Goal: Task Accomplishment & Management: Manage account settings

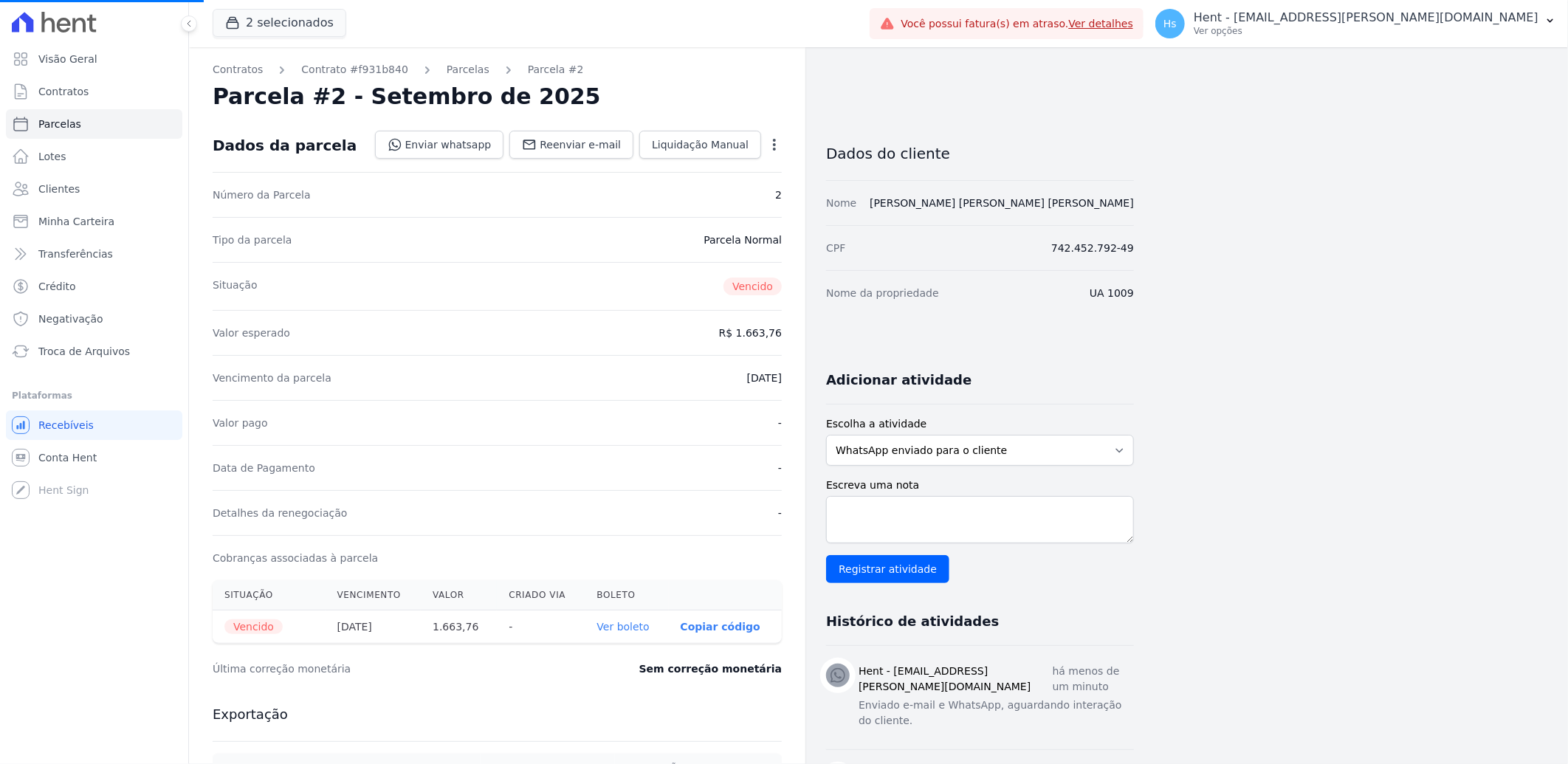
select select
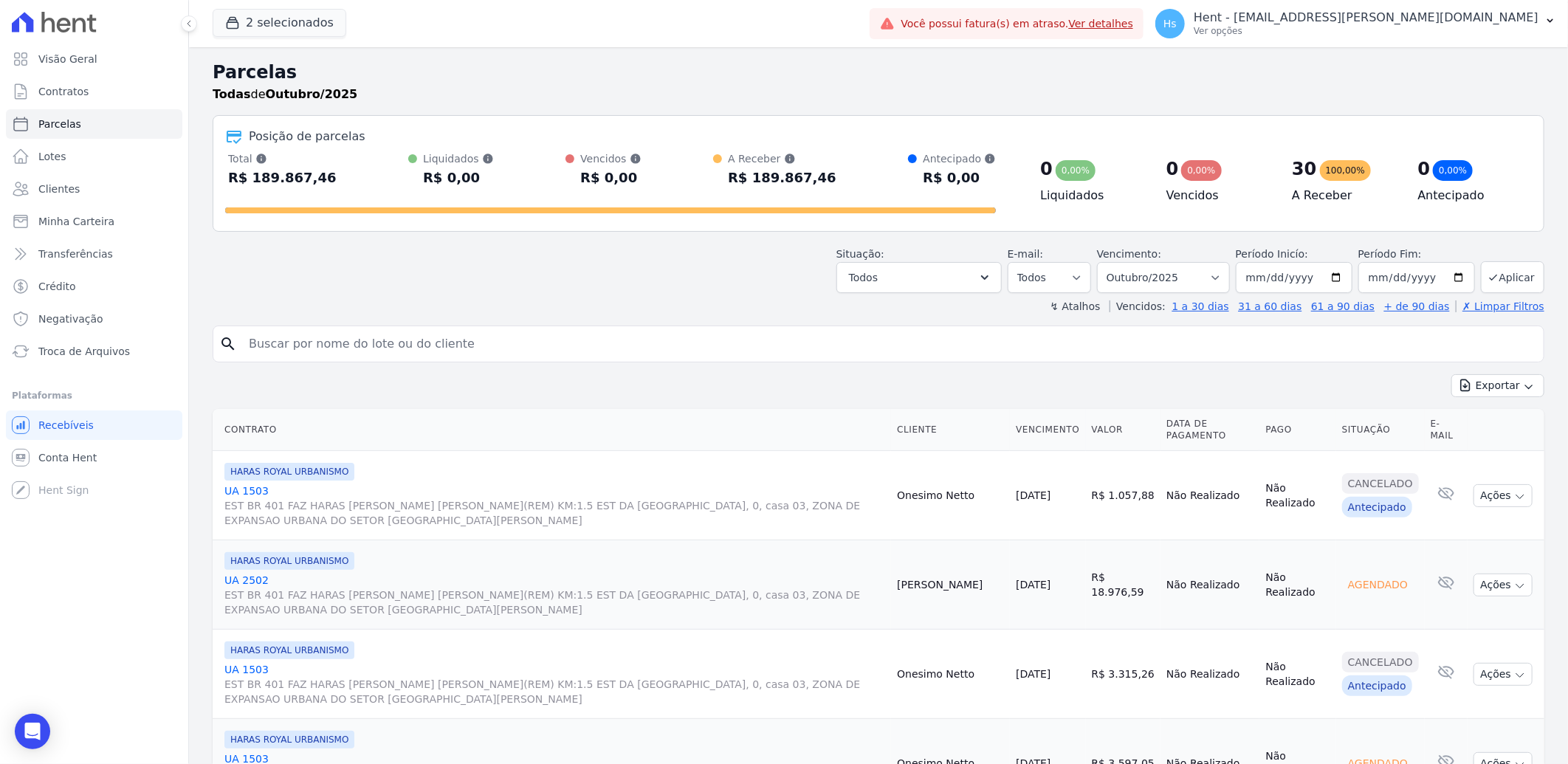
drag, startPoint x: 1127, startPoint y: 103, endPoint x: 1015, endPoint y: 50, distance: 123.9
click at [313, 37] on button "2 selecionados" at bounding box center [279, 23] width 134 height 28
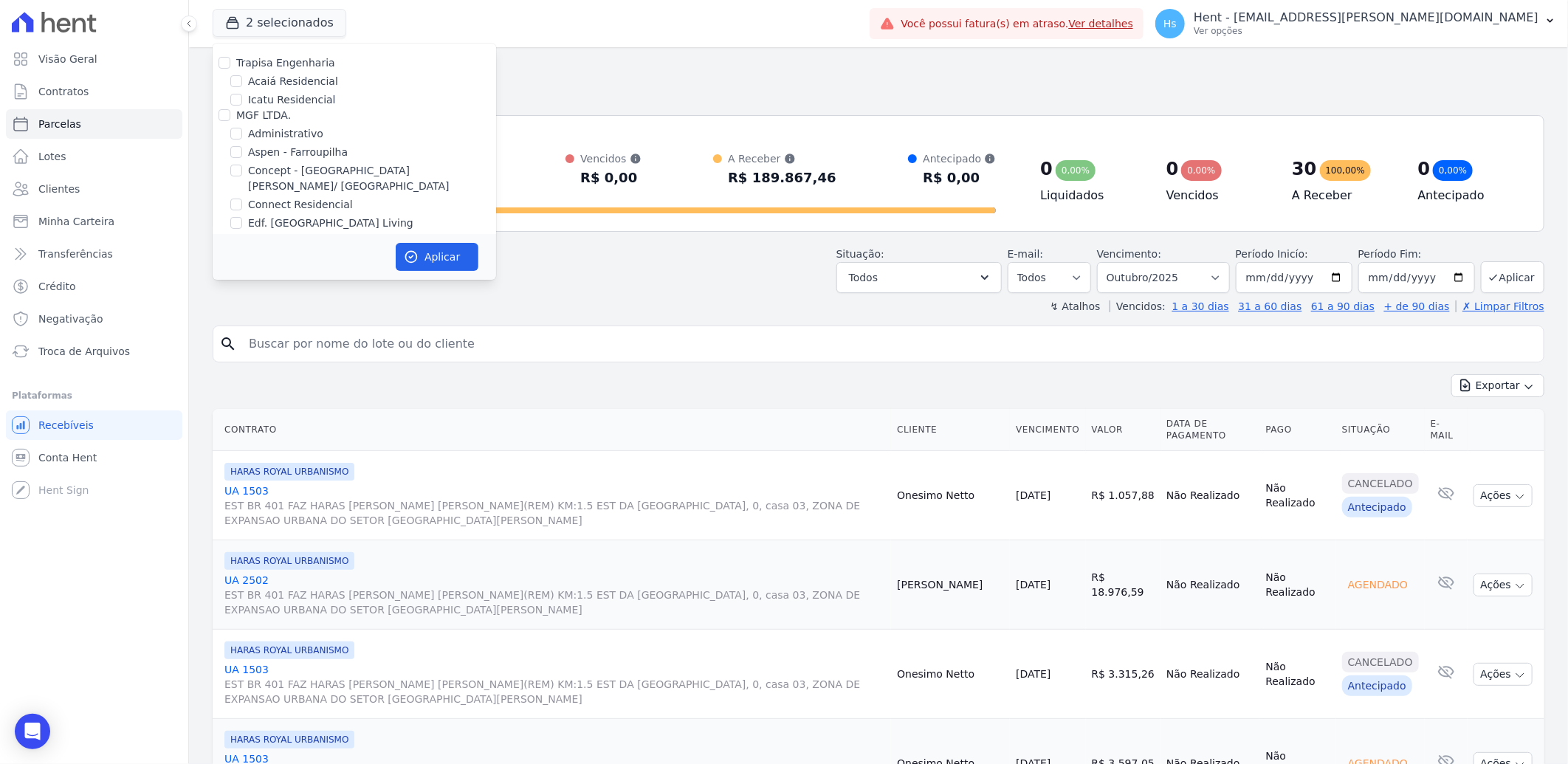
scroll to position [6070, 0]
click at [323, 322] on label "Pau-Ferro Ecoresidence" at bounding box center [308, 329] width 120 height 15
click at [242, 323] on input "Pau-Ferro Ecoresidence" at bounding box center [236, 329] width 12 height 12
checkbox input "true"
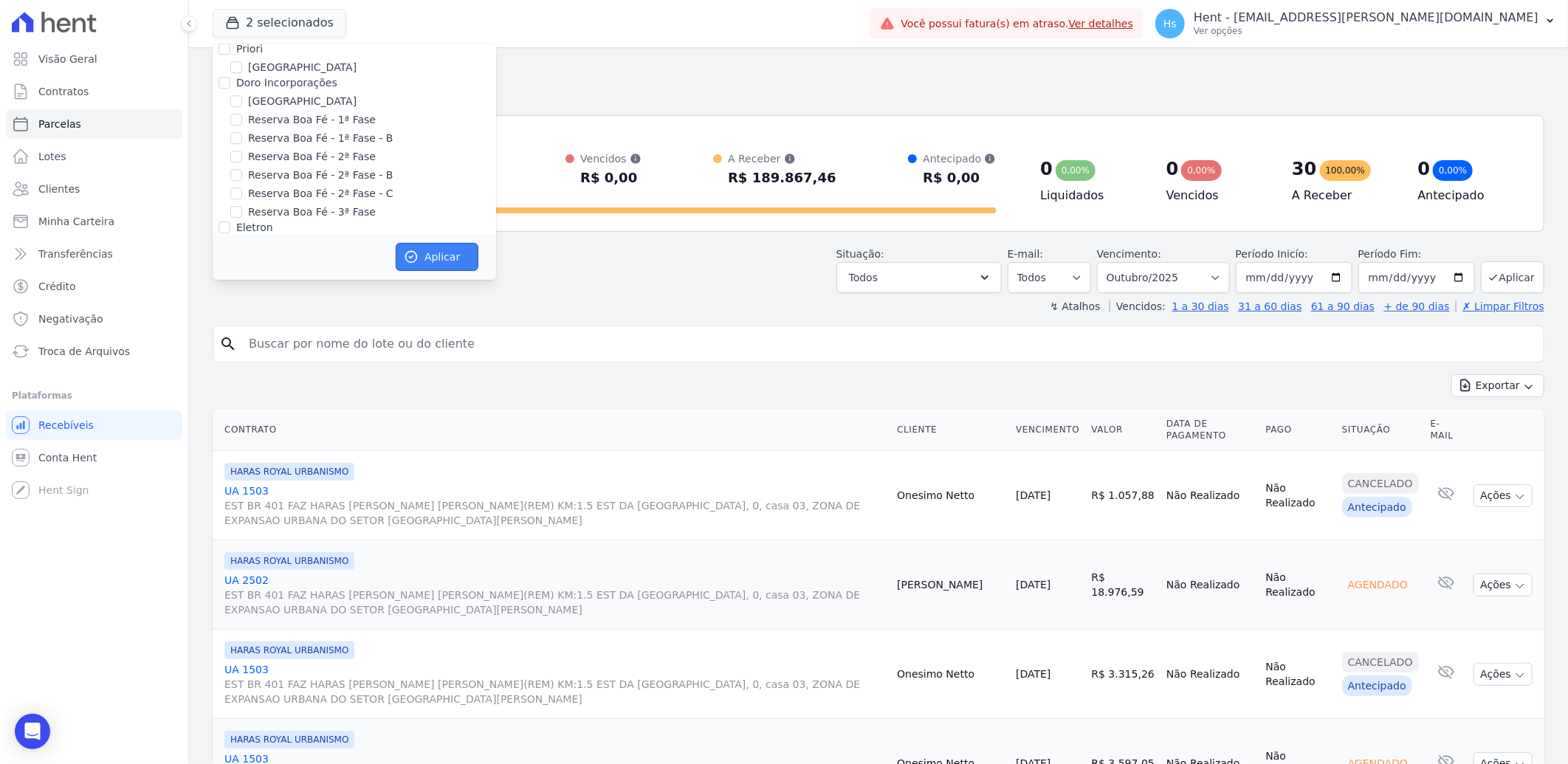
click at [446, 263] on button "Aplicar" at bounding box center [436, 257] width 82 height 28
select select
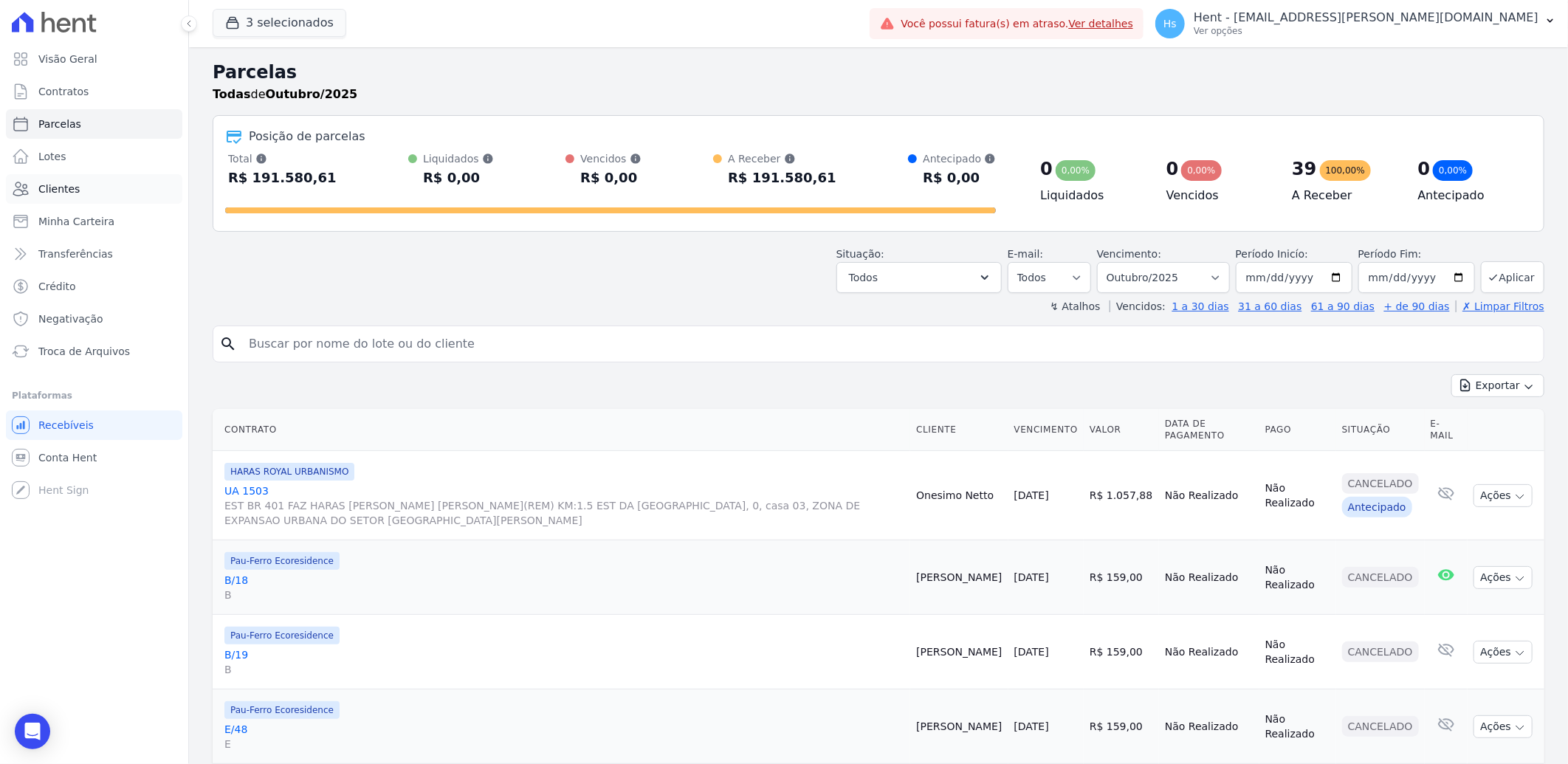
click at [65, 194] on span "Clientes" at bounding box center [59, 188] width 42 height 15
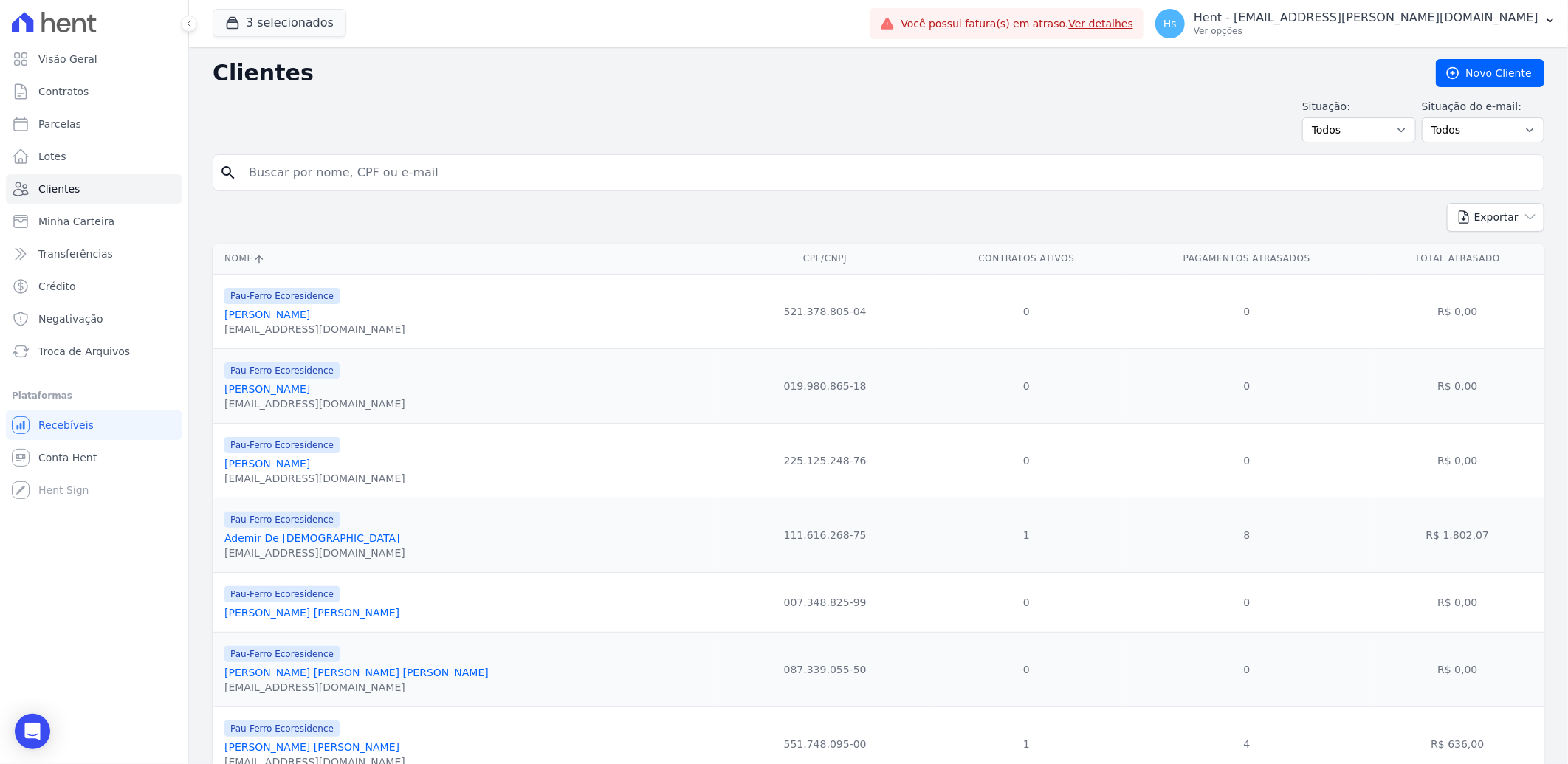
click at [329, 175] on input "search" at bounding box center [889, 172] width 1298 height 29
paste input "Jaguaraci Bulhoes"
type input "Jaguaraci Bulhoes"
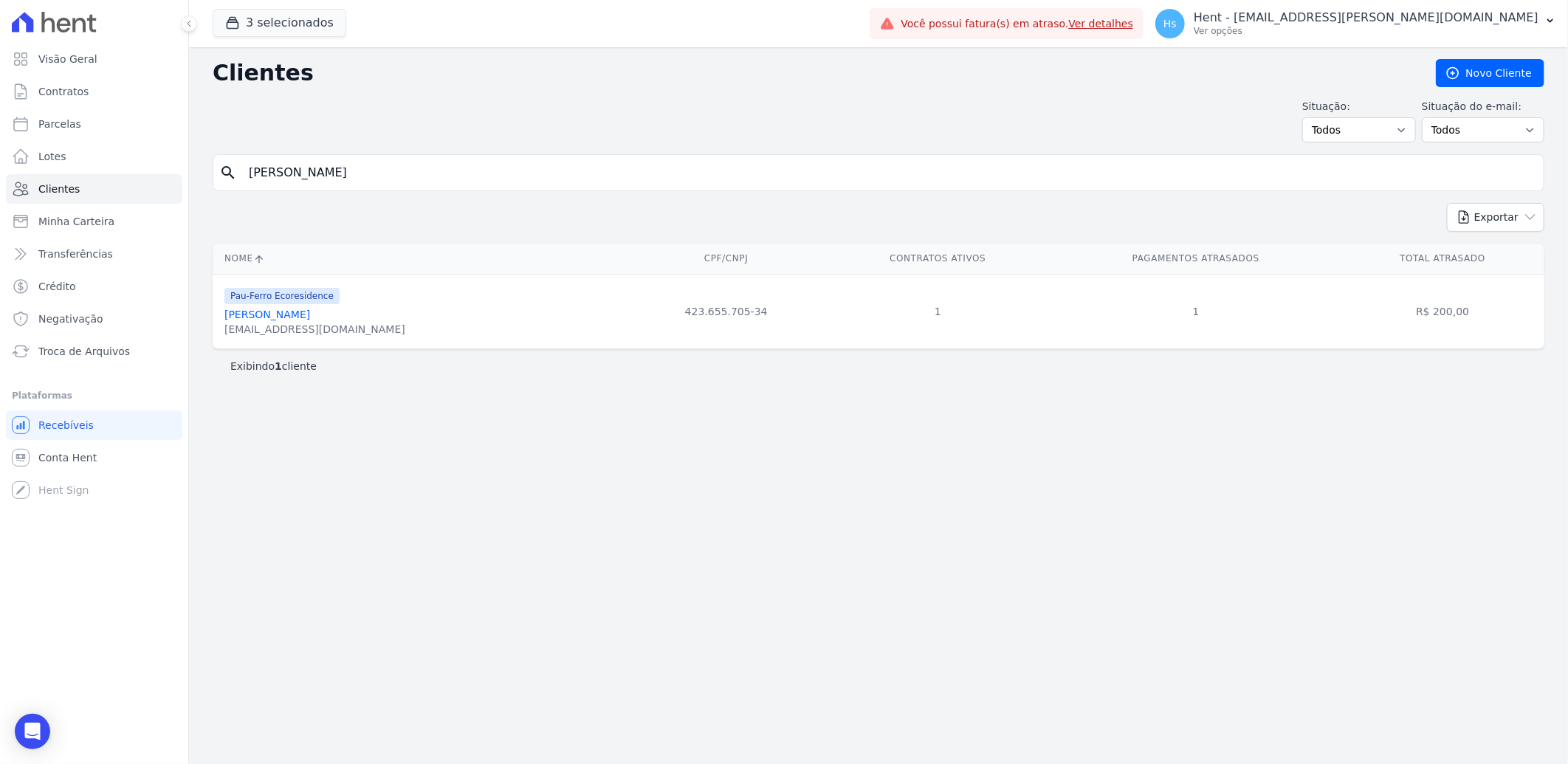
click at [249, 318] on link "Jaguaraci Bulhoes" at bounding box center [267, 314] width 85 height 12
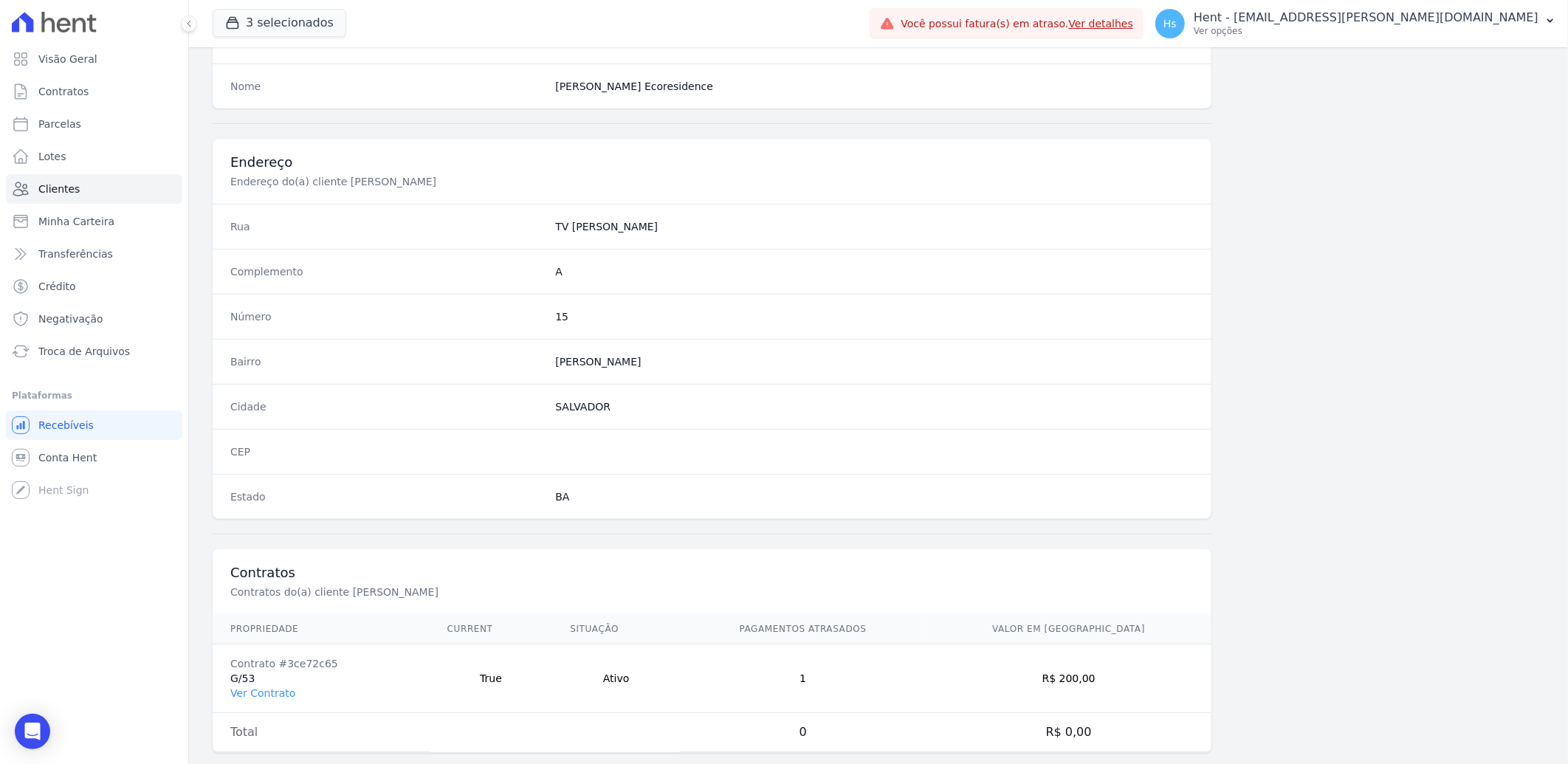
scroll to position [619, 0]
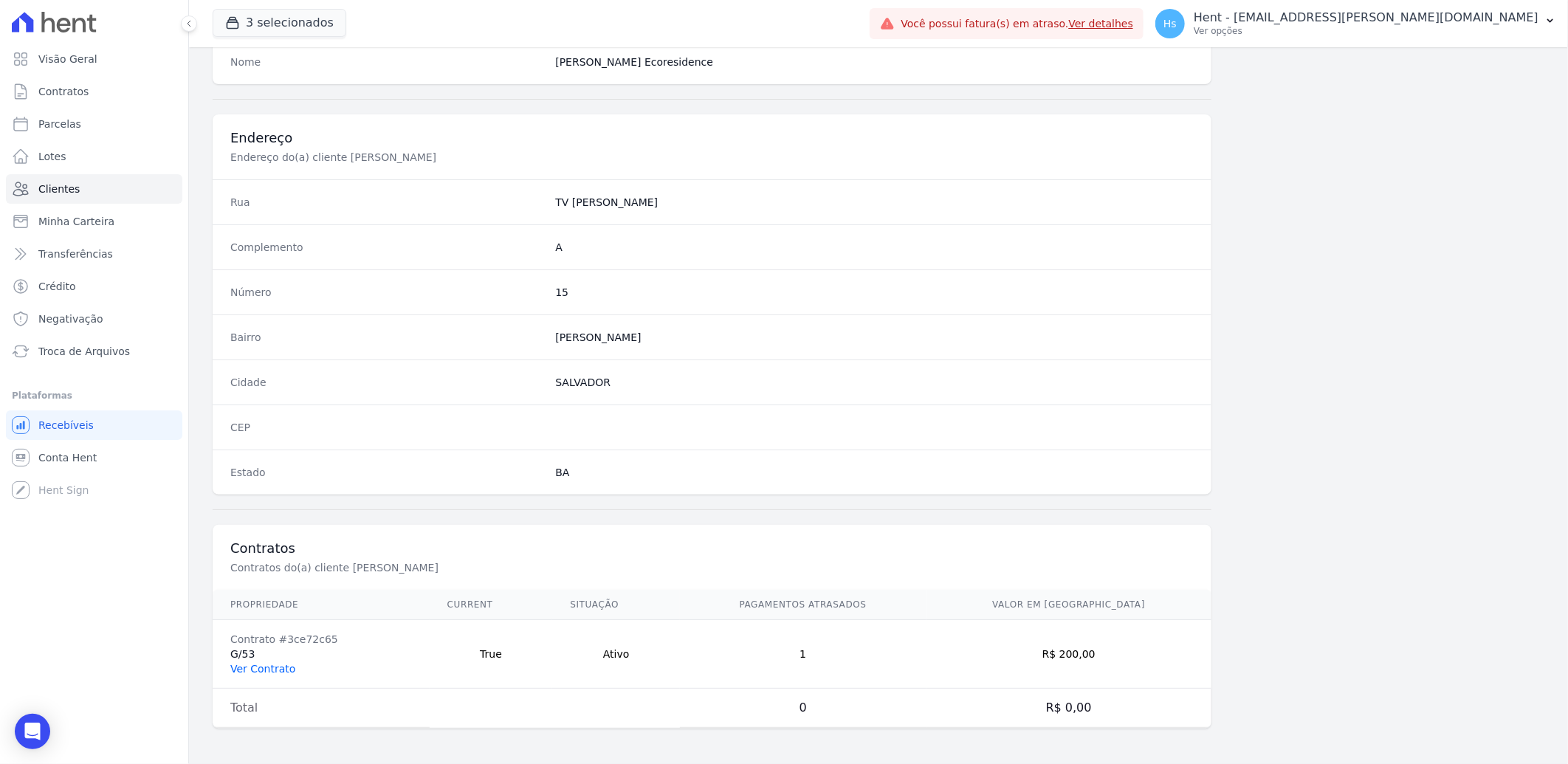
click at [269, 669] on link "Ver Contrato" at bounding box center [262, 668] width 65 height 12
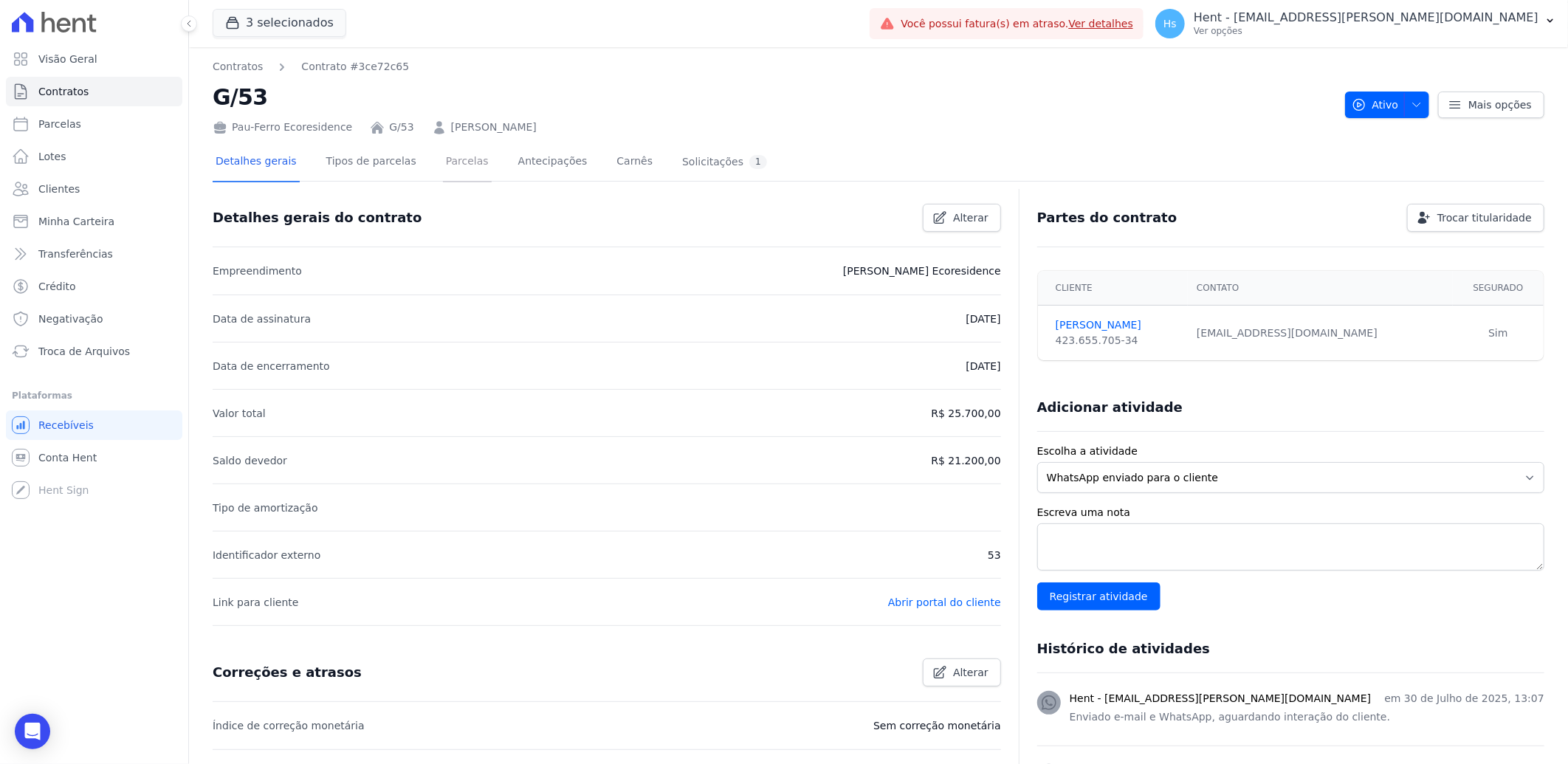
click at [460, 160] on link "Parcelas" at bounding box center [467, 162] width 48 height 39
click at [443, 166] on link "Parcelas" at bounding box center [467, 162] width 48 height 39
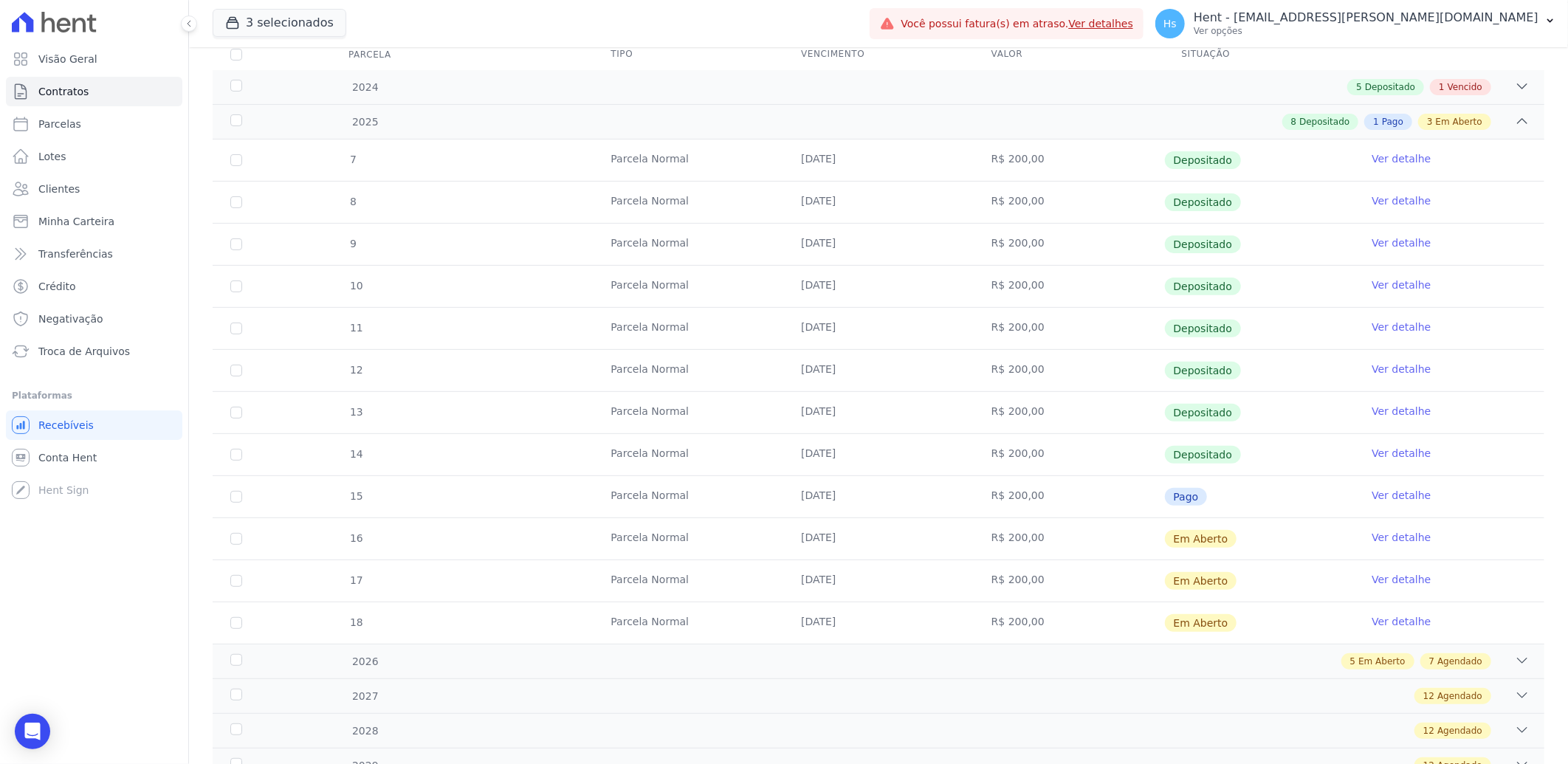
scroll to position [245, 0]
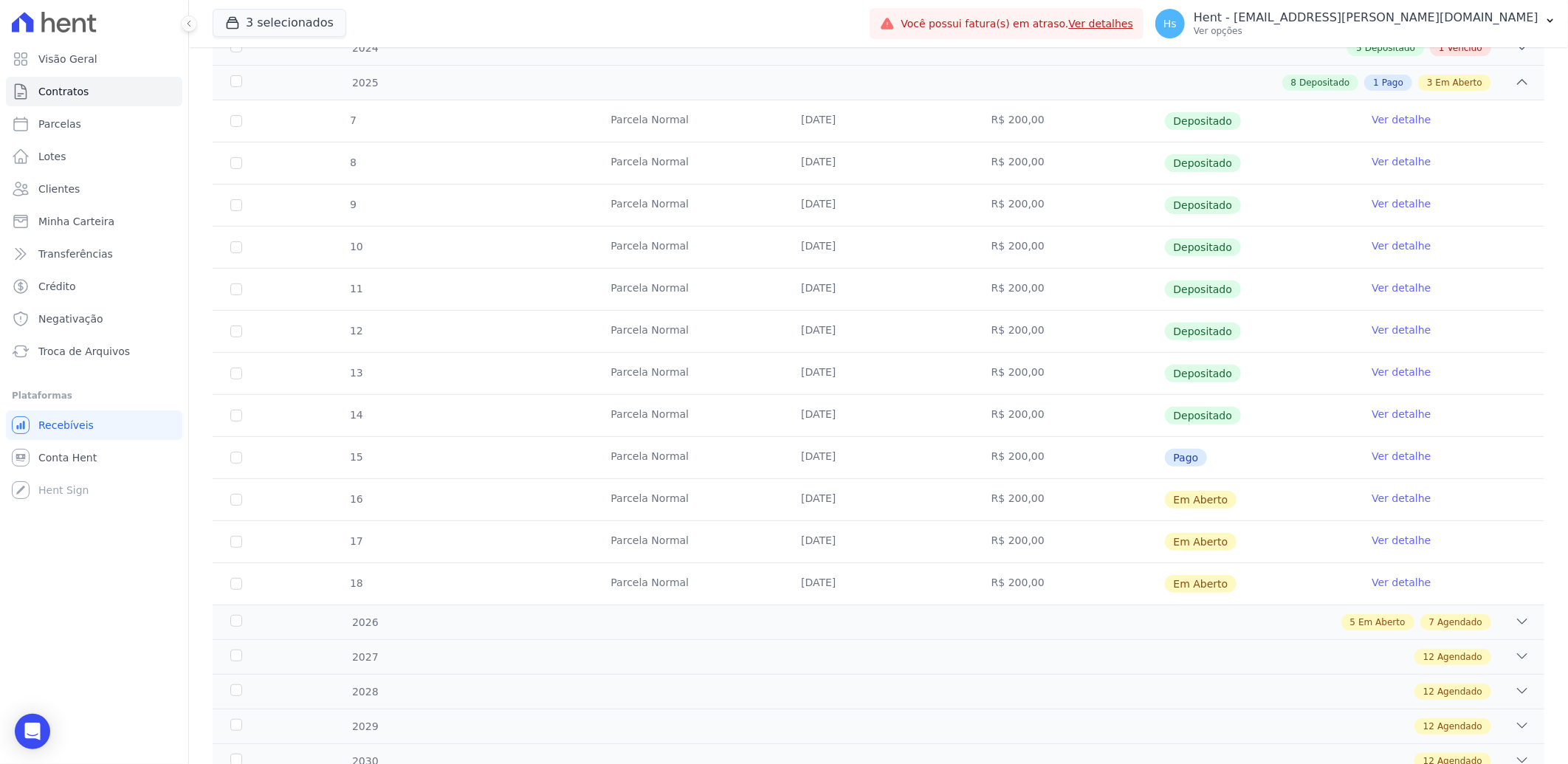
click at [1399, 453] on link "Ver detalhe" at bounding box center [1401, 455] width 59 height 15
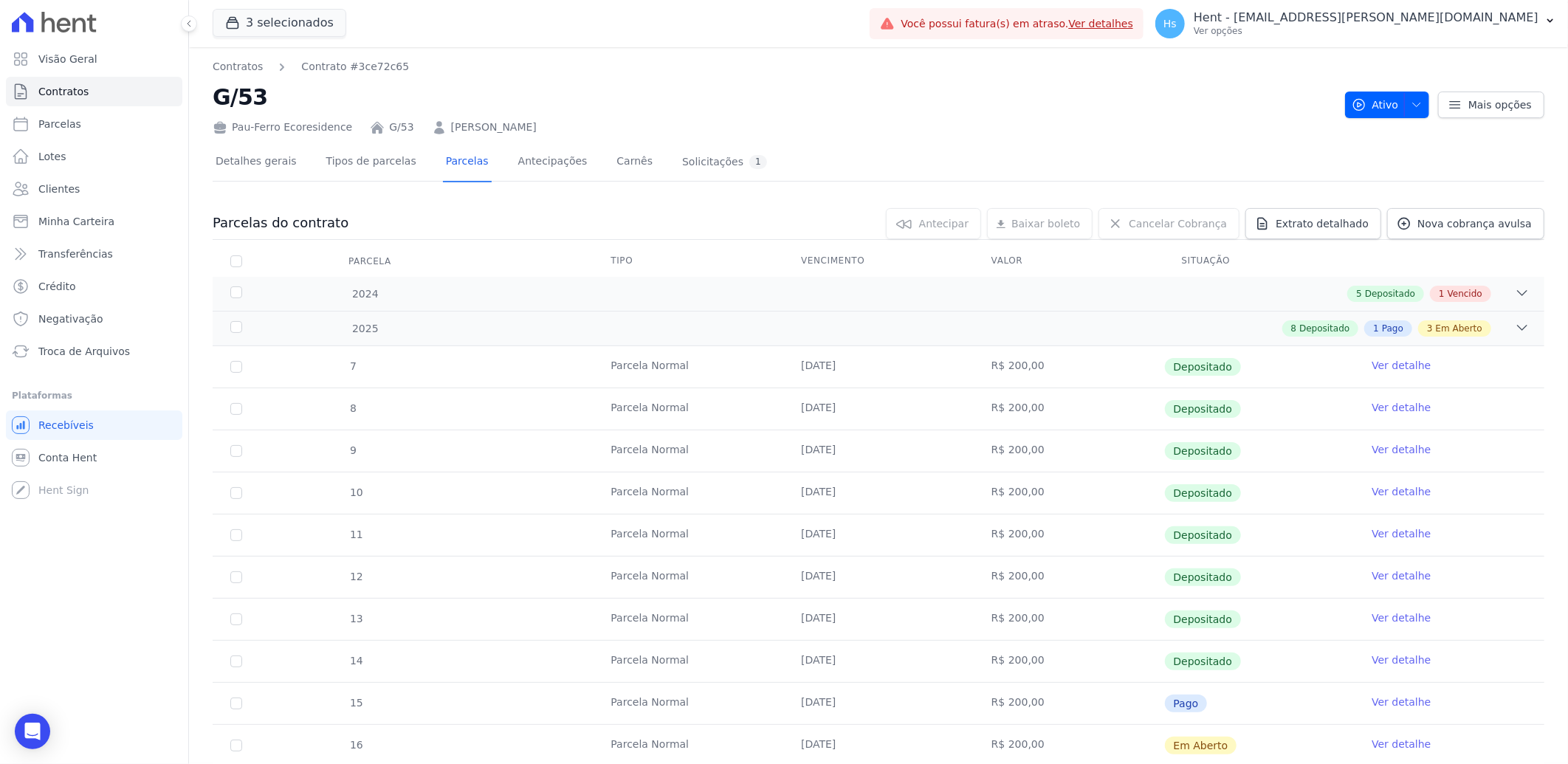
click at [1533, 286] on div "Contratos Contrato #3ce72c65 G/53 Pau-Ferro Ecoresidence G/53 JAGUARACI BULHOES…" at bounding box center [879, 626] width 1379 height 1159
click at [1517, 289] on icon at bounding box center [1522, 292] width 15 height 15
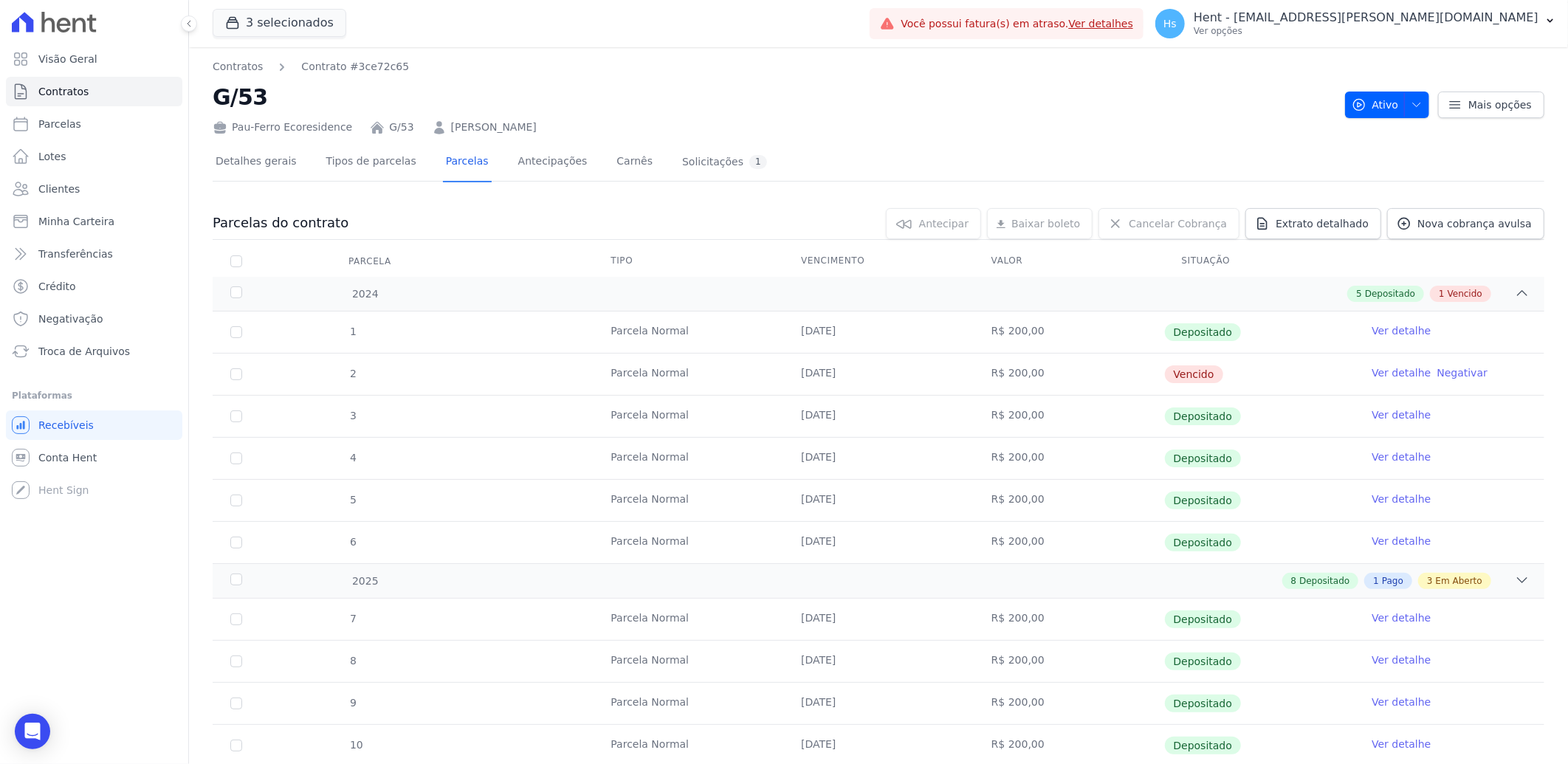
click at [1390, 373] on link "Ver detalhe" at bounding box center [1401, 372] width 59 height 15
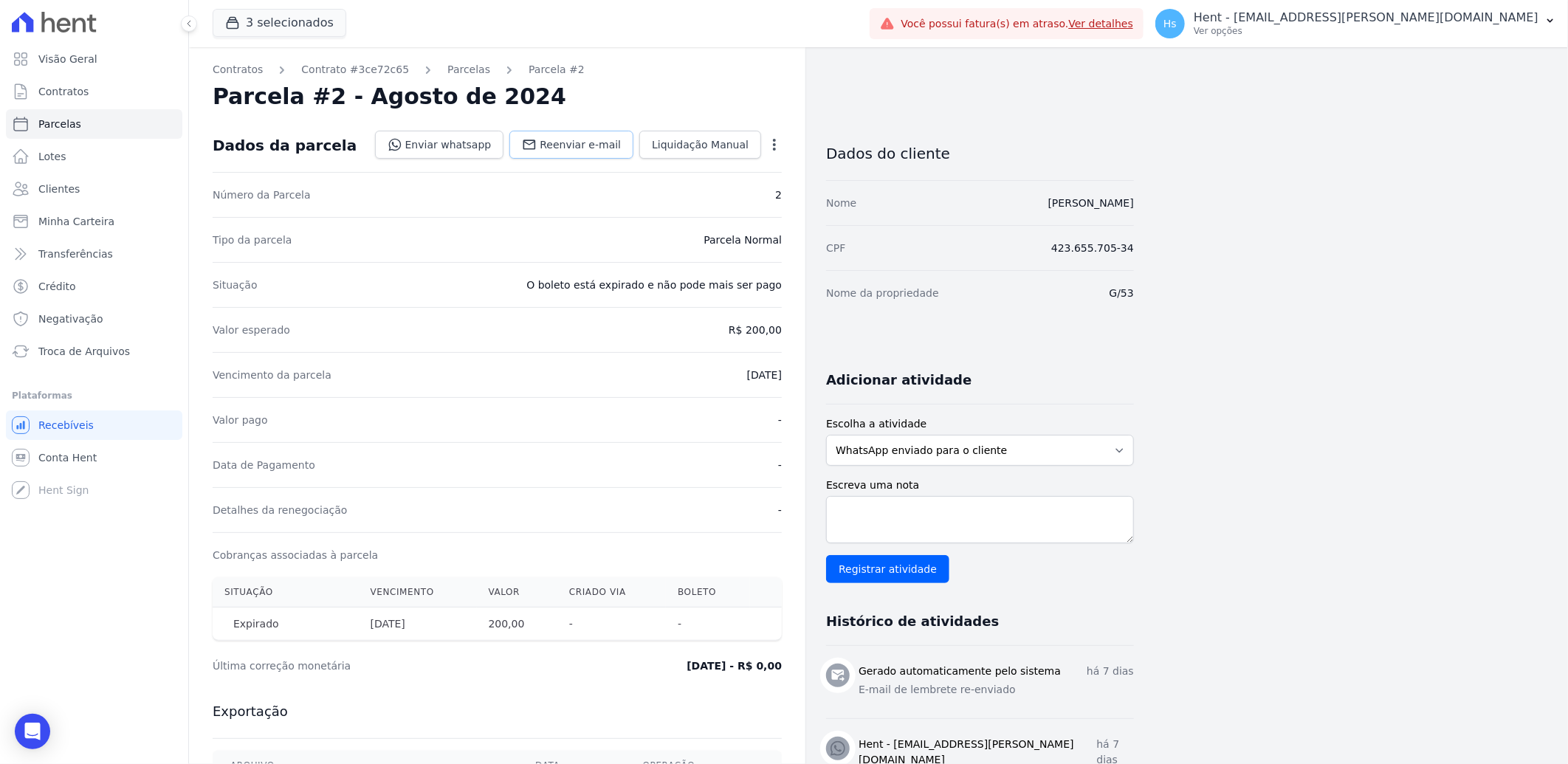
click at [557, 140] on span "Reenviar e-mail" at bounding box center [580, 144] width 82 height 15
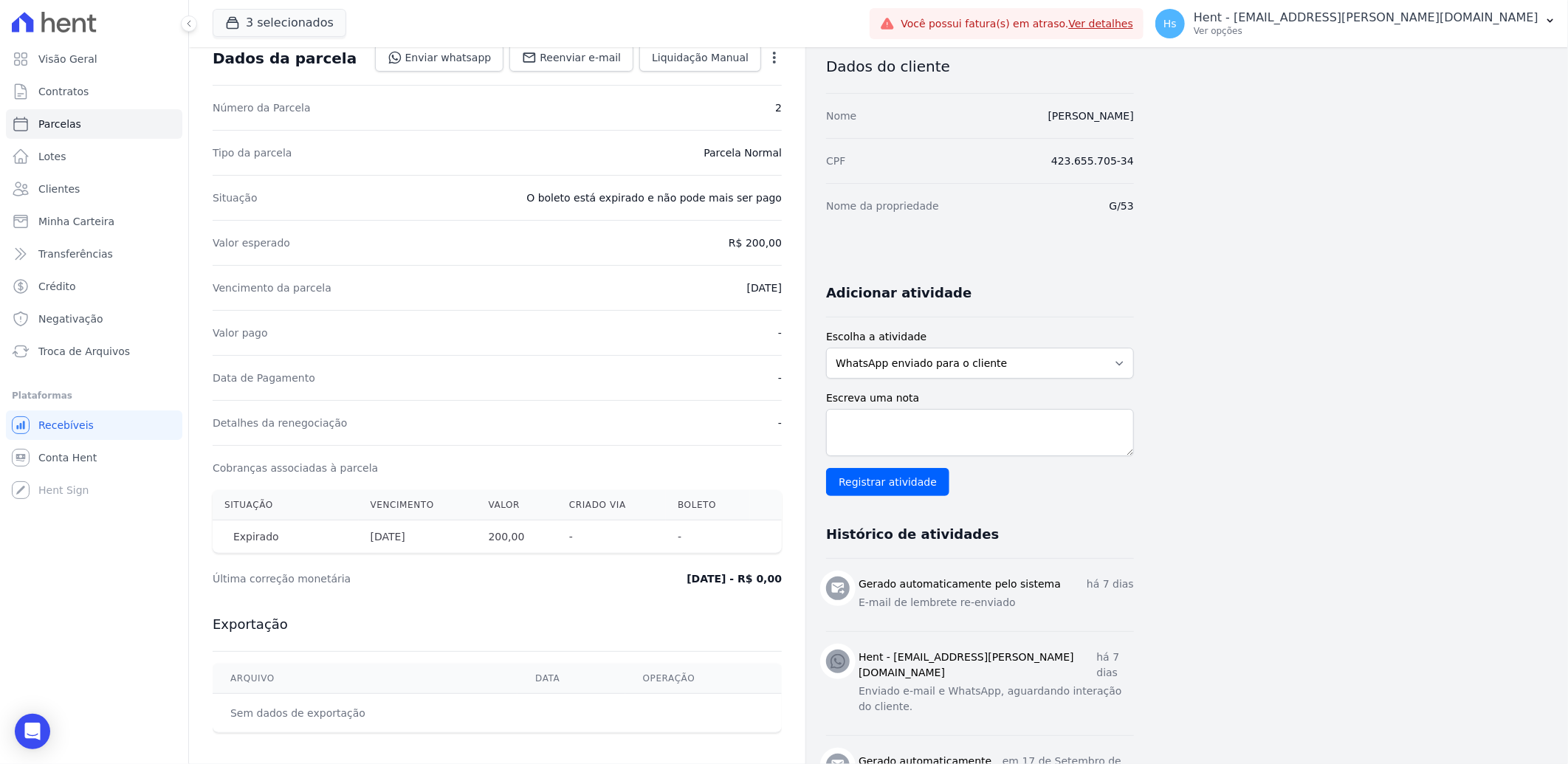
scroll to position [164, 0]
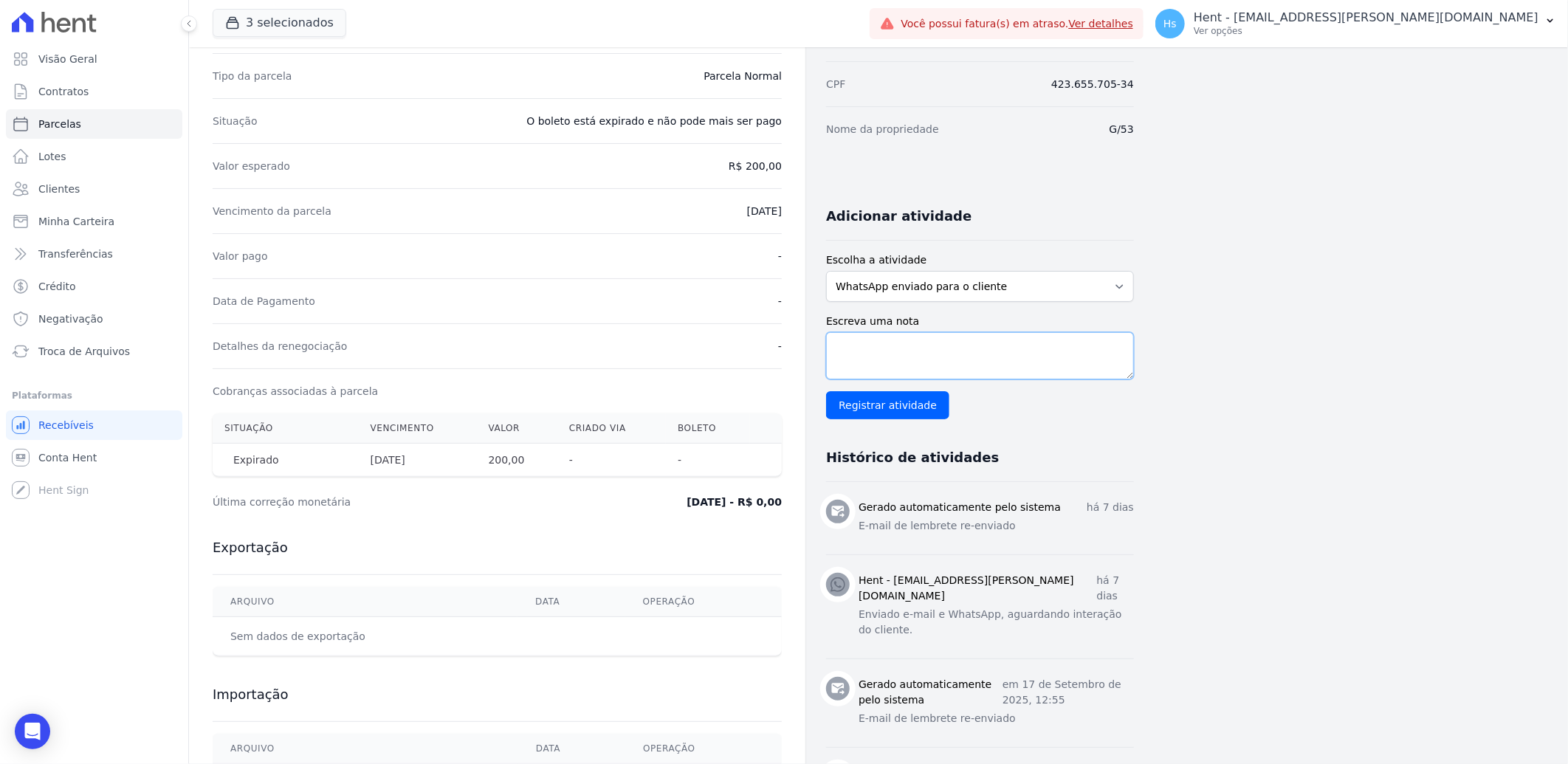
click at [945, 353] on textarea "Escreva uma nota" at bounding box center [980, 355] width 308 height 47
click at [899, 355] on textarea "Escreva uma nota" at bounding box center [980, 355] width 308 height 47
paste textarea "Enviado e-mail e WhatsApp, aguardando interação do cliente."
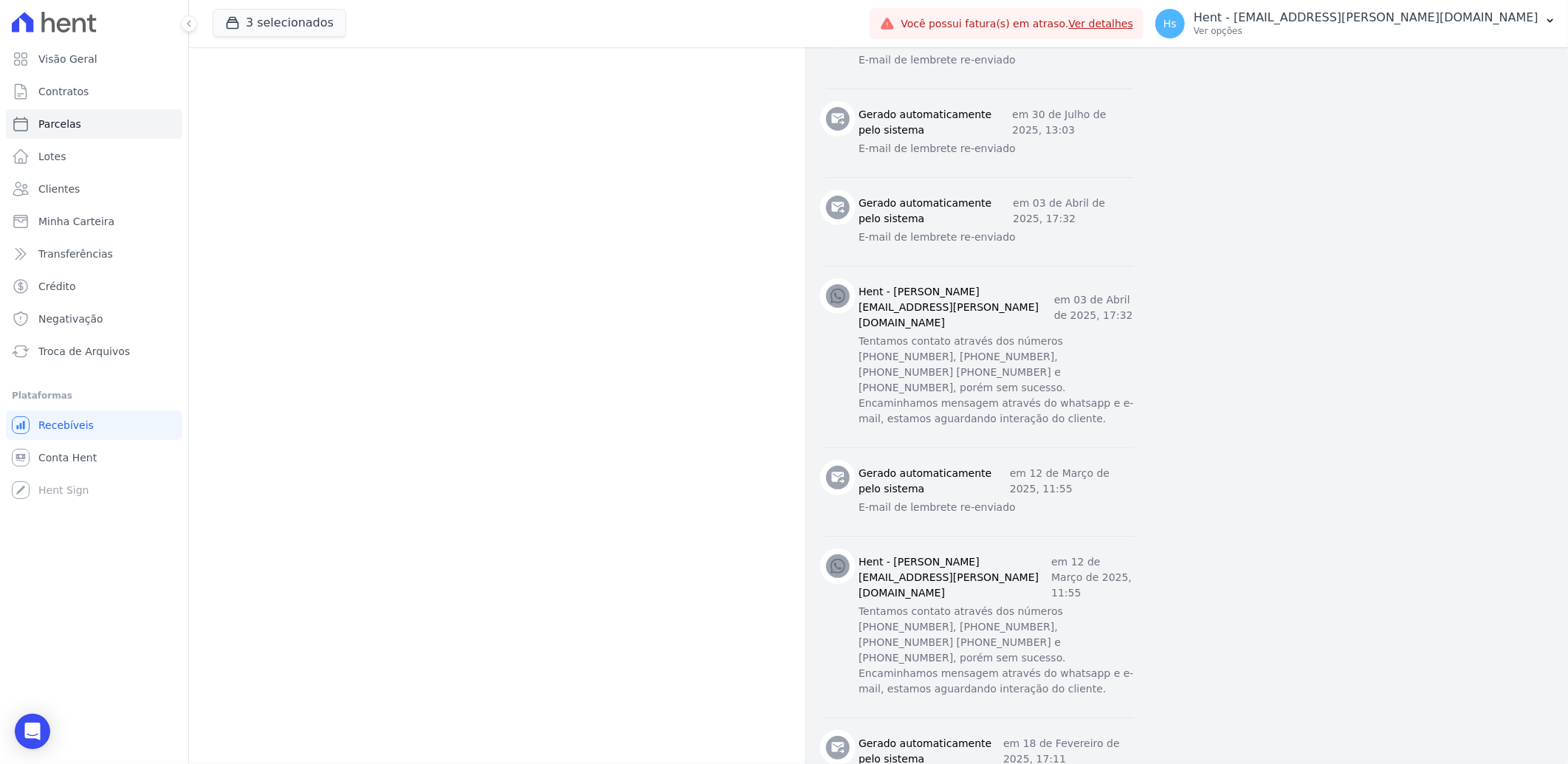
scroll to position [1558, 0]
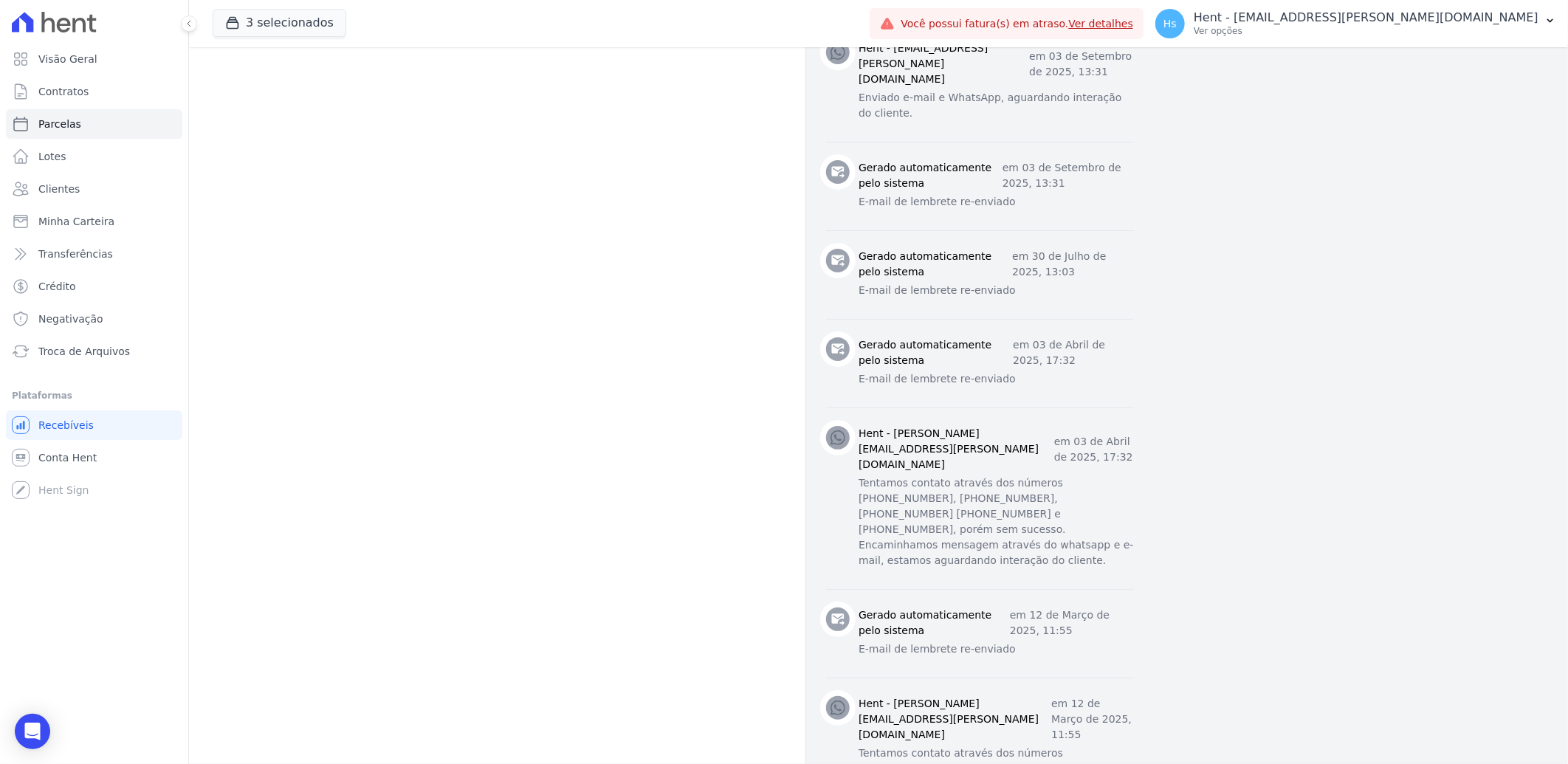
type textarea "Enviado e-mail e WhatsApp, aguardando interação do cliente."
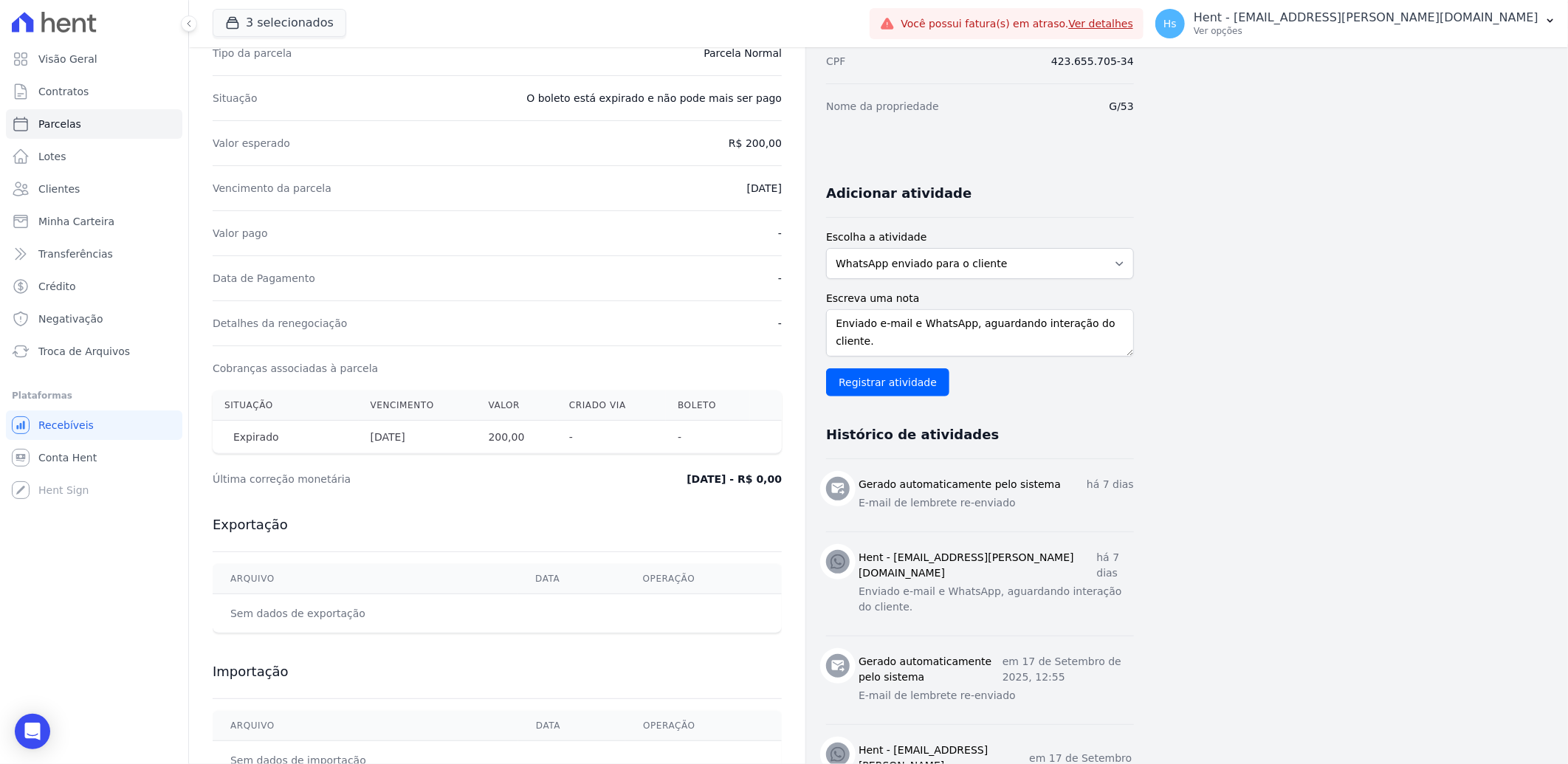
scroll to position [116, 0]
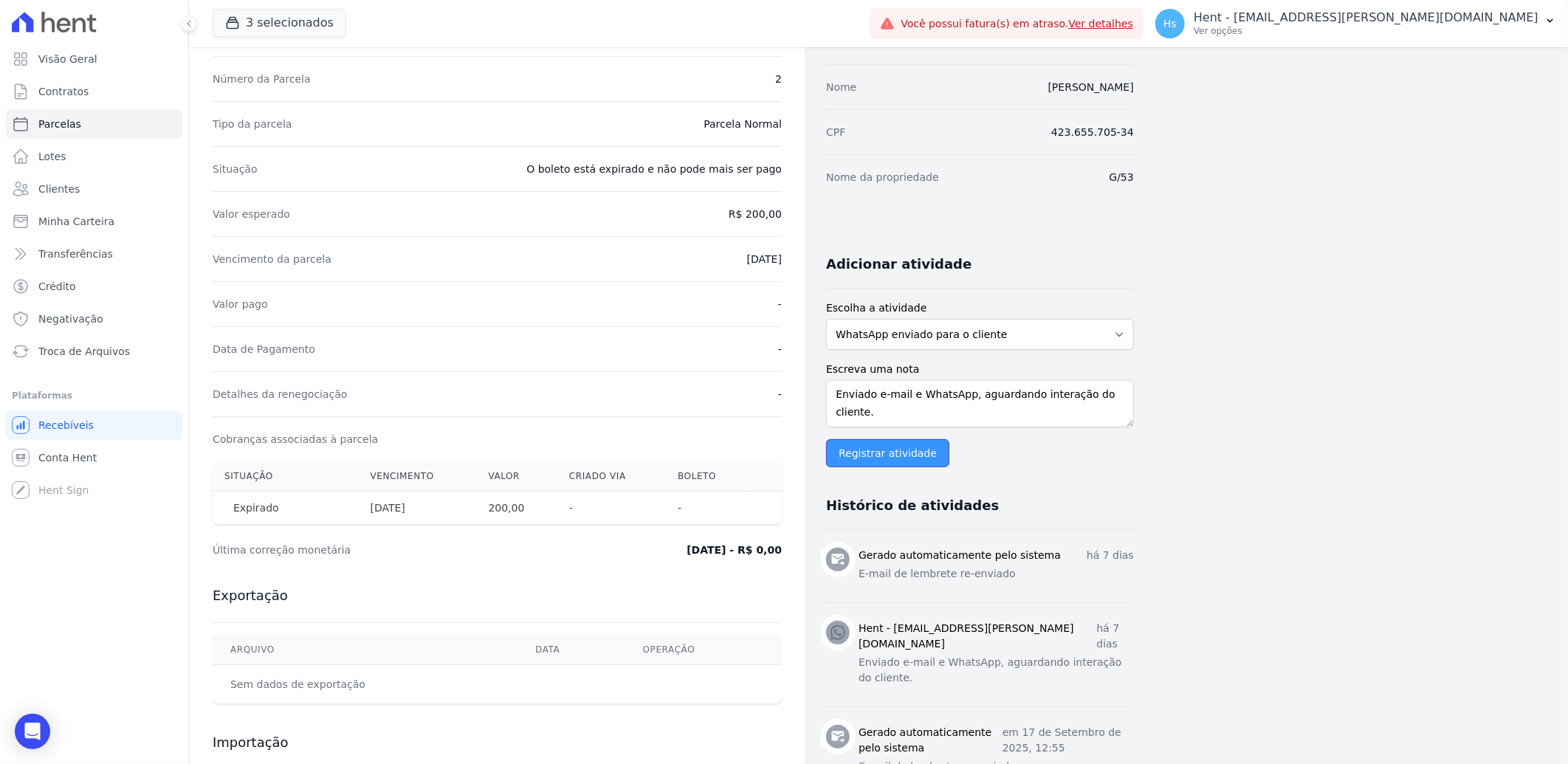
click at [879, 459] on input "Registrar atividade" at bounding box center [888, 453] width 123 height 28
click at [79, 182] on link "Clientes" at bounding box center [94, 188] width 176 height 29
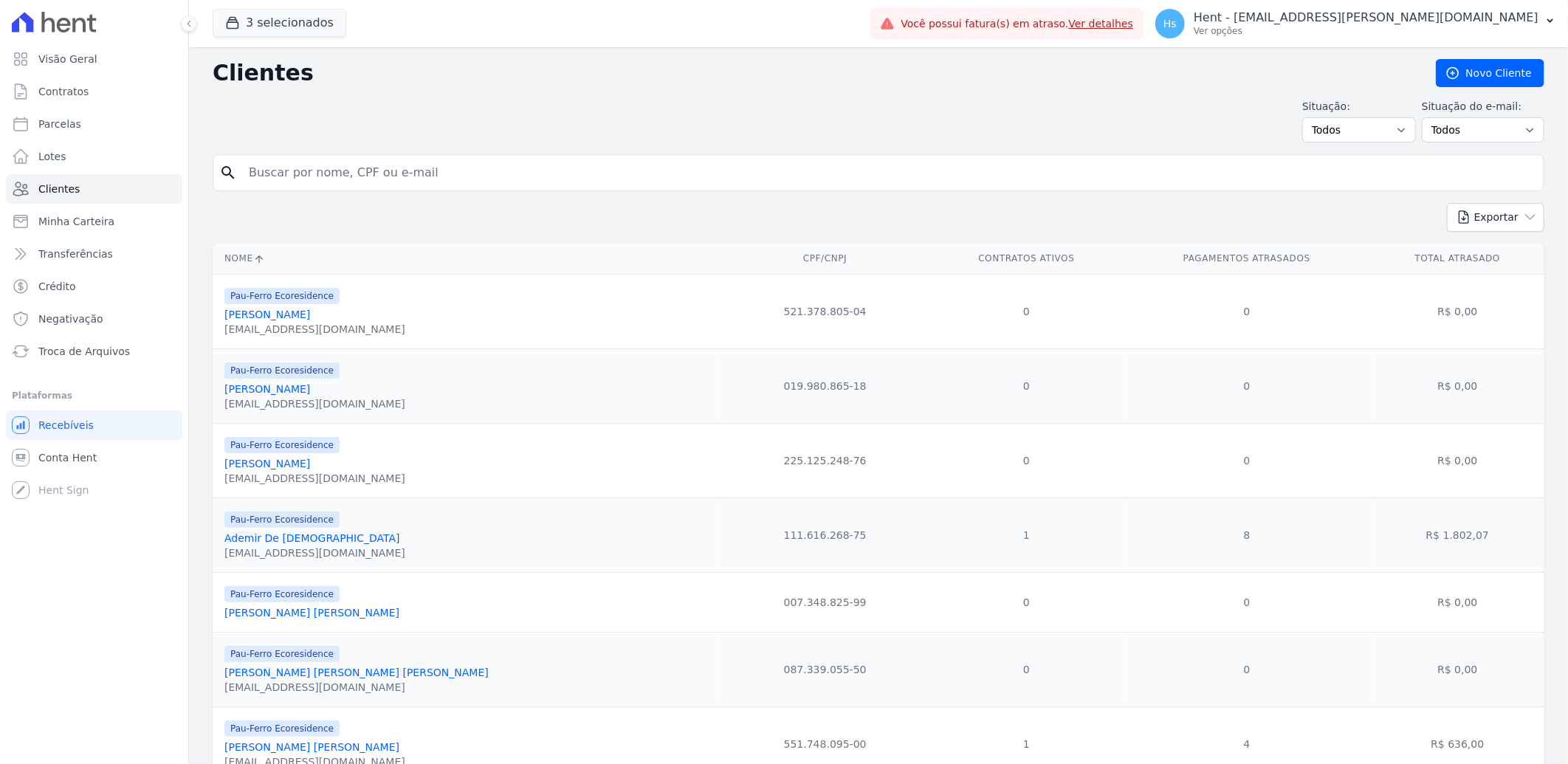
click at [397, 175] on input "search" at bounding box center [889, 172] width 1298 height 29
paste input "Ademir De Jesus"
type input "Ademir De Jesus"
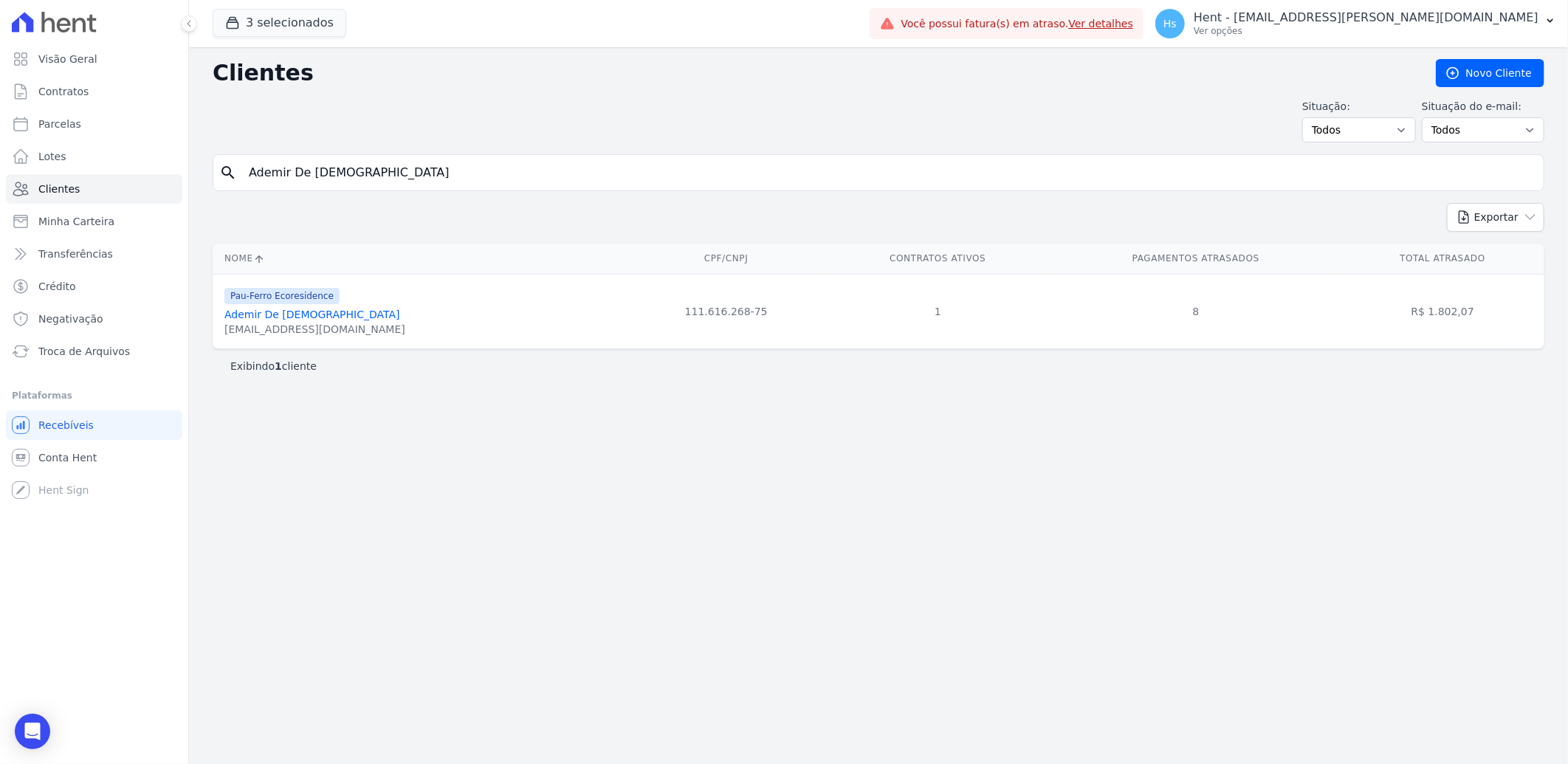
click at [269, 319] on link "Ademir De Jesus" at bounding box center [313, 314] width 176 height 12
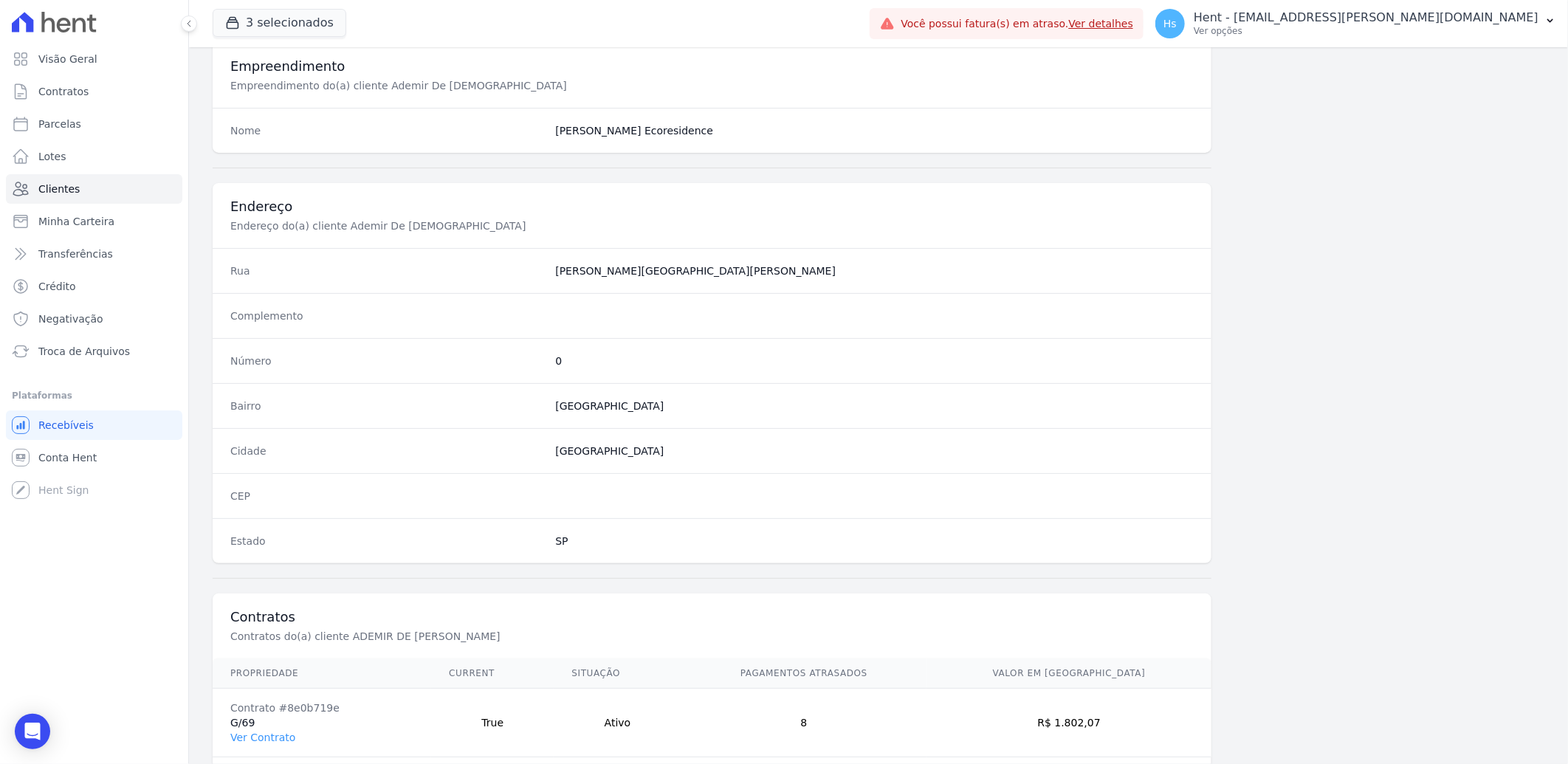
scroll to position [619, 0]
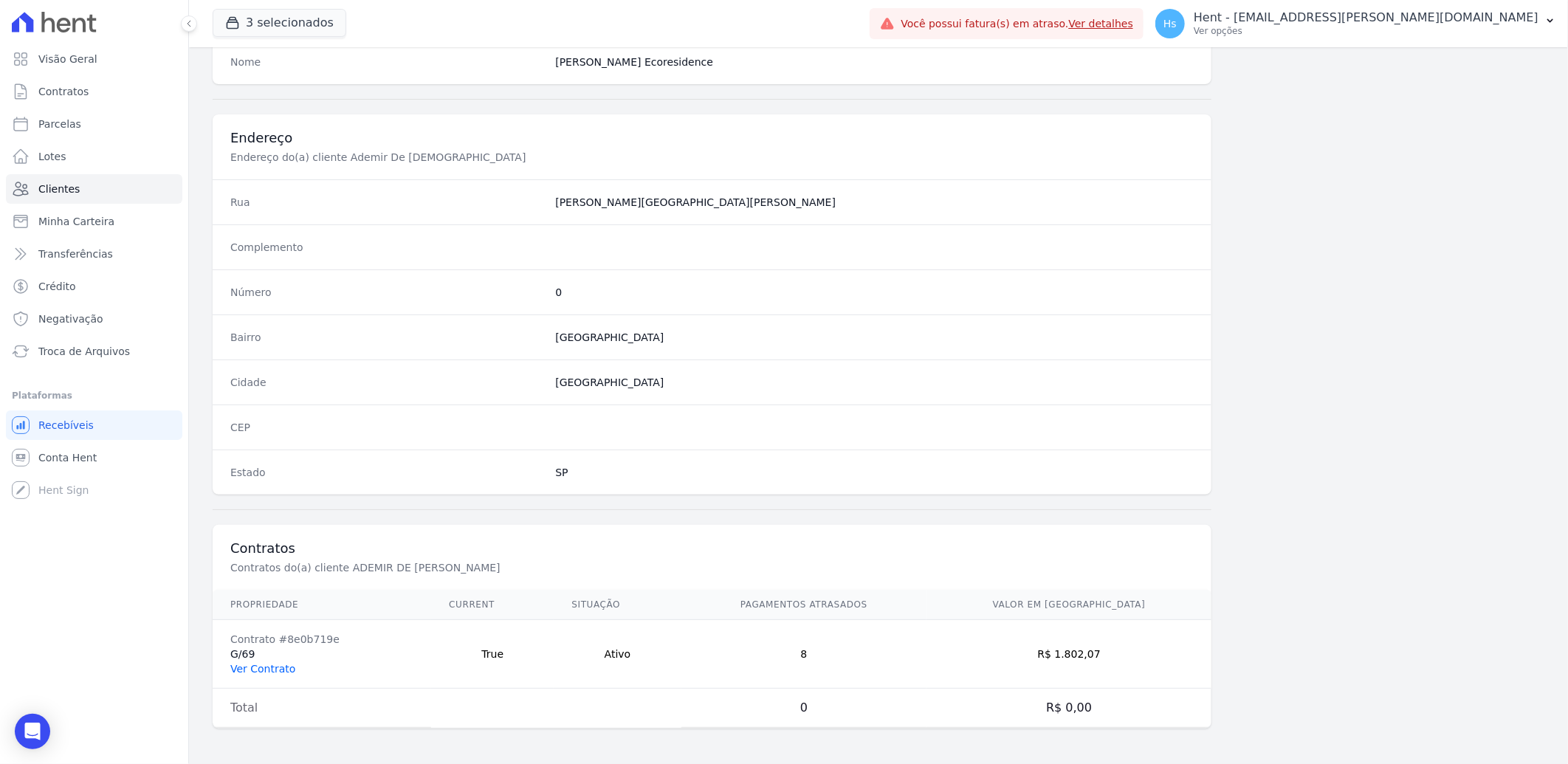
click at [256, 672] on link "Ver Contrato" at bounding box center [262, 668] width 65 height 12
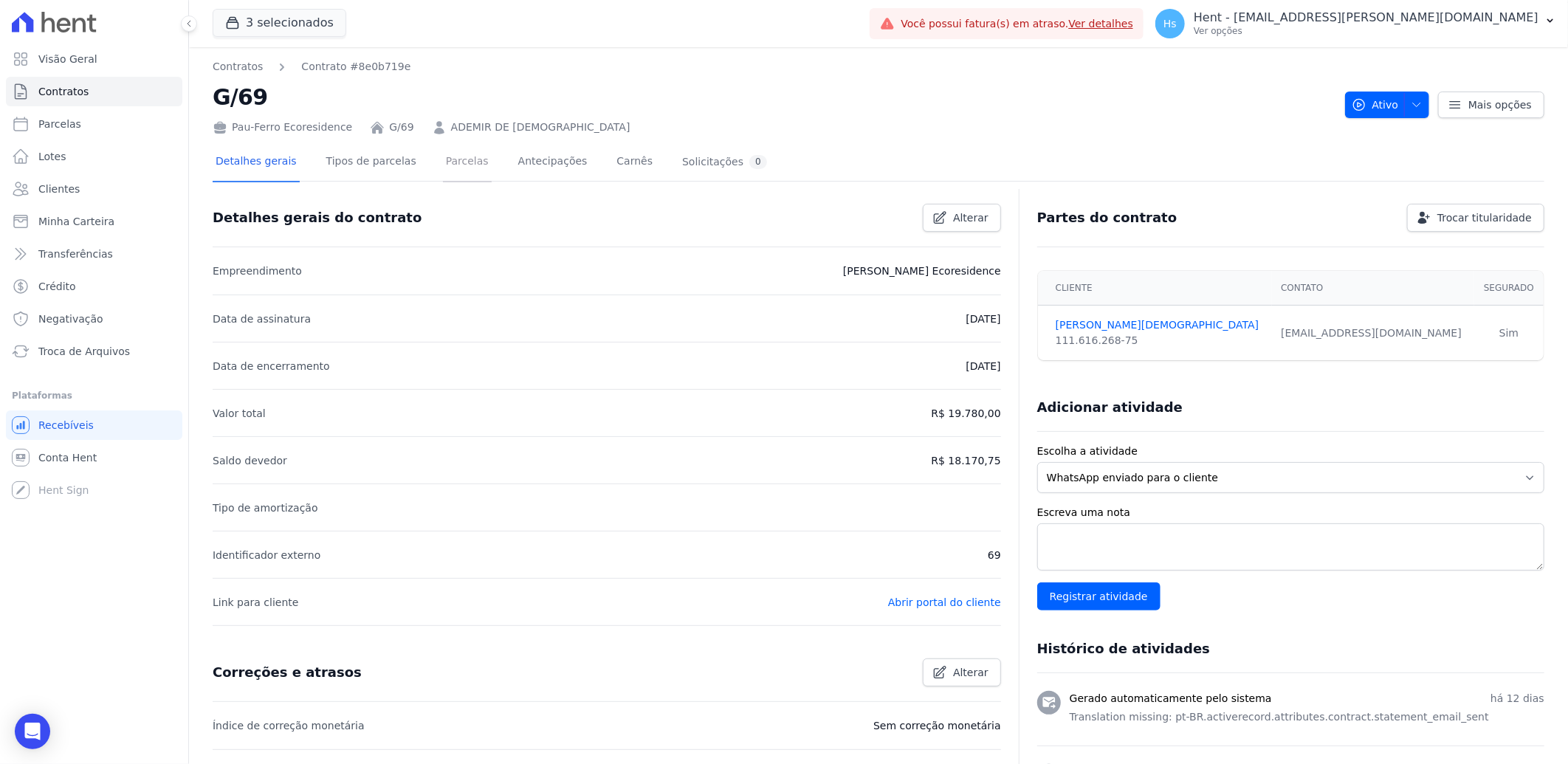
click at [443, 166] on link "Parcelas" at bounding box center [467, 162] width 48 height 39
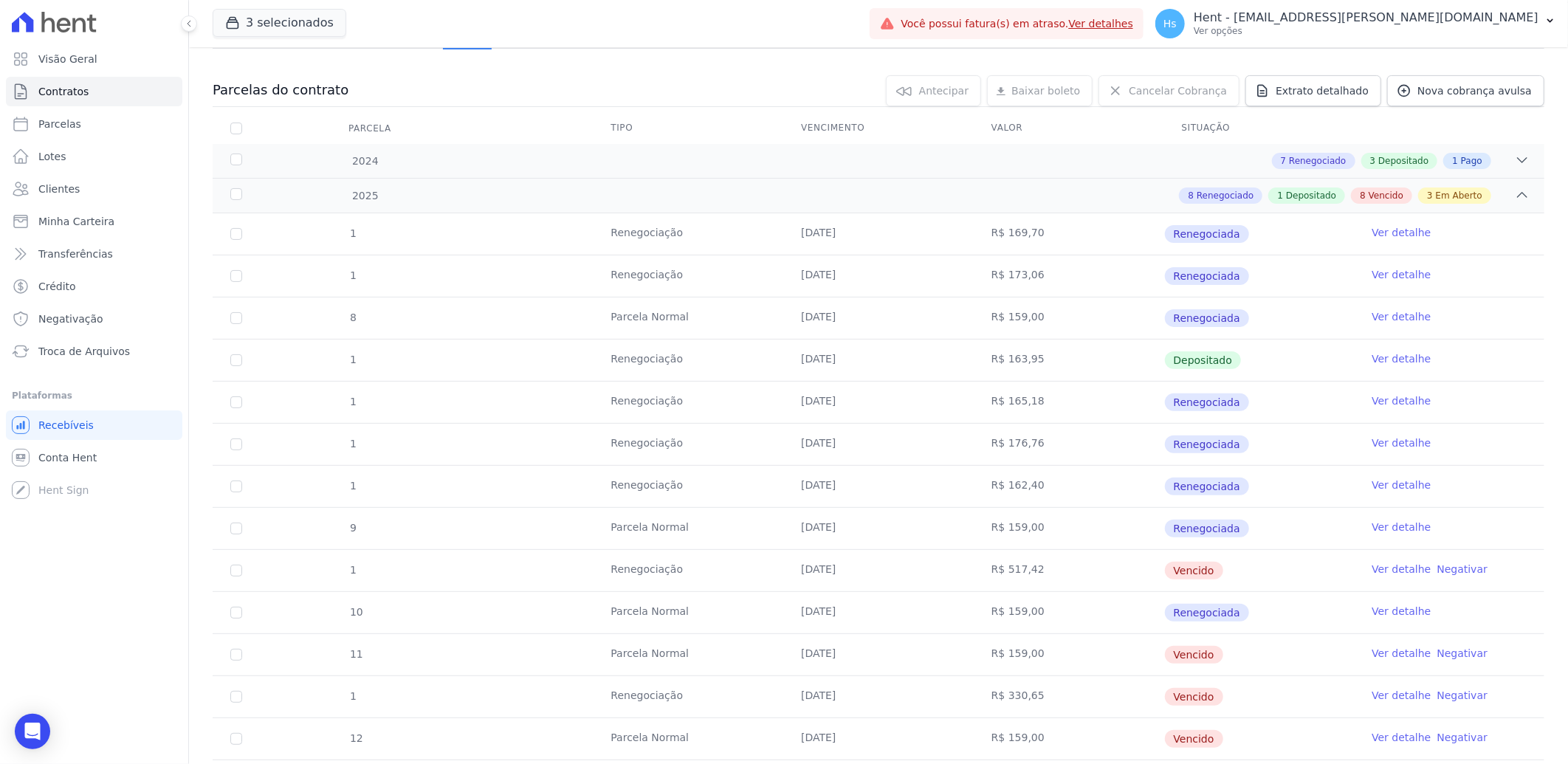
scroll to position [164, 0]
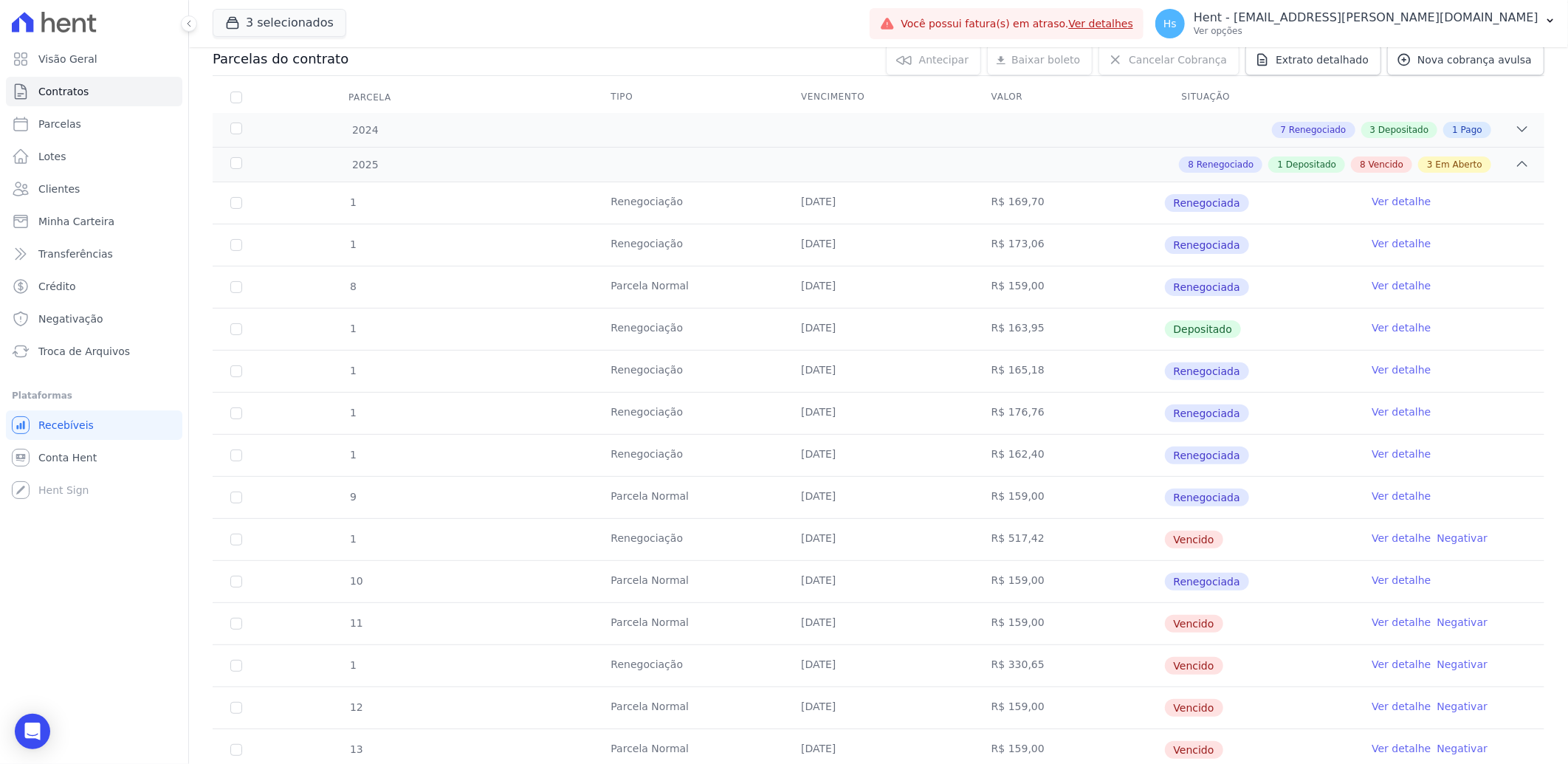
click at [1376, 539] on link "Ver detalhe" at bounding box center [1401, 538] width 59 height 15
click at [1382, 625] on link "Ver detalhe" at bounding box center [1401, 622] width 59 height 15
click at [1383, 667] on link "Ver detalhe" at bounding box center [1401, 664] width 59 height 15
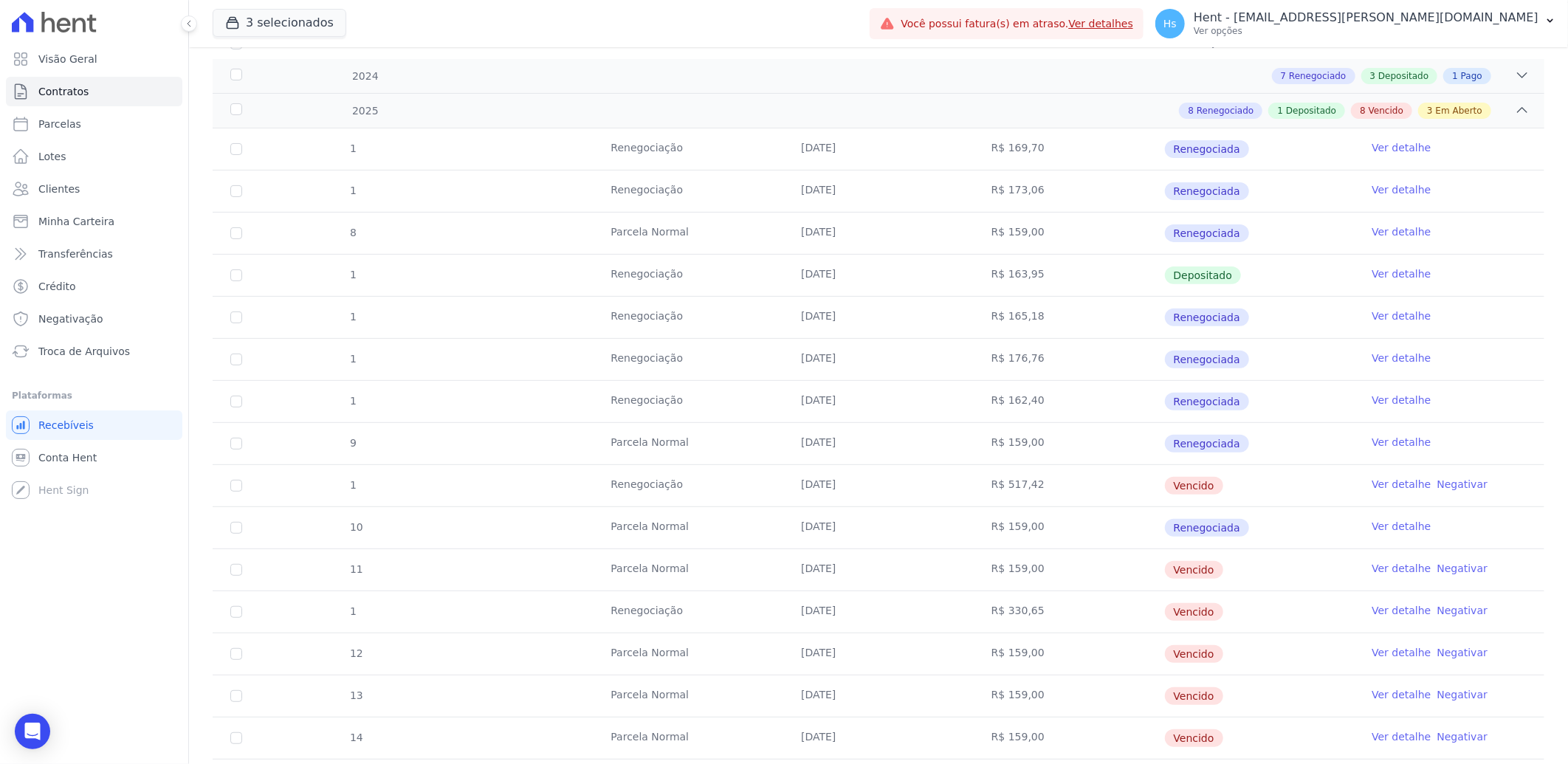
scroll to position [245, 0]
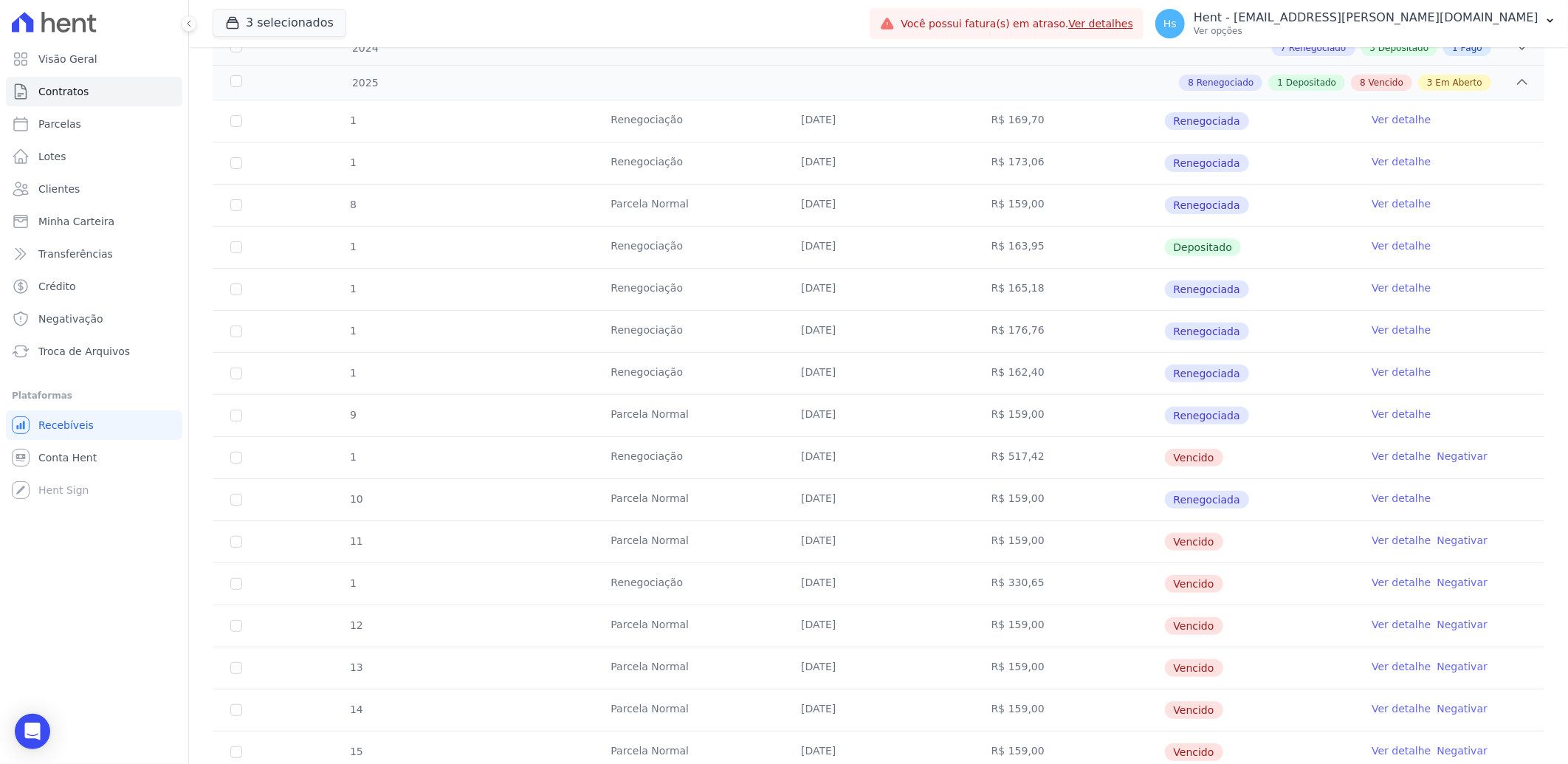
click at [1382, 629] on link "Ver detalhe" at bounding box center [1401, 624] width 59 height 15
click at [1382, 666] on link "Ver detalhe" at bounding box center [1401, 666] width 59 height 15
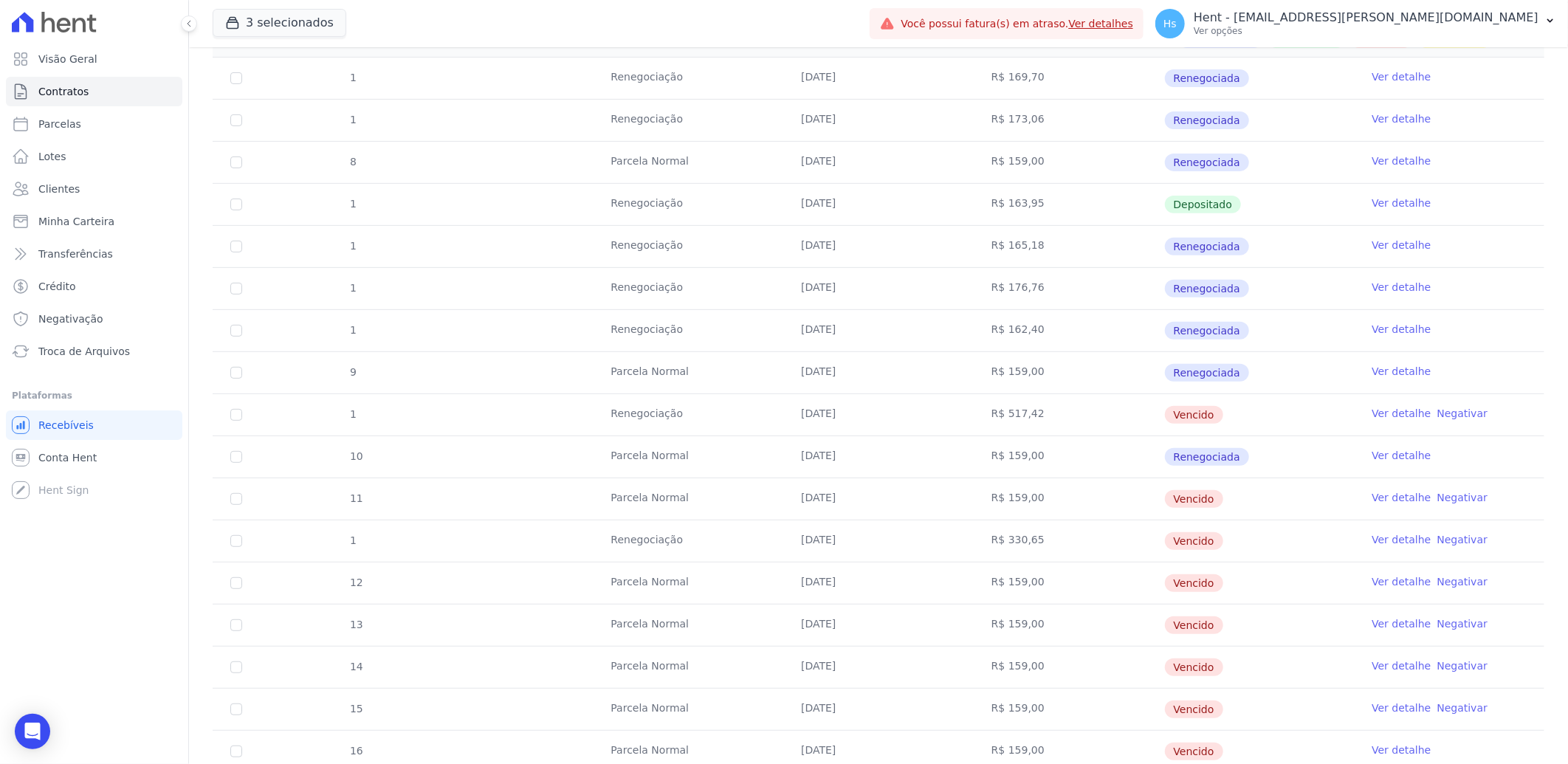
scroll to position [328, 0]
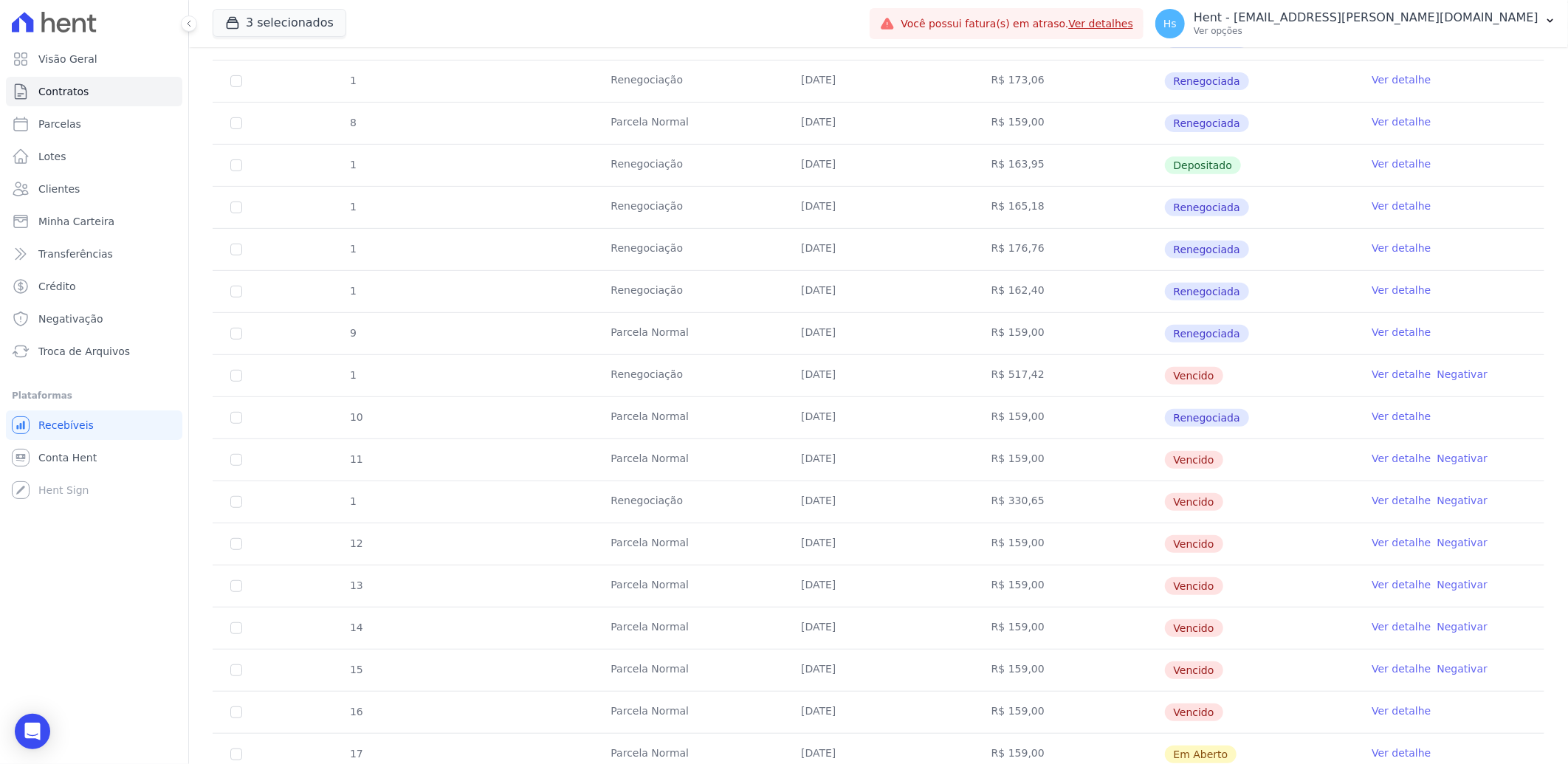
click at [1385, 629] on link "Ver detalhe" at bounding box center [1401, 626] width 59 height 15
click at [1382, 672] on link "Ver detalhe" at bounding box center [1401, 668] width 59 height 15
click at [1382, 712] on link "Ver detalhe" at bounding box center [1401, 710] width 59 height 15
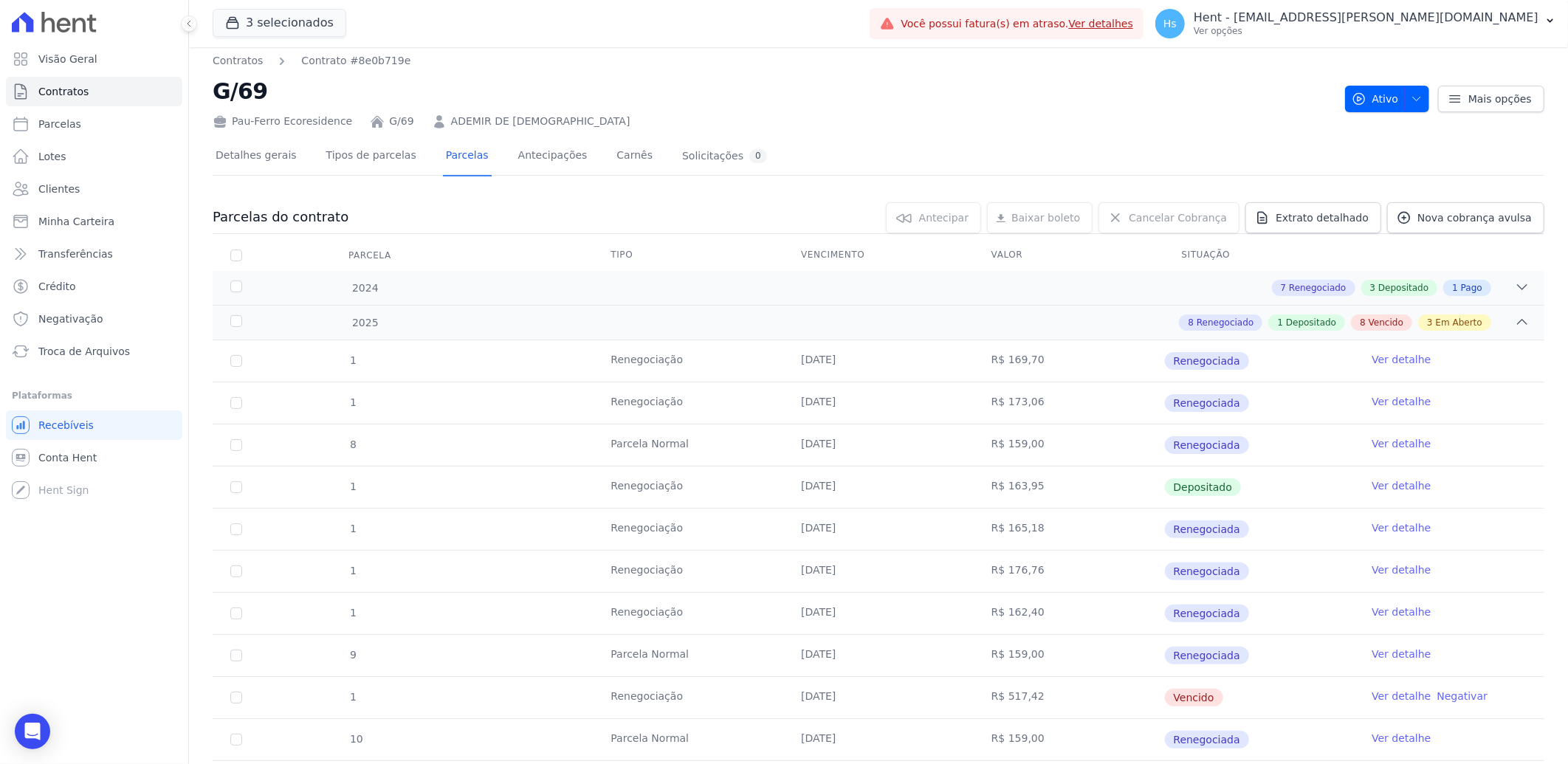
scroll to position [0, 0]
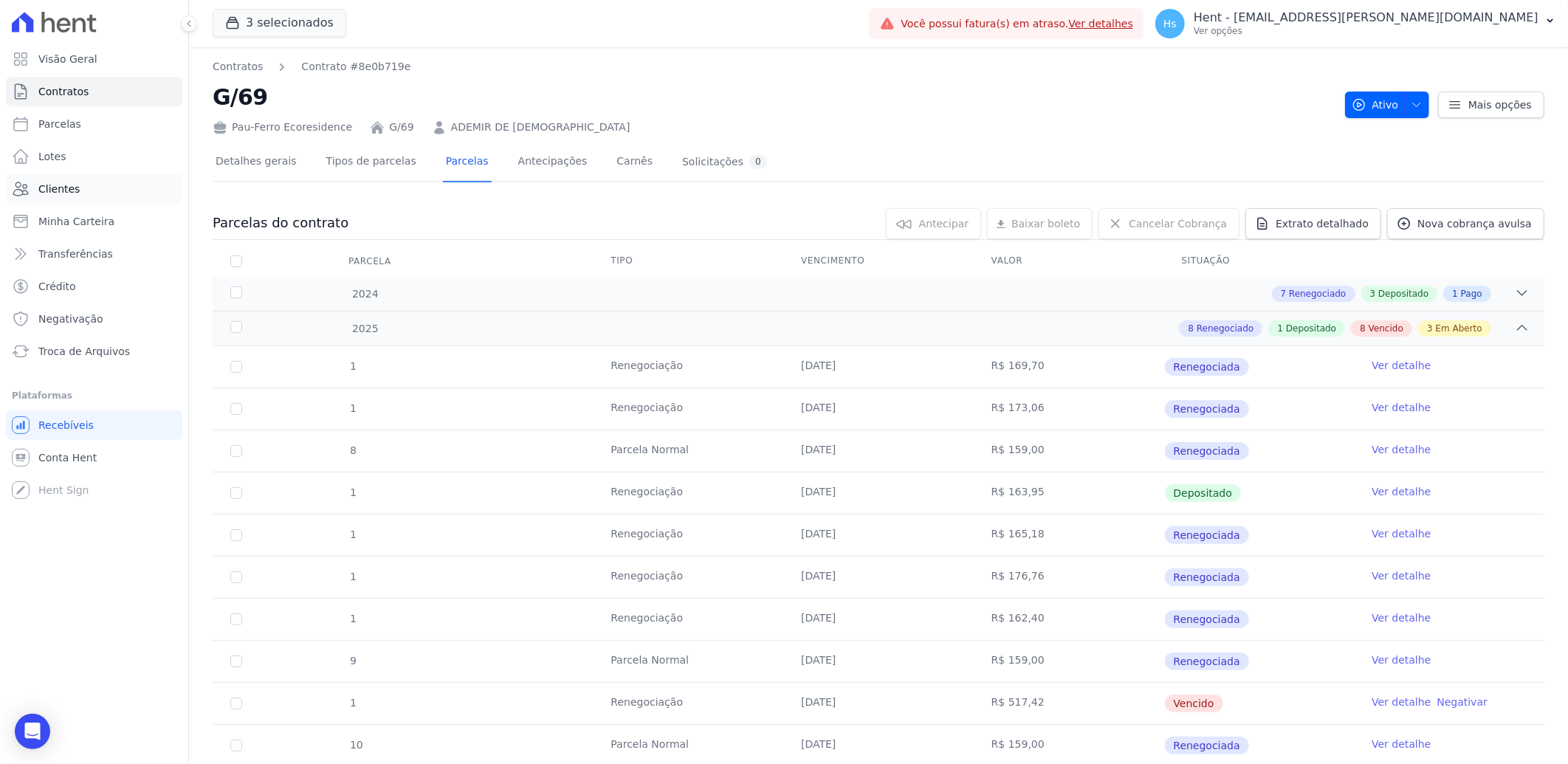
click at [55, 194] on span "Clientes" at bounding box center [59, 188] width 42 height 15
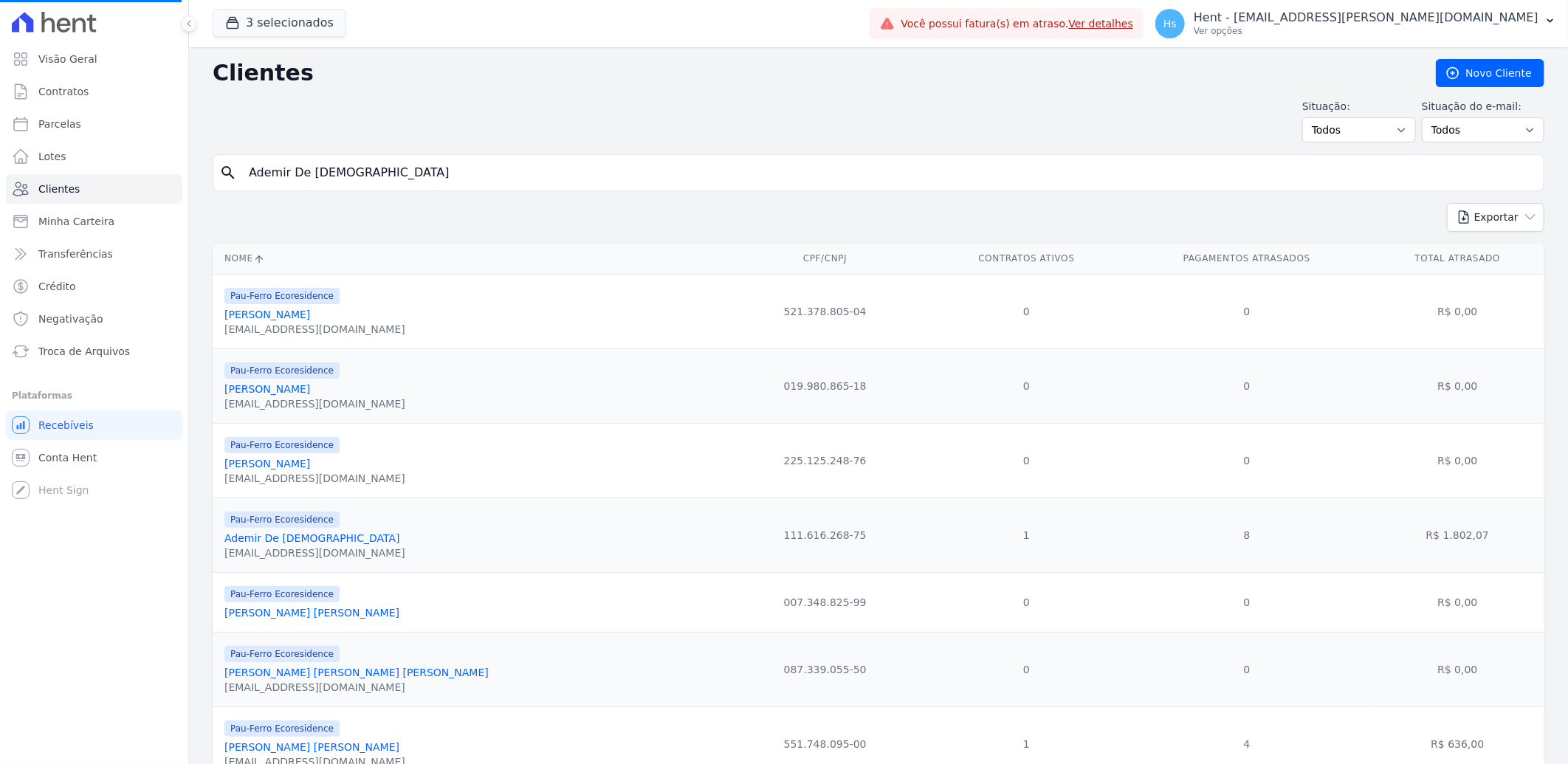
click at [330, 172] on input "Ademir De Jesus" at bounding box center [889, 172] width 1298 height 29
paste input "na Maria Alve"
type input "Ana Maria Alves"
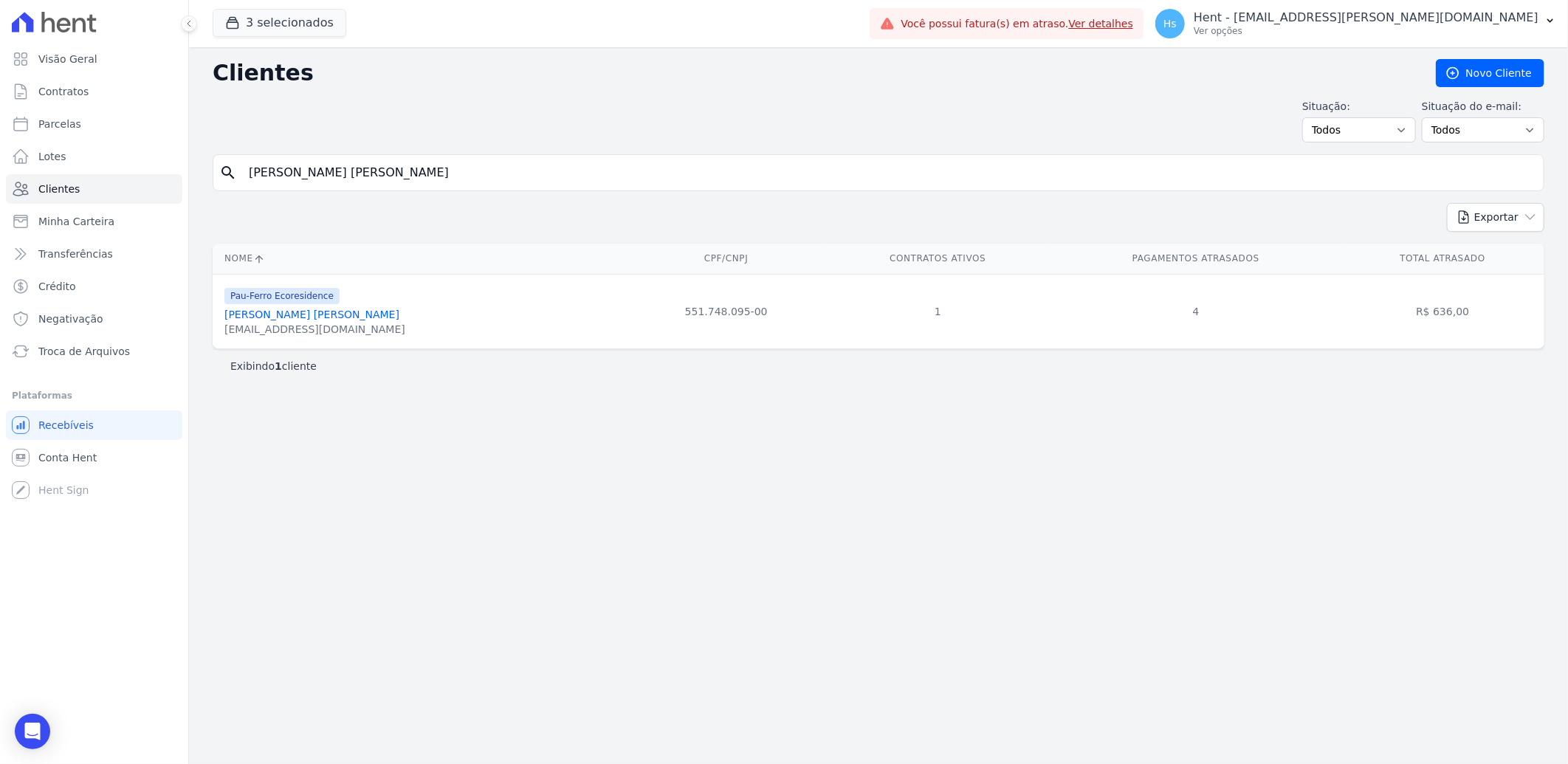
click at [274, 317] on link "Ana Maria Alves" at bounding box center [312, 314] width 175 height 12
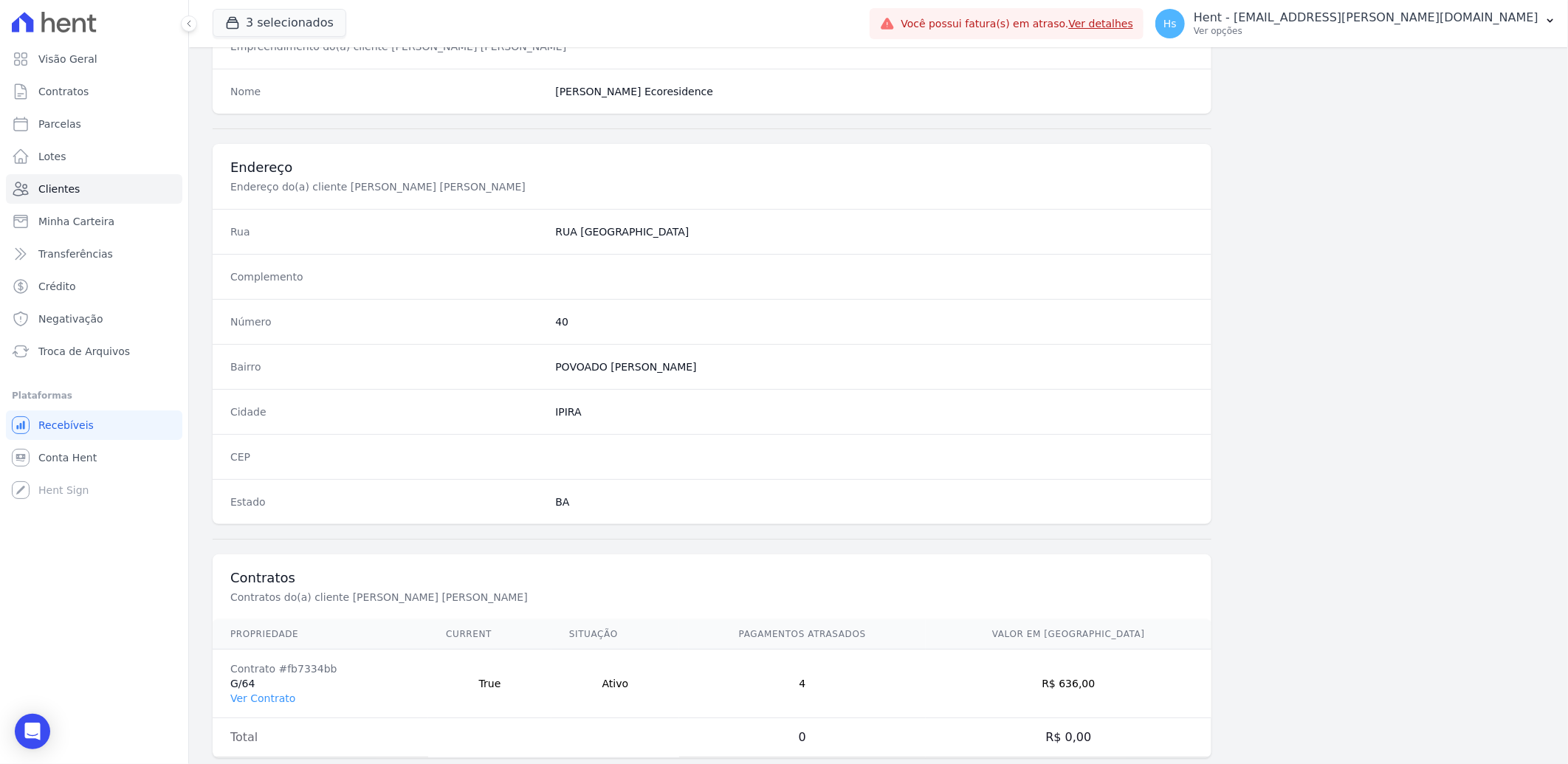
scroll to position [619, 0]
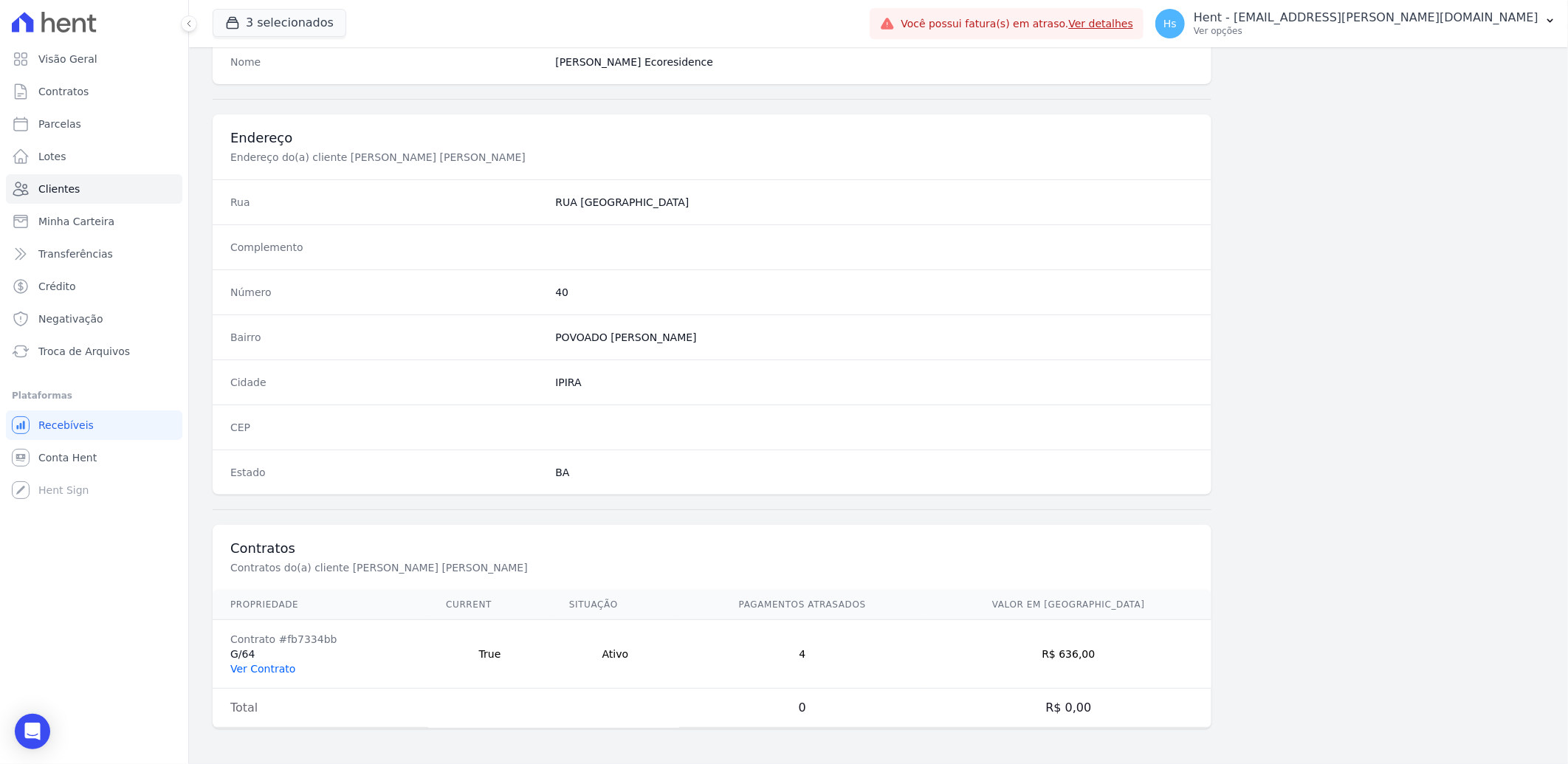
click at [270, 672] on link "Ver Contrato" at bounding box center [262, 668] width 65 height 12
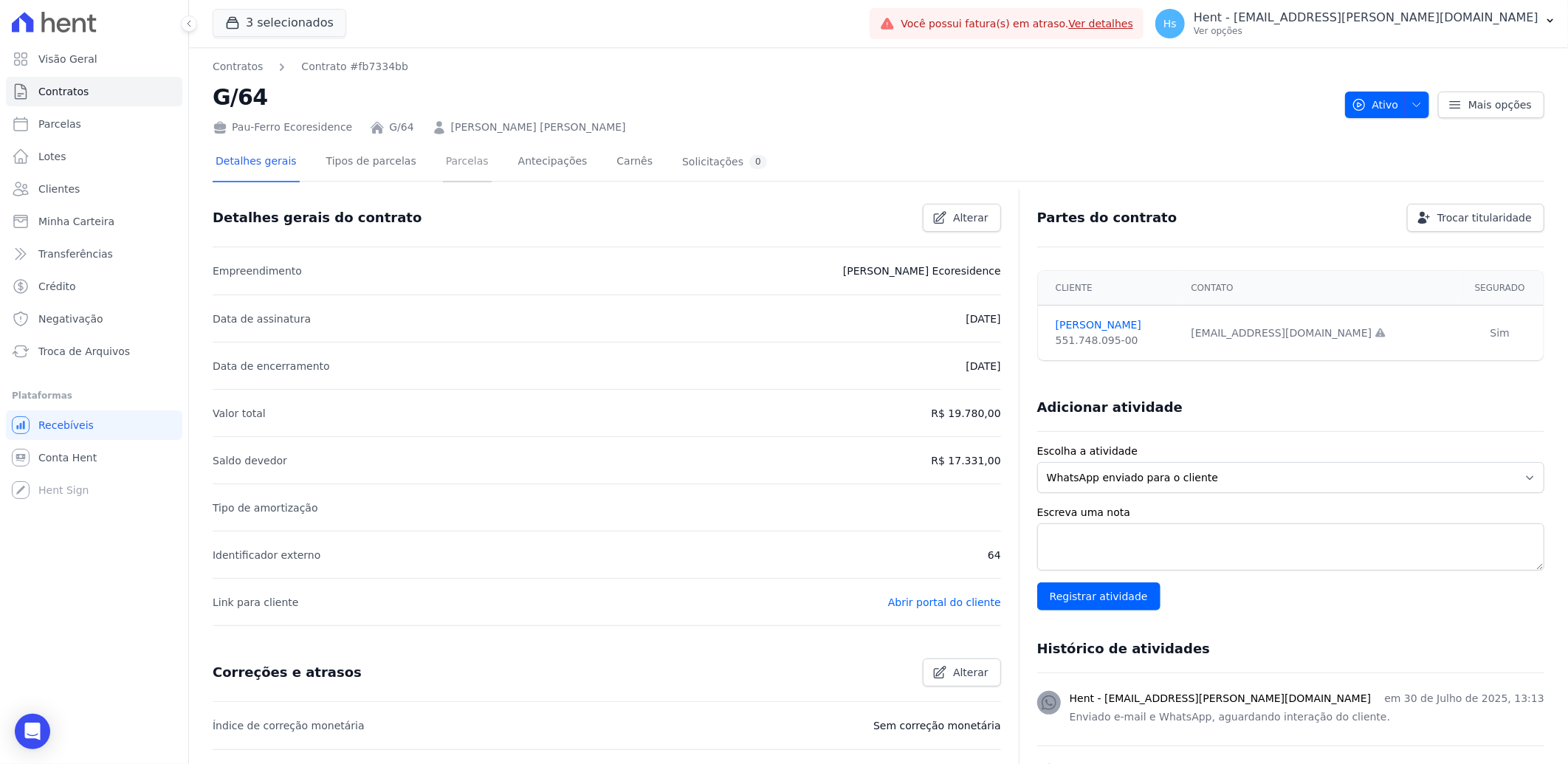
click at [466, 168] on link "Parcelas" at bounding box center [467, 162] width 48 height 39
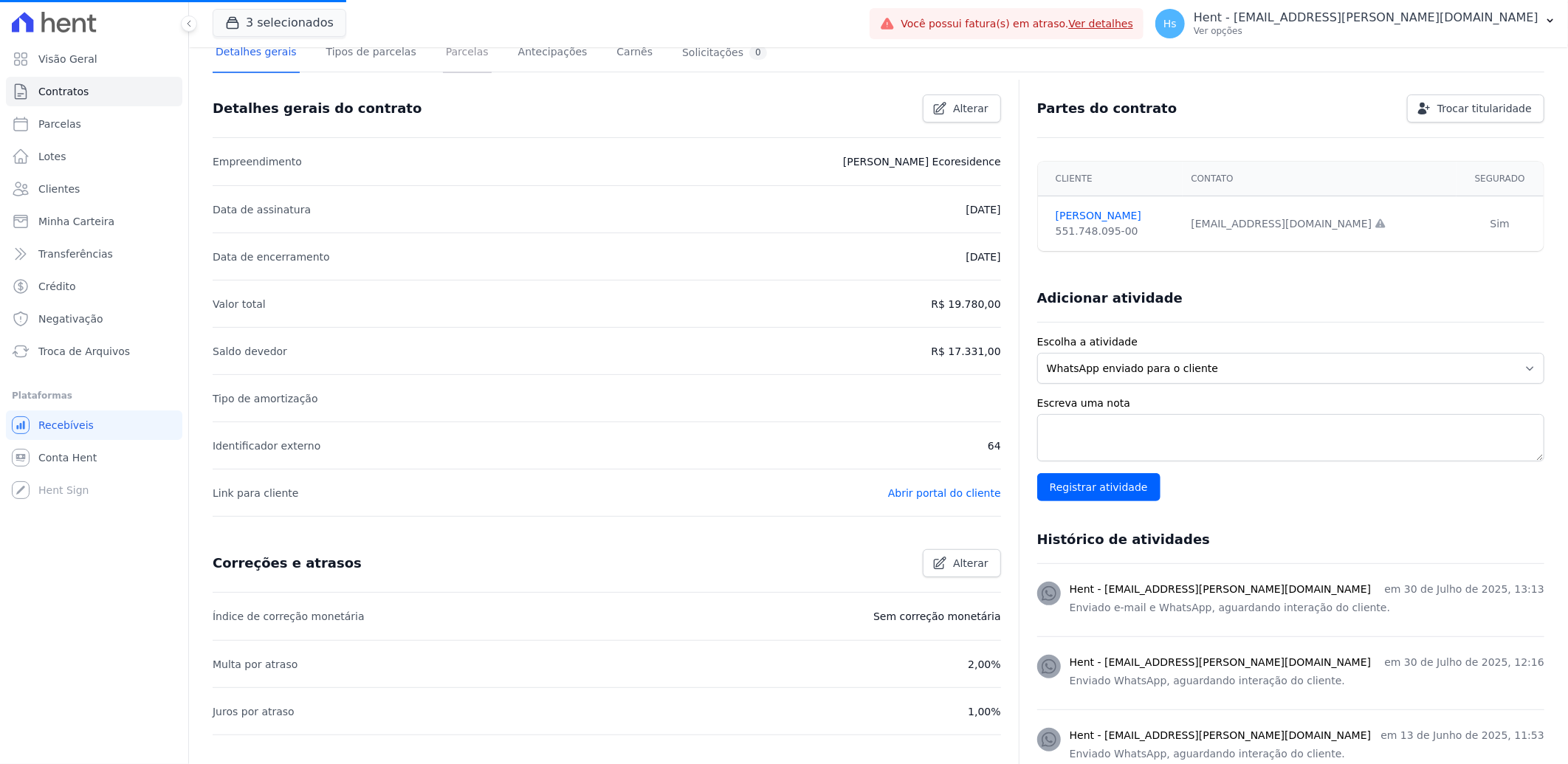
scroll to position [55, 0]
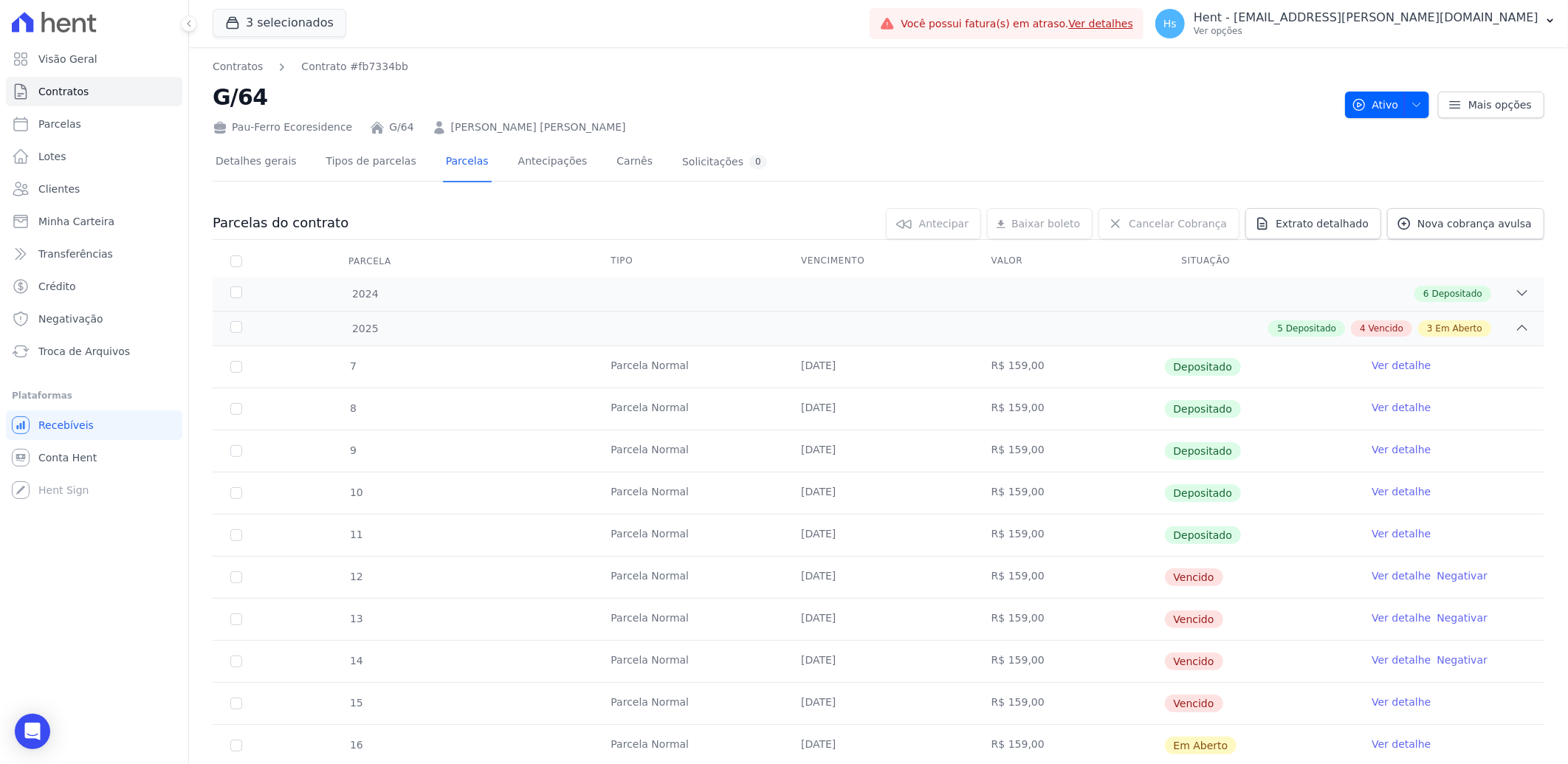
click at [1376, 573] on link "Ver detalhe" at bounding box center [1401, 576] width 59 height 15
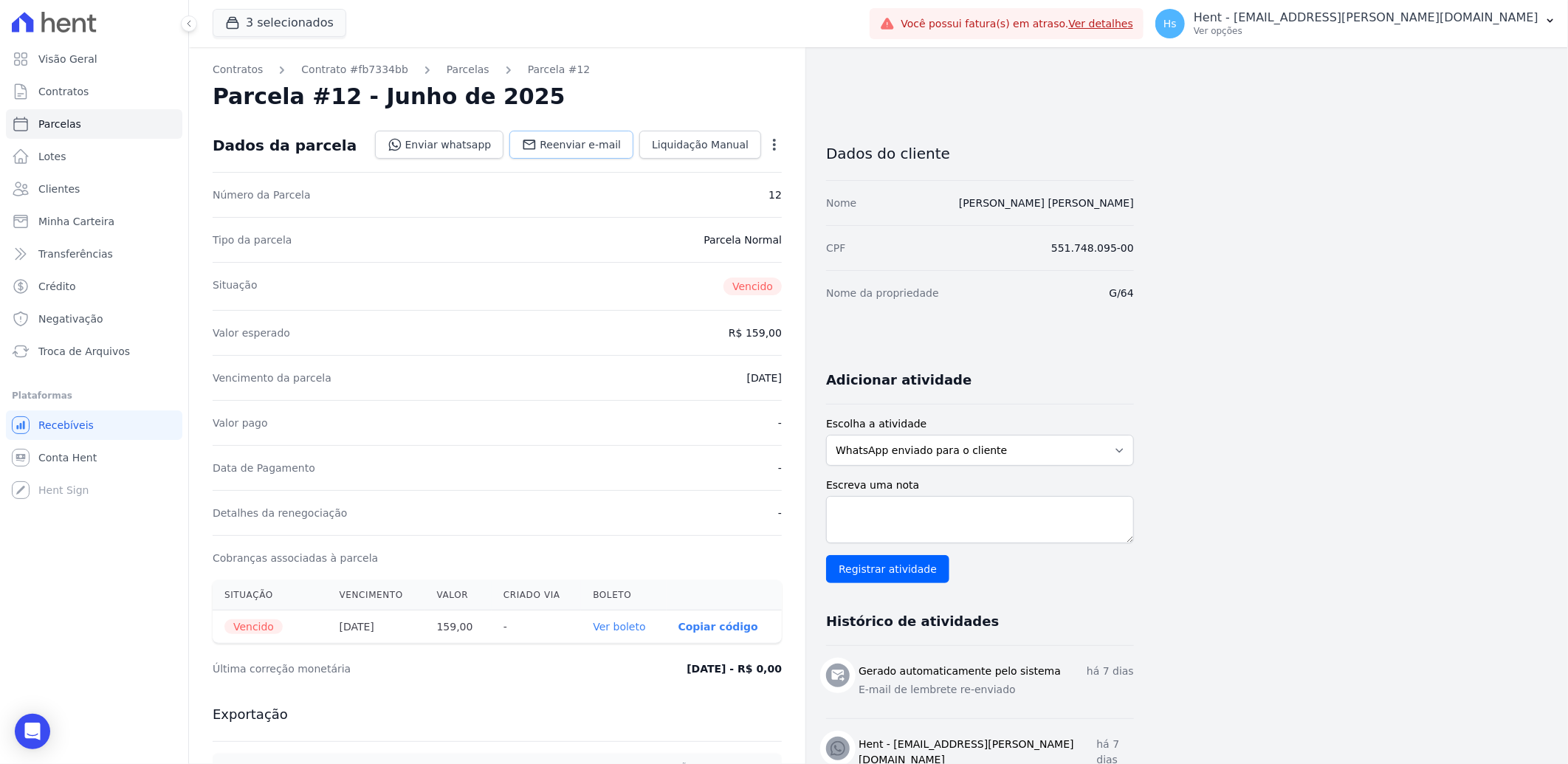
click at [578, 138] on span "Reenviar e-mail" at bounding box center [580, 144] width 82 height 15
click at [919, 534] on textarea "Escreva uma nota" at bounding box center [980, 519] width 308 height 47
paste textarea "Enviado e-mail e WhatsApp, aguardando interação do cliente."
type textarea "Enviado e-mail e WhatsApp, aguardando interação do cliente."
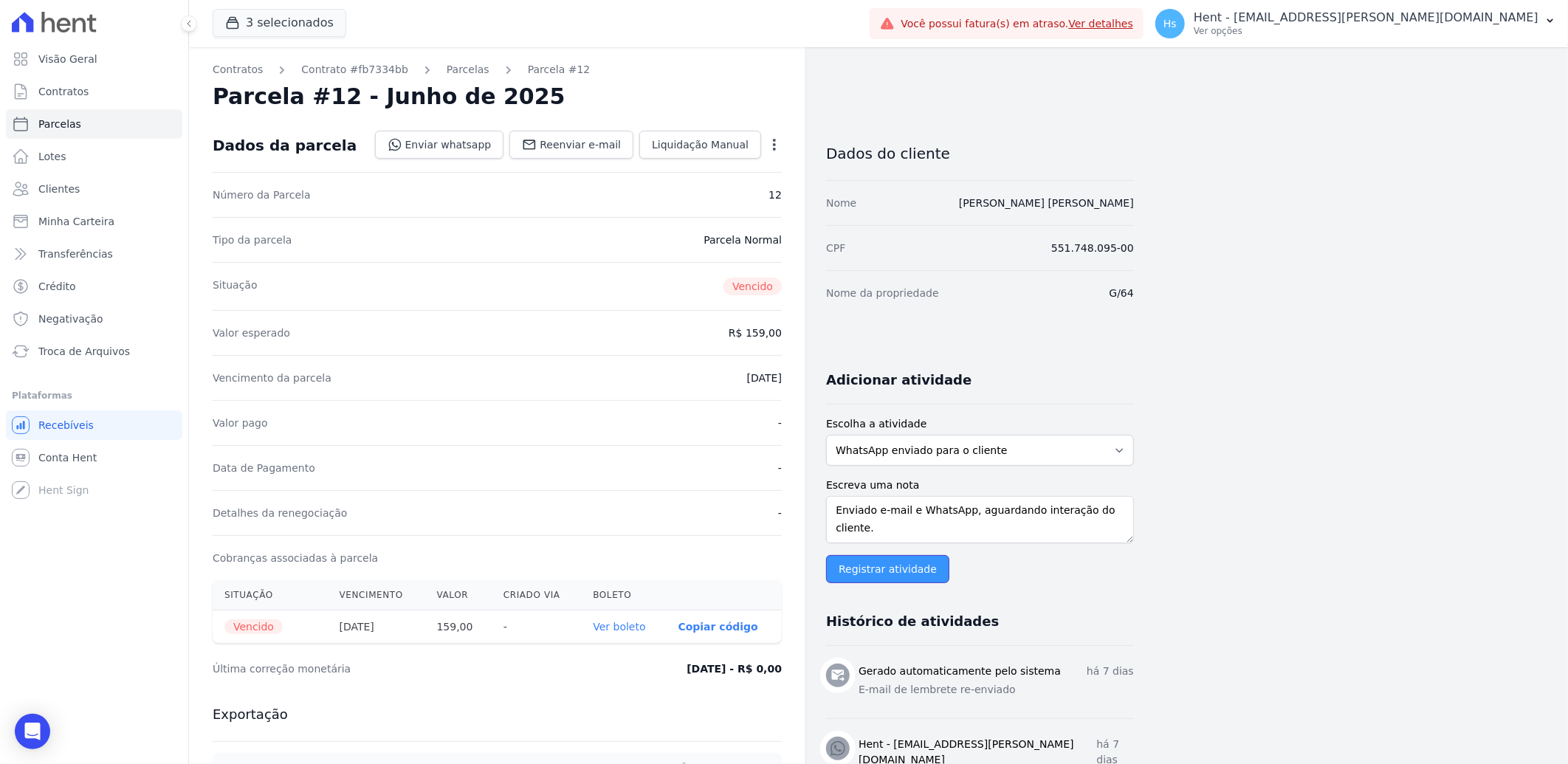
click at [894, 561] on input "Registrar atividade" at bounding box center [888, 569] width 123 height 28
click at [52, 128] on span "Parcelas" at bounding box center [60, 124] width 43 height 15
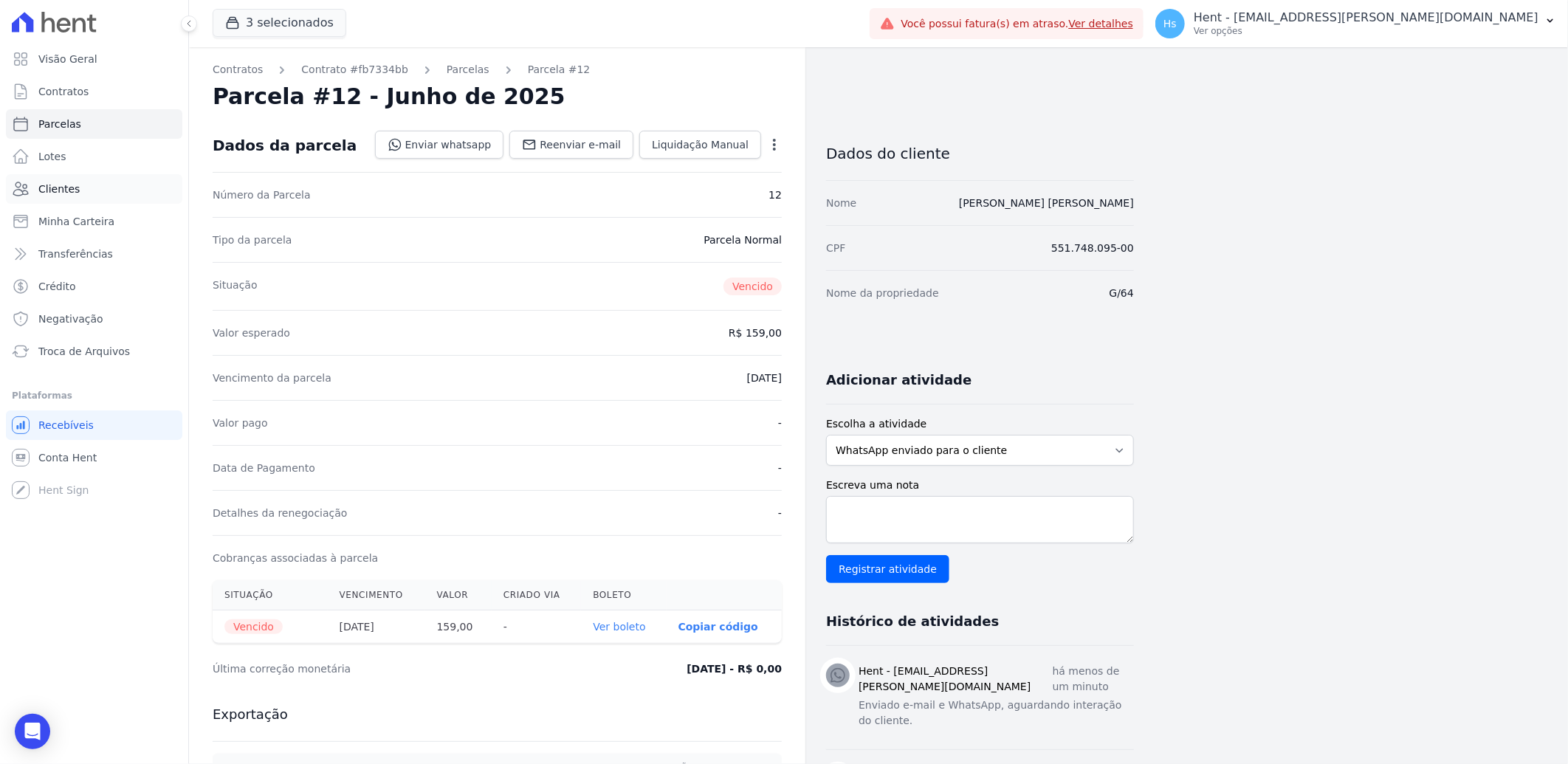
click at [83, 182] on link "Clientes" at bounding box center [94, 188] width 176 height 29
select select
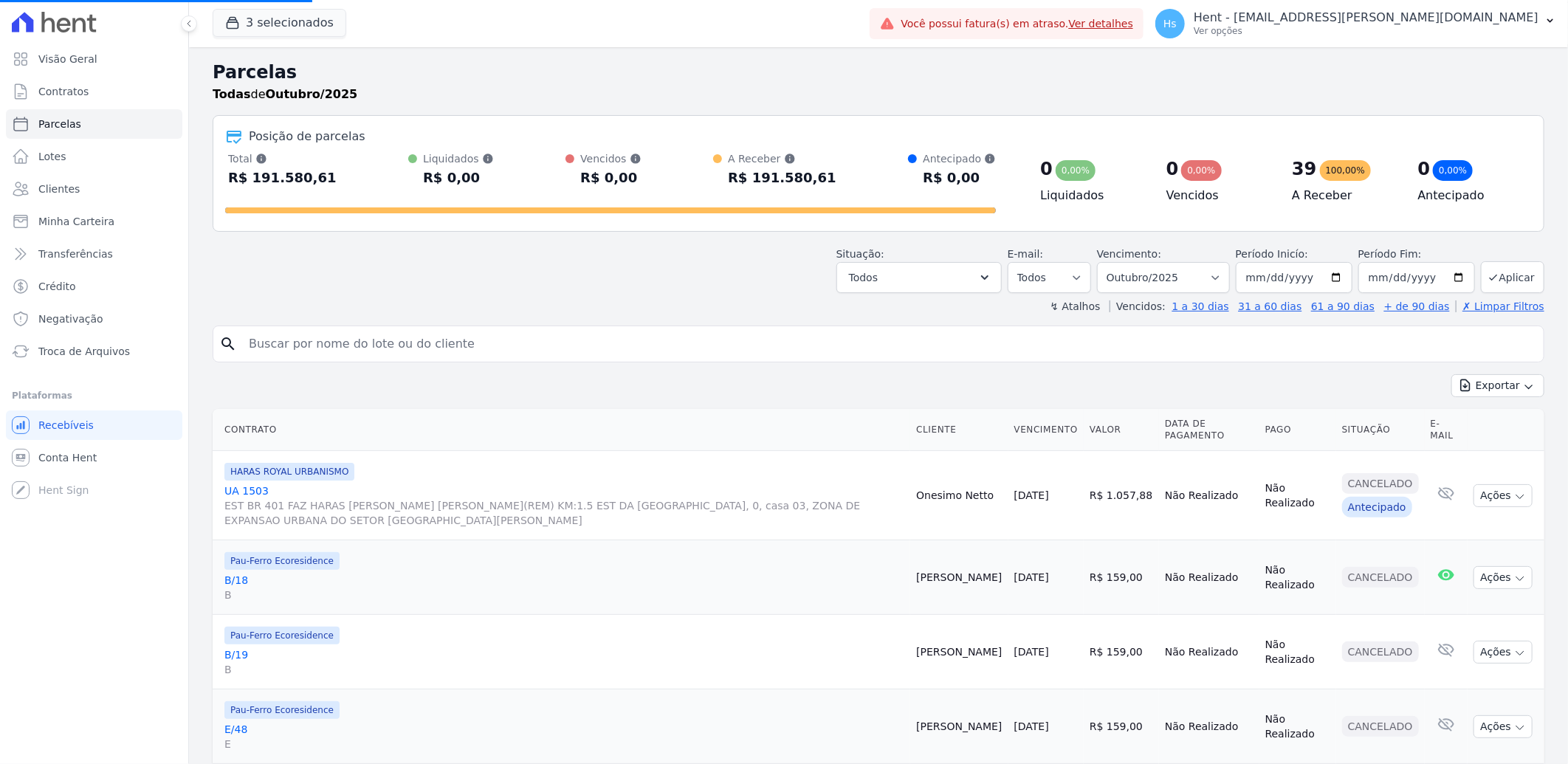
click at [297, 351] on input "search" at bounding box center [889, 344] width 1298 height 29
paste input "Paulo Roberto Gomes Pithon Nascimento"
type input "Paulo Roberto Gomes Pithon Nascimento"
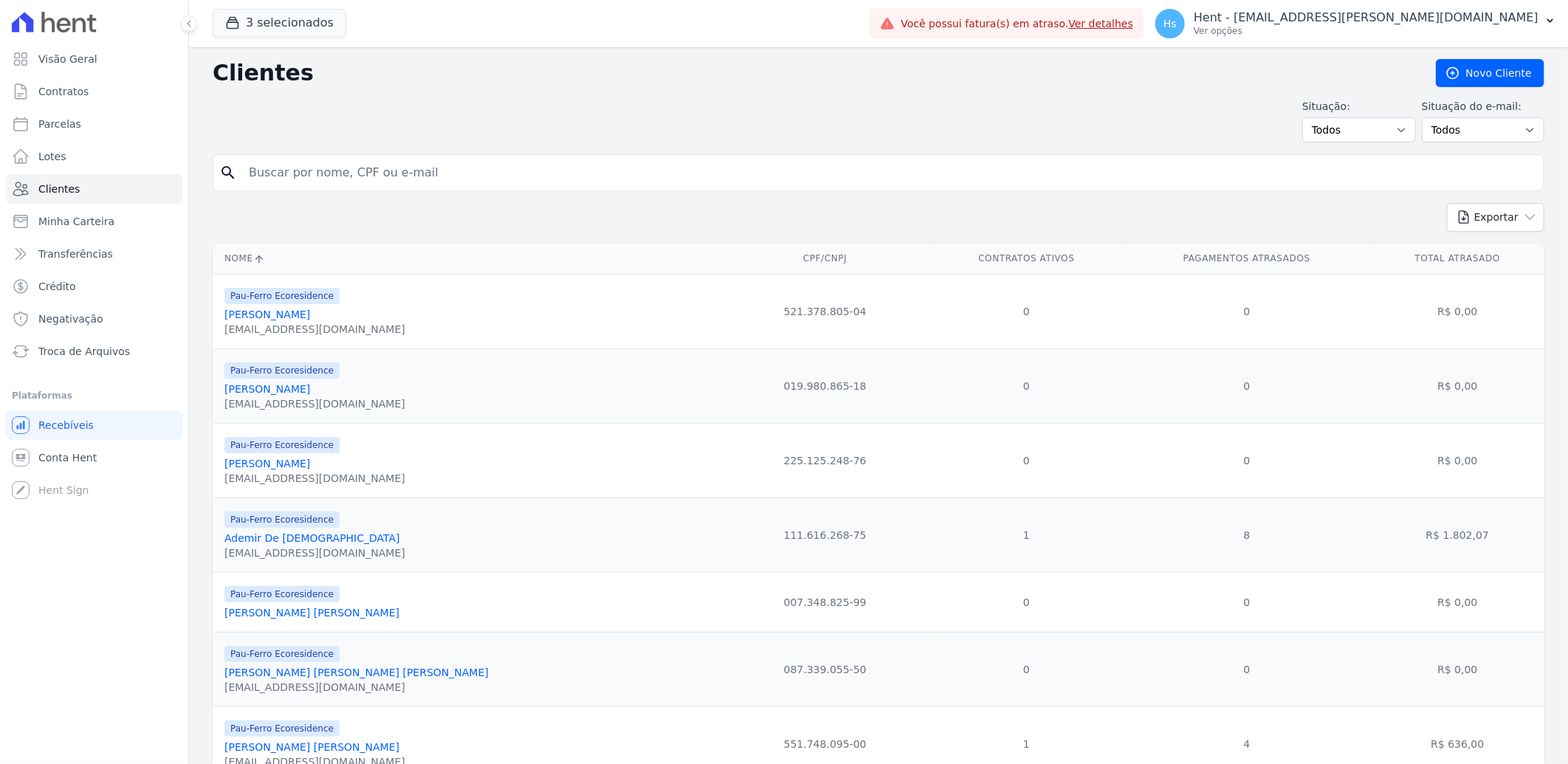
select select
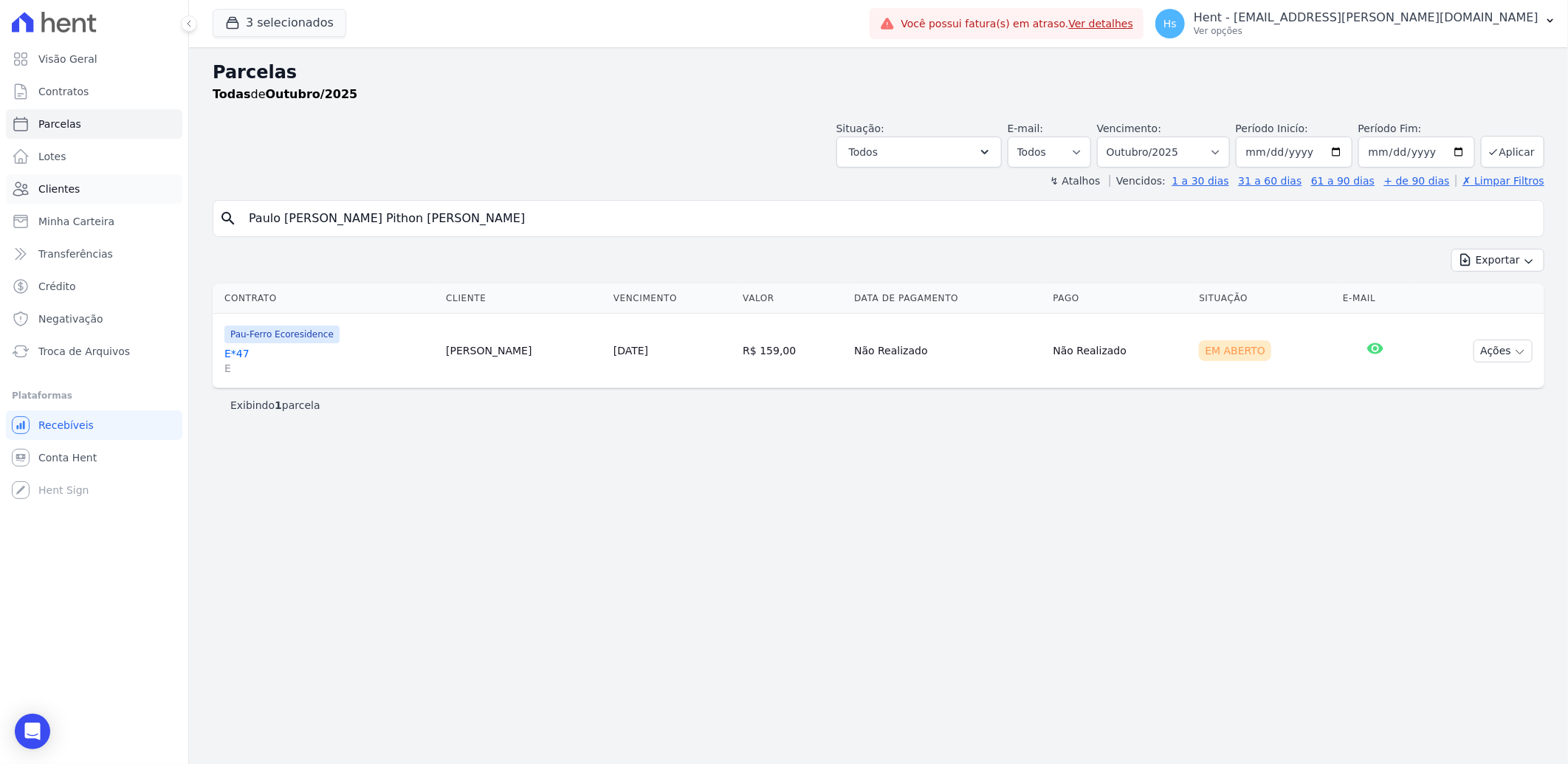
click at [68, 178] on link "Clientes" at bounding box center [94, 188] width 176 height 29
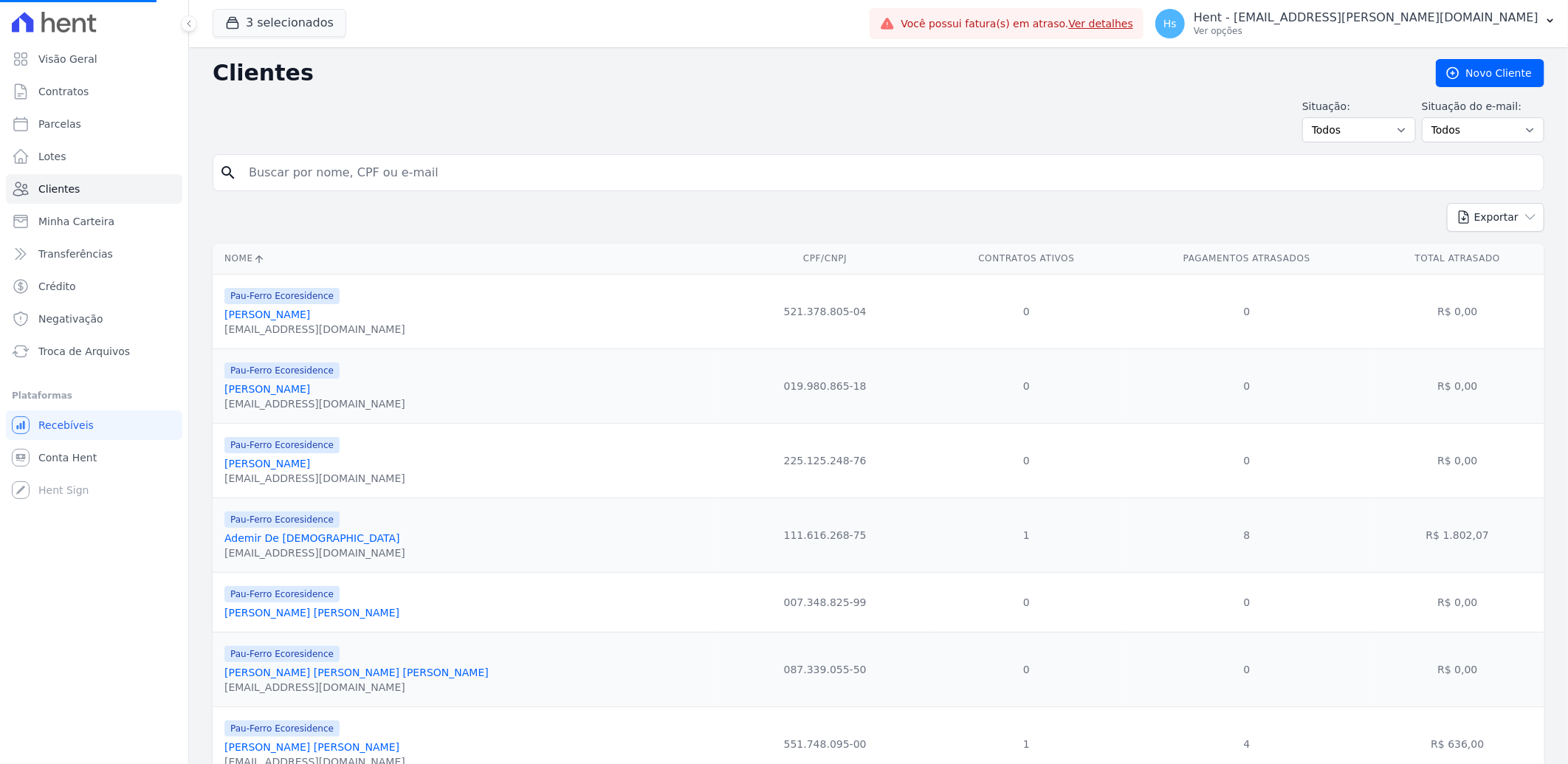
click at [343, 158] on input "search" at bounding box center [889, 172] width 1298 height 29
paste input "Paulo Roberto Gomes Pithon Nascimento"
type input "Paulo Roberto Gomes Pithon Nascimento"
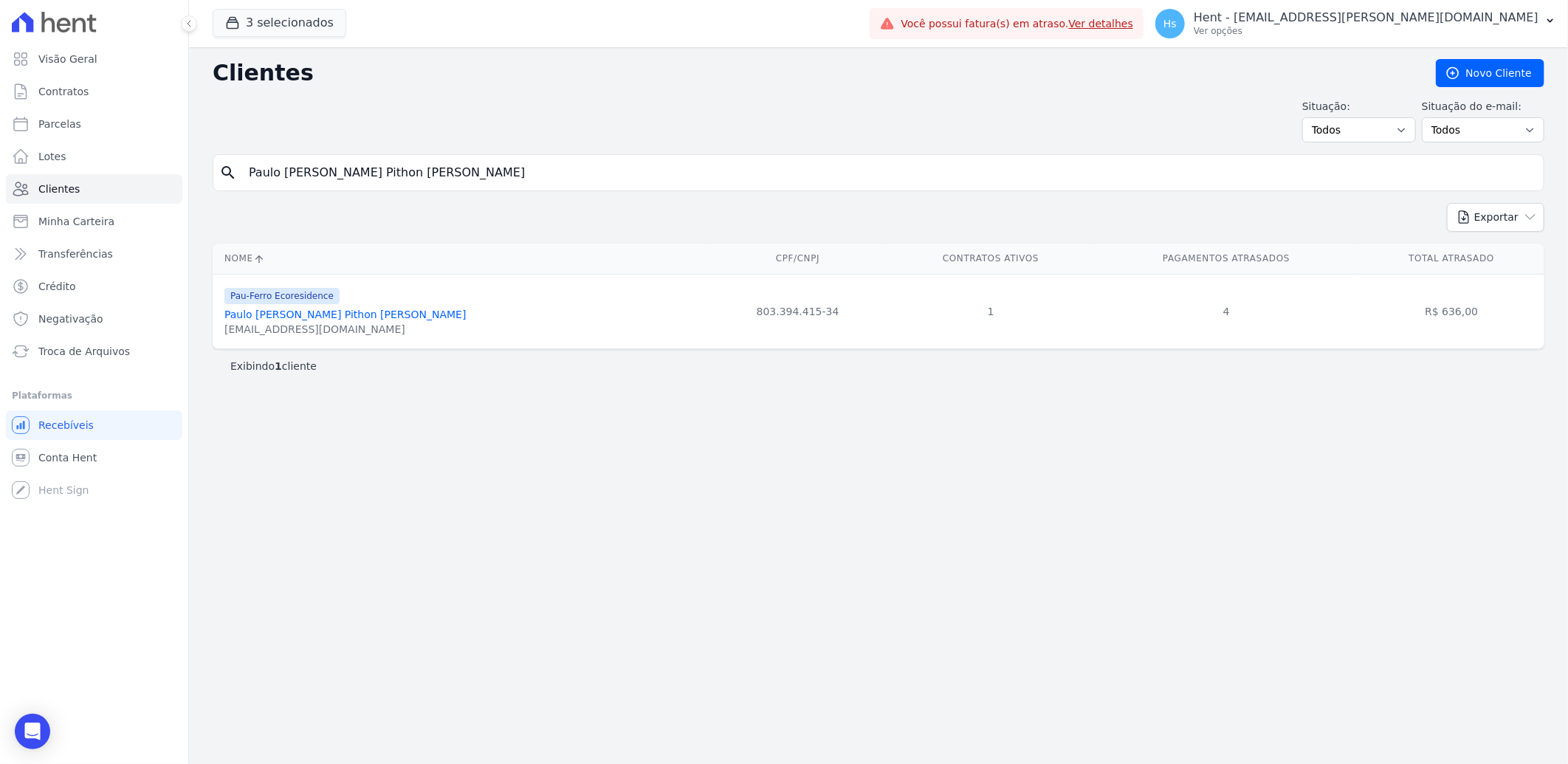
click at [311, 319] on link "Paulo Roberto Gomes Pithon Nascimento" at bounding box center [346, 314] width 242 height 12
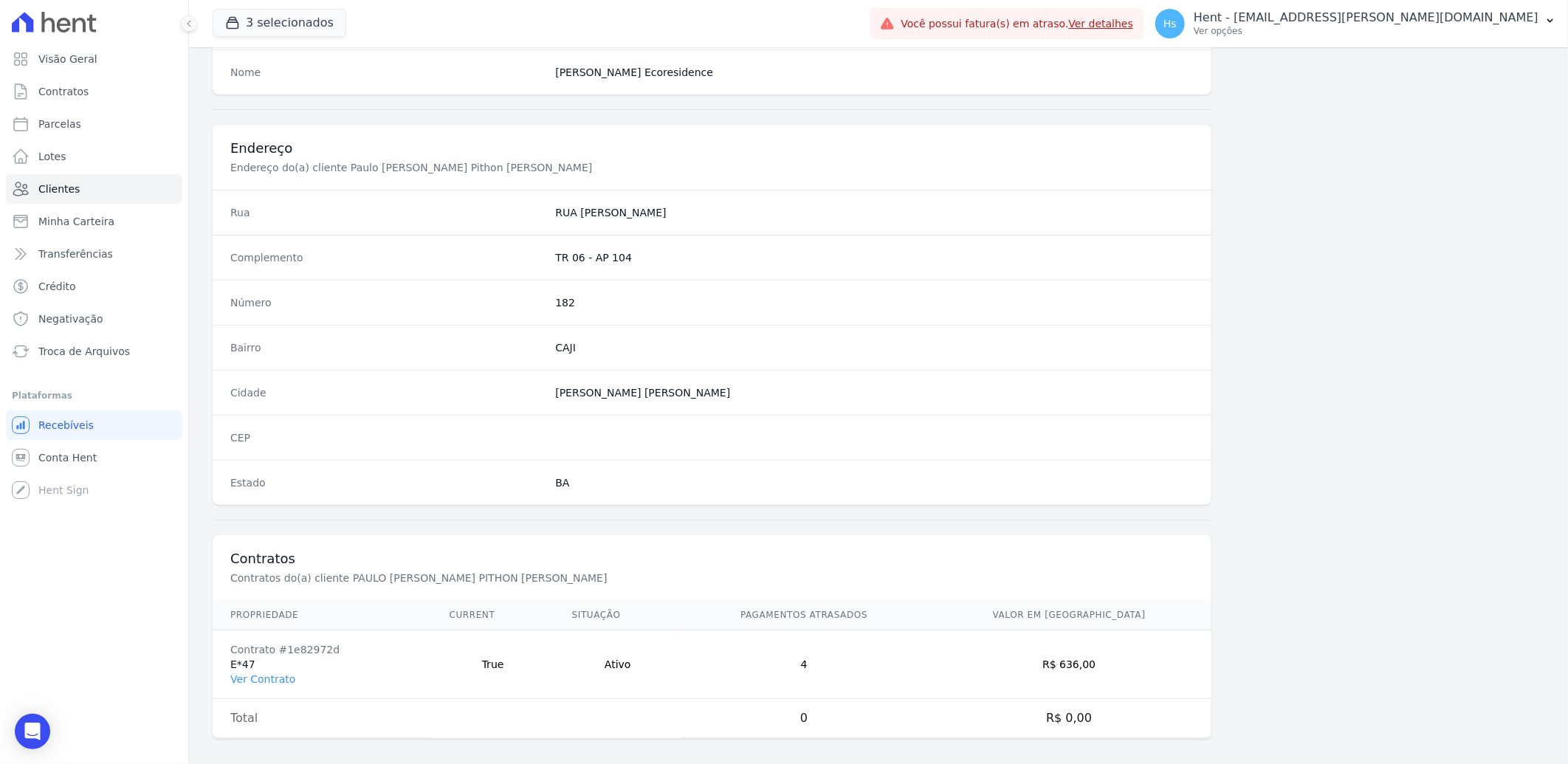
scroll to position [619, 0]
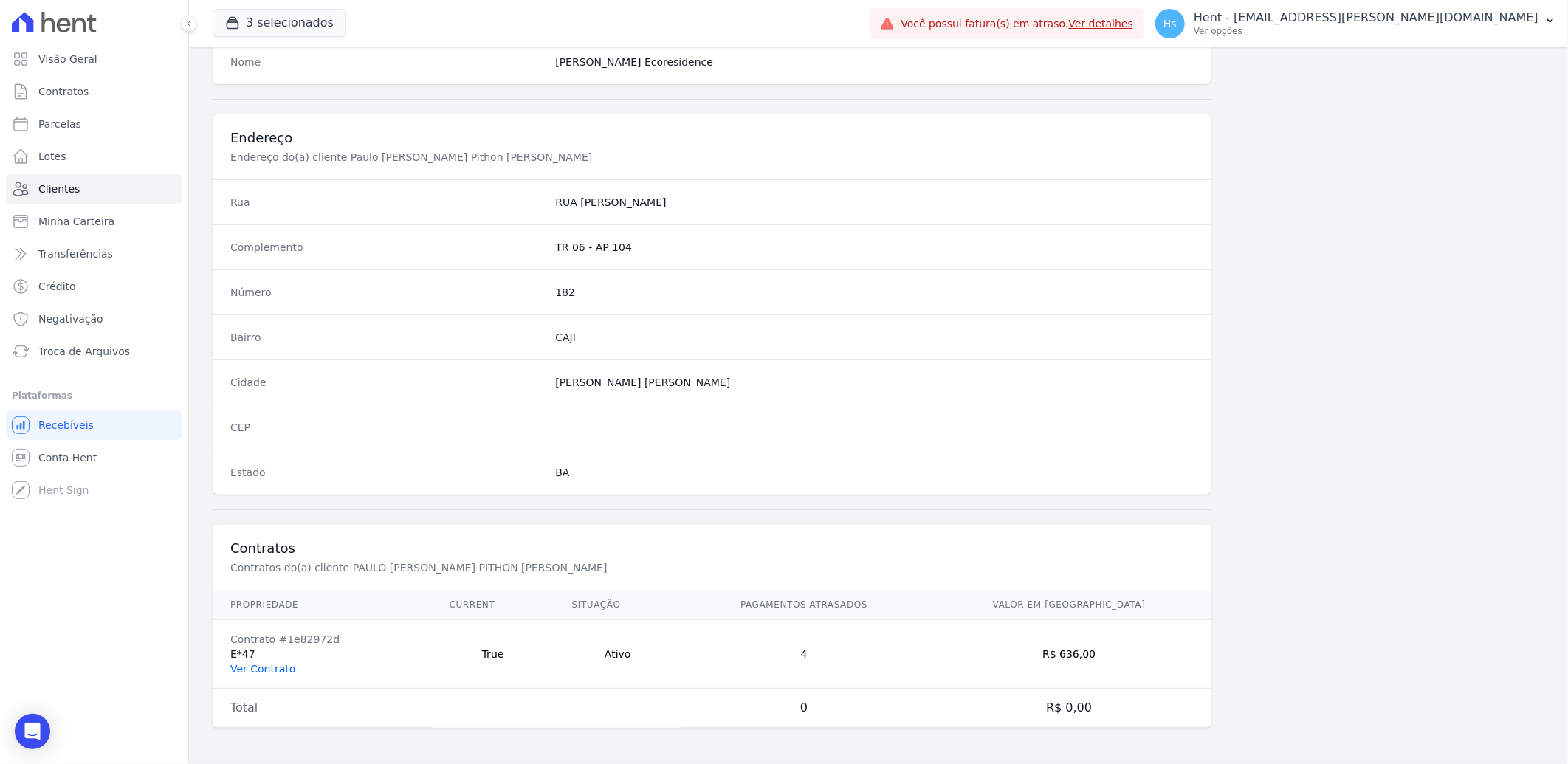
click at [279, 665] on link "Ver Contrato" at bounding box center [262, 668] width 65 height 12
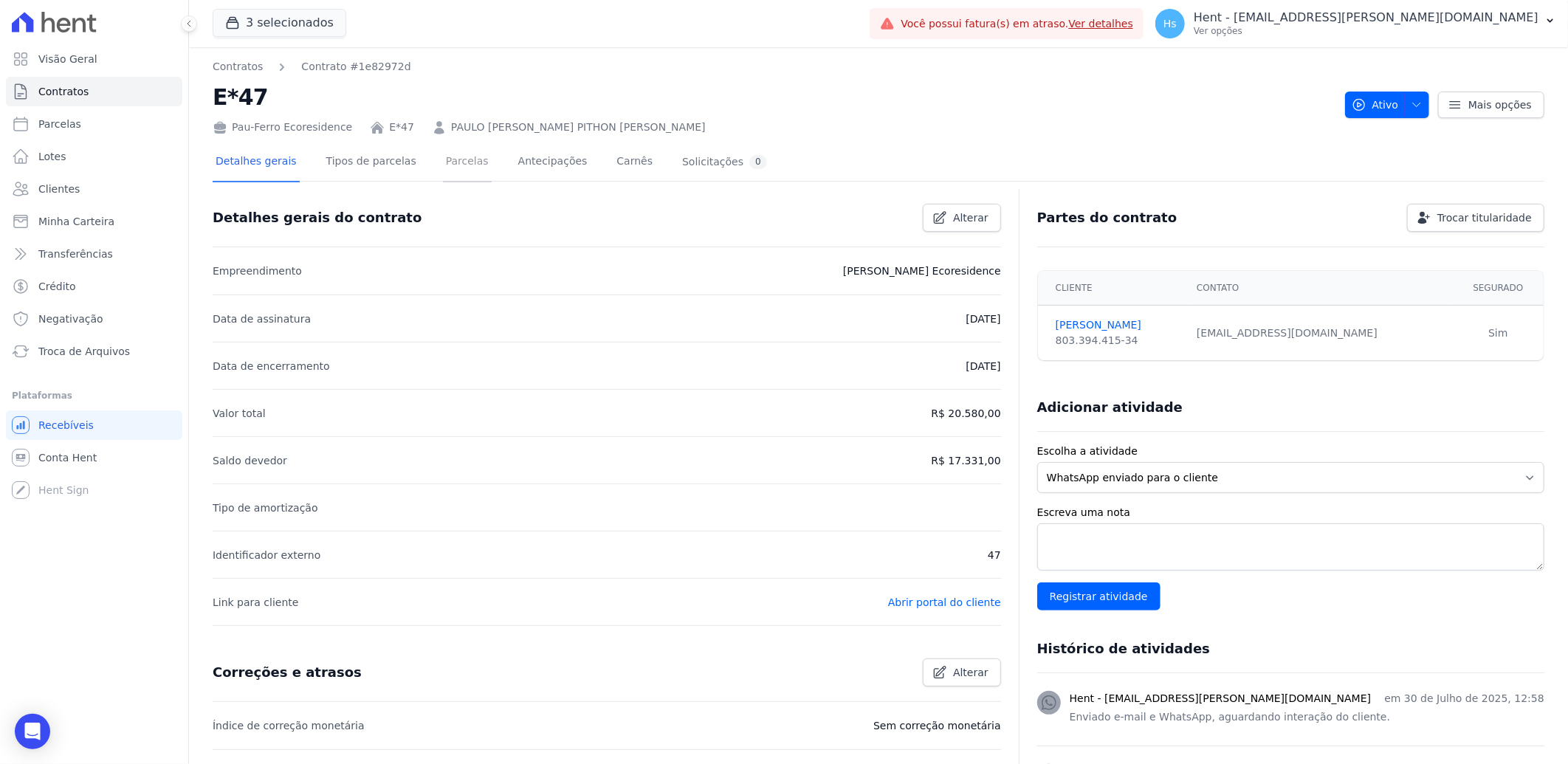
click at [443, 161] on link "Parcelas" at bounding box center [467, 162] width 48 height 39
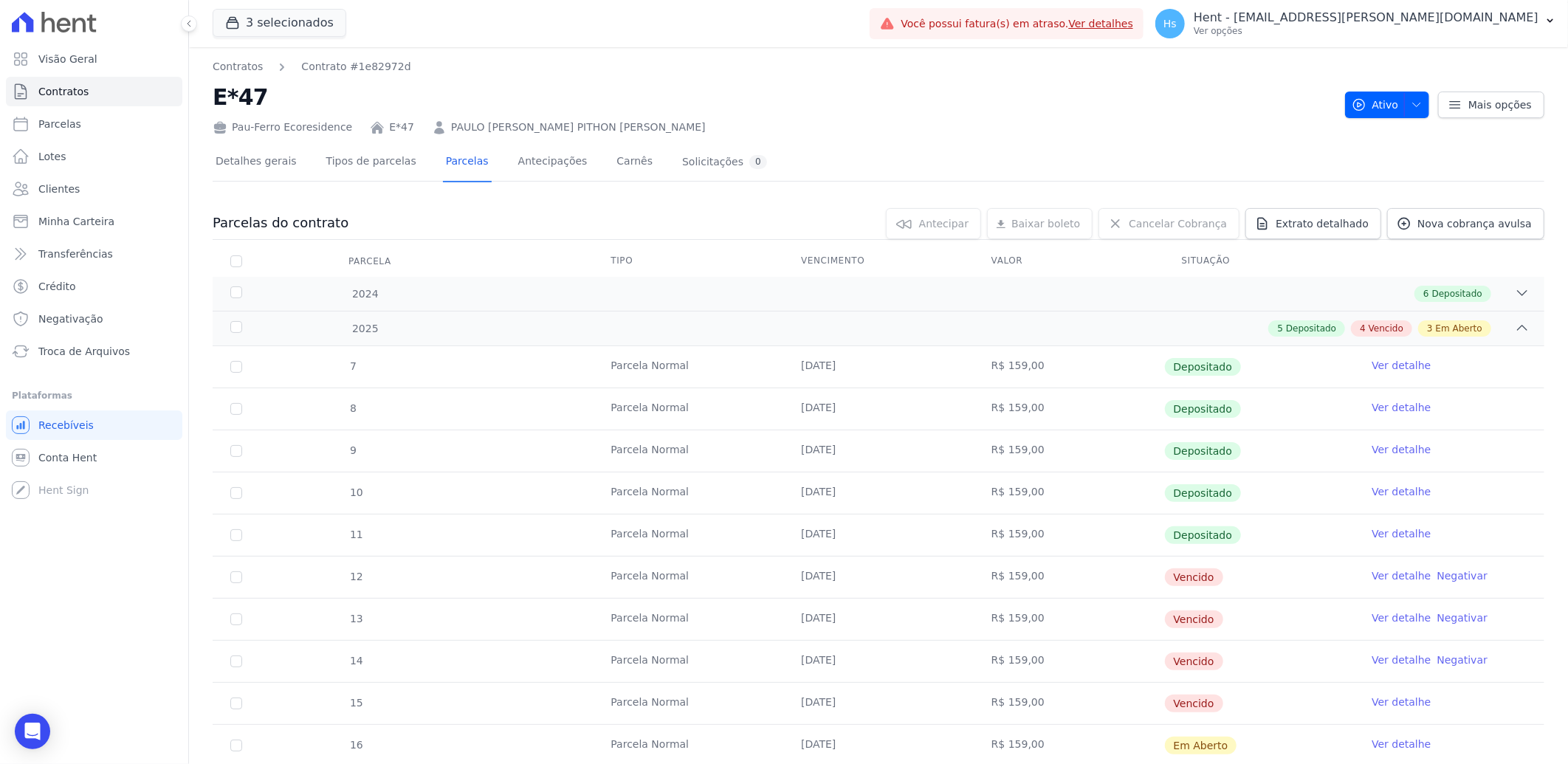
click at [1384, 572] on link "Ver detalhe" at bounding box center [1401, 576] width 59 height 15
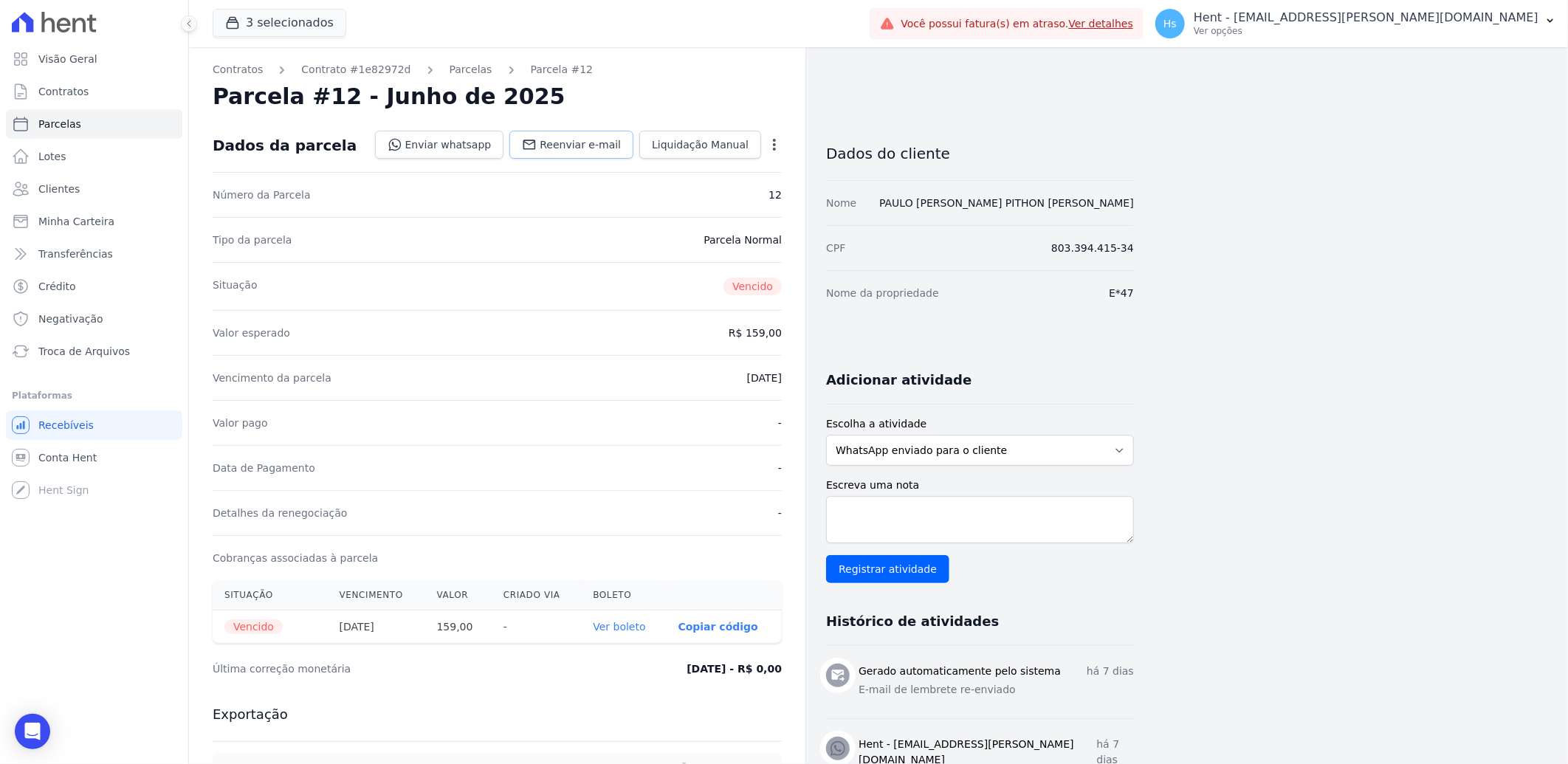
click at [583, 142] on span "Reenviar e-mail" at bounding box center [580, 144] width 82 height 15
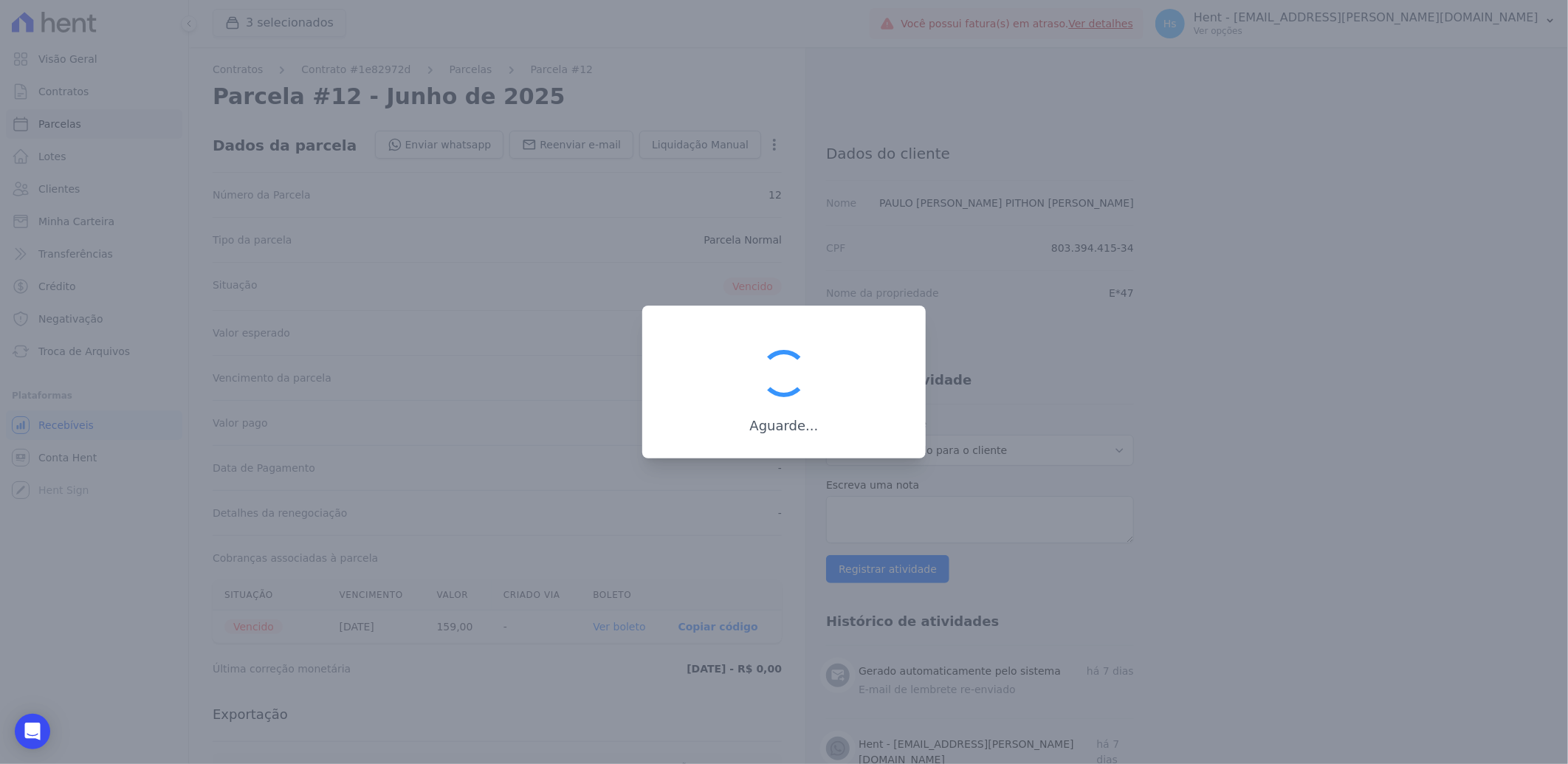
drag, startPoint x: 1020, startPoint y: 550, endPoint x: 944, endPoint y: 502, distance: 89.9
click at [945, 502] on div at bounding box center [784, 382] width 1568 height 764
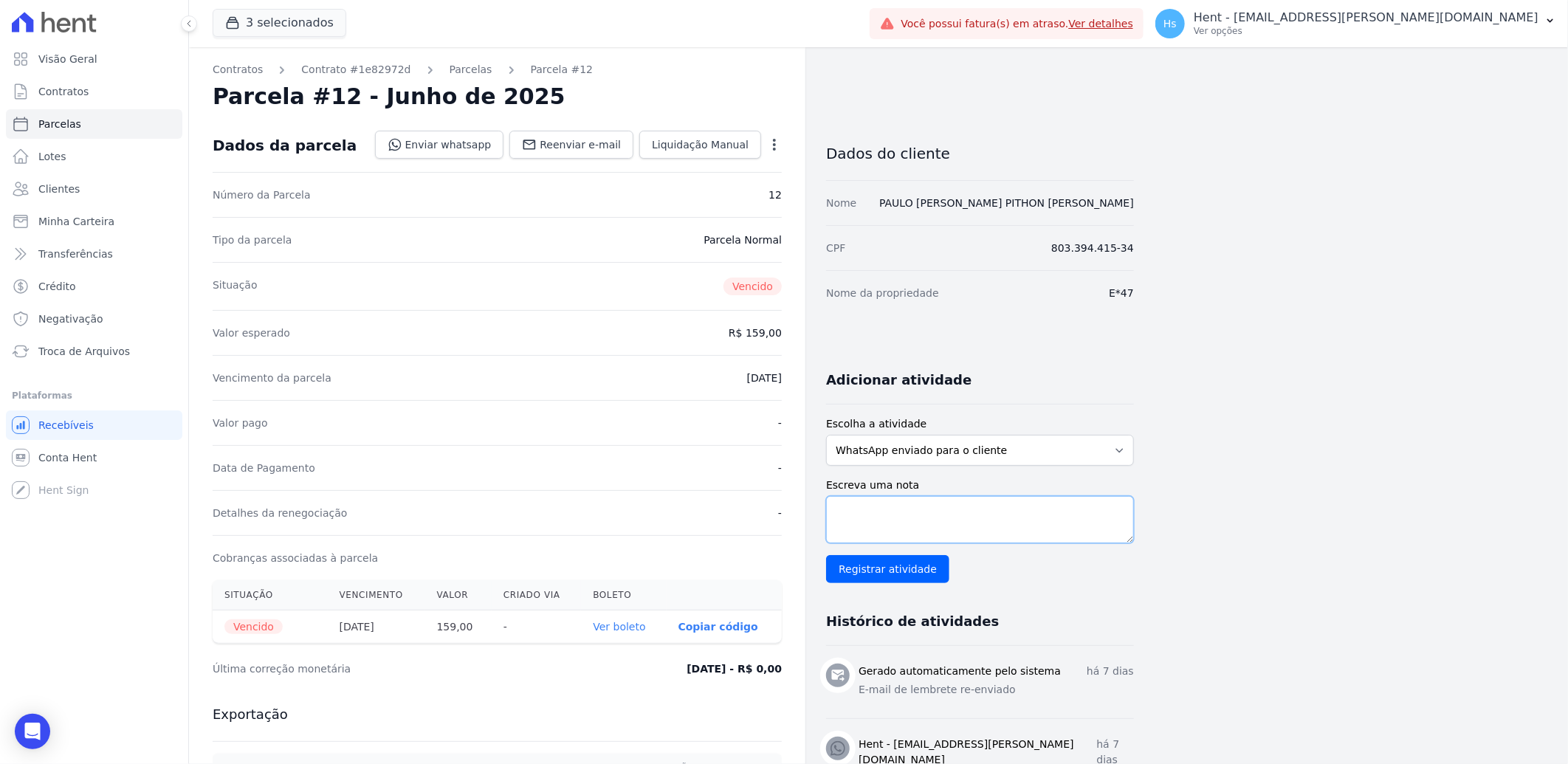
click at [876, 532] on textarea "Escreva uma nota" at bounding box center [980, 519] width 308 height 47
paste textarea "Enviado e-mail e WhatsApp, aguardando interação do cliente."
type textarea "Enviado e-mail e WhatsApp, aguardando interação do cliente."
click at [874, 564] on input "Registrar atividade" at bounding box center [888, 569] width 123 height 28
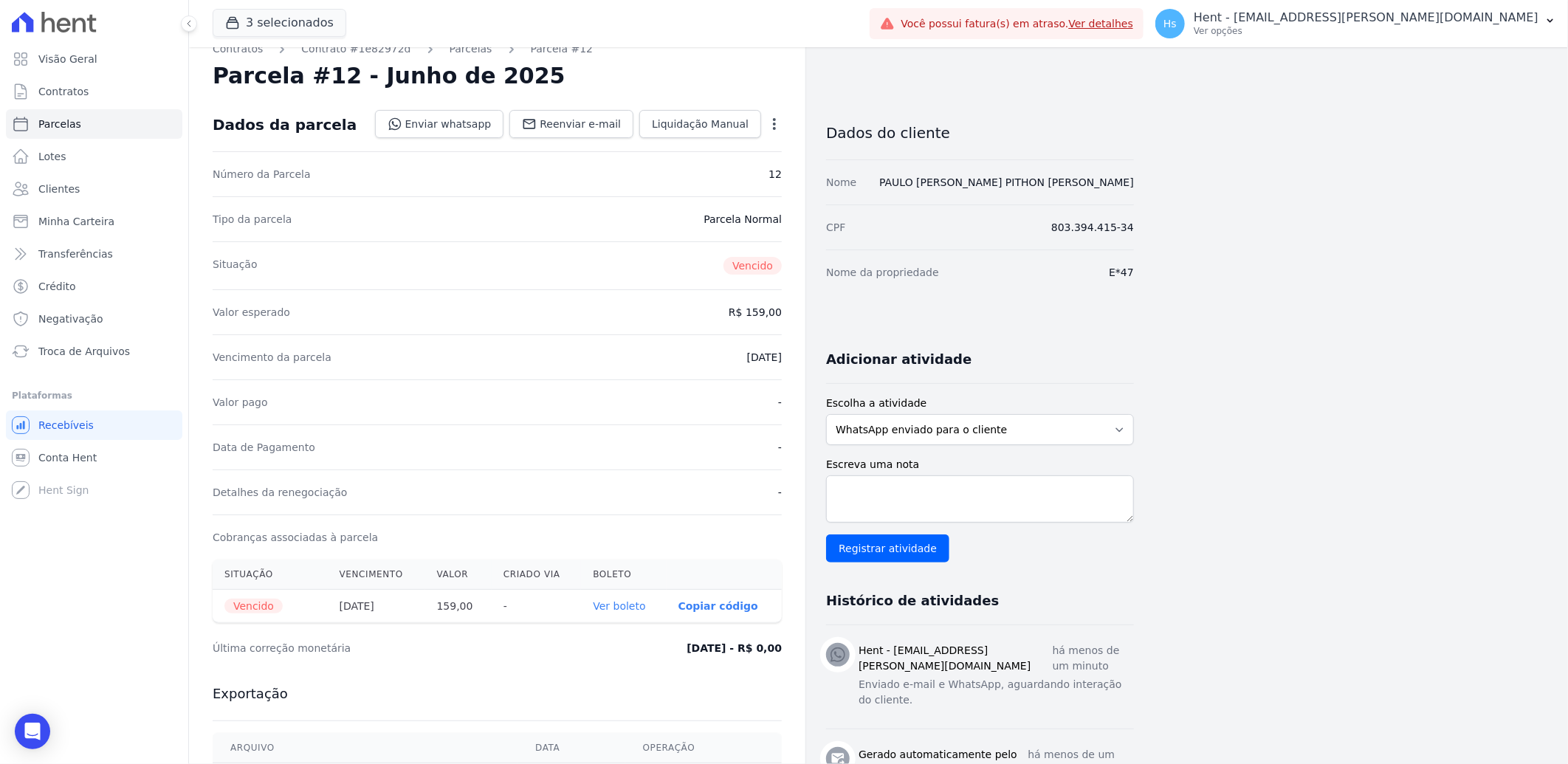
scroll to position [0, 0]
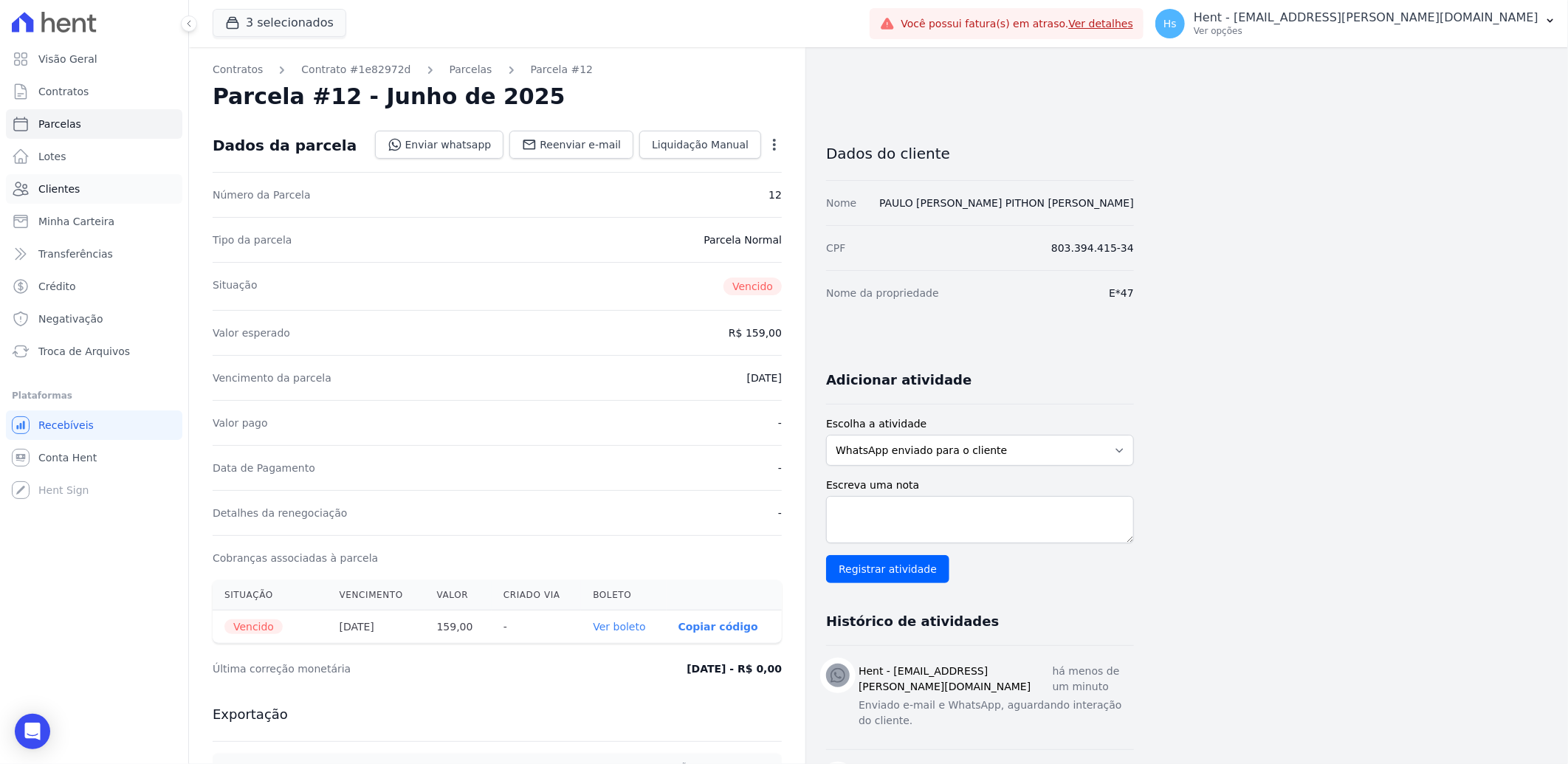
click at [63, 188] on span "Clientes" at bounding box center [59, 188] width 42 height 15
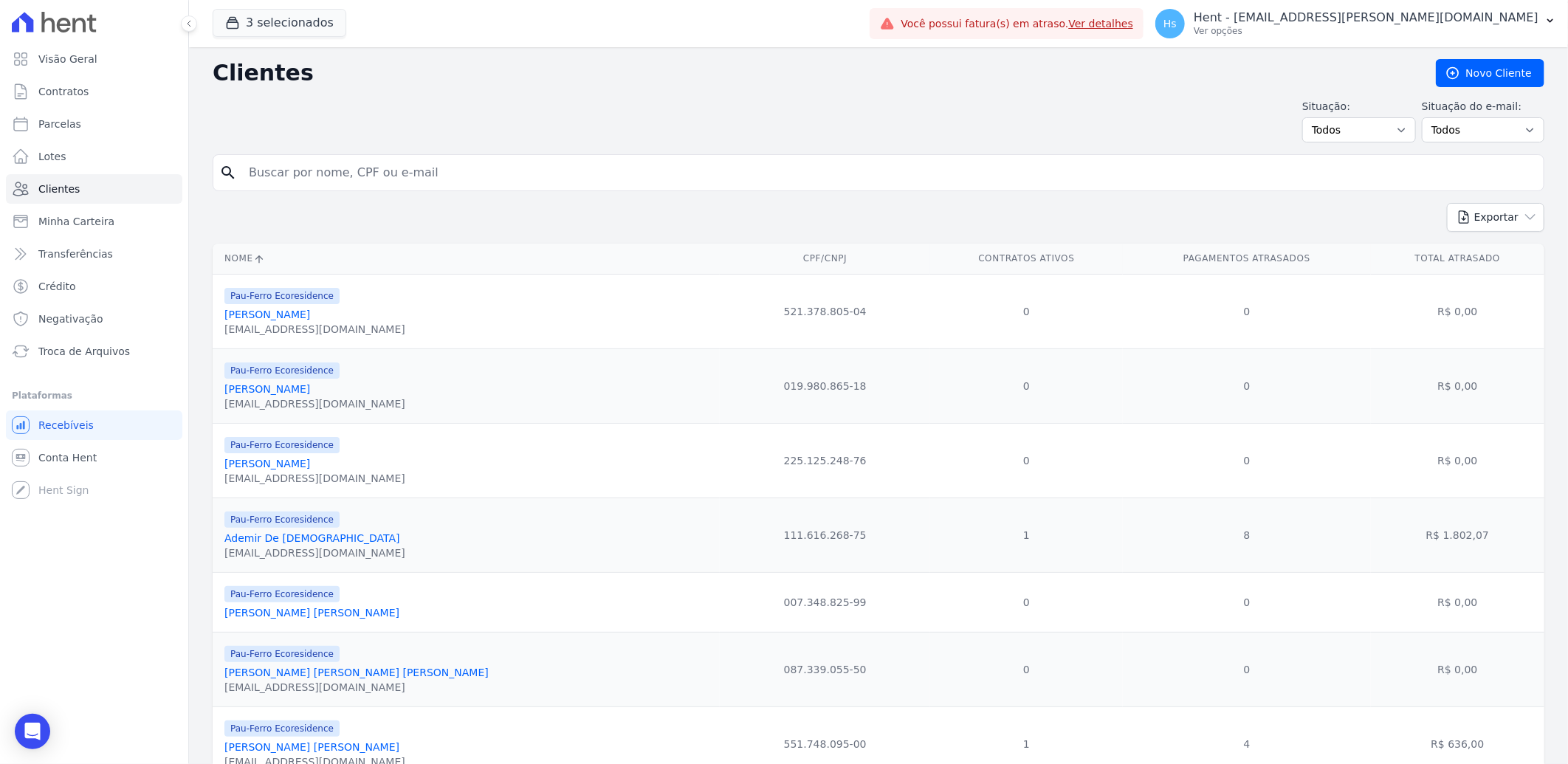
click at [303, 196] on form "search" at bounding box center [878, 178] width 1332 height 48
click at [314, 181] on input "search" at bounding box center [889, 172] width 1298 height 29
paste input "Eliene Oliveira Santos"
type input "Eliene Oliveira Santos]"
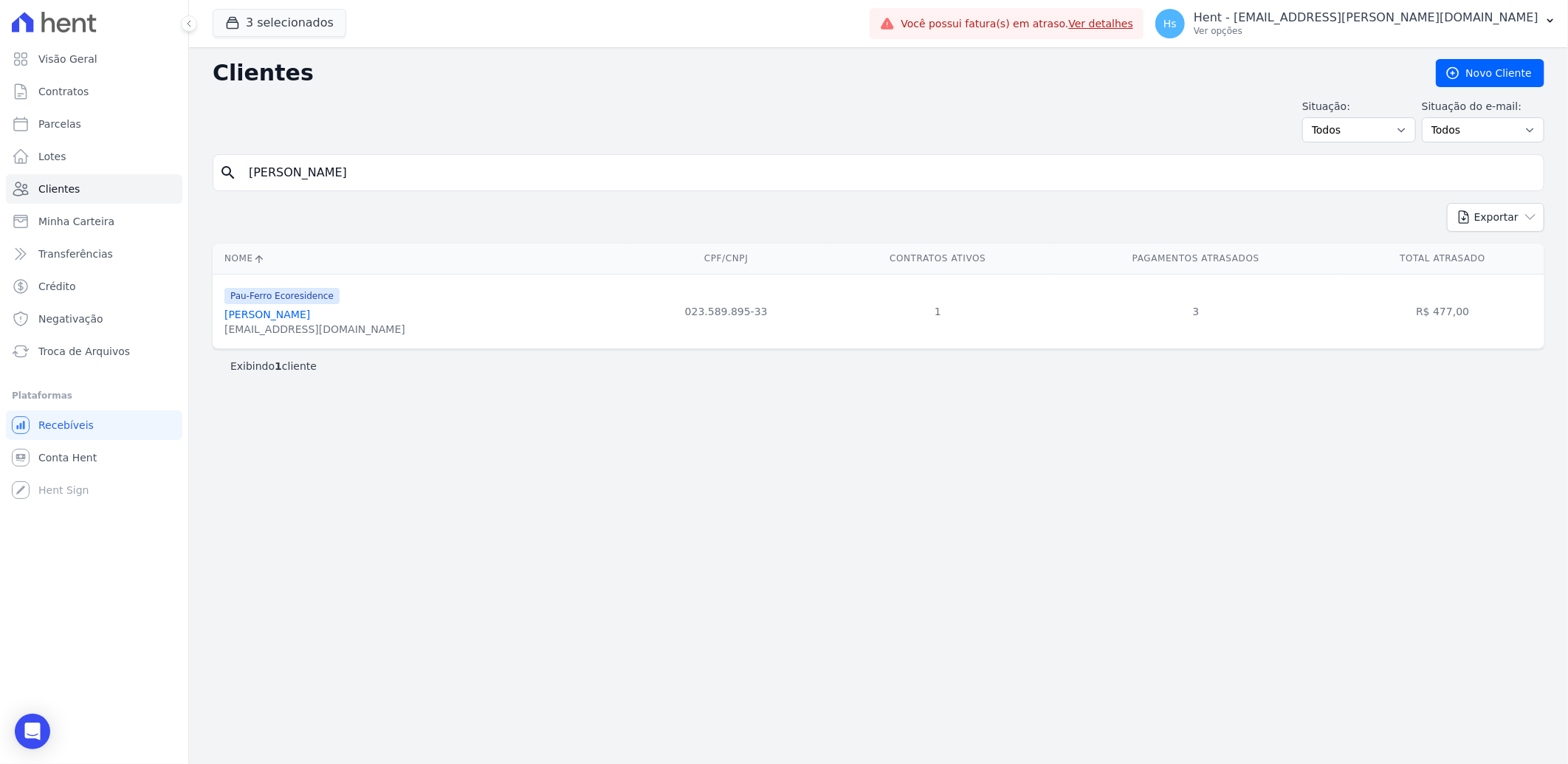
click at [260, 319] on link "Eliene Oliveira Santos" at bounding box center [267, 314] width 85 height 12
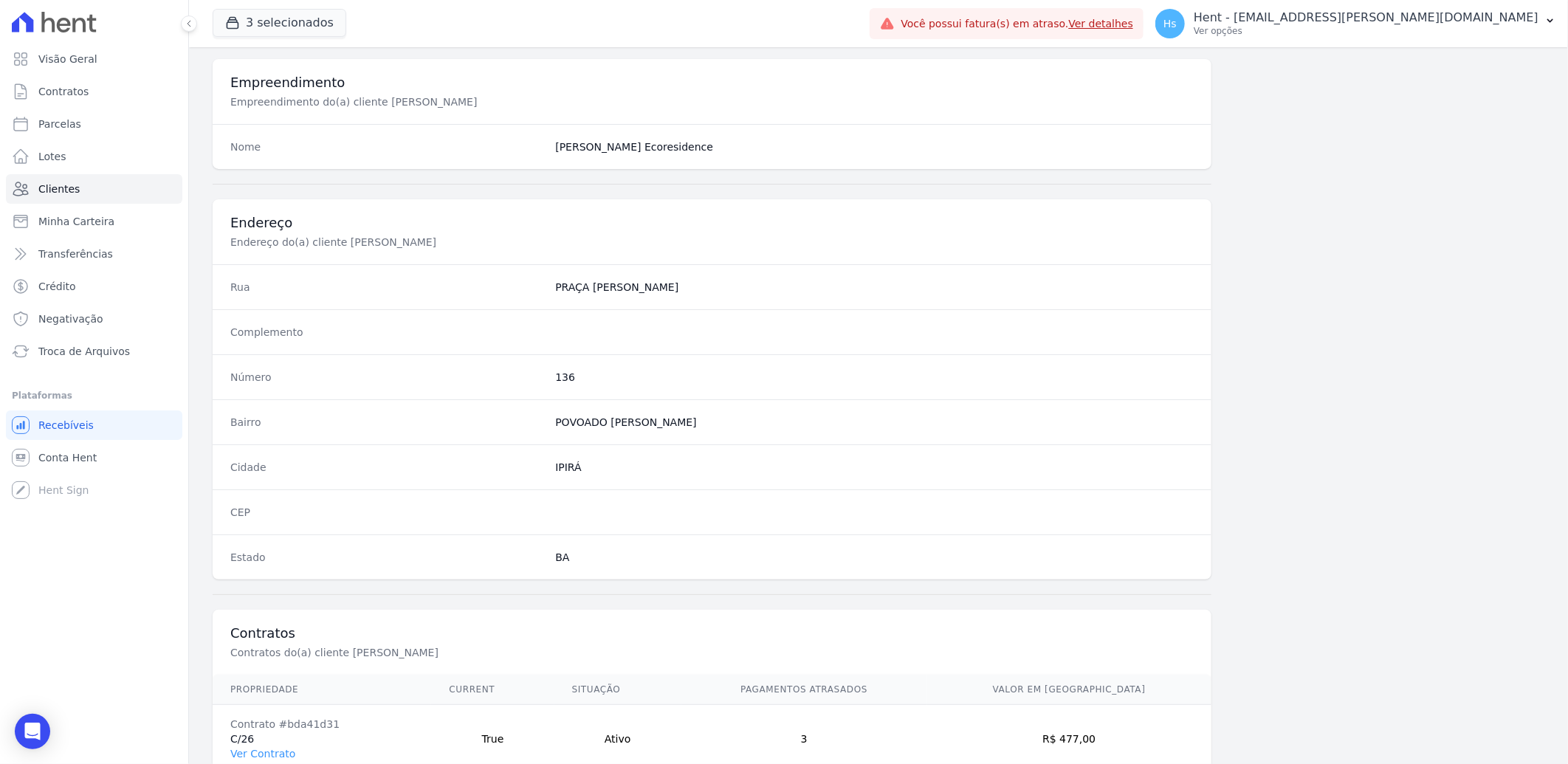
scroll to position [619, 0]
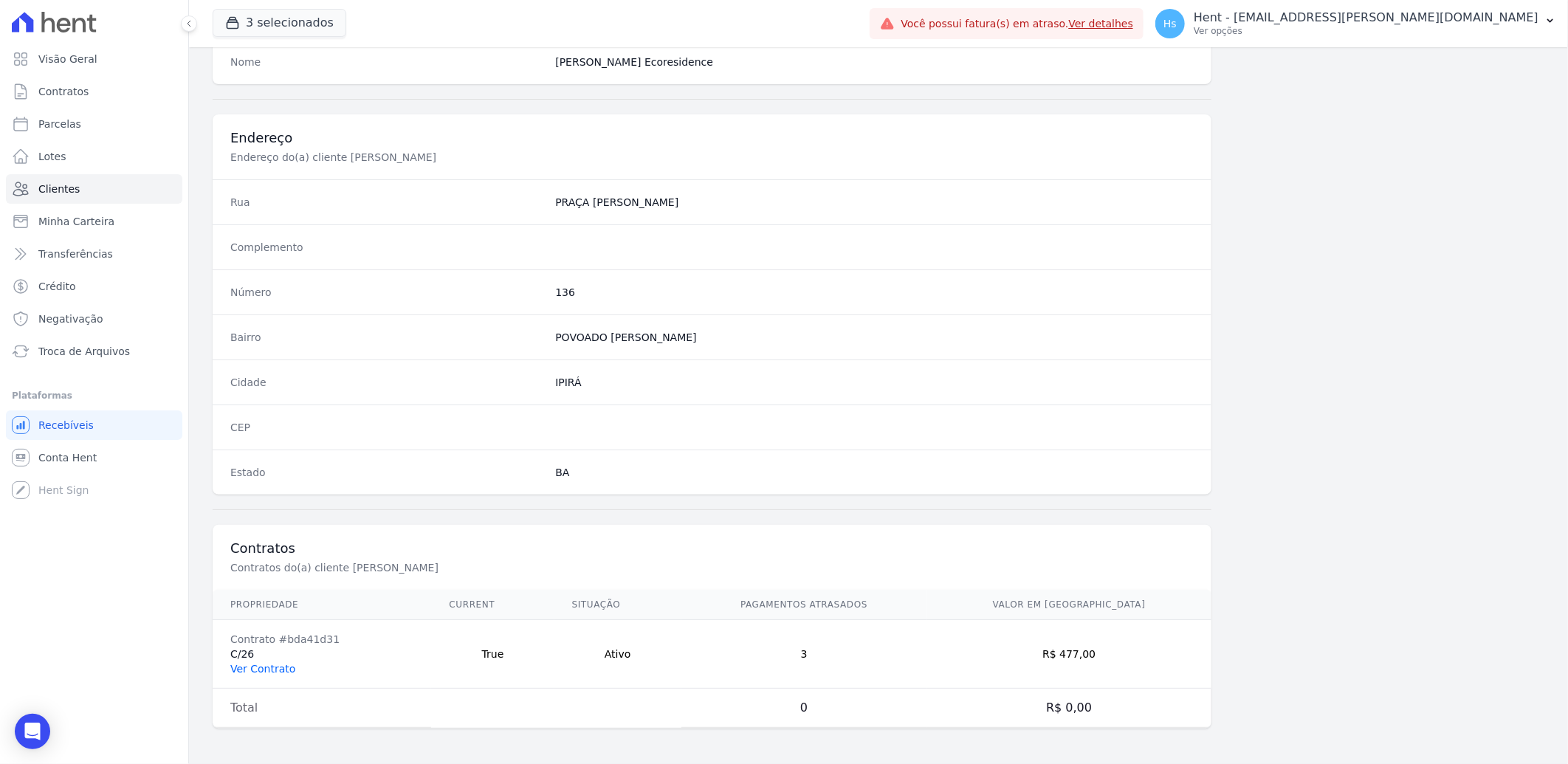
click at [275, 669] on link "Ver Contrato" at bounding box center [262, 668] width 65 height 12
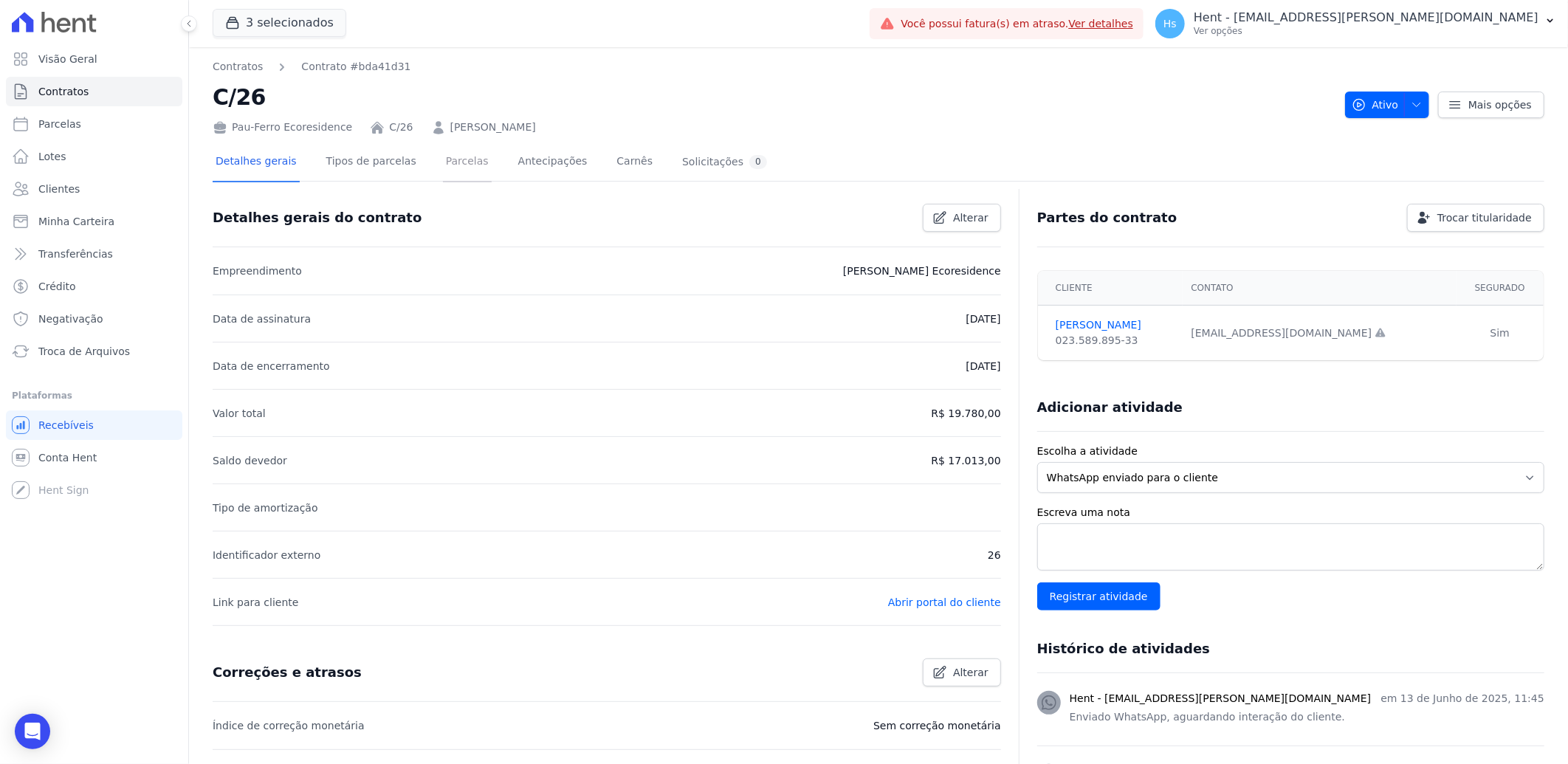
click at [451, 161] on link "Parcelas" at bounding box center [467, 162] width 48 height 39
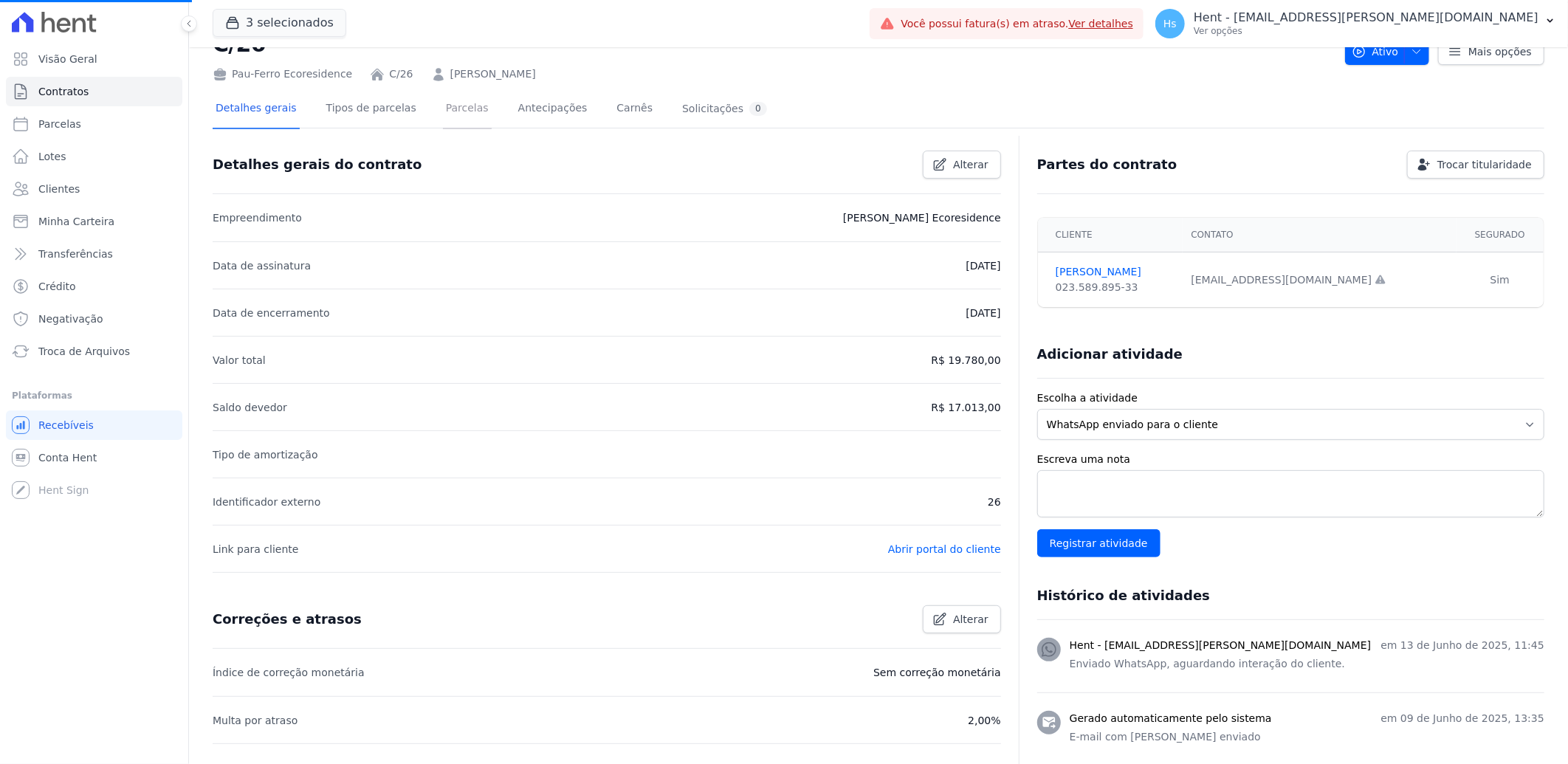
scroll to position [82, 0]
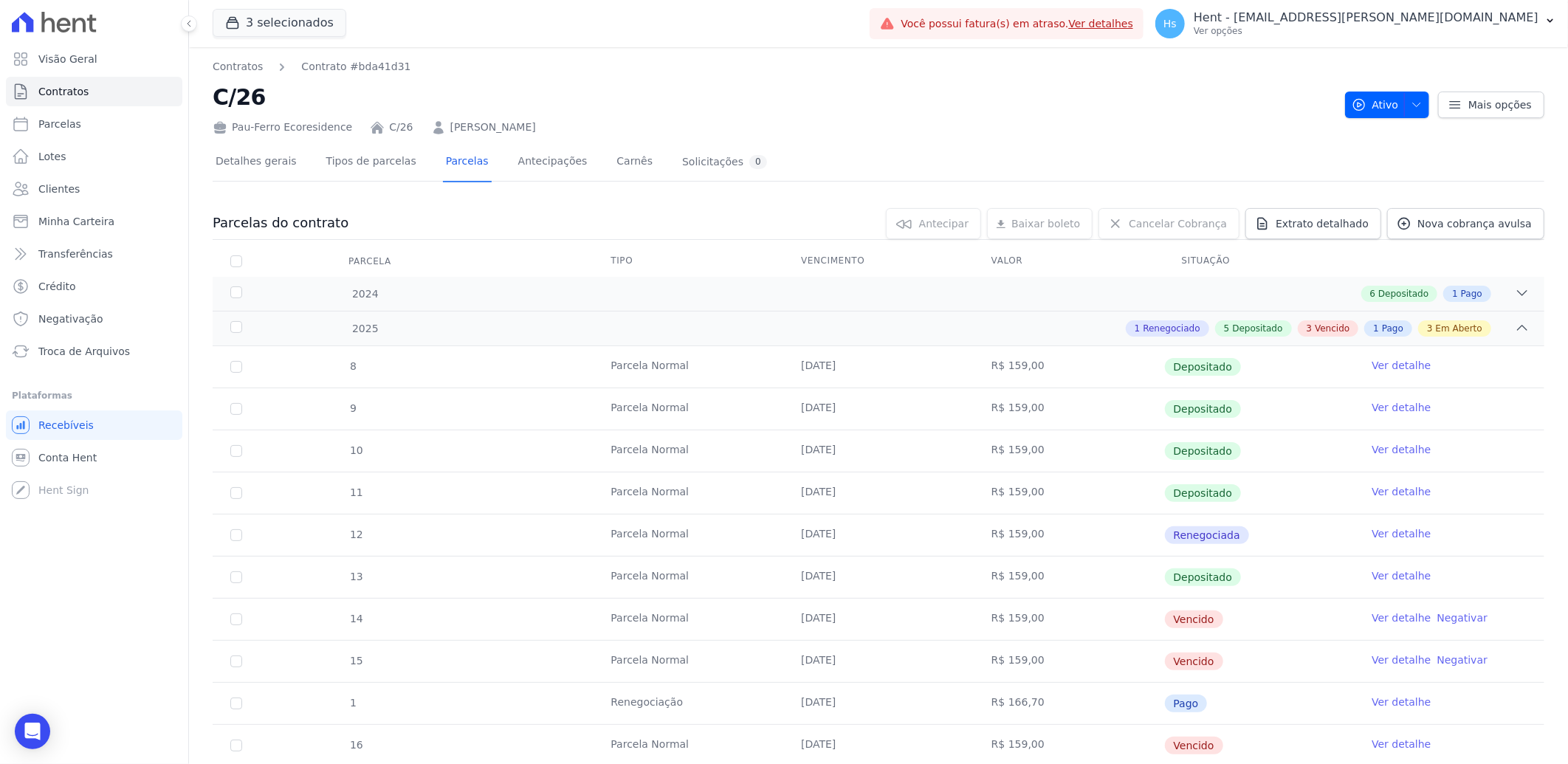
click at [1378, 624] on link "Ver detalhe" at bounding box center [1401, 617] width 59 height 15
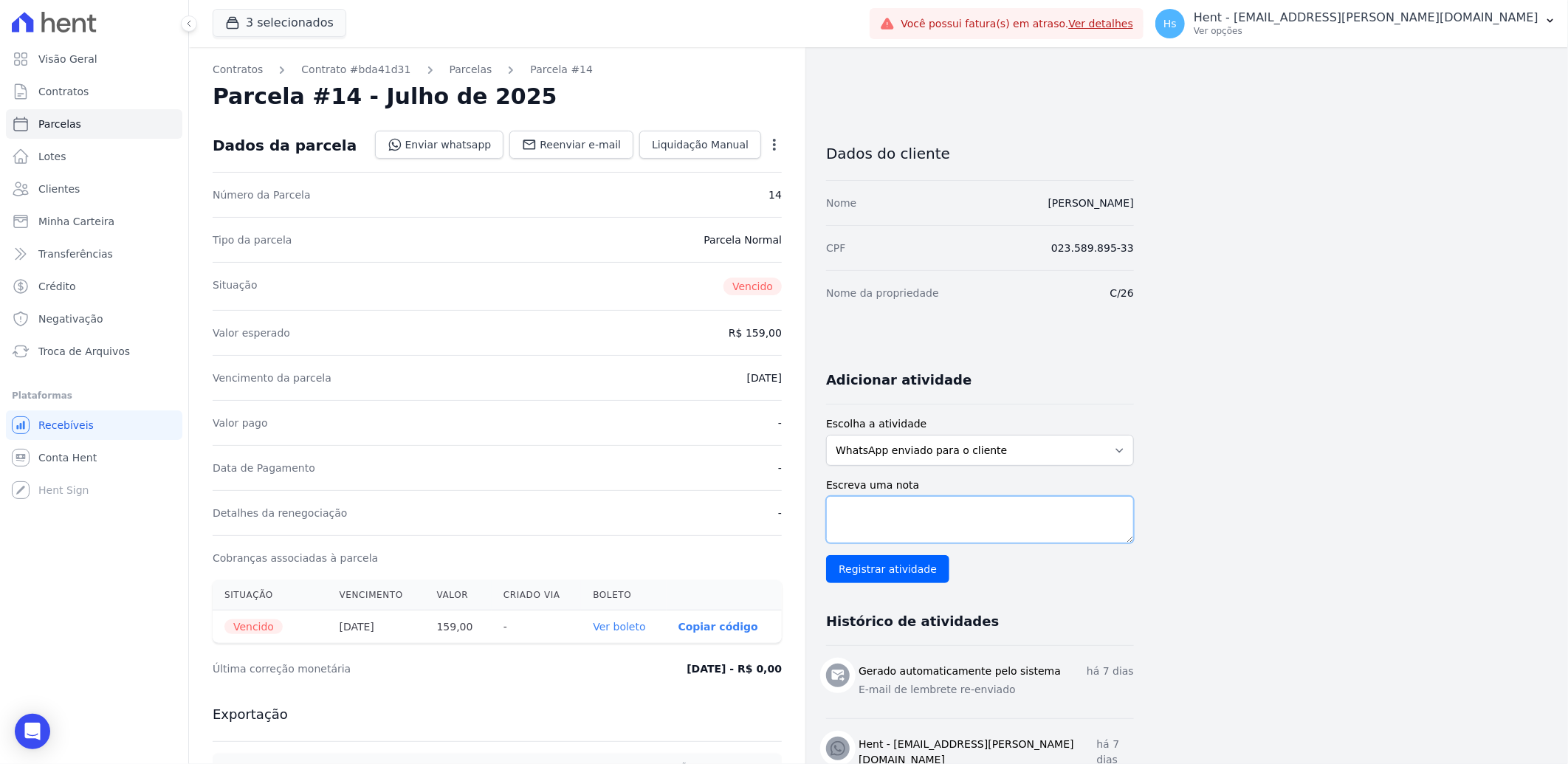
click at [852, 499] on textarea "Escreva uma nota" at bounding box center [980, 519] width 308 height 47
paste textarea "Enviado e-mail e WhatsApp, aguardando interação do cliente."
type textarea "Enviado e-mail e WhatsApp, aguardando interação do cliente."
click at [848, 578] on input "Registrar atividade" at bounding box center [888, 569] width 123 height 28
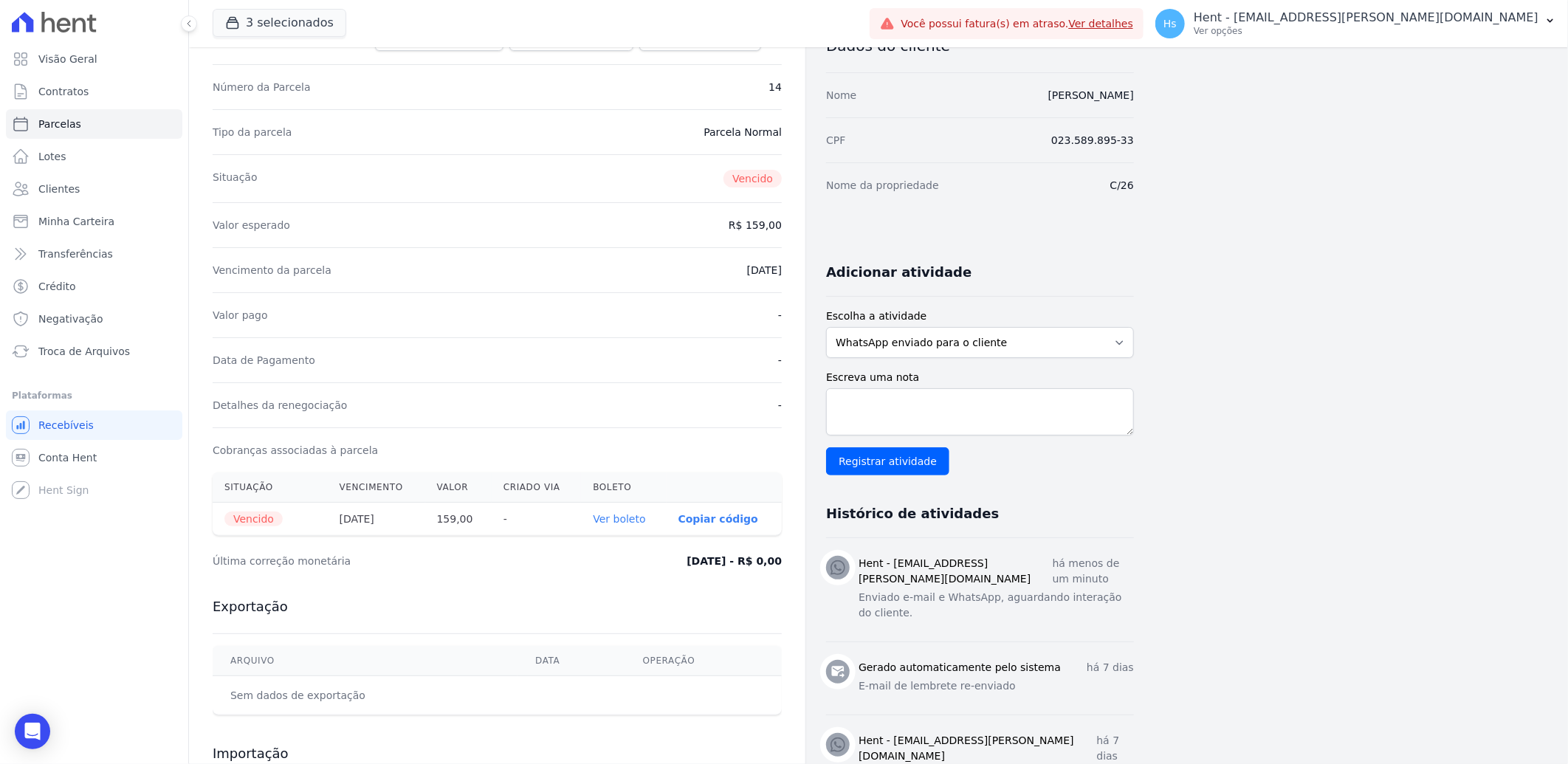
scroll to position [0, 0]
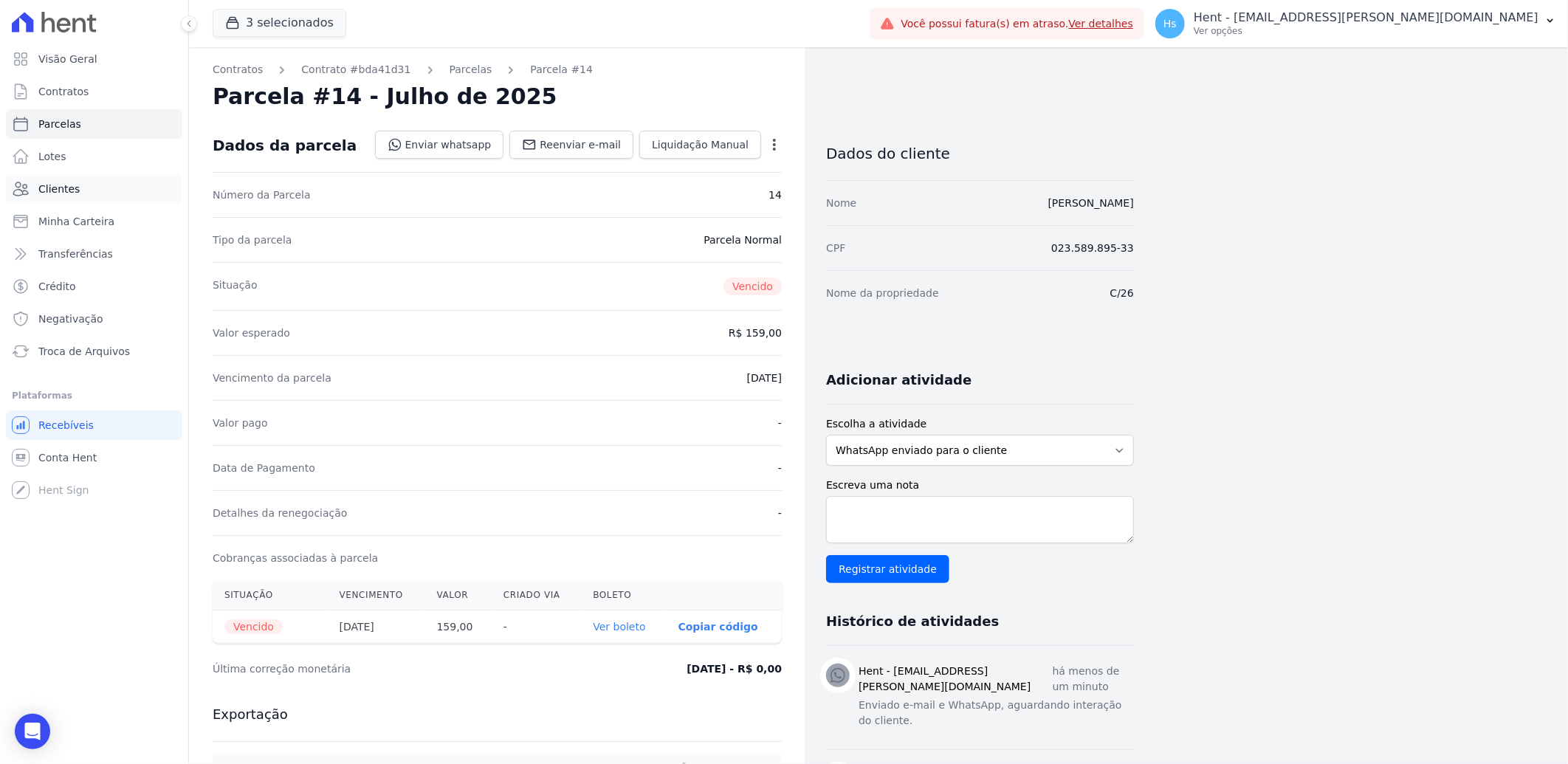
click at [53, 192] on span "Clientes" at bounding box center [59, 188] width 42 height 15
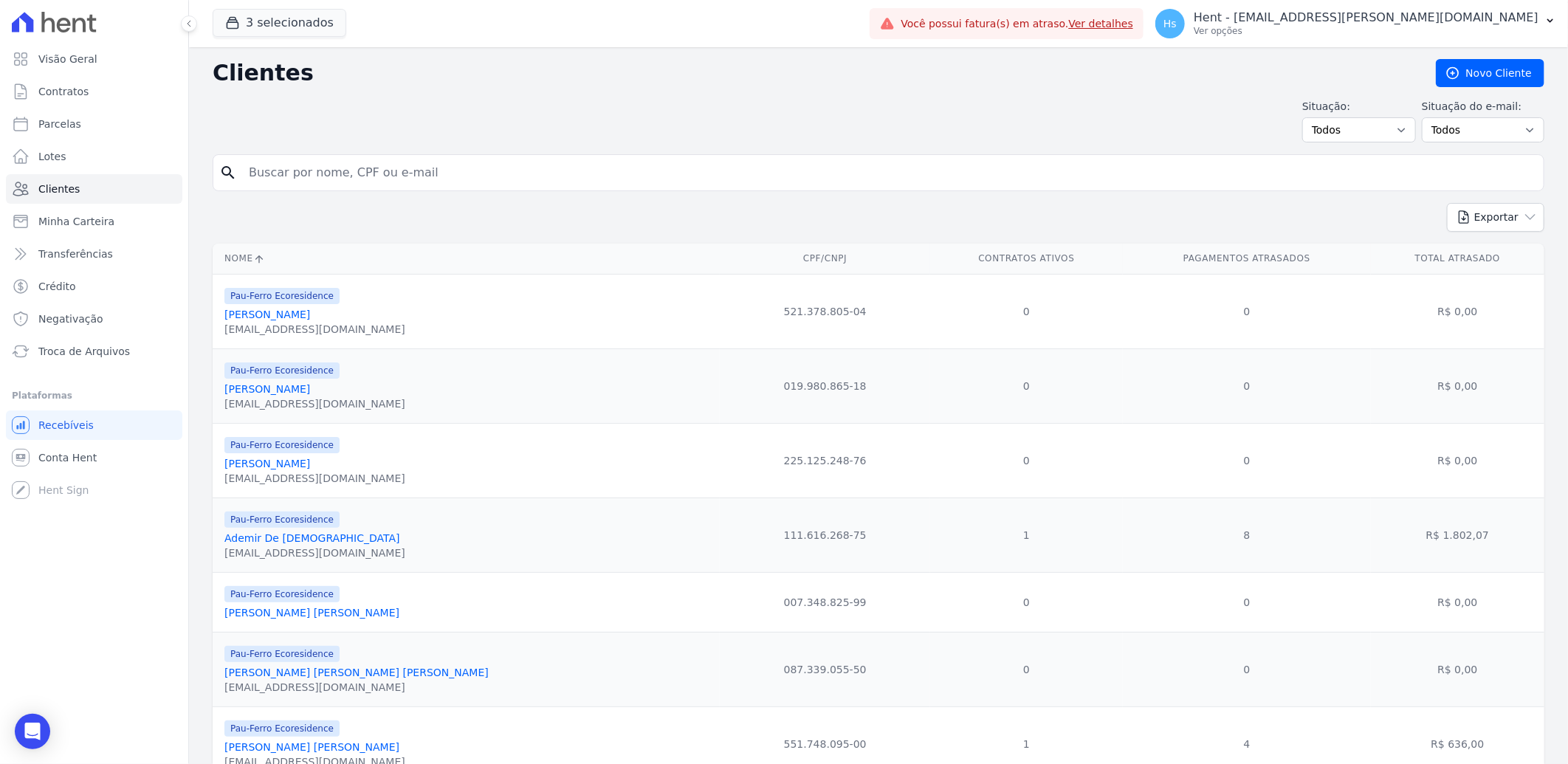
click at [277, 160] on input "search" at bounding box center [889, 172] width 1298 height 29
paste input "Jucelia De Jesus Oliveira"
type input "Jucelia De Jesus Oliveira"
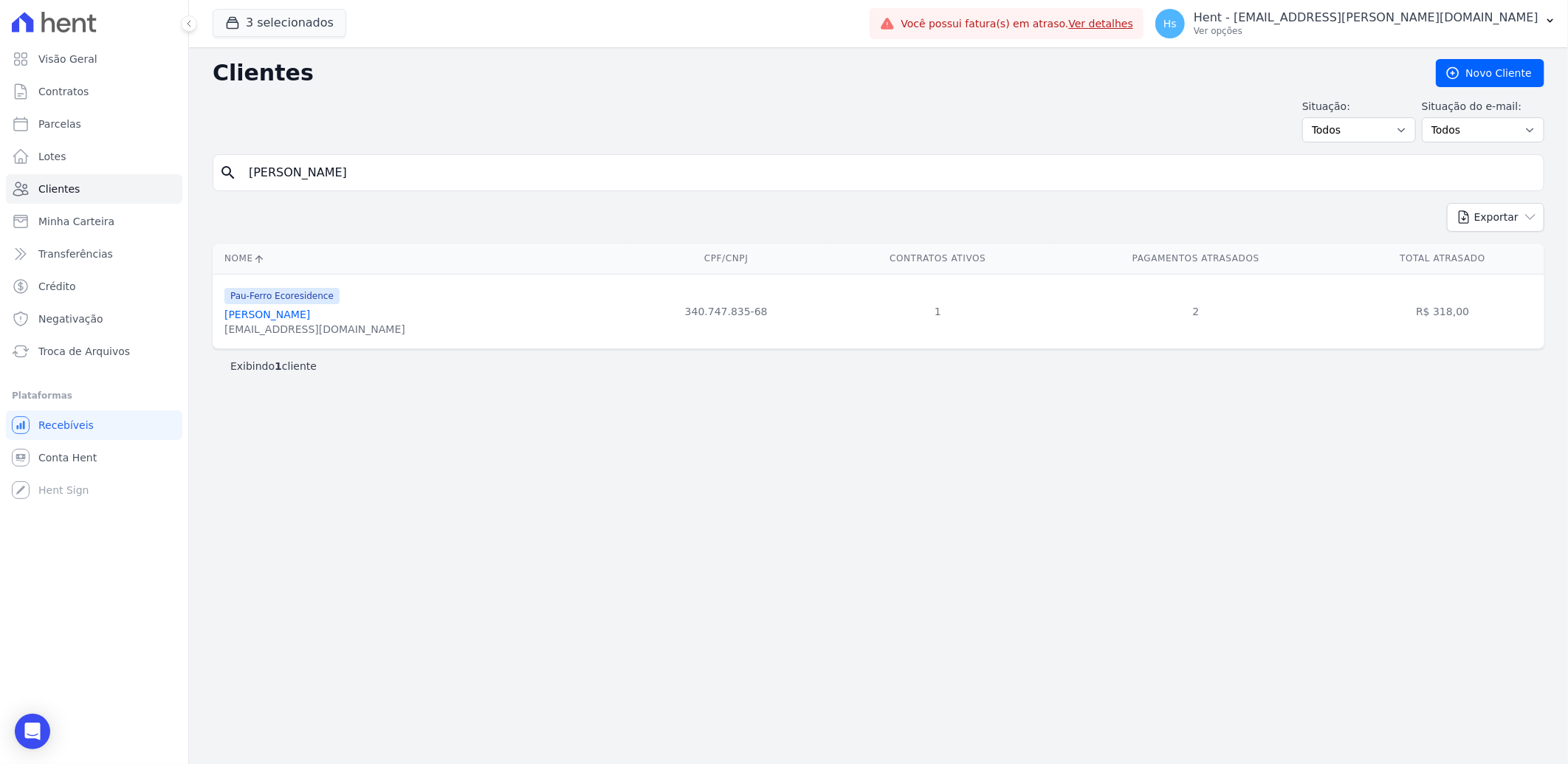
click at [262, 316] on link "Jucelia De Jesus Oliveira" at bounding box center [267, 314] width 85 height 12
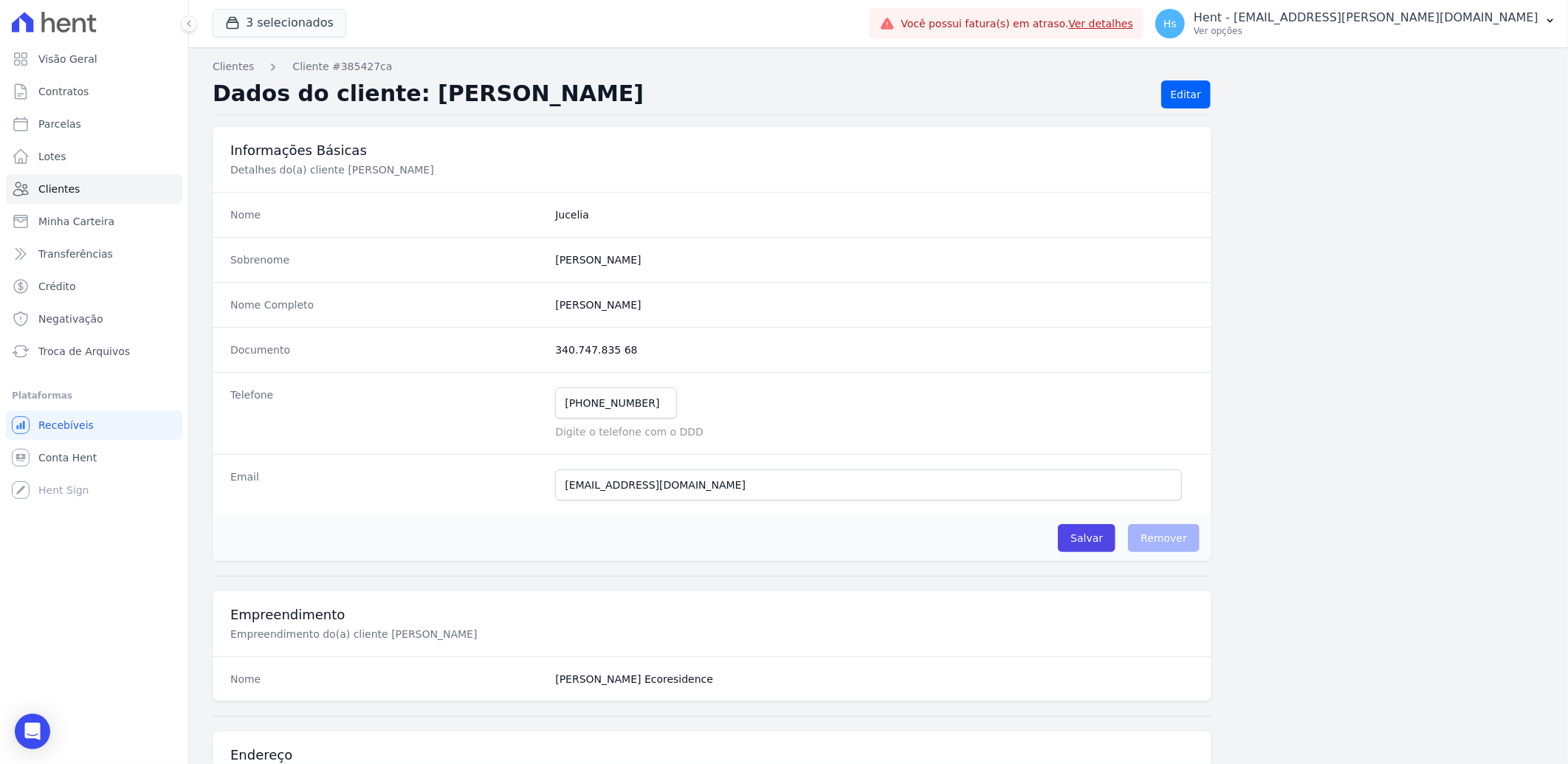
drag, startPoint x: 690, startPoint y: 315, endPoint x: 541, endPoint y: 312, distance: 149.0
click at [541, 312] on div "Nome Completo Jucelia De Jesus Oliveira" at bounding box center [712, 304] width 999 height 45
drag, startPoint x: 541, startPoint y: 312, endPoint x: 565, endPoint y: 305, distance: 25.0
copy div "Jucelia De Jesus Oliveira"
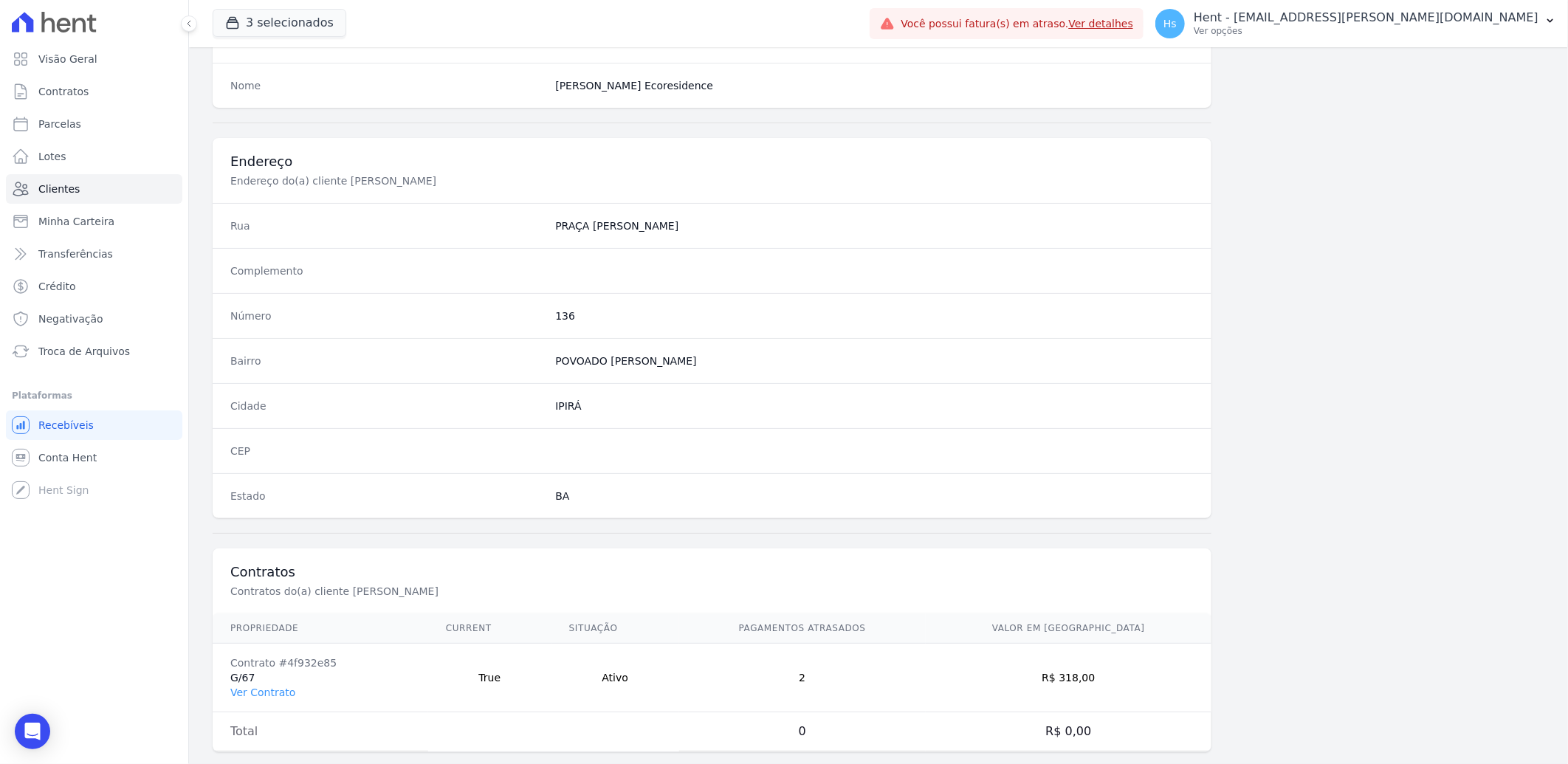
scroll to position [619, 0]
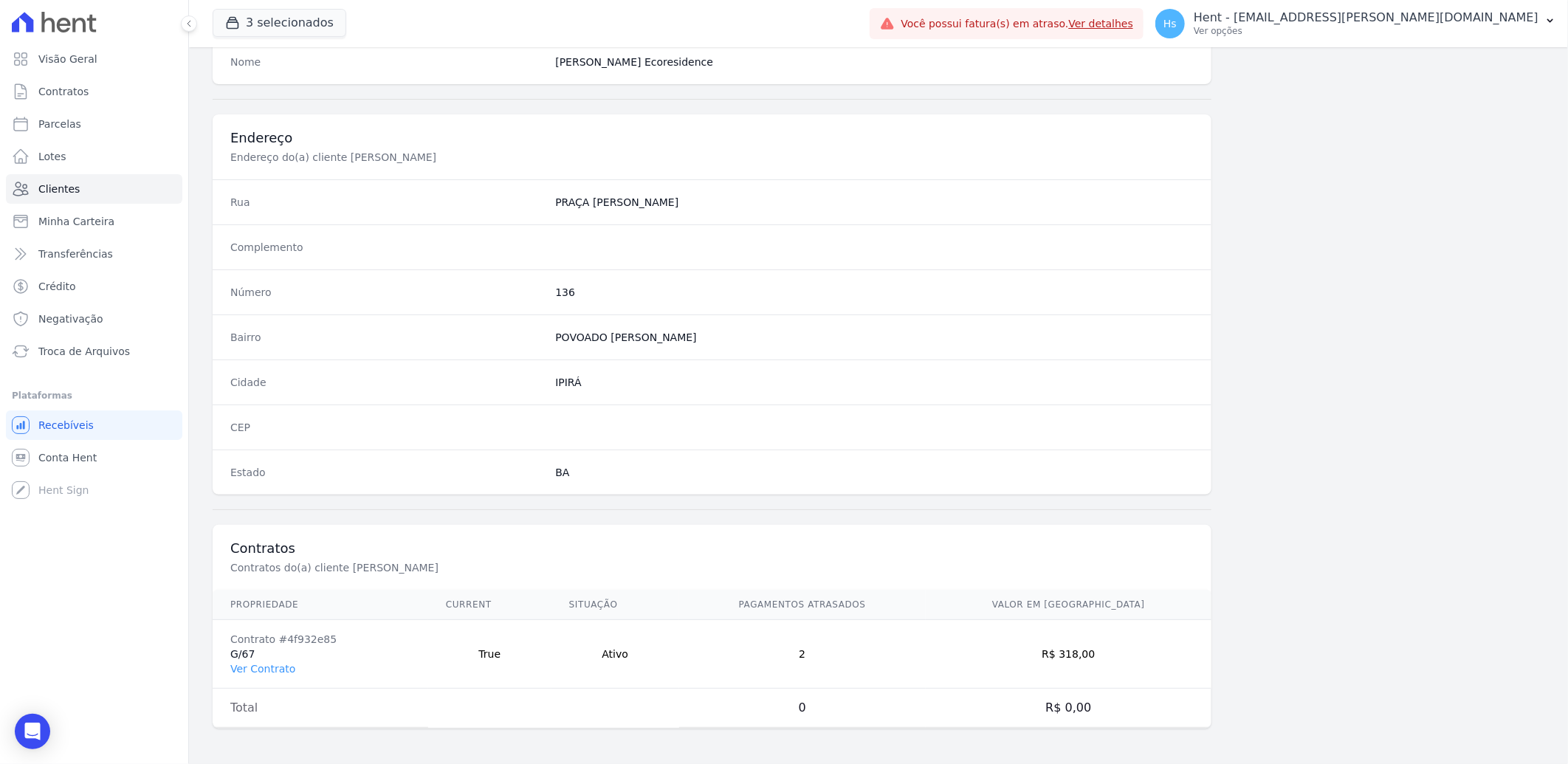
click at [246, 677] on td "Contrato #4f932e85 G/67 Ver Contrato" at bounding box center [320, 654] width 216 height 68
click at [252, 672] on link "Ver Contrato" at bounding box center [262, 668] width 65 height 12
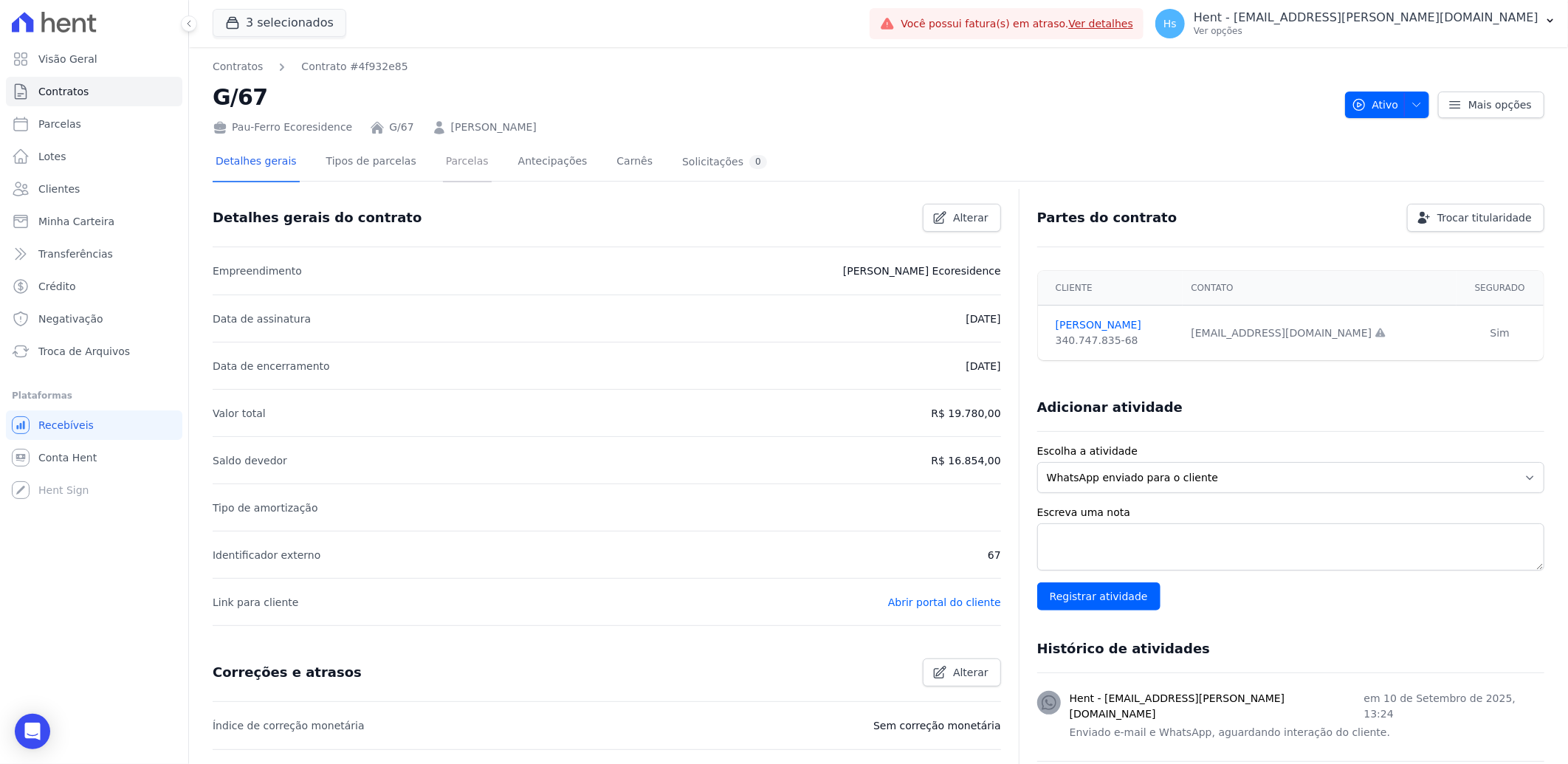
click at [447, 161] on link "Parcelas" at bounding box center [467, 162] width 48 height 39
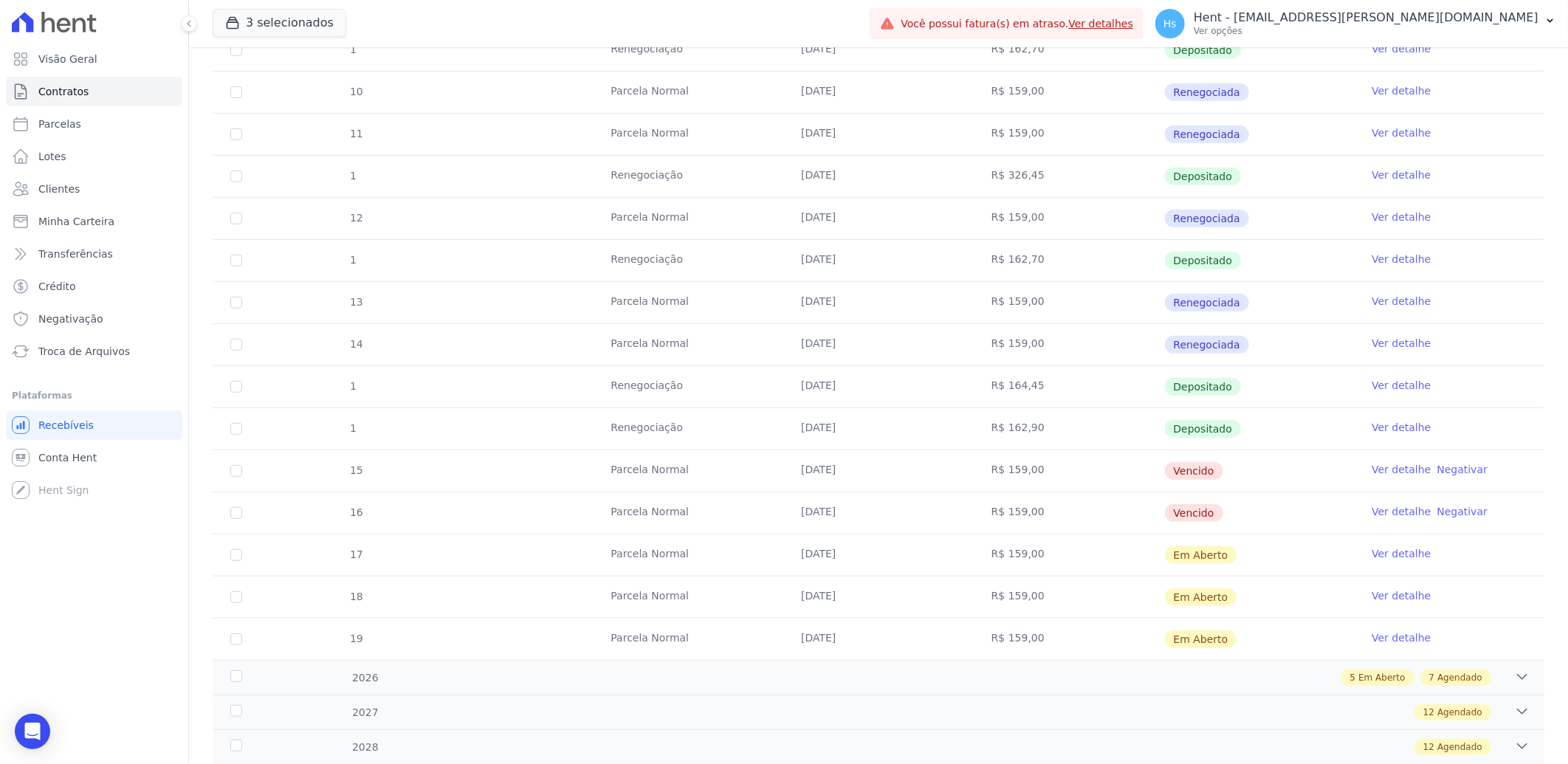
scroll to position [492, 0]
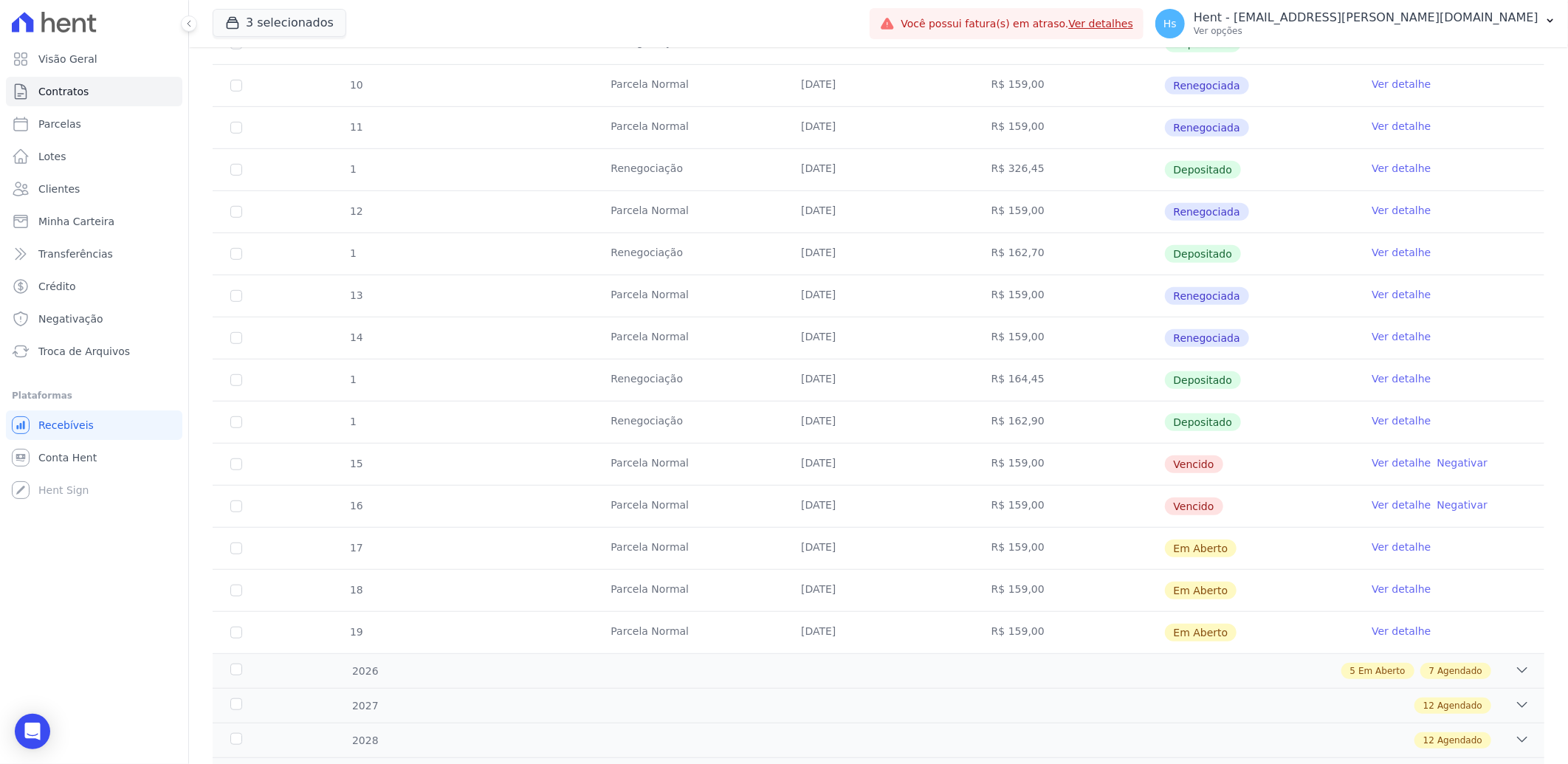
click at [1393, 462] on link "Ver detalhe" at bounding box center [1401, 462] width 59 height 15
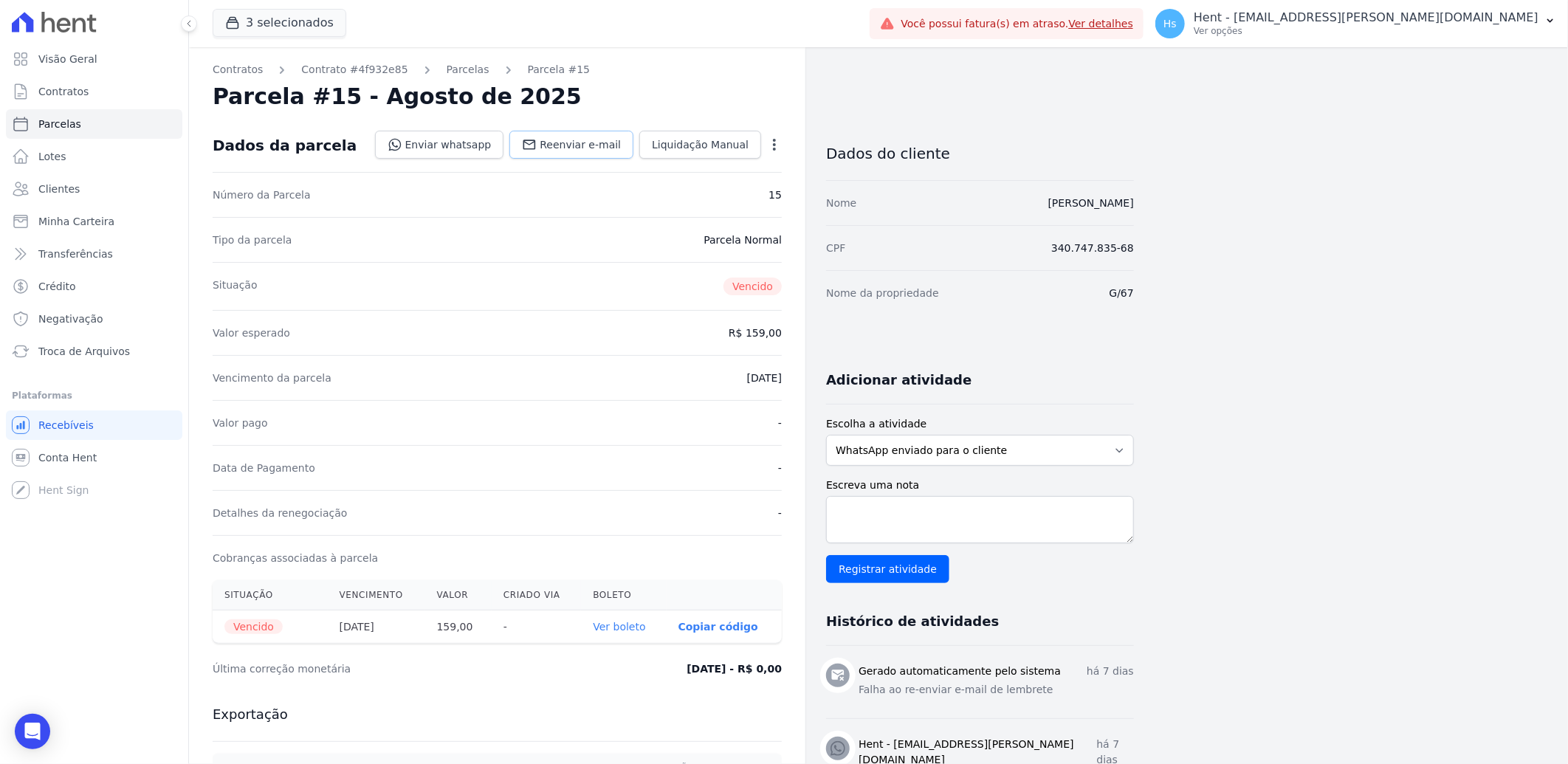
click at [621, 148] on span "Reenviar e-mail" at bounding box center [580, 144] width 82 height 15
click at [877, 527] on textarea "Escreva uma nota" at bounding box center [980, 519] width 308 height 47
paste textarea "Enviado e-mail e WhatsApp, aguardando interação do cliente."
type textarea "Enviado e-mail e WhatsApp, aguardando interação do cliente."
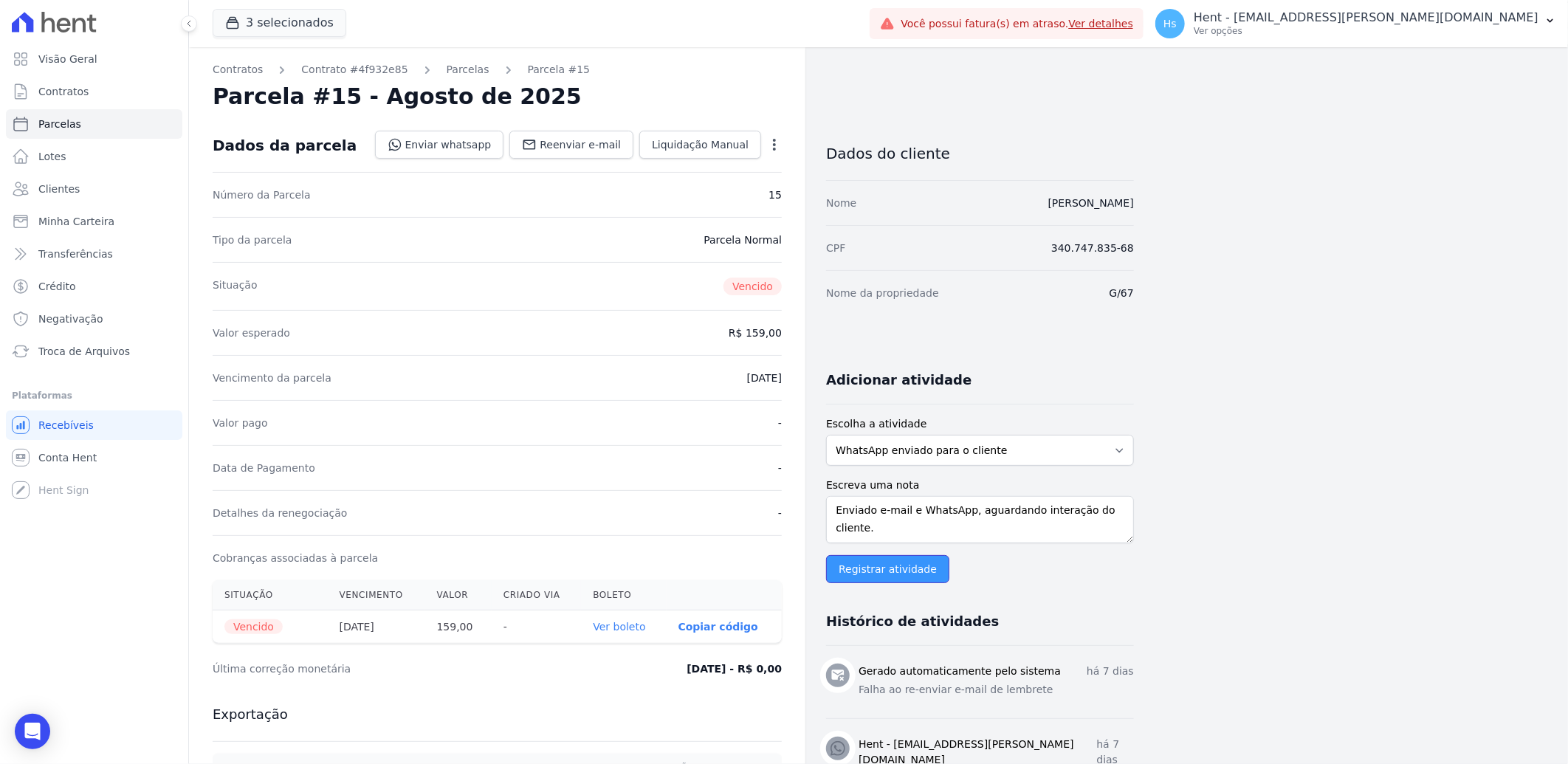
click at [880, 579] on input "Registrar atividade" at bounding box center [888, 569] width 123 height 28
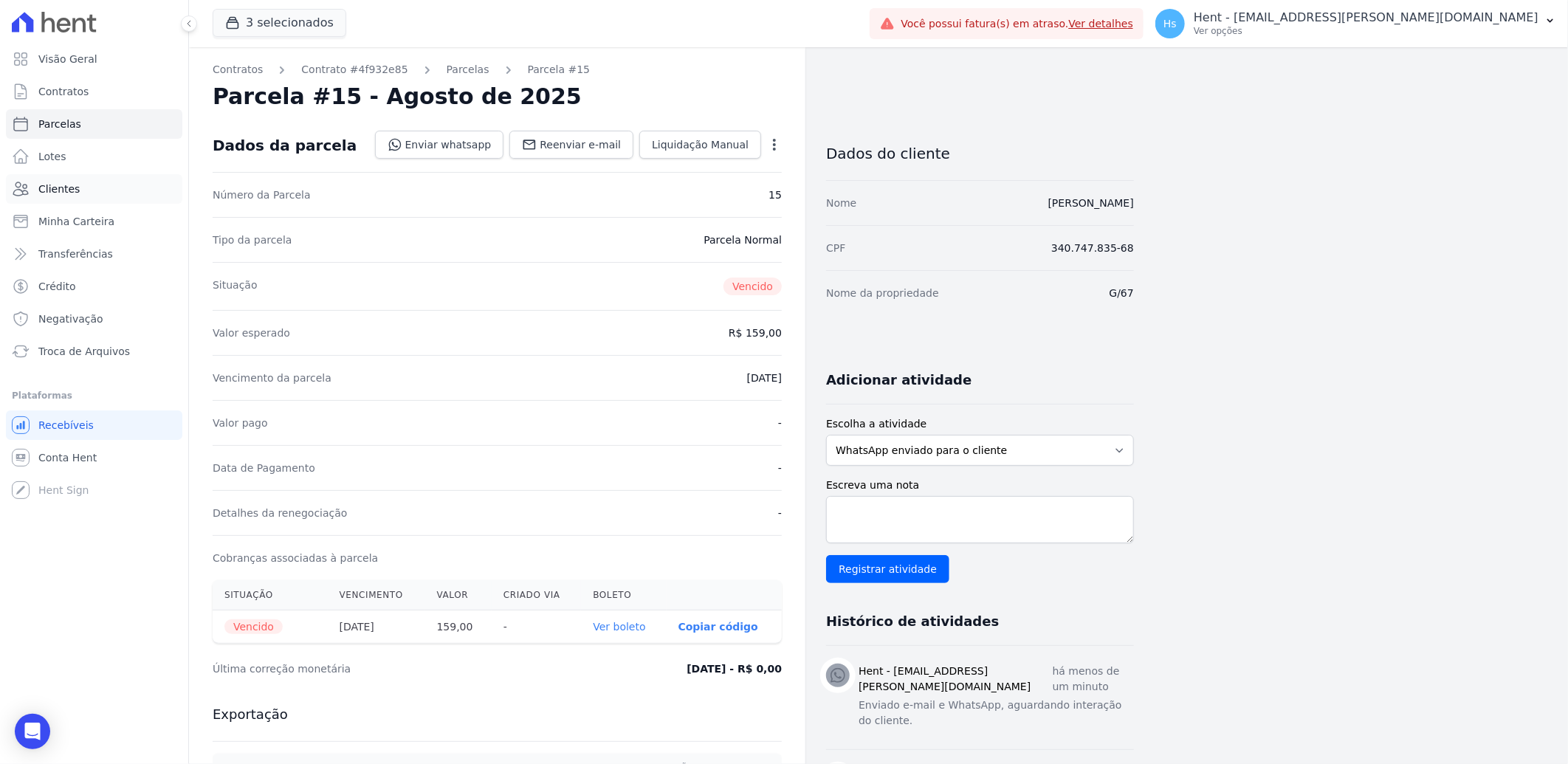
click at [83, 189] on link "Clientes" at bounding box center [94, 188] width 176 height 29
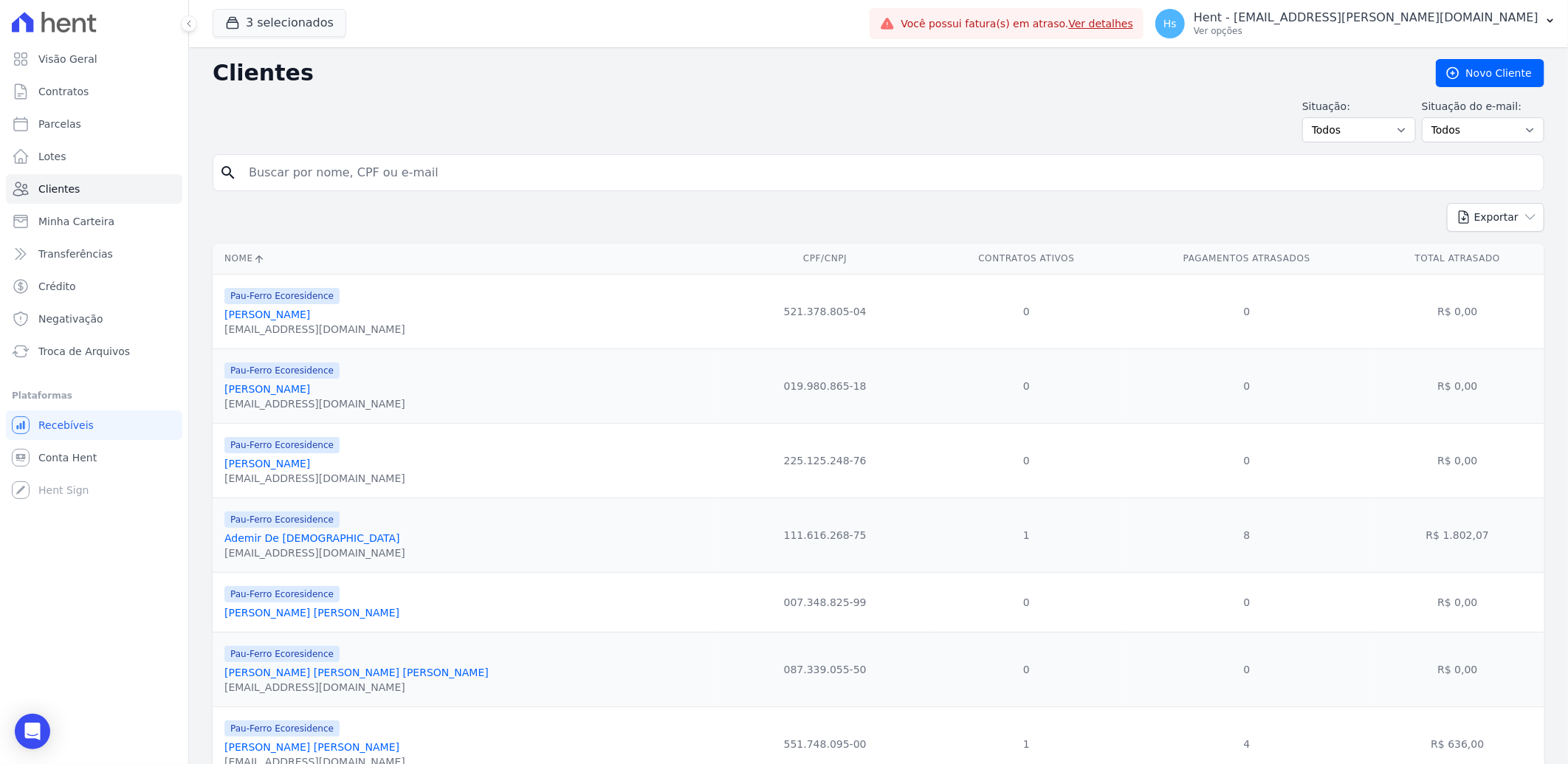
paste input "Eliane Oliveira Santos Rios"
type input "Eliane Oliveira Santos Rios"
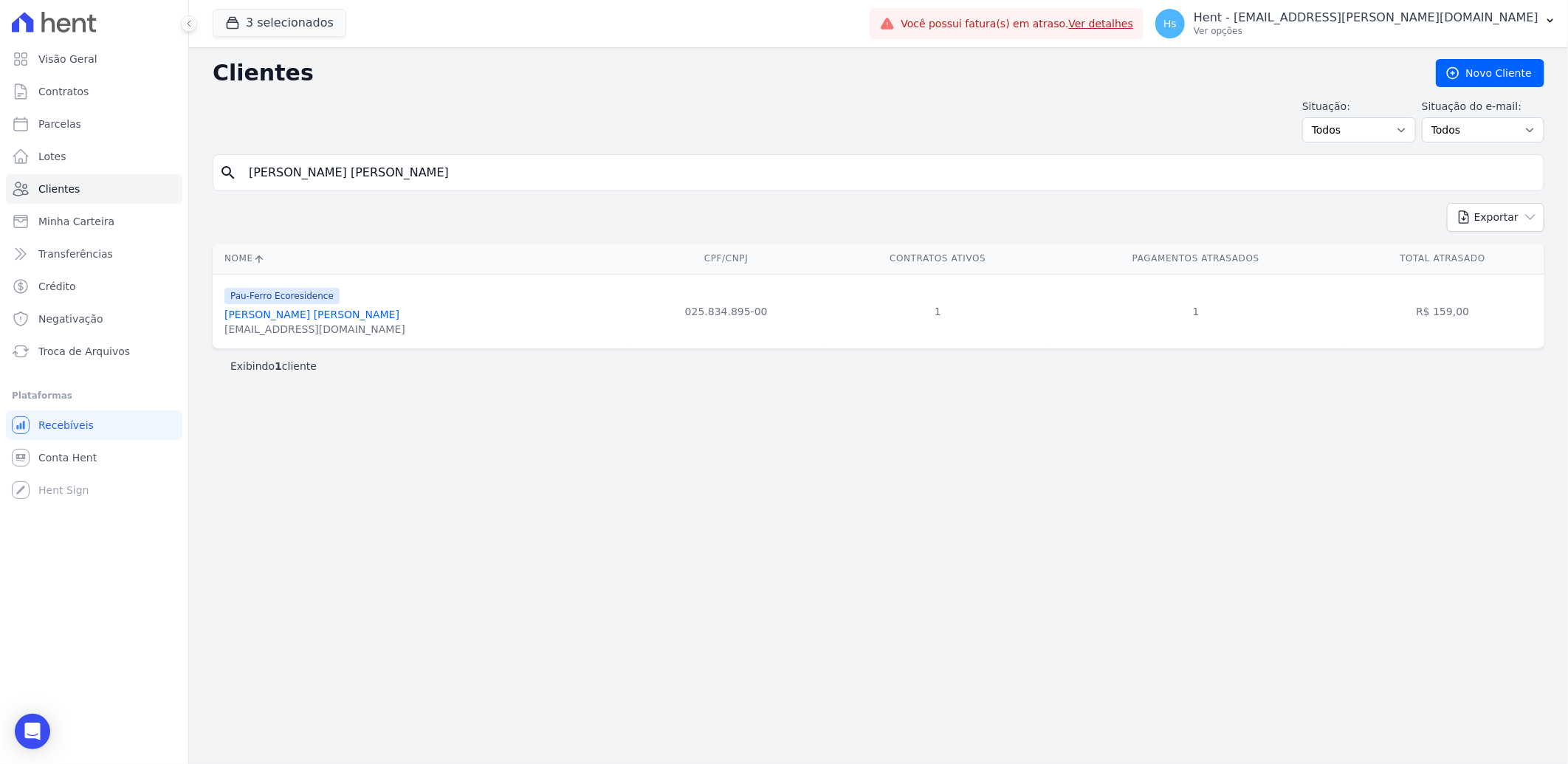
click at [266, 319] on link "Eliane Oliveira Santos Rios" at bounding box center [312, 314] width 175 height 12
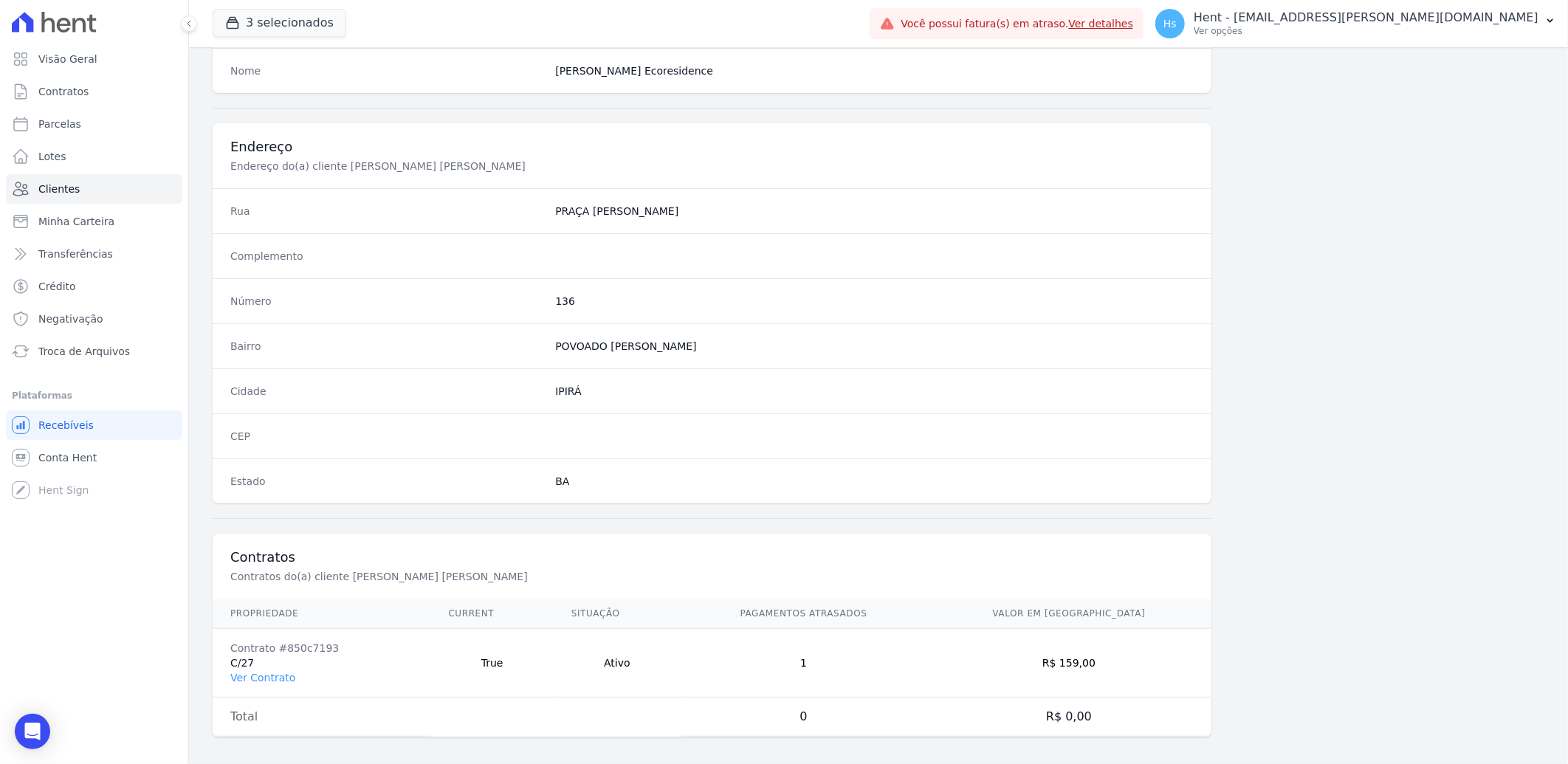
scroll to position [619, 0]
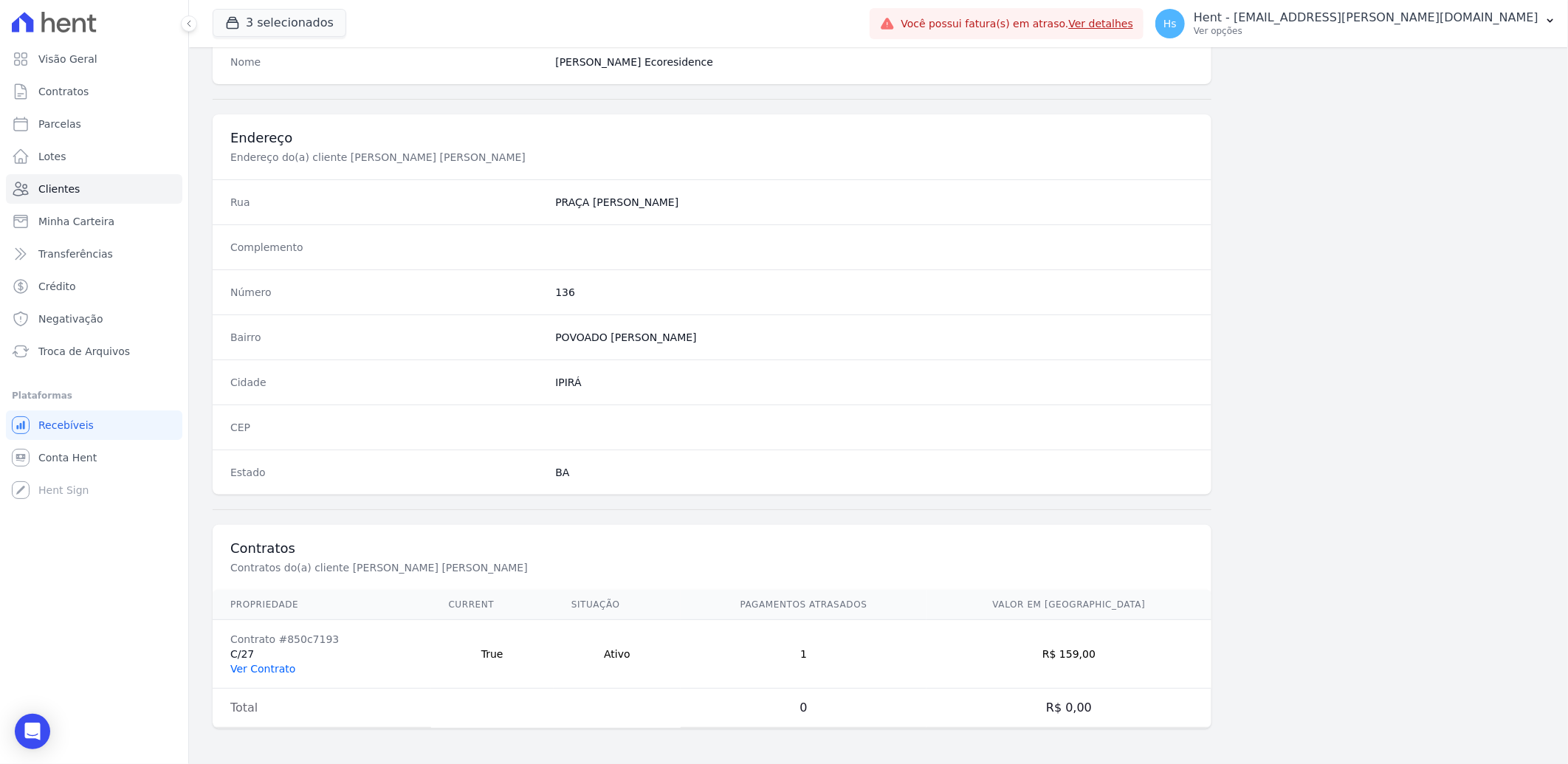
click at [271, 675] on link "Ver Contrato" at bounding box center [262, 668] width 65 height 12
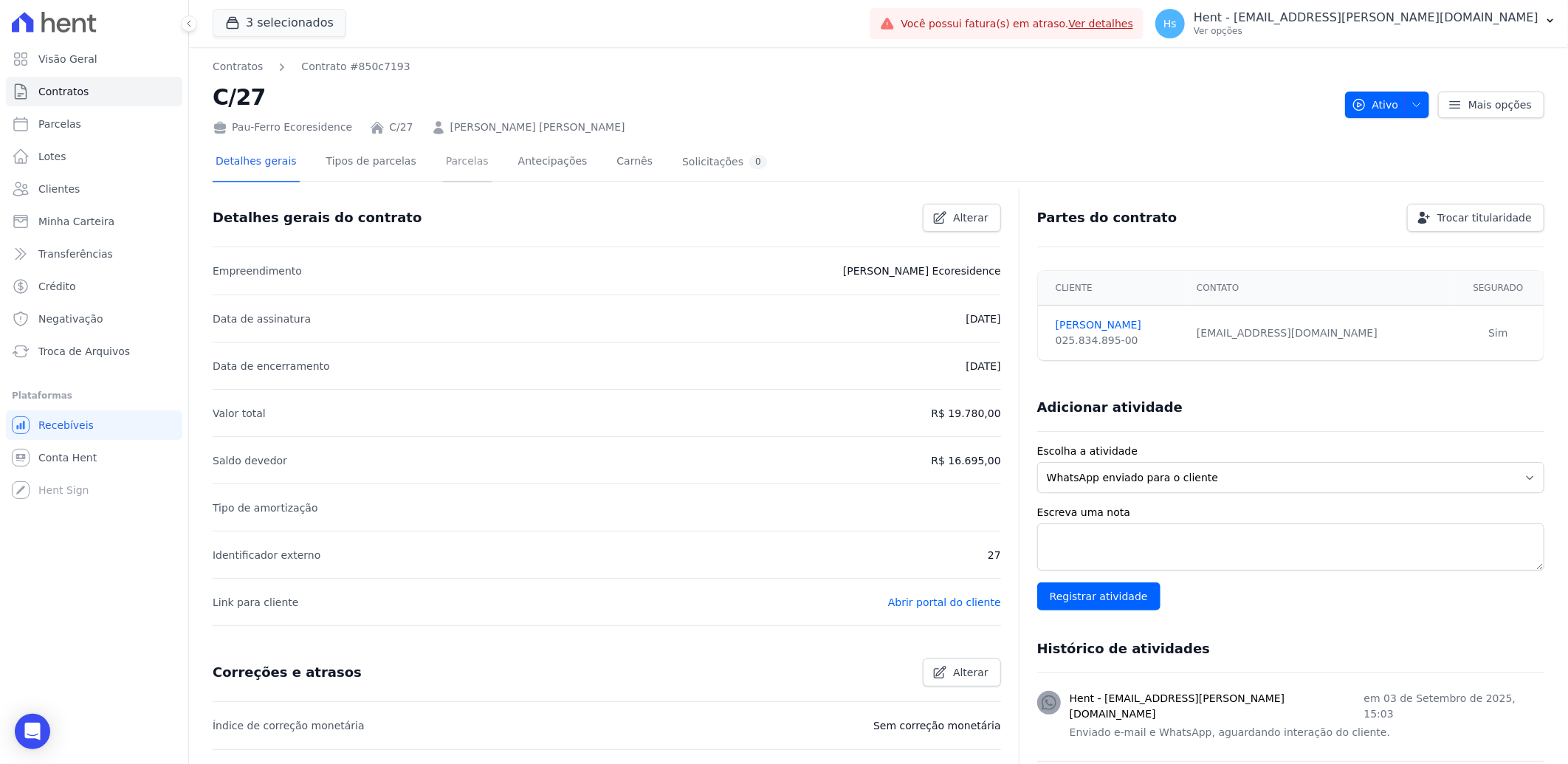
click at [465, 154] on link "Parcelas" at bounding box center [467, 162] width 48 height 39
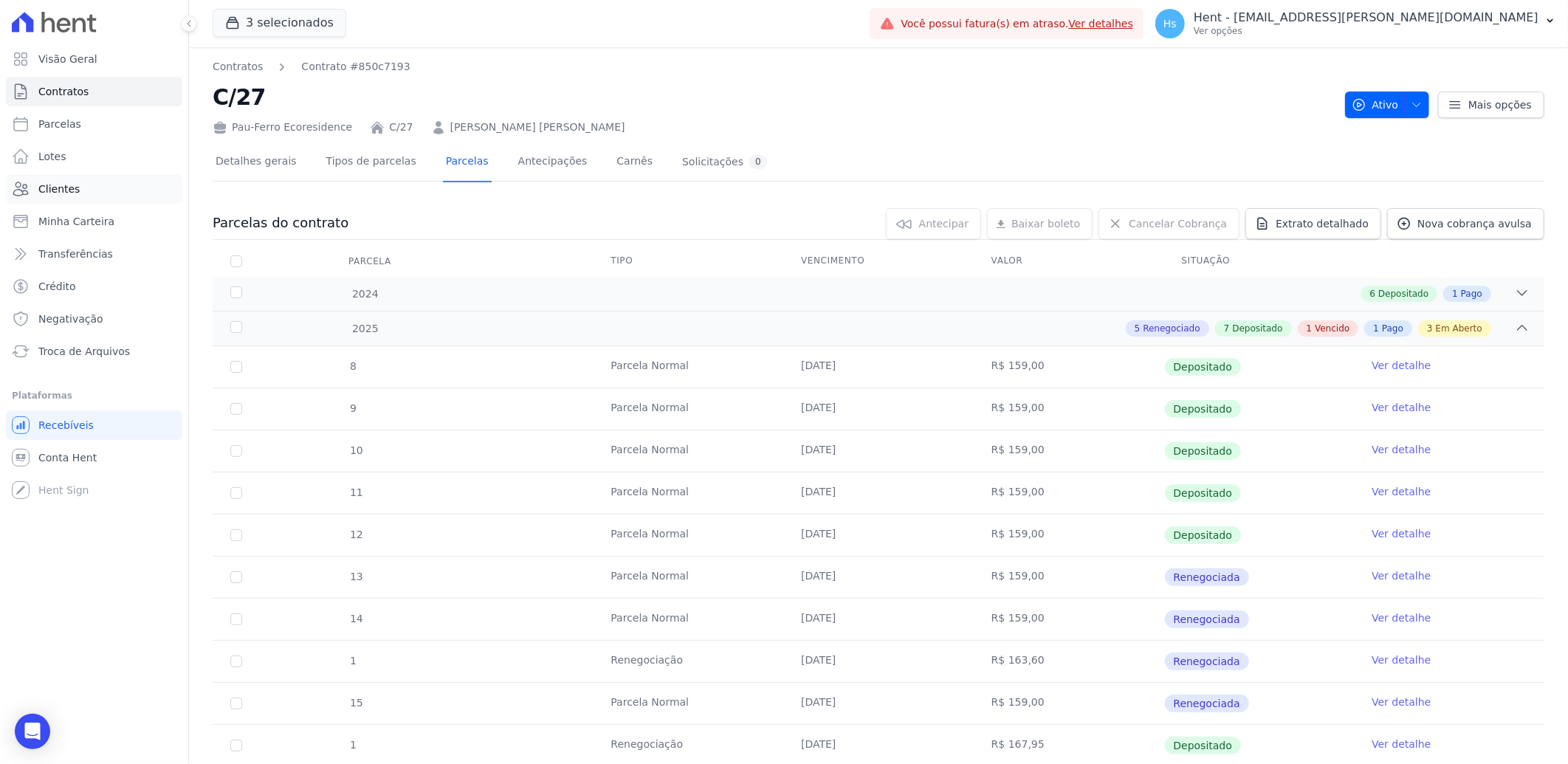
click at [48, 194] on span "Clientes" at bounding box center [59, 188] width 42 height 15
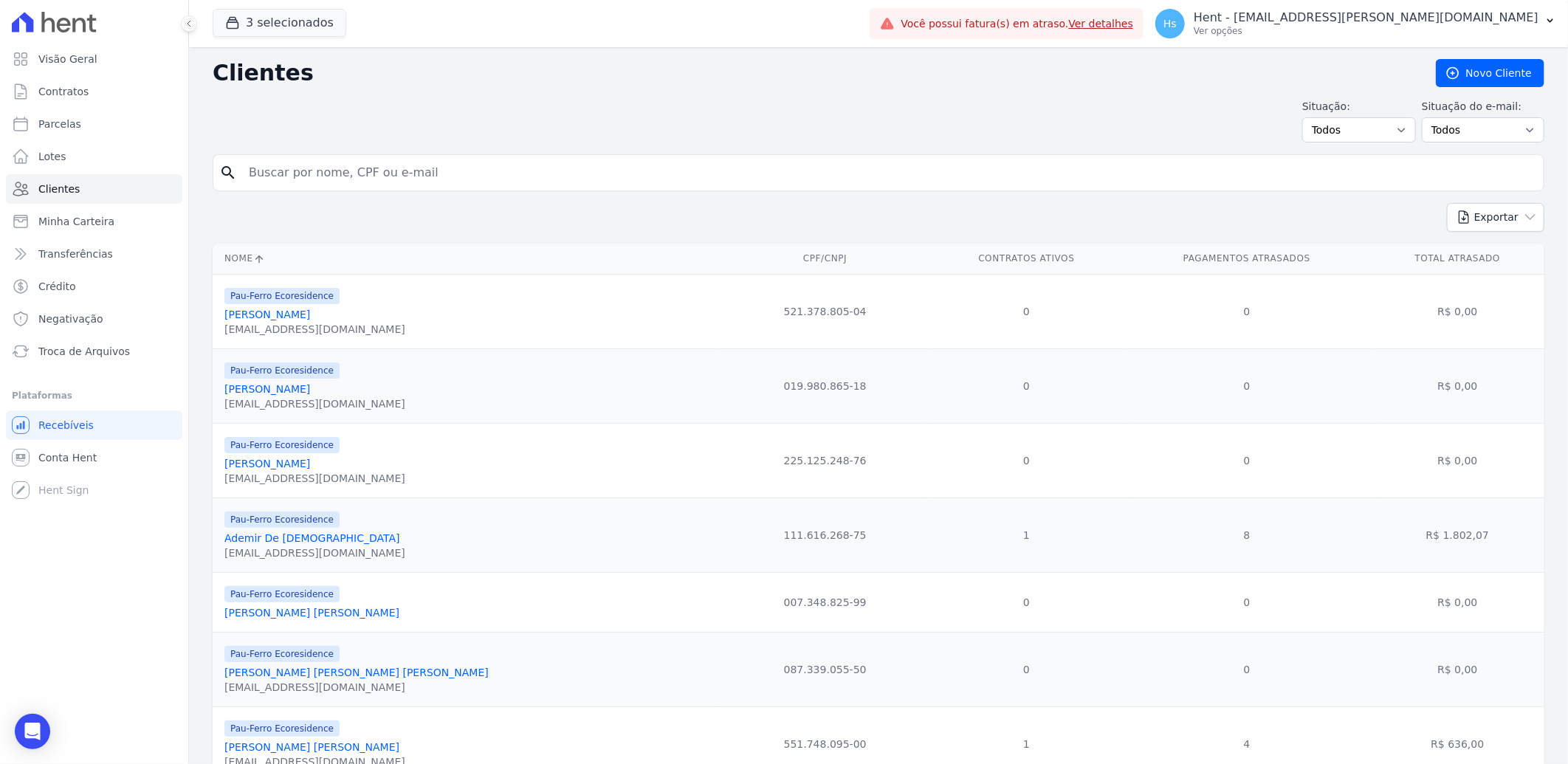
click at [352, 175] on input "search" at bounding box center [889, 172] width 1298 height 29
type input "Eliene"
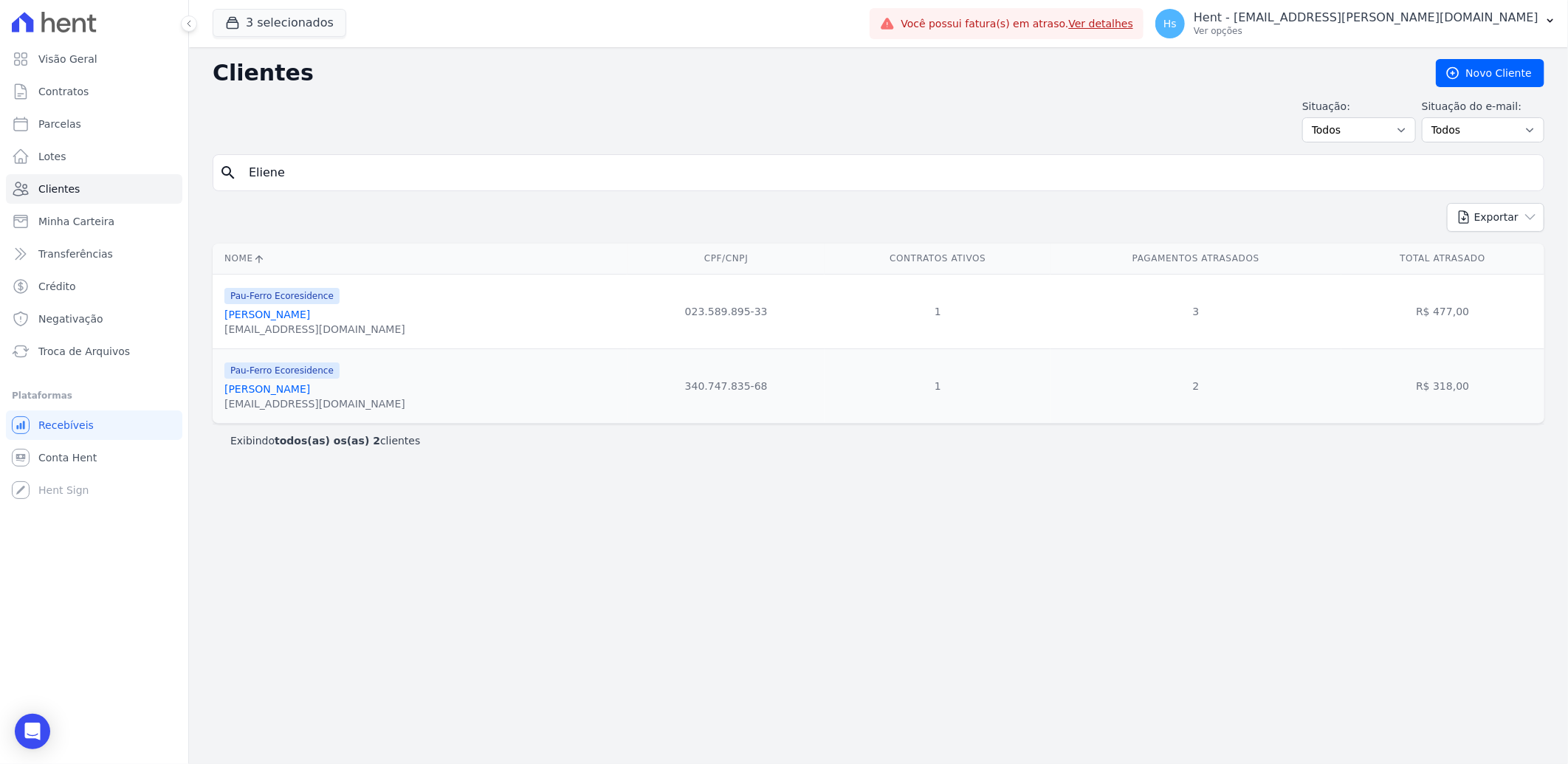
click at [289, 177] on input "Eliene" at bounding box center [889, 172] width 1298 height 29
paste input "ane Oliveira Santos Rios"
type input "Eliane Oliveira Santos Rios"
click at [306, 319] on link "Eliane Oliveira Santos Rios" at bounding box center [312, 314] width 175 height 12
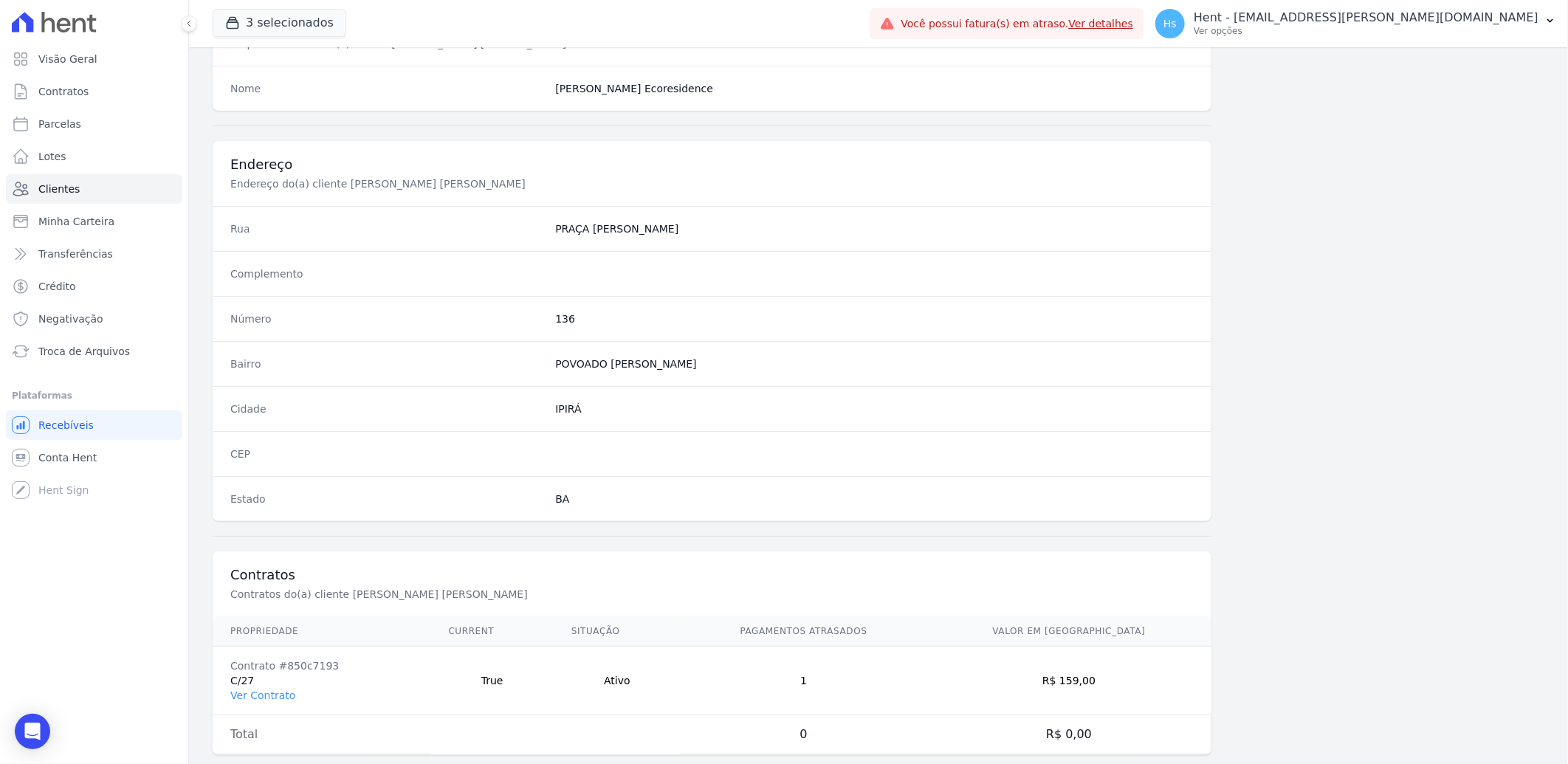
scroll to position [619, 0]
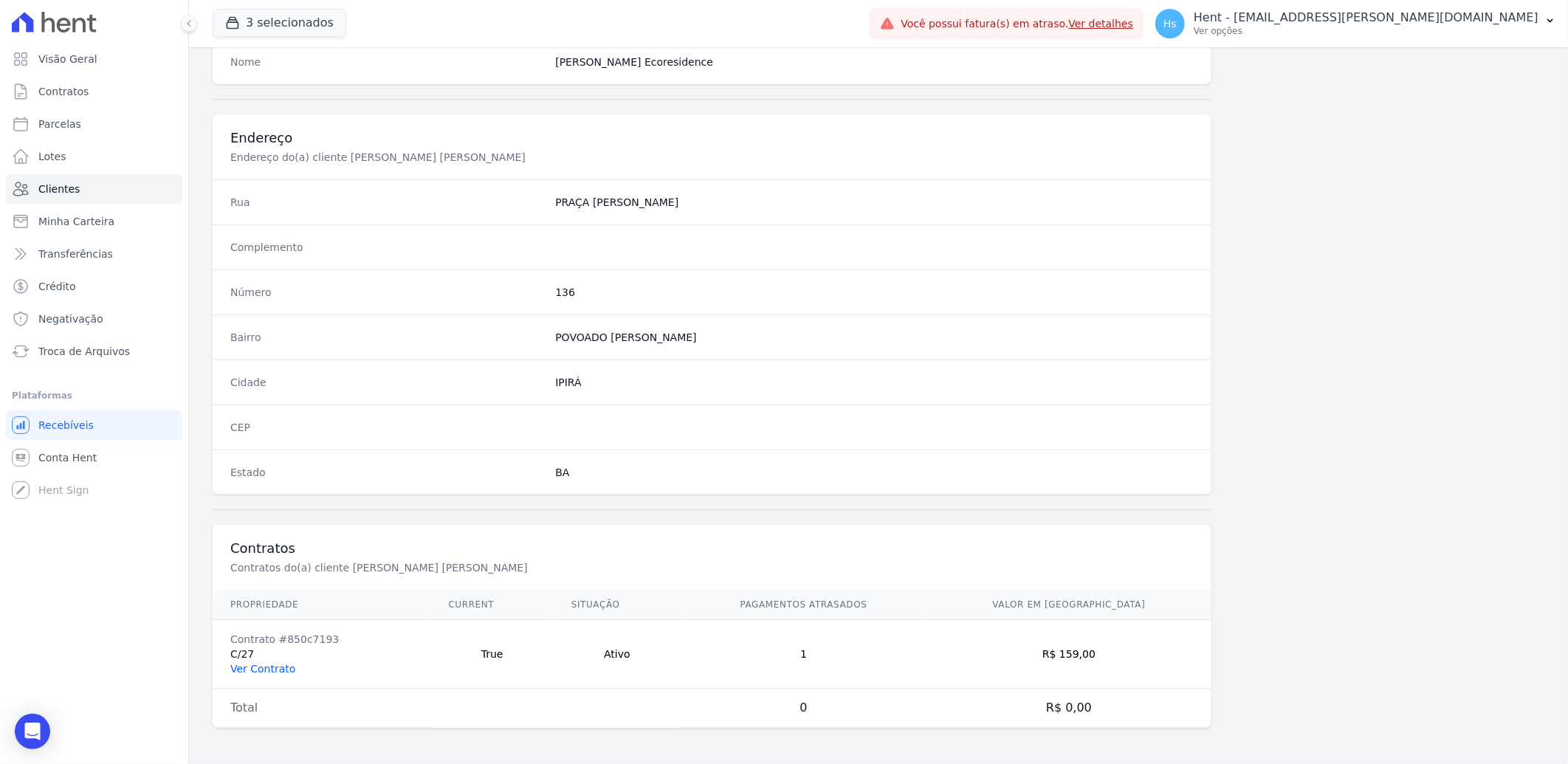
click at [274, 669] on link "Ver Contrato" at bounding box center [262, 668] width 65 height 12
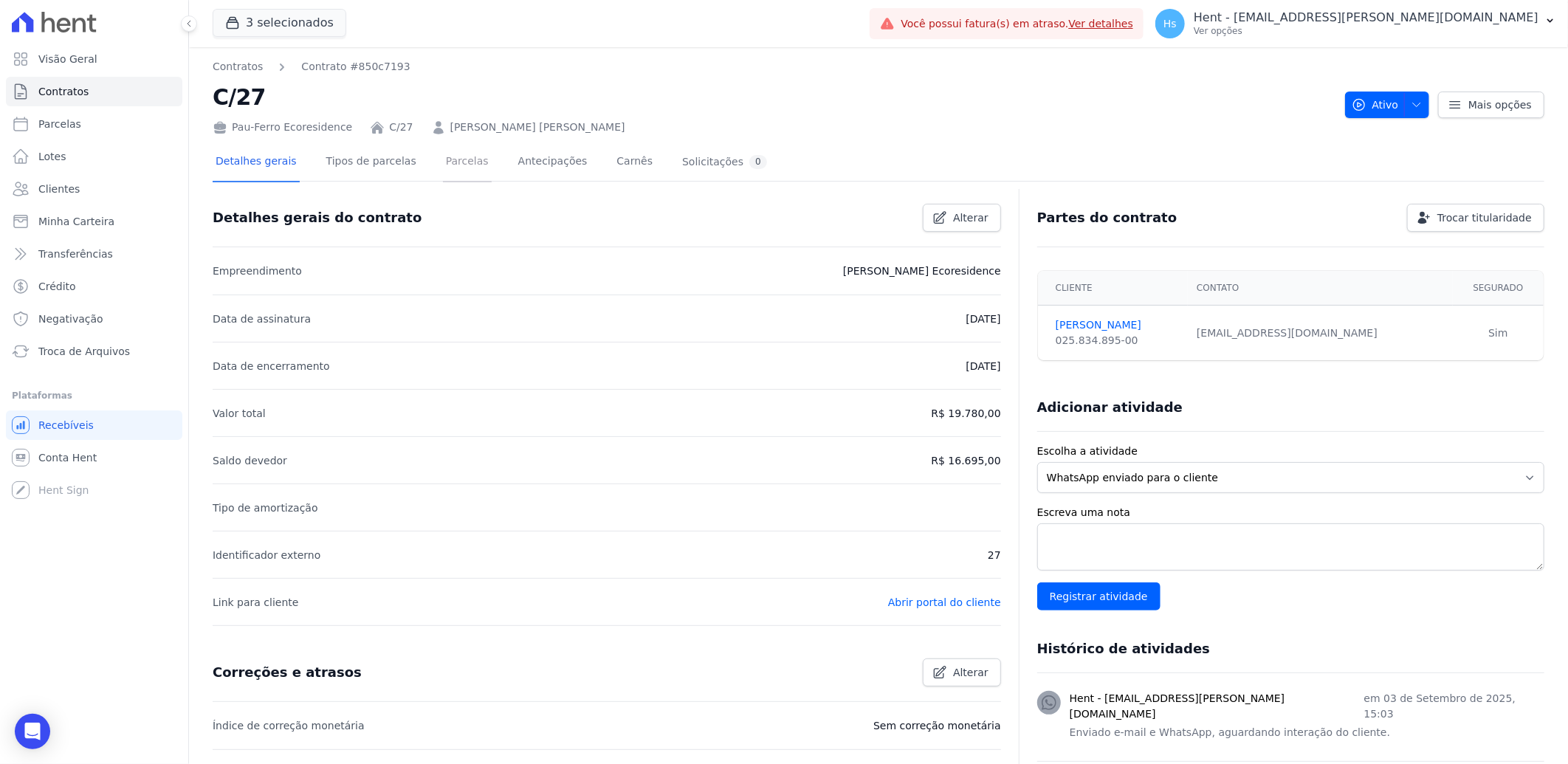
click at [448, 170] on link "Parcelas" at bounding box center [467, 162] width 48 height 39
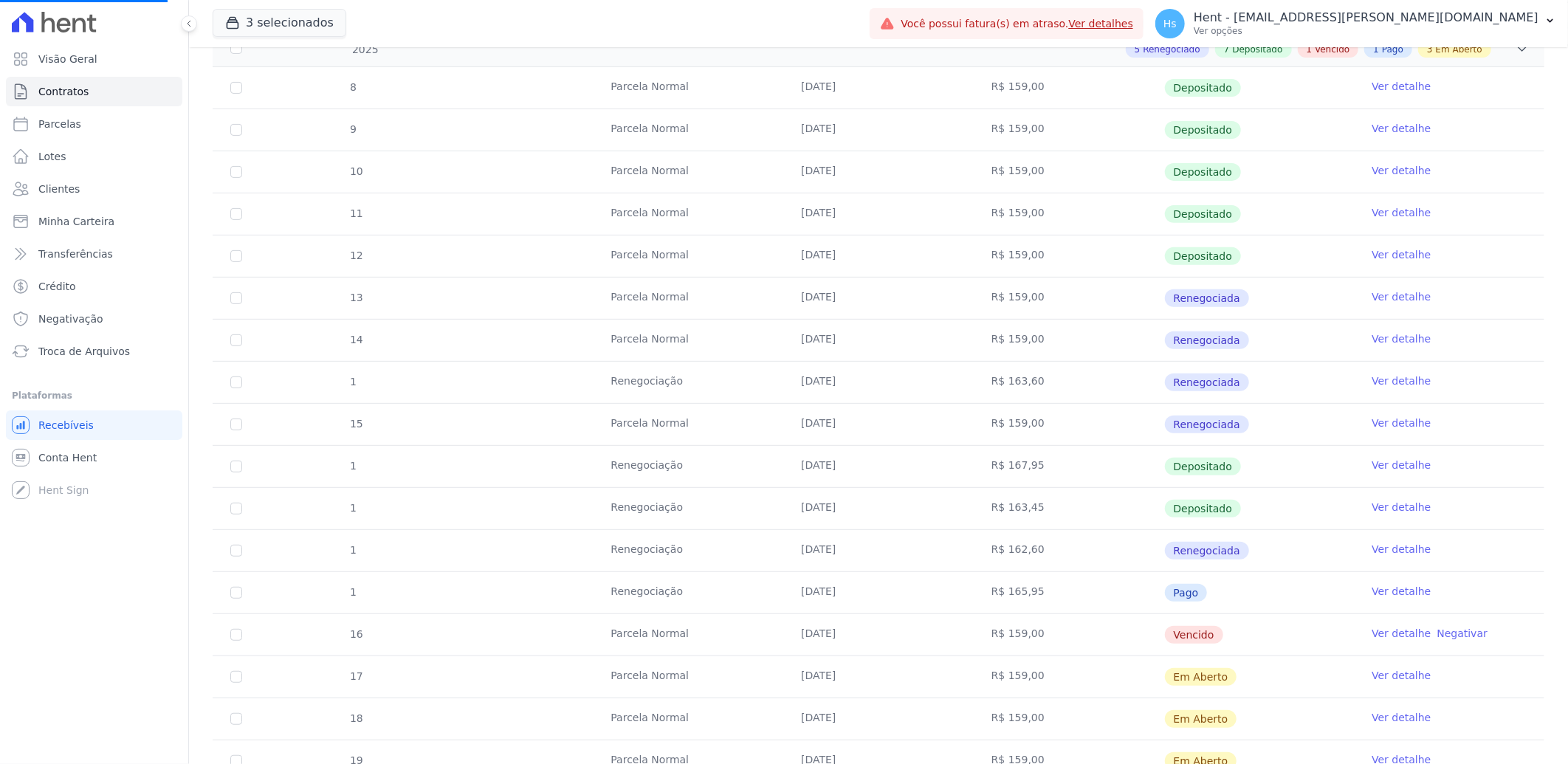
scroll to position [328, 0]
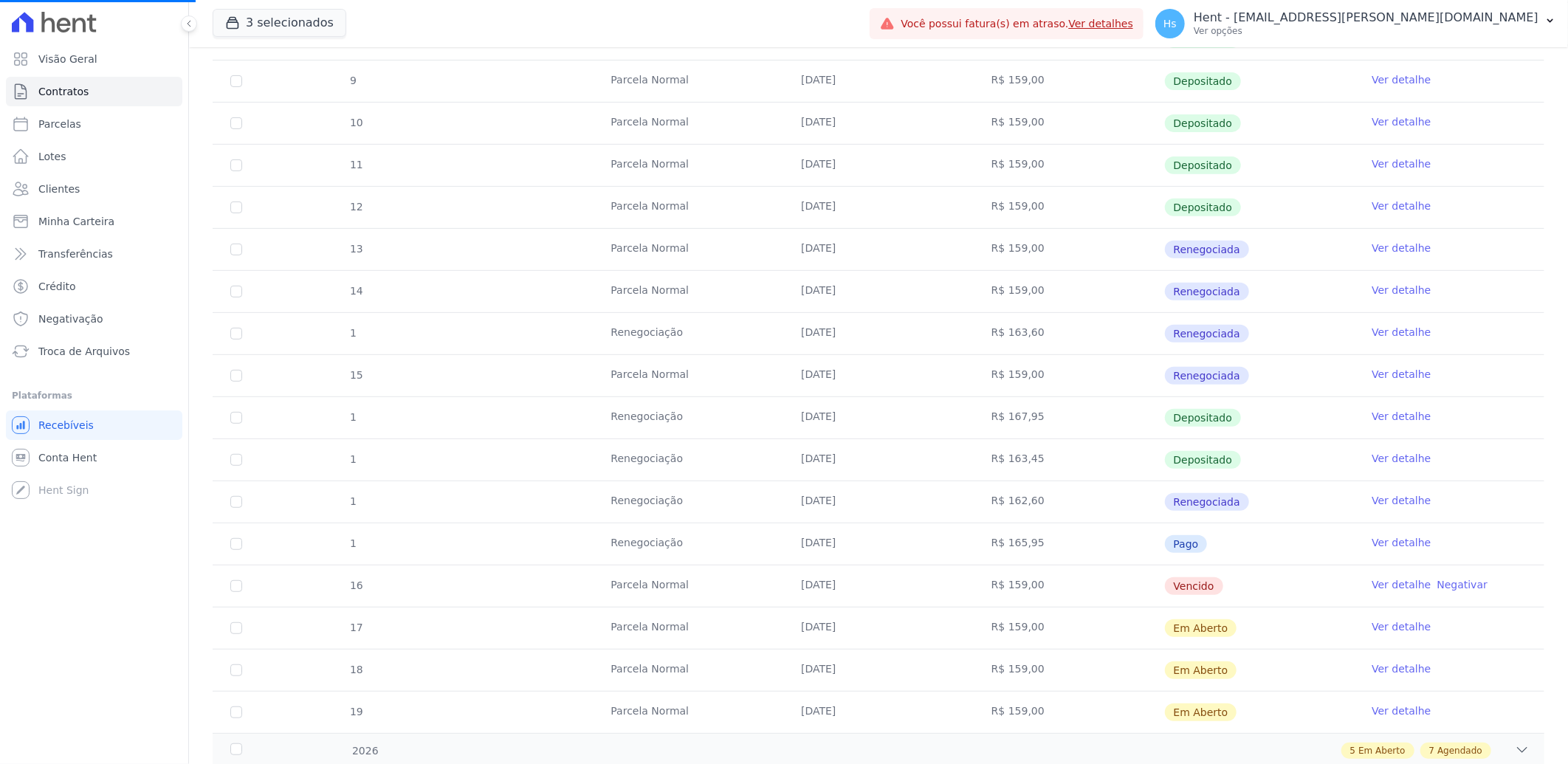
click at [1397, 587] on link "Ver detalhe" at bounding box center [1401, 584] width 59 height 15
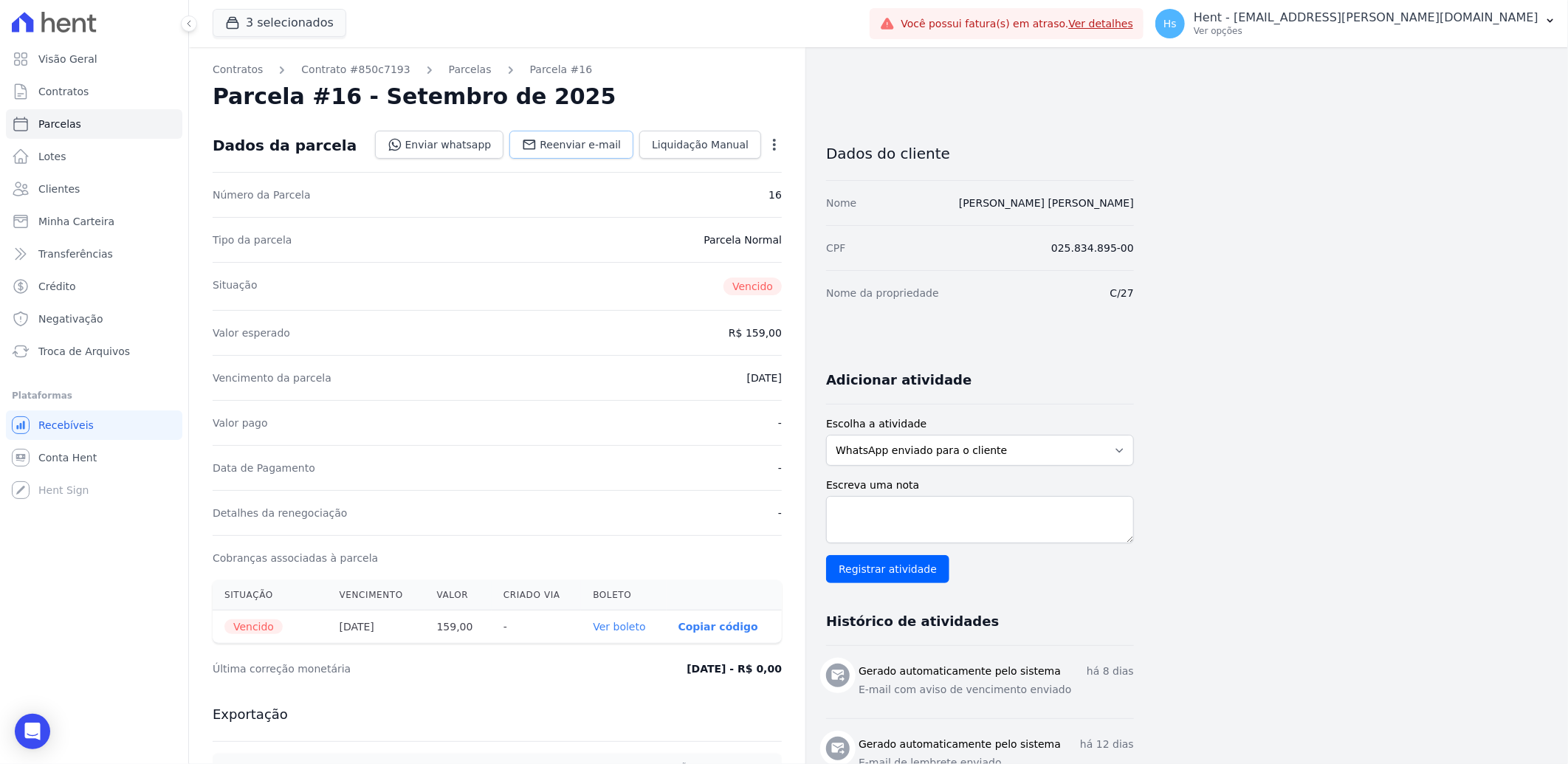
click at [610, 145] on span "Reenviar e-mail" at bounding box center [580, 144] width 82 height 15
click at [864, 512] on textarea "Escreva uma nota" at bounding box center [980, 519] width 308 height 47
paste textarea "Enviado e-mail e WhatsApp, aguardando interação do cliente."
type textarea "Enviado e-mail e WhatsApp, aguardando interação do cliente."
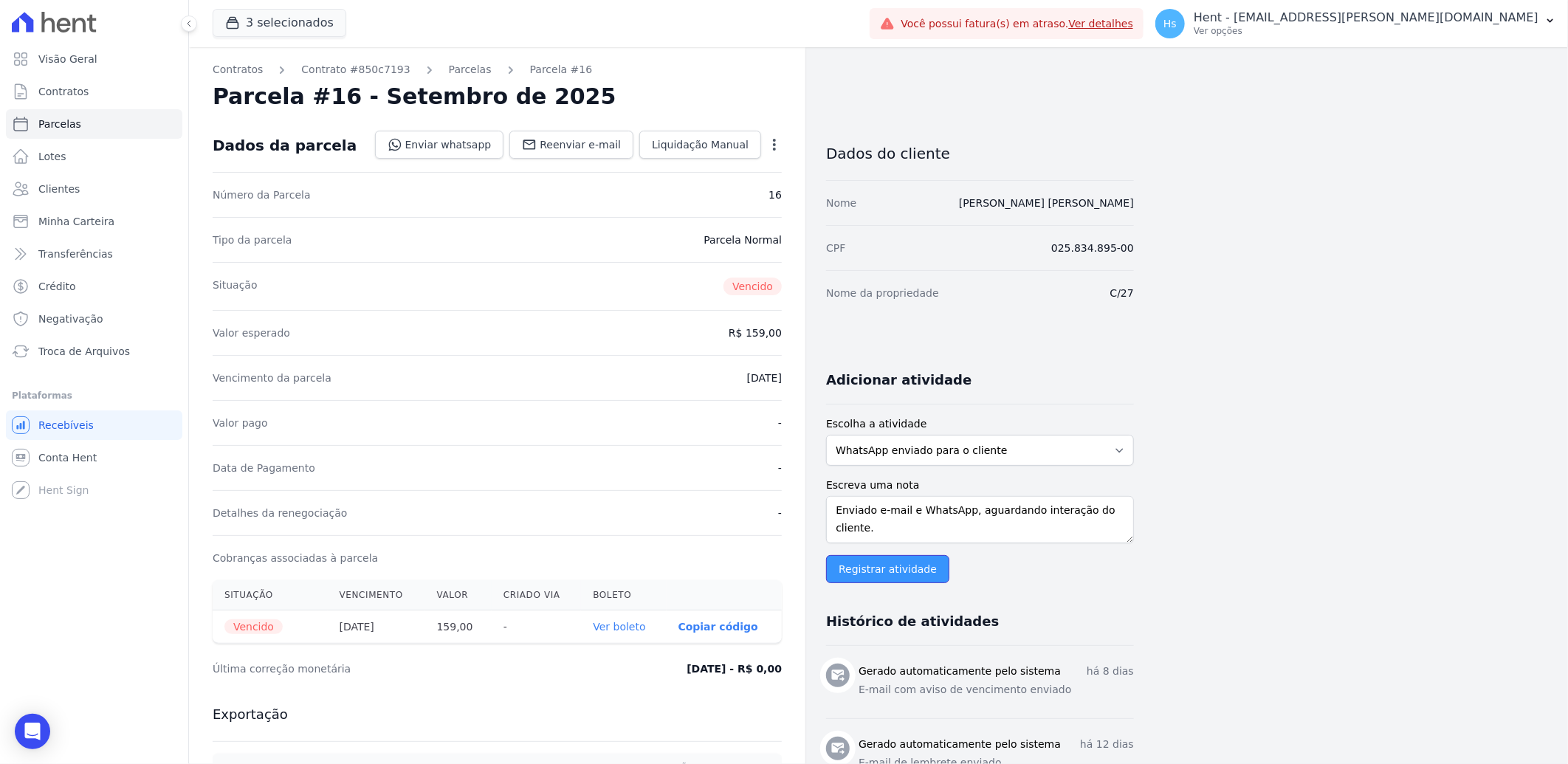
click at [906, 566] on input "Registrar atividade" at bounding box center [888, 569] width 123 height 28
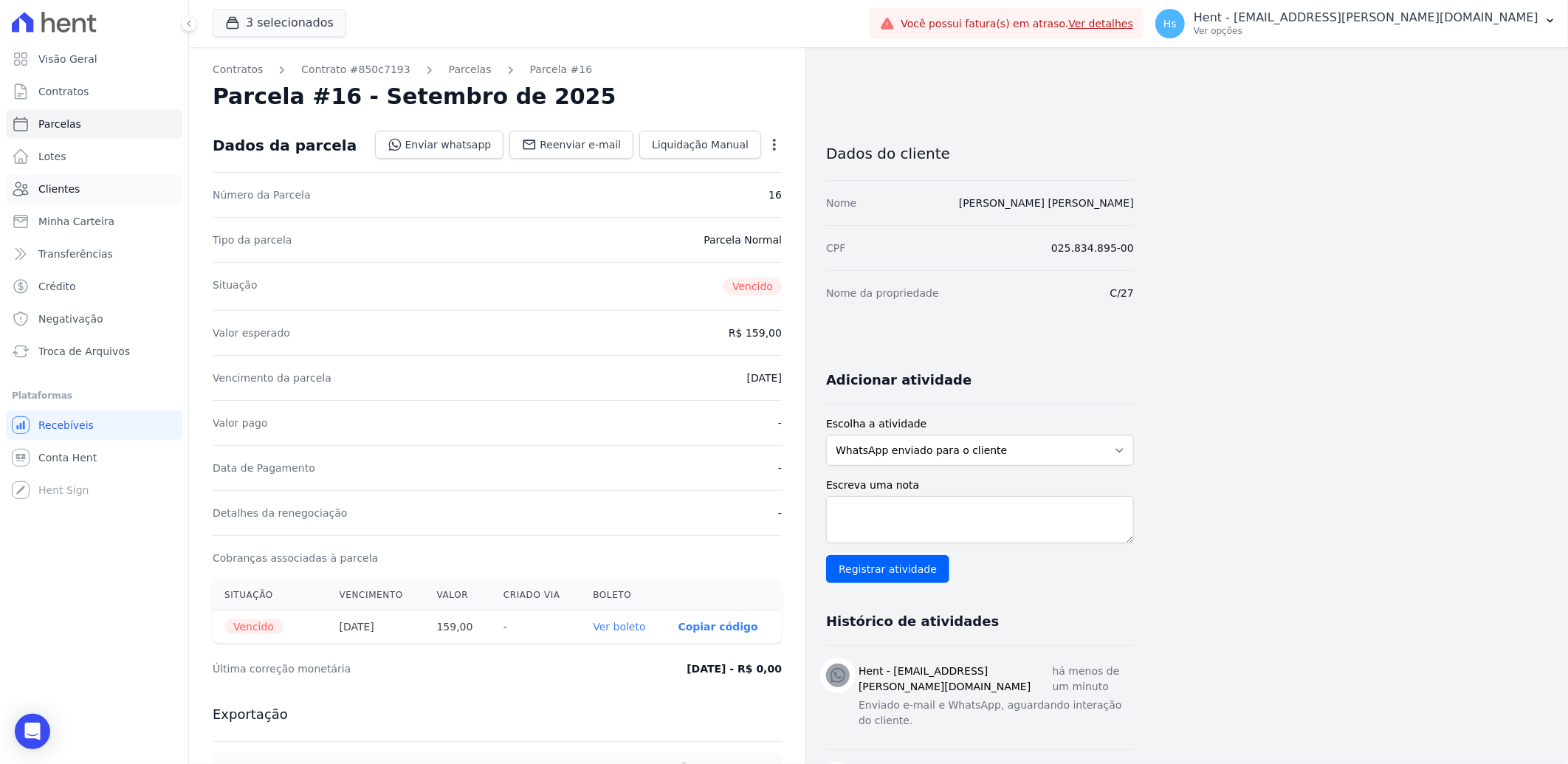
click at [87, 189] on link "Clientes" at bounding box center [94, 188] width 176 height 29
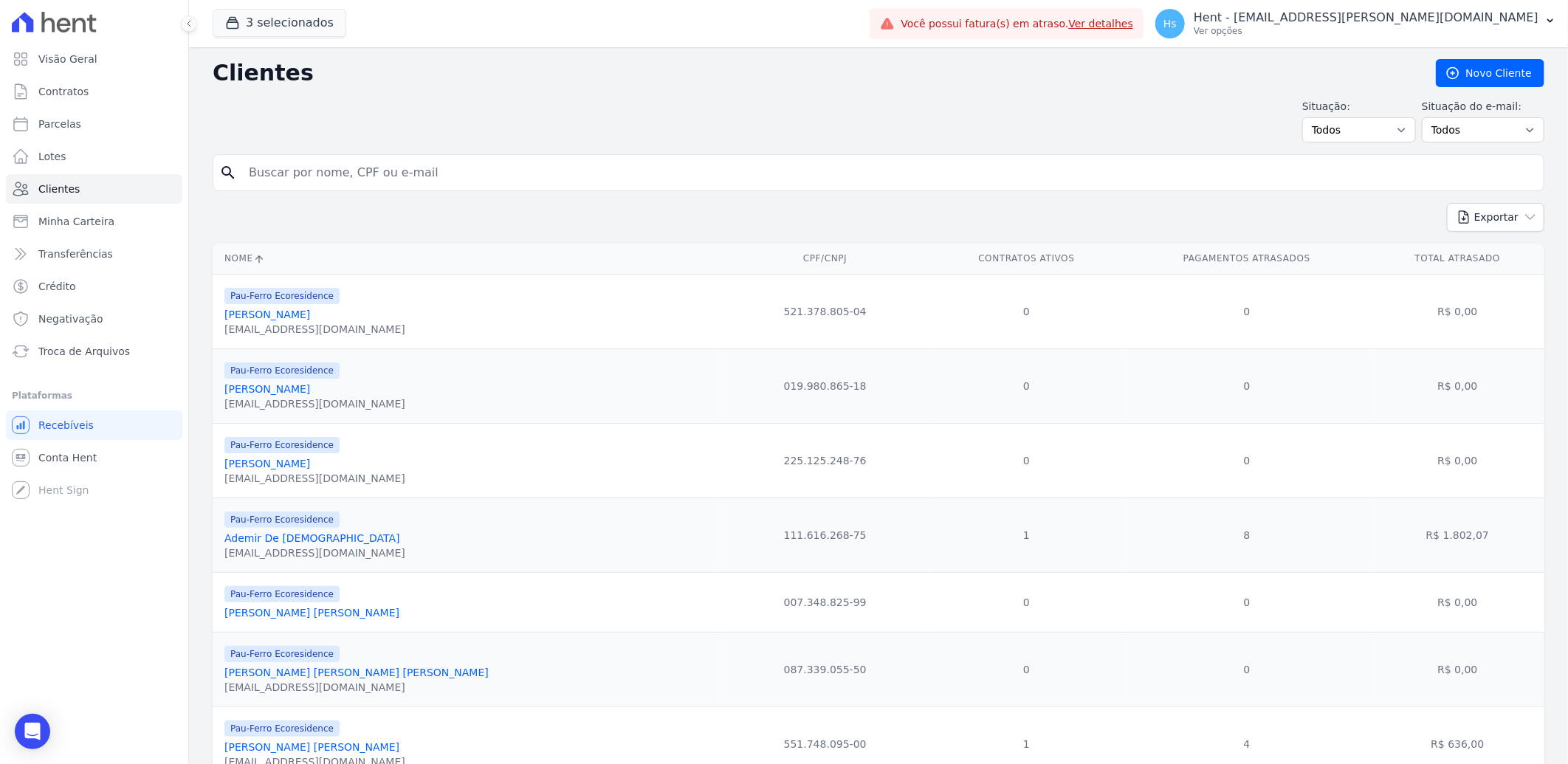
click at [391, 167] on input "search" at bounding box center [889, 172] width 1298 height 29
paste input "Ednéia Oliveira Santos"
type input "Ednéia Oliveira Santos"
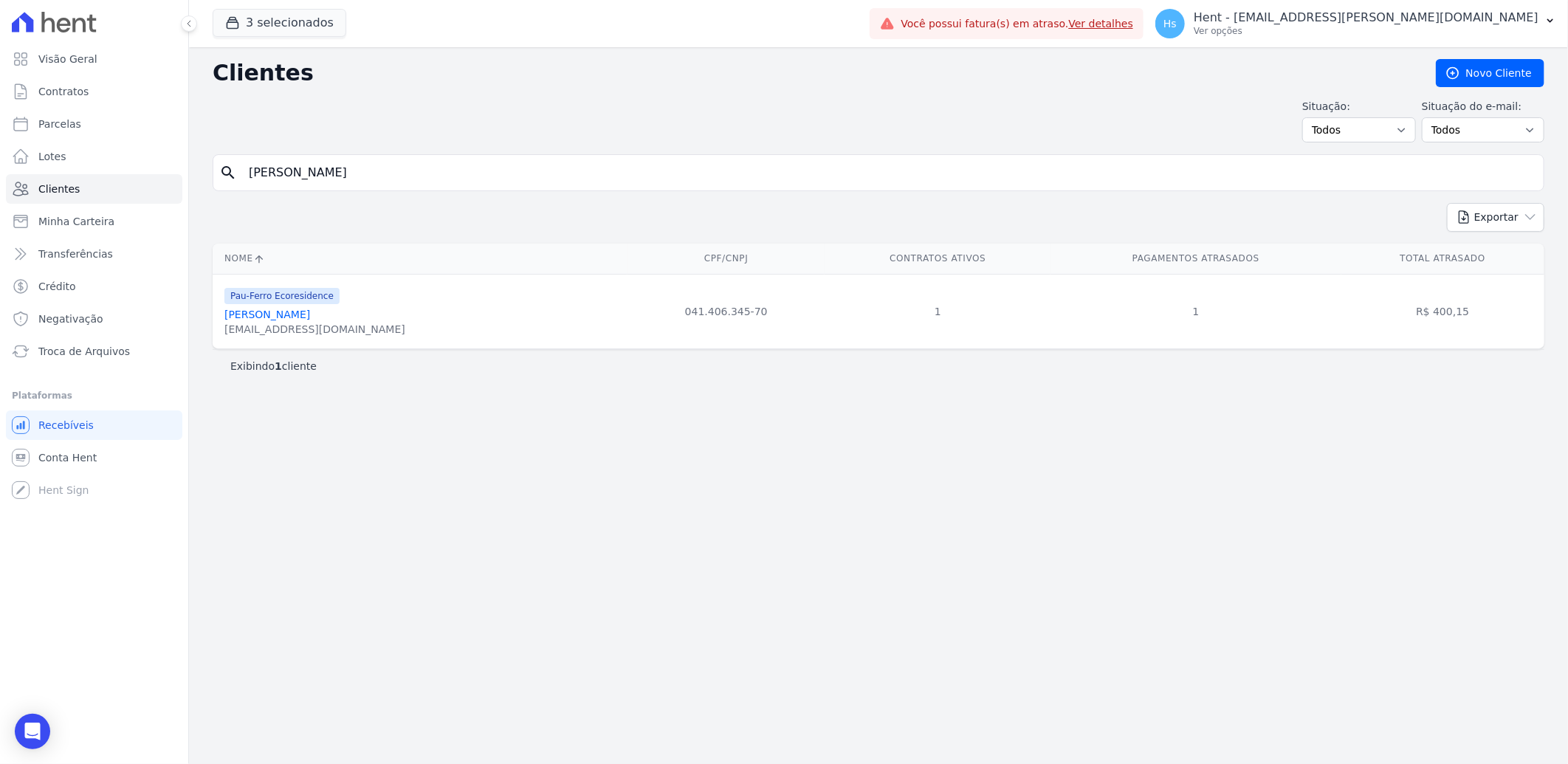
drag, startPoint x: 283, startPoint y: 315, endPoint x: 269, endPoint y: 229, distance: 87.1
click at [283, 315] on link "Ednéia Oliveira Santos" at bounding box center [267, 314] width 85 height 12
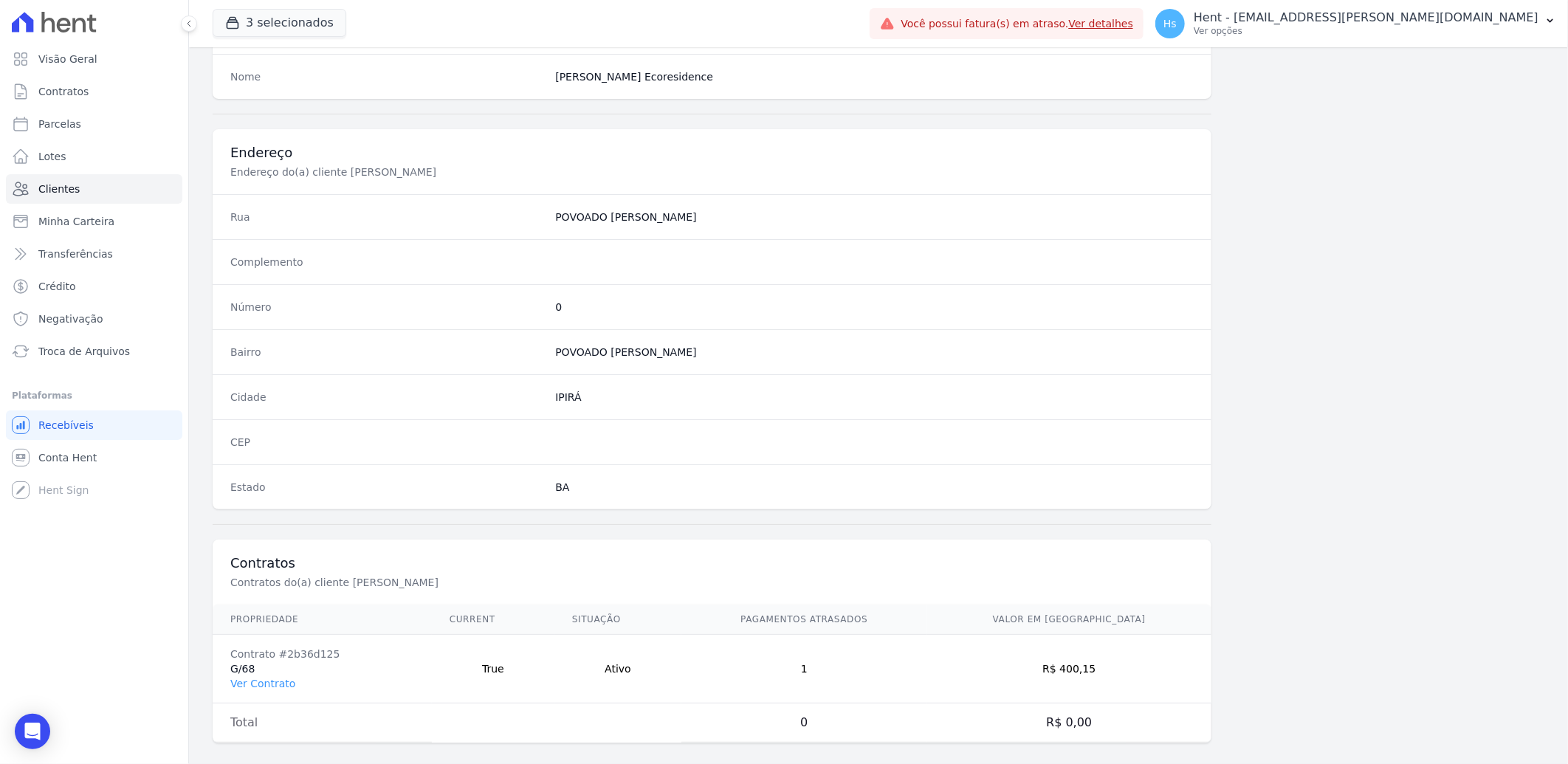
scroll to position [619, 0]
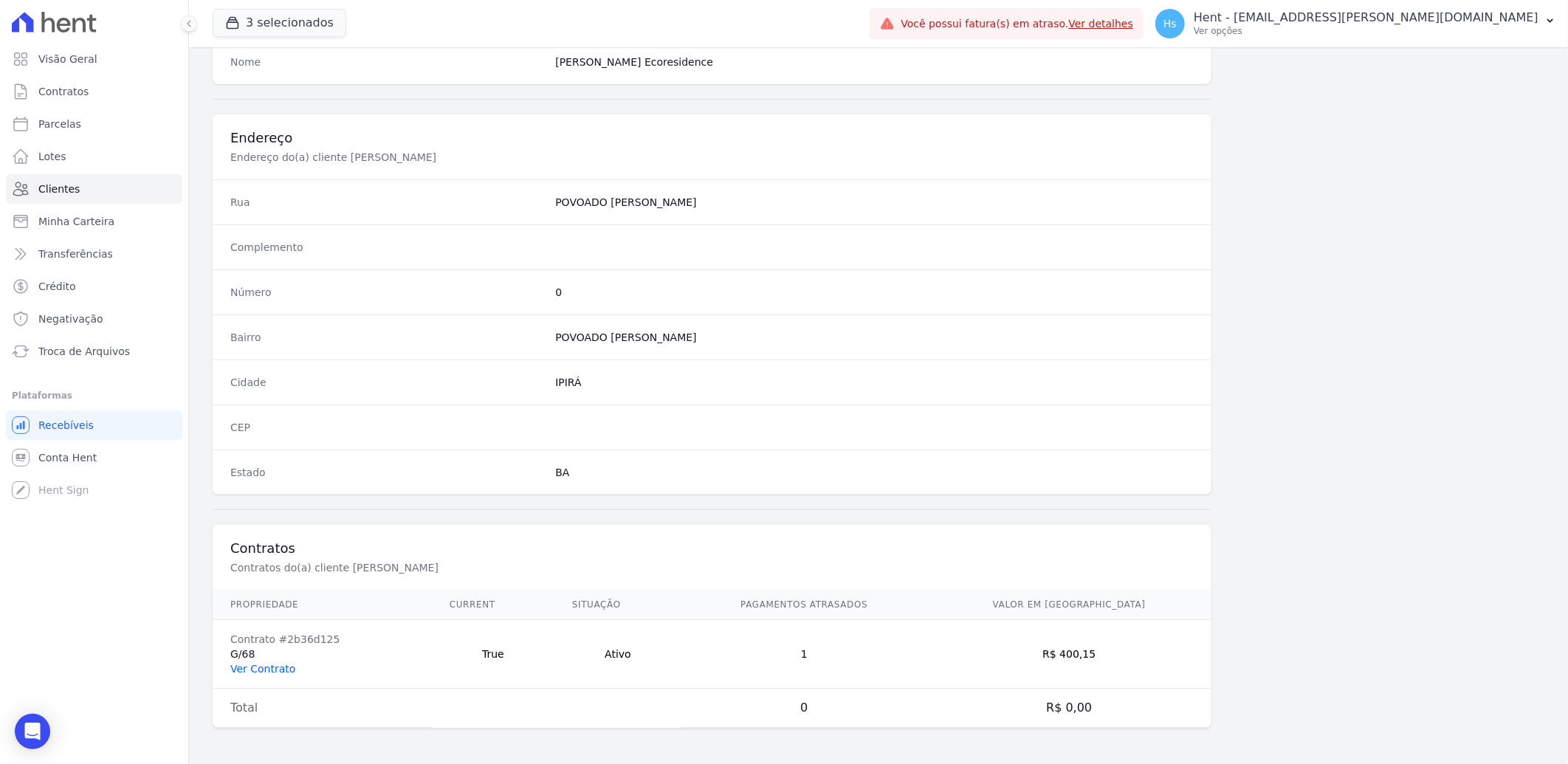
click at [255, 672] on link "Ver Contrato" at bounding box center [262, 668] width 65 height 12
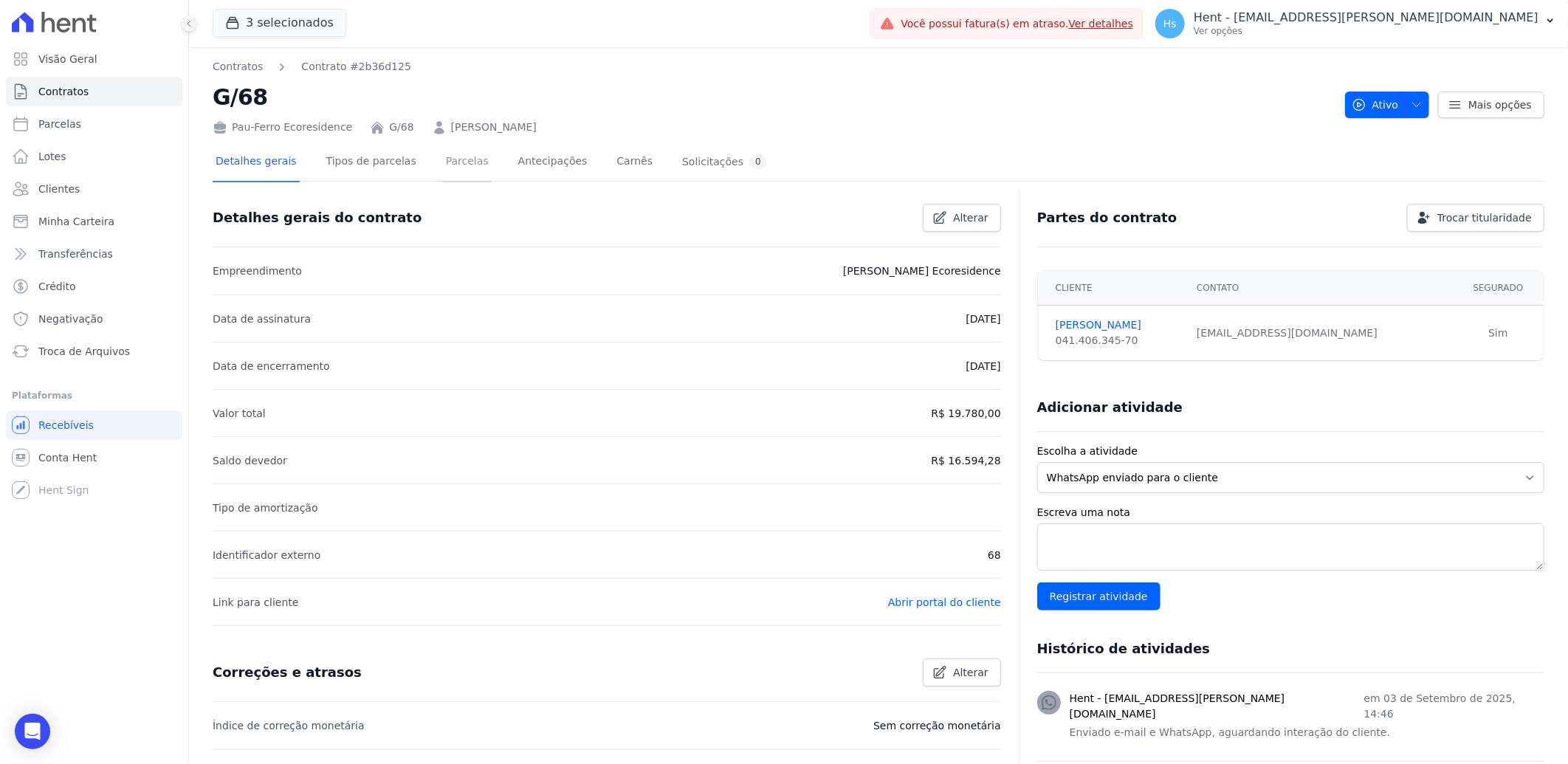
click at [455, 164] on link "Parcelas" at bounding box center [467, 162] width 48 height 39
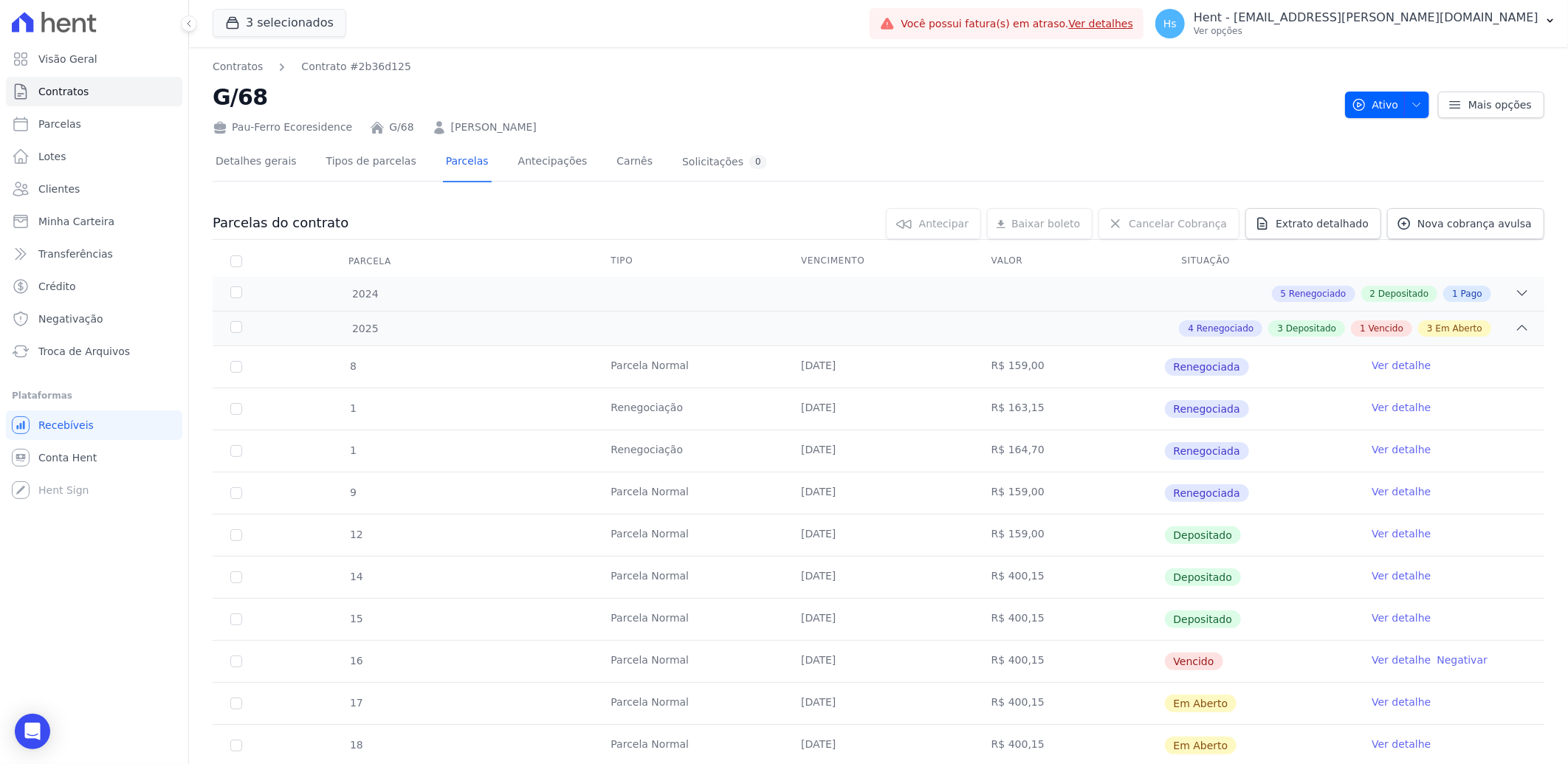
click at [1382, 653] on link "Ver detalhe" at bounding box center [1401, 659] width 59 height 15
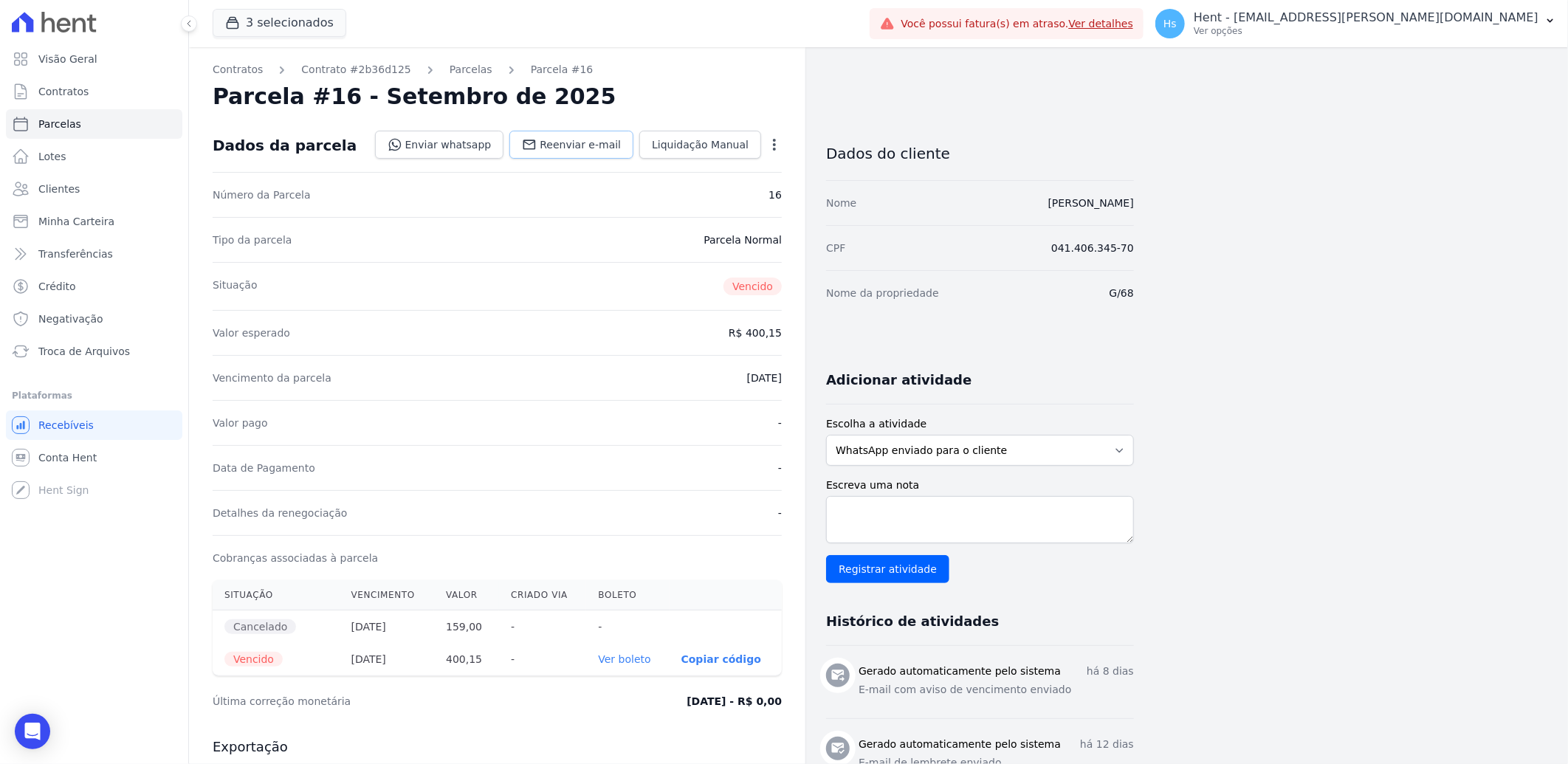
click at [581, 150] on span "Reenviar e-mail" at bounding box center [580, 144] width 82 height 15
click at [961, 521] on textarea "Escreva uma nota" at bounding box center [980, 519] width 308 height 47
paste textarea "Enviado e-mail e WhatsApp, aguardando interação do cliente."
type textarea "Enviado e-mail e WhatsApp, aguardando interação do cliente."
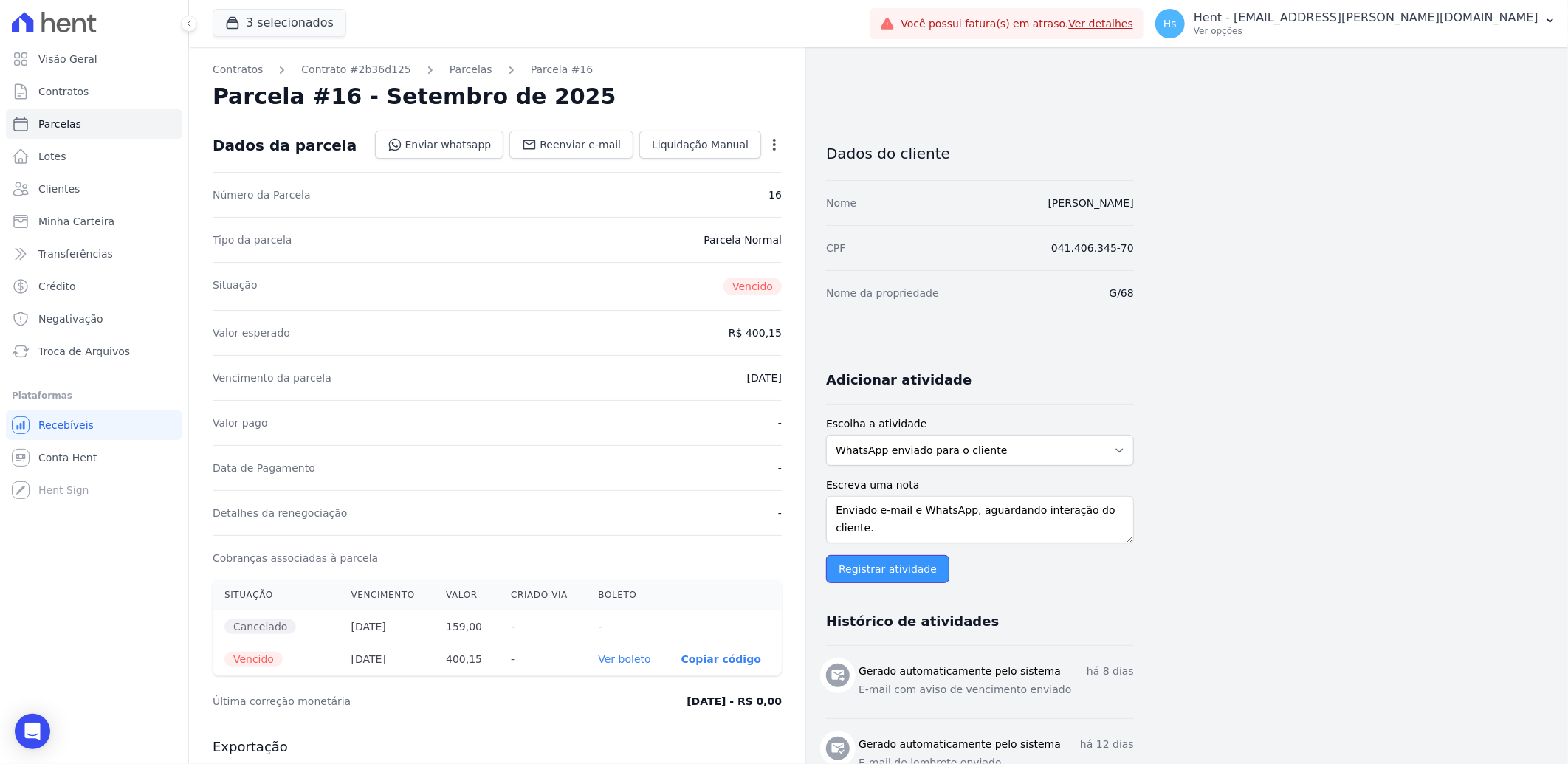
click at [891, 569] on input "Registrar atividade" at bounding box center [888, 569] width 123 height 28
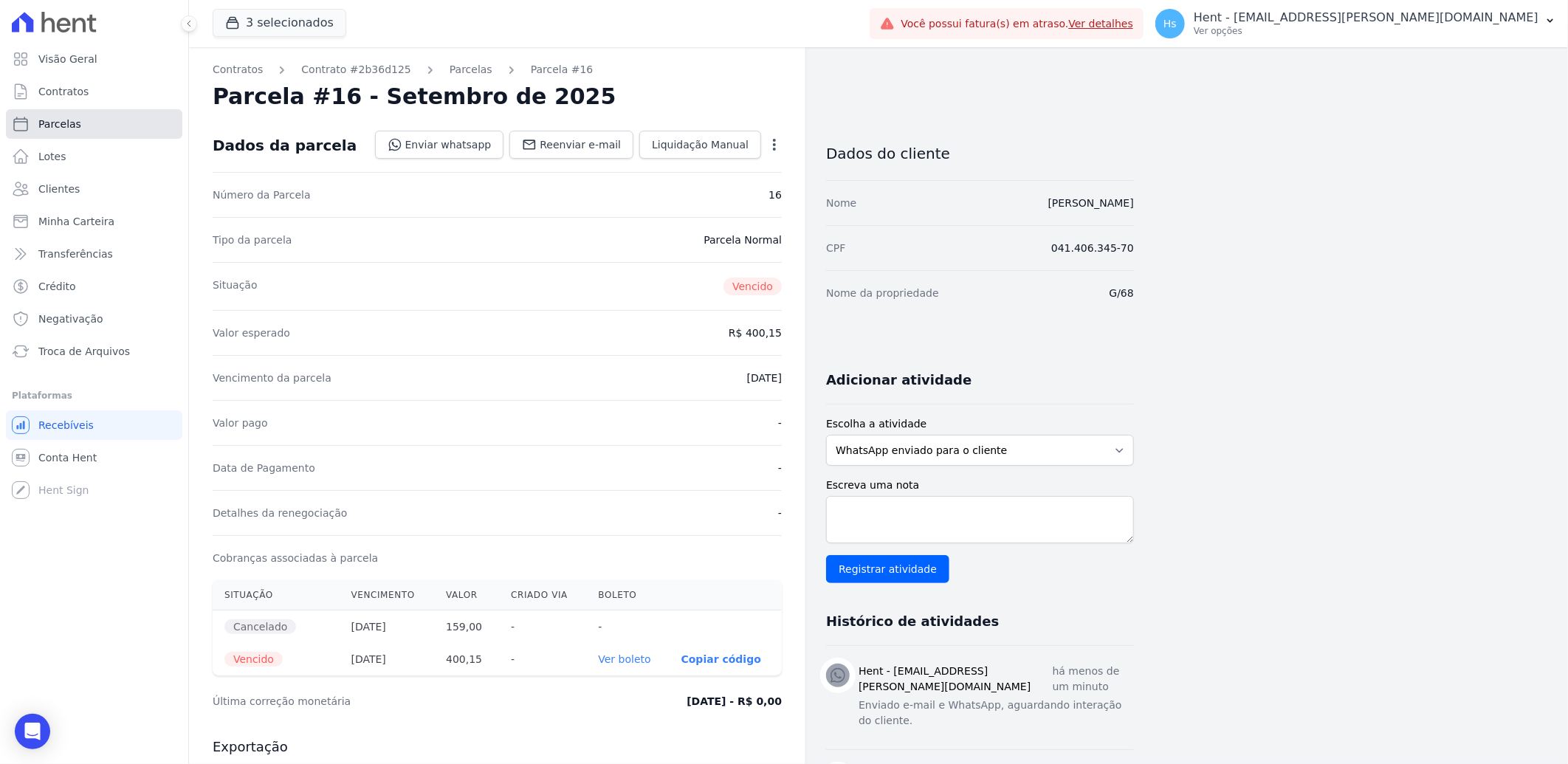
click at [62, 124] on span "Parcelas" at bounding box center [60, 124] width 43 height 15
click at [54, 187] on span "Clientes" at bounding box center [59, 188] width 42 height 15
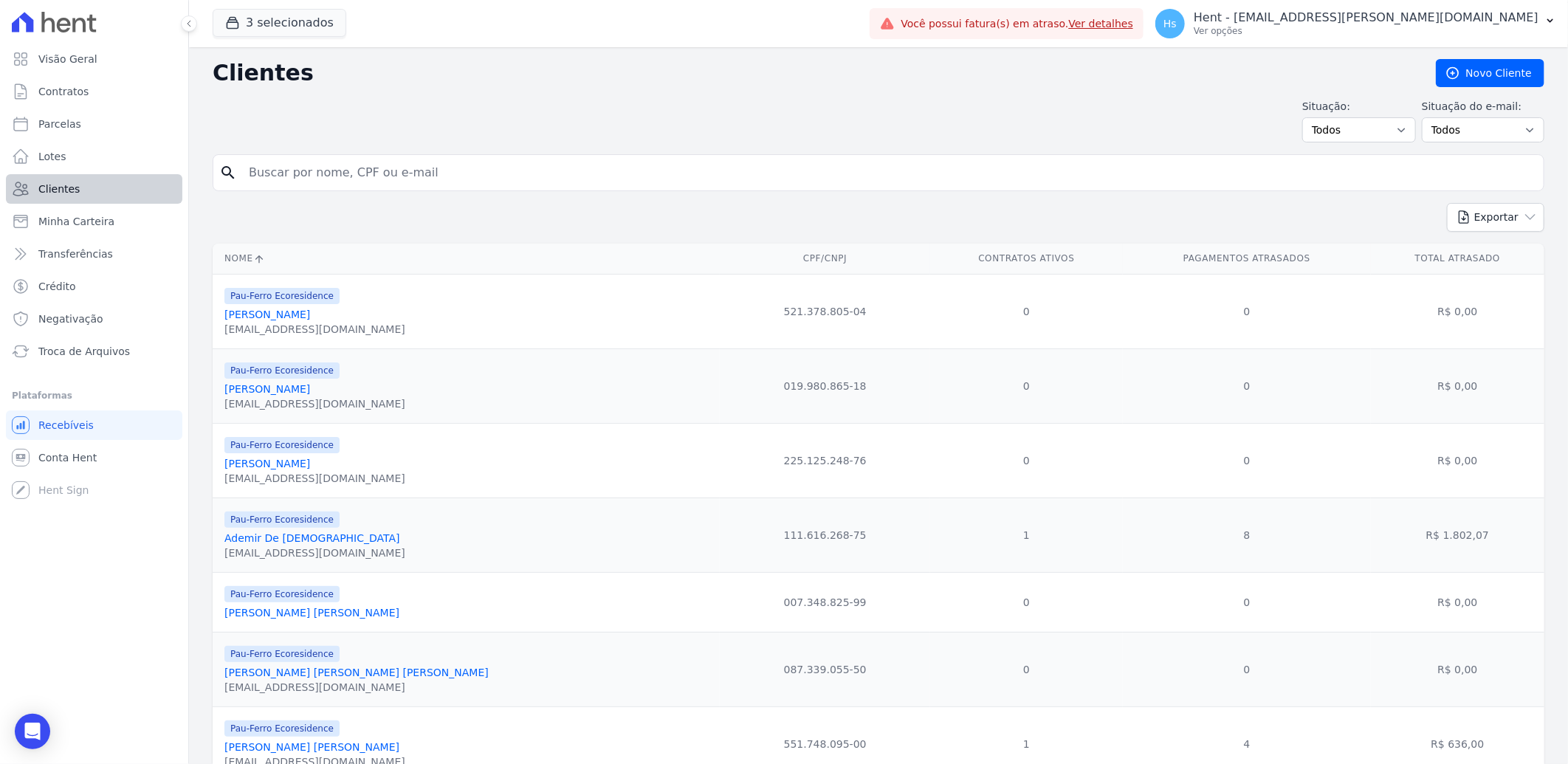
select select
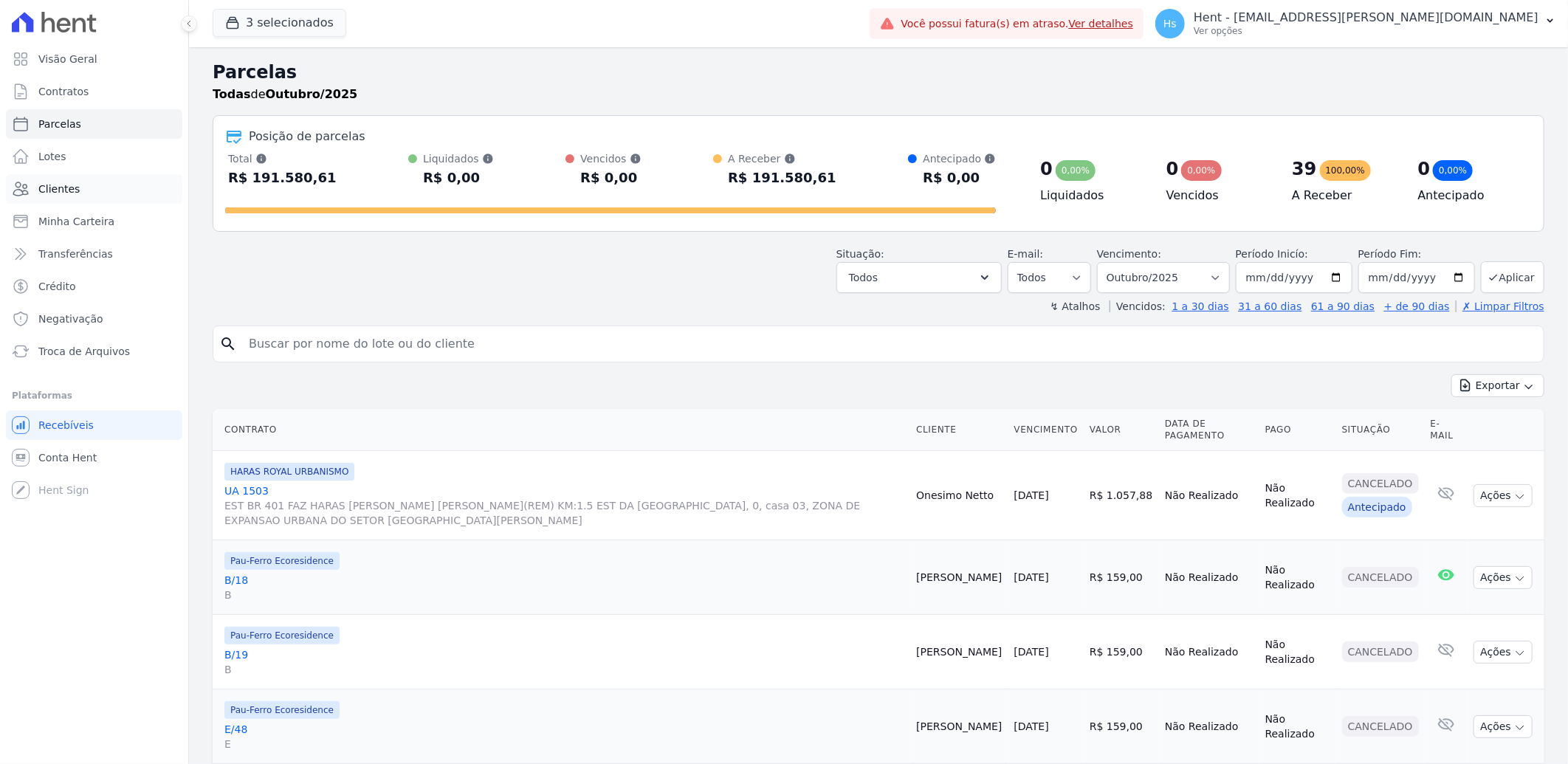
click at [79, 199] on link "Clientes" at bounding box center [94, 188] width 176 height 29
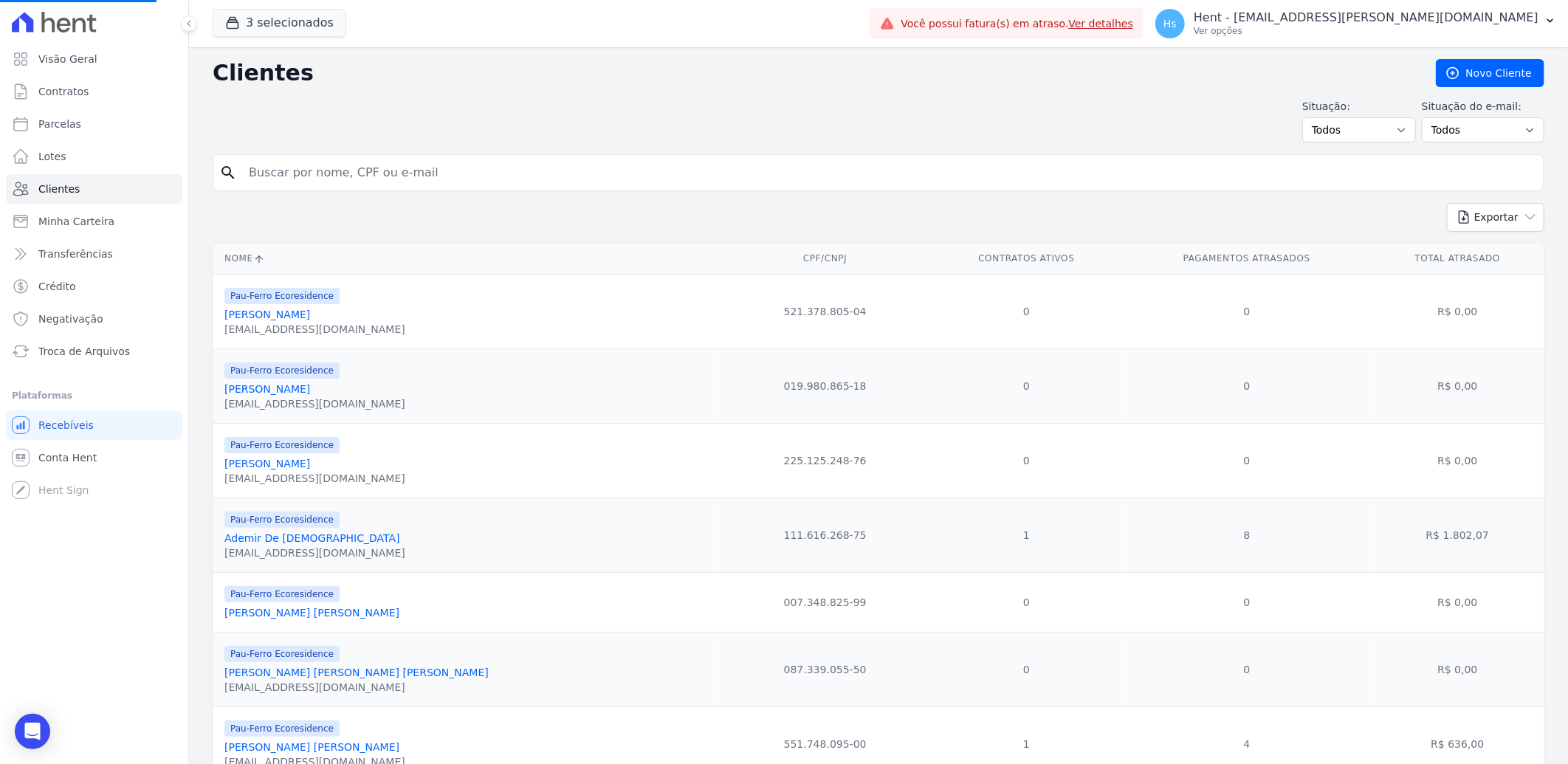
click at [340, 179] on input "search" at bounding box center [889, 172] width 1298 height 29
paste input "Jackson Araujo De Souza"
type input "Jackson Araujo De Souza"
click at [305, 178] on input "search" at bounding box center [889, 172] width 1298 height 29
paste input "Jackson Araujo De Souza"
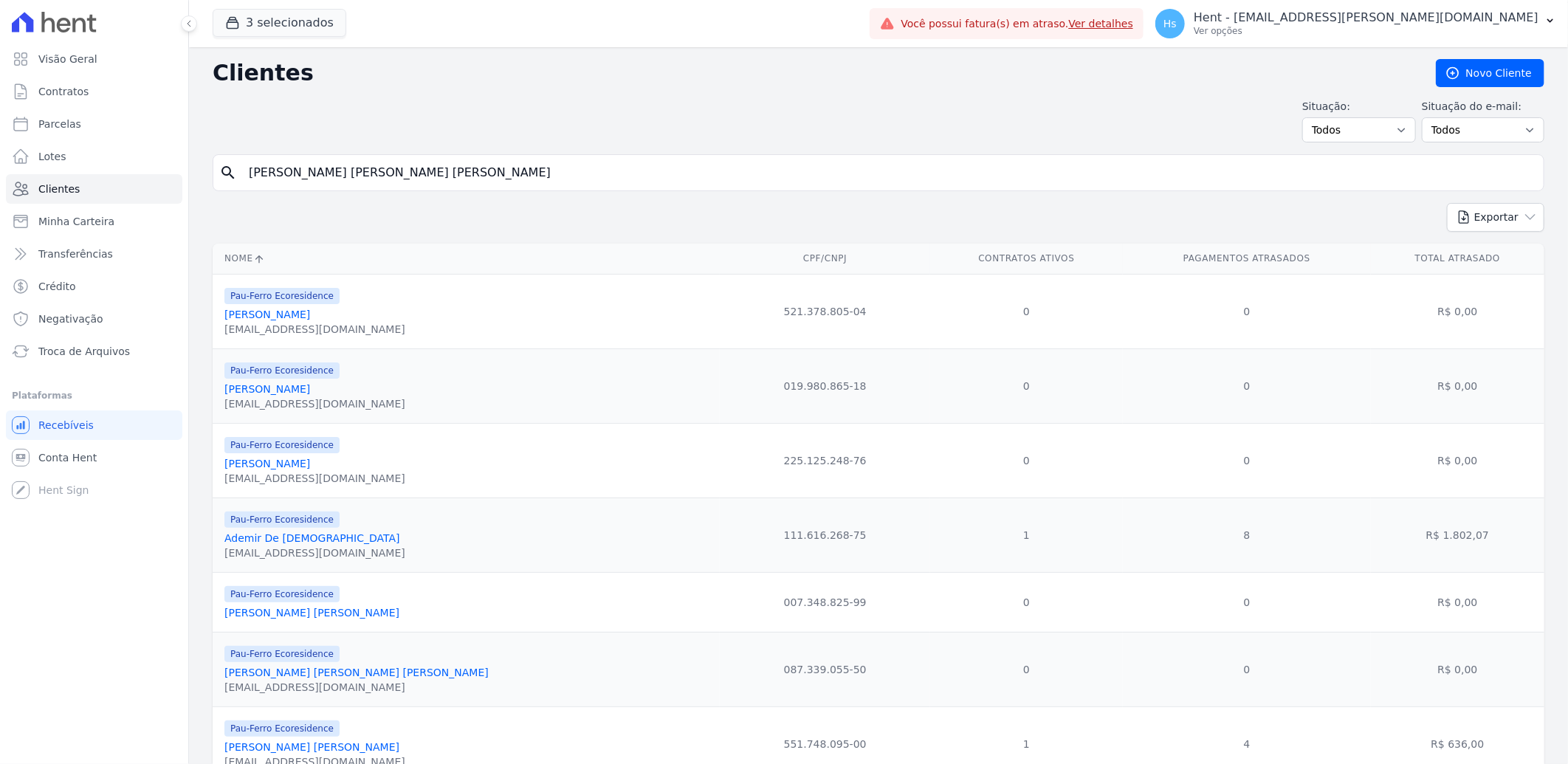
type input "Jackson Araujo De Souza"
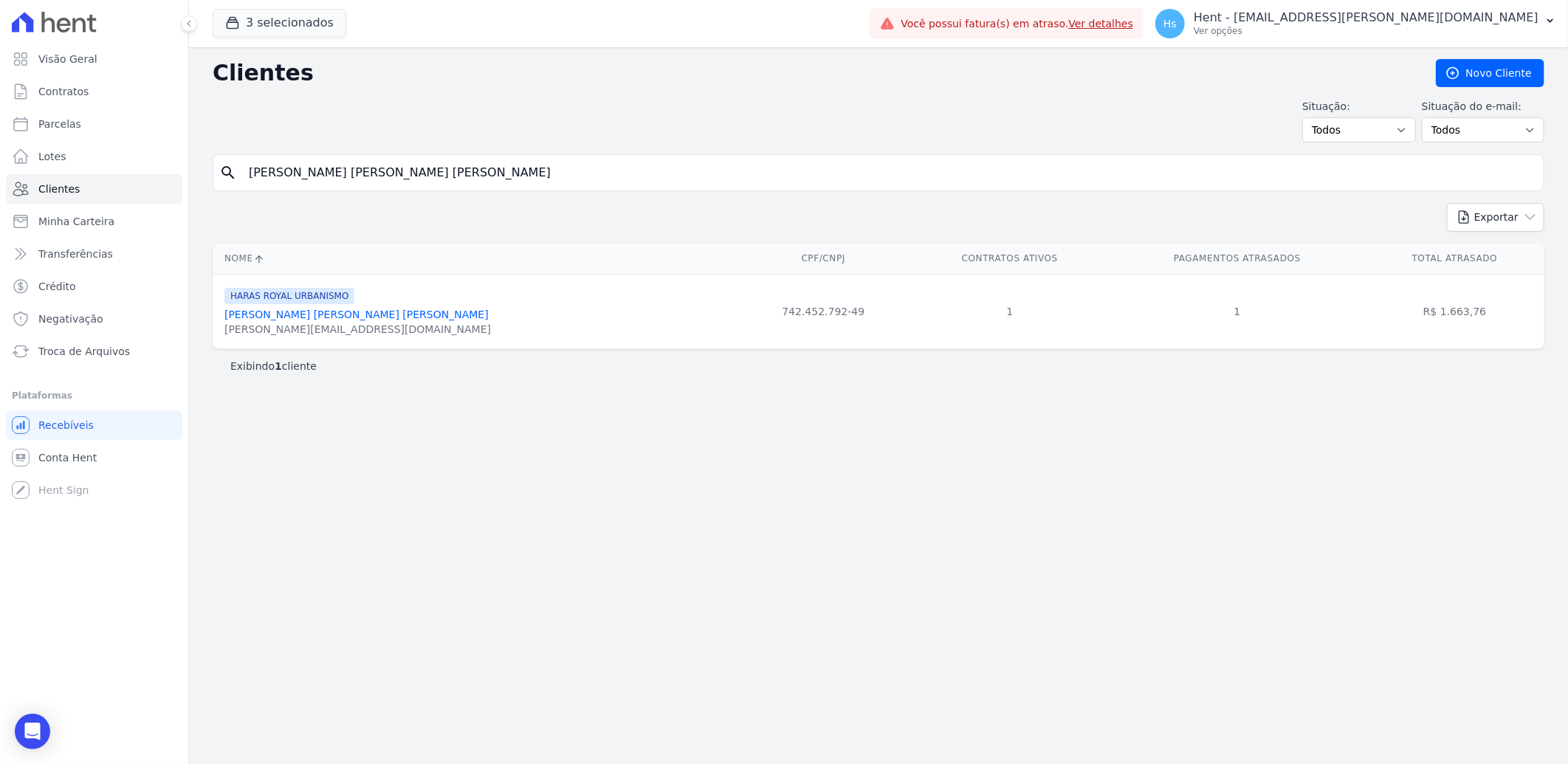
click at [292, 312] on link "Jackson Araujo De Souza" at bounding box center [356, 314] width 264 height 12
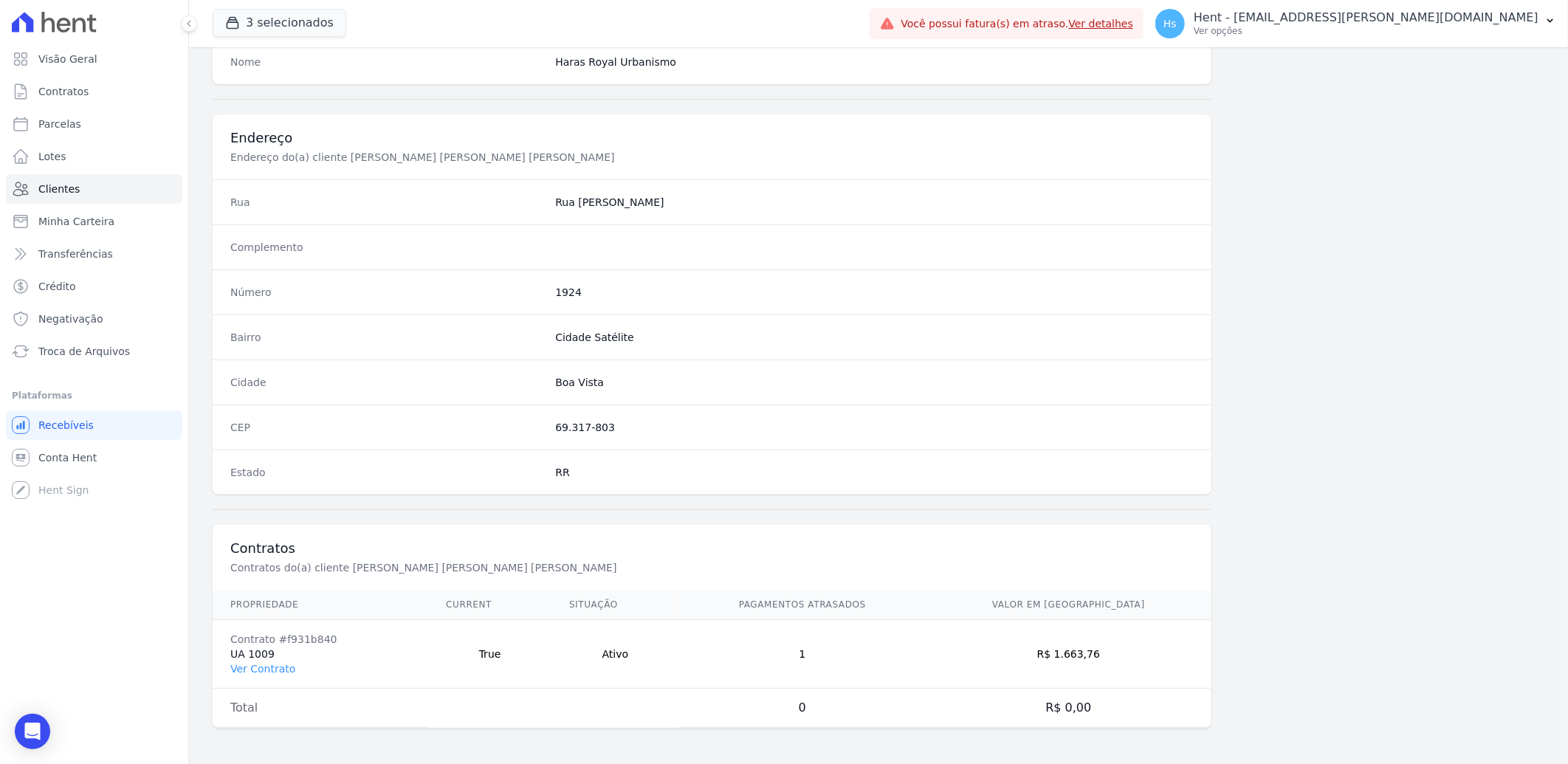
scroll to position [619, 0]
click at [276, 667] on link "Ver Contrato" at bounding box center [262, 668] width 65 height 12
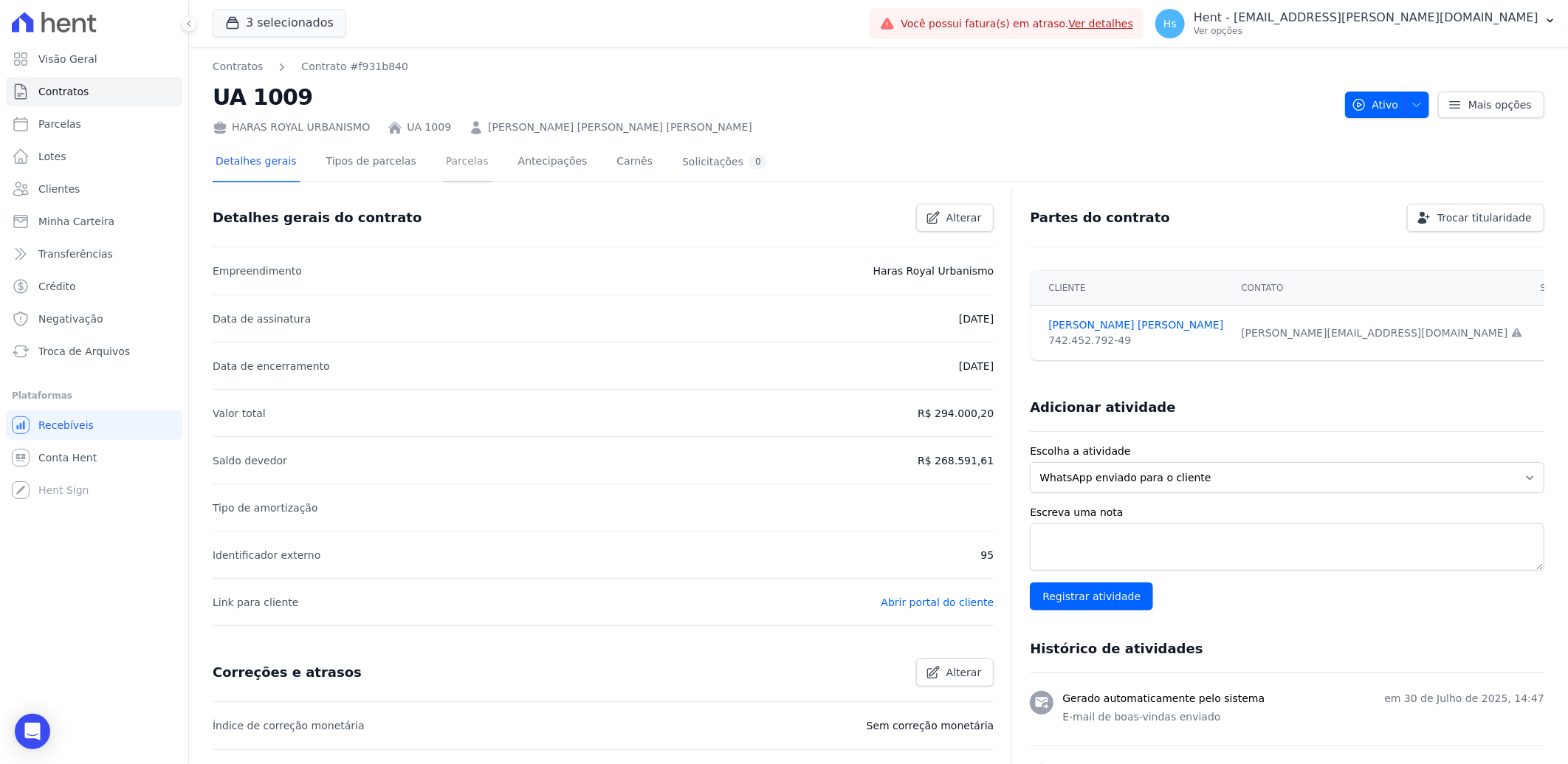
click at [445, 172] on link "Parcelas" at bounding box center [467, 162] width 48 height 39
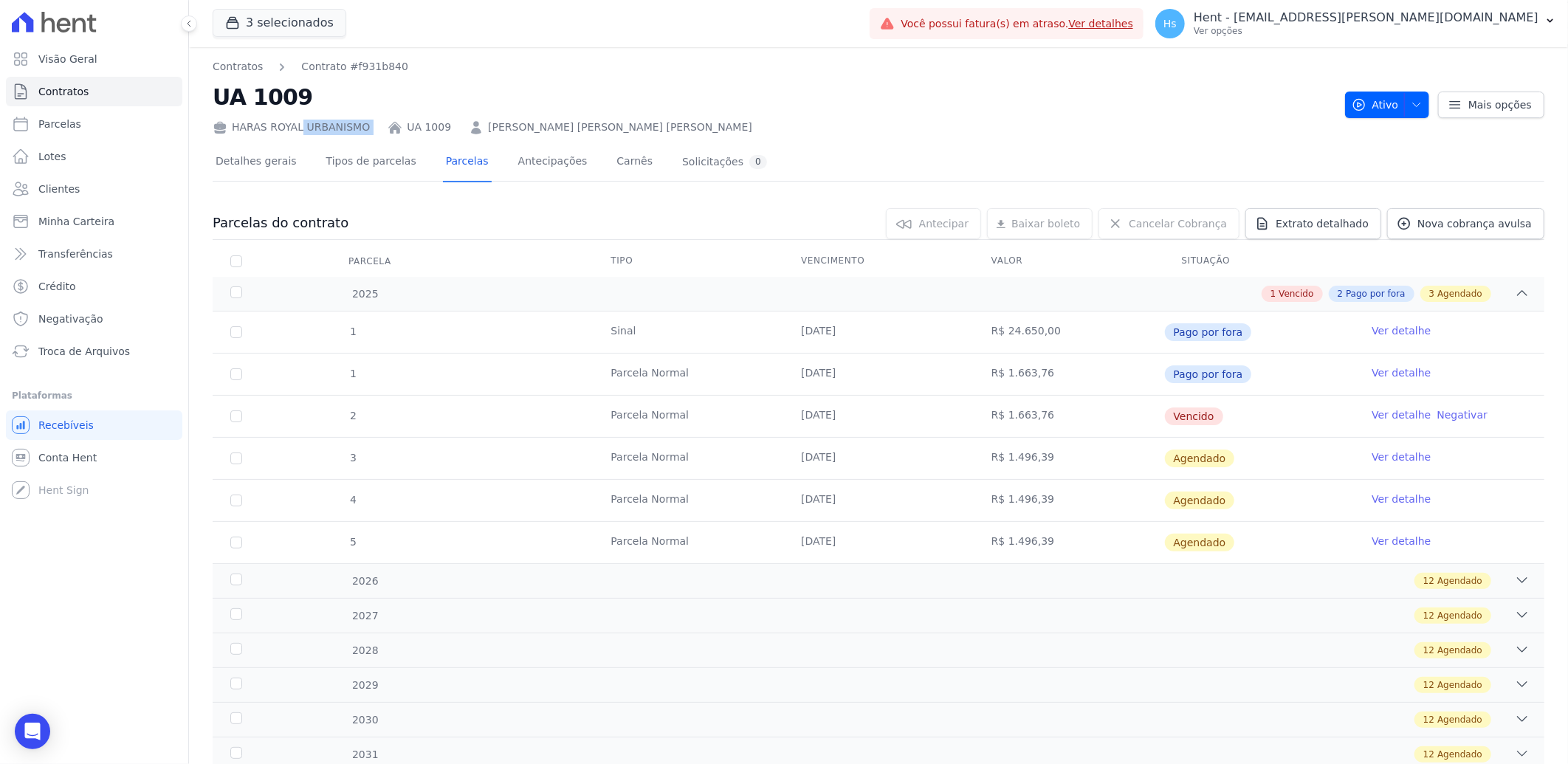
drag, startPoint x: 368, startPoint y: 132, endPoint x: 226, endPoint y: 127, distance: 142.1
click at [226, 127] on div "HARAS ROYAL URBANISMO UA 1009 JACKSON ARAUJO DE SOUZA" at bounding box center [773, 125] width 1121 height 22
drag, startPoint x: 226, startPoint y: 127, endPoint x: 237, endPoint y: 124, distance: 11.4
copy div "HARAS ROYAL URBANISMO"
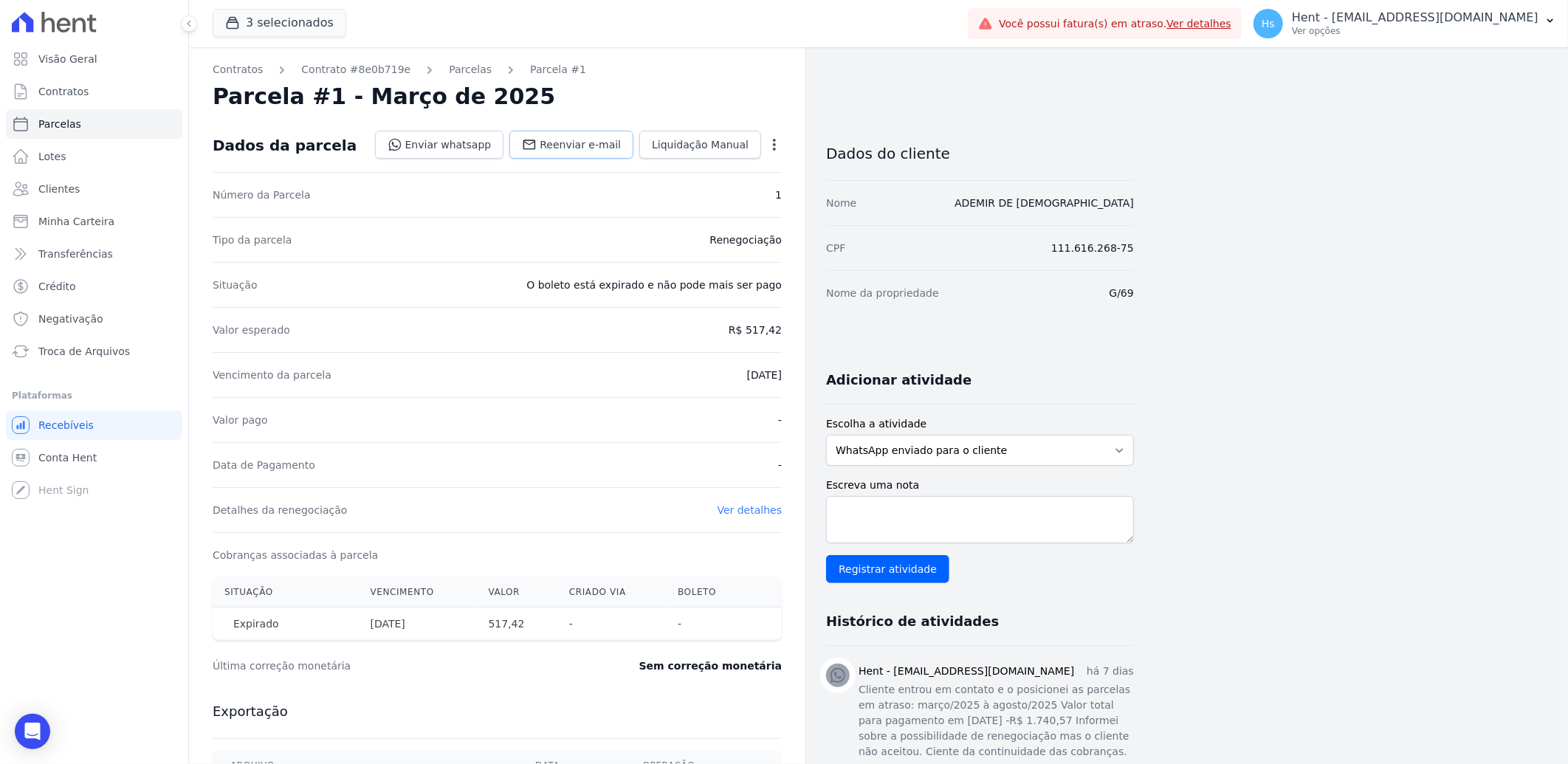
click at [537, 145] on icon at bounding box center [529, 144] width 15 height 15
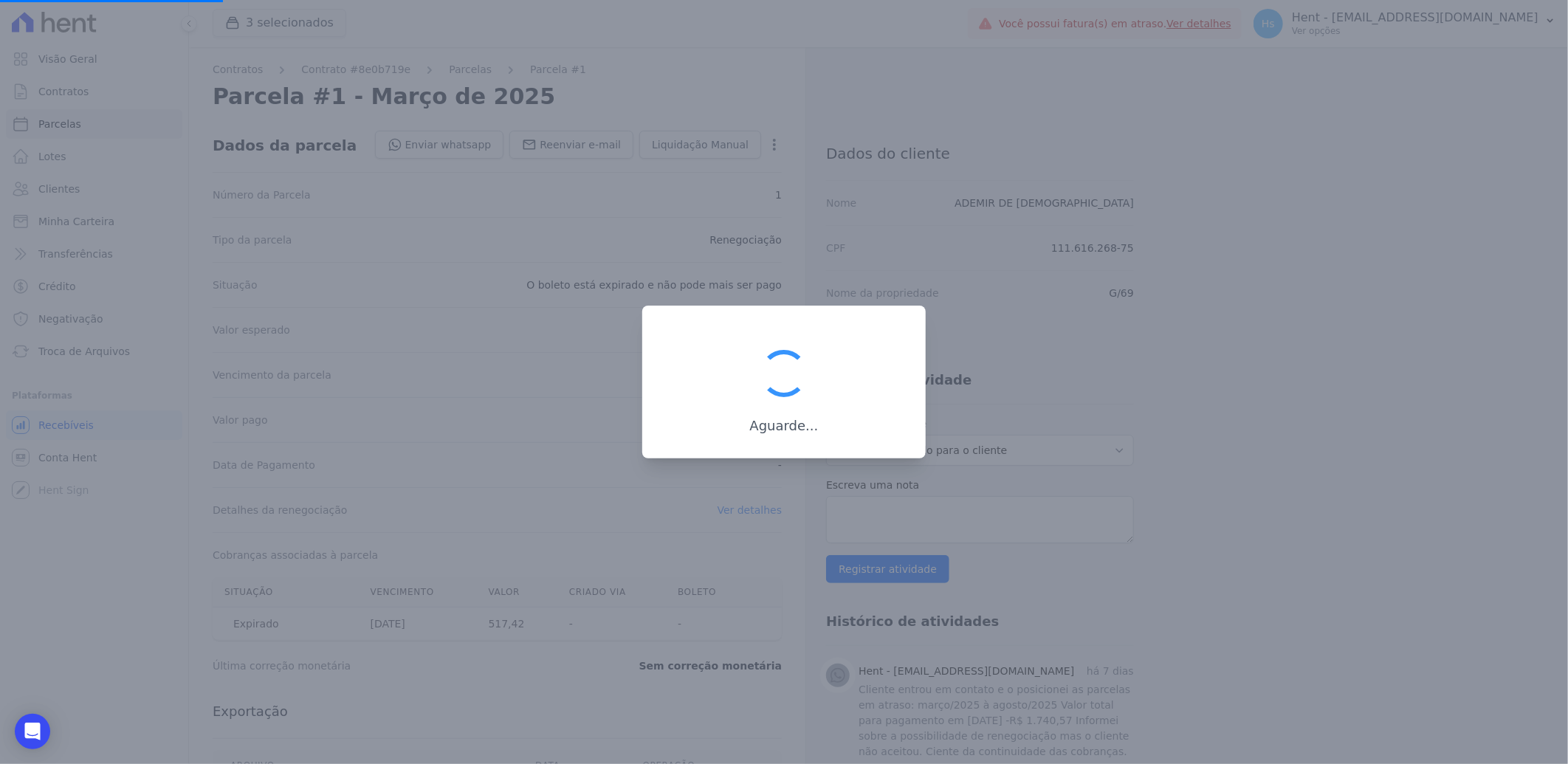
click at [846, 535] on div at bounding box center [784, 382] width 1568 height 764
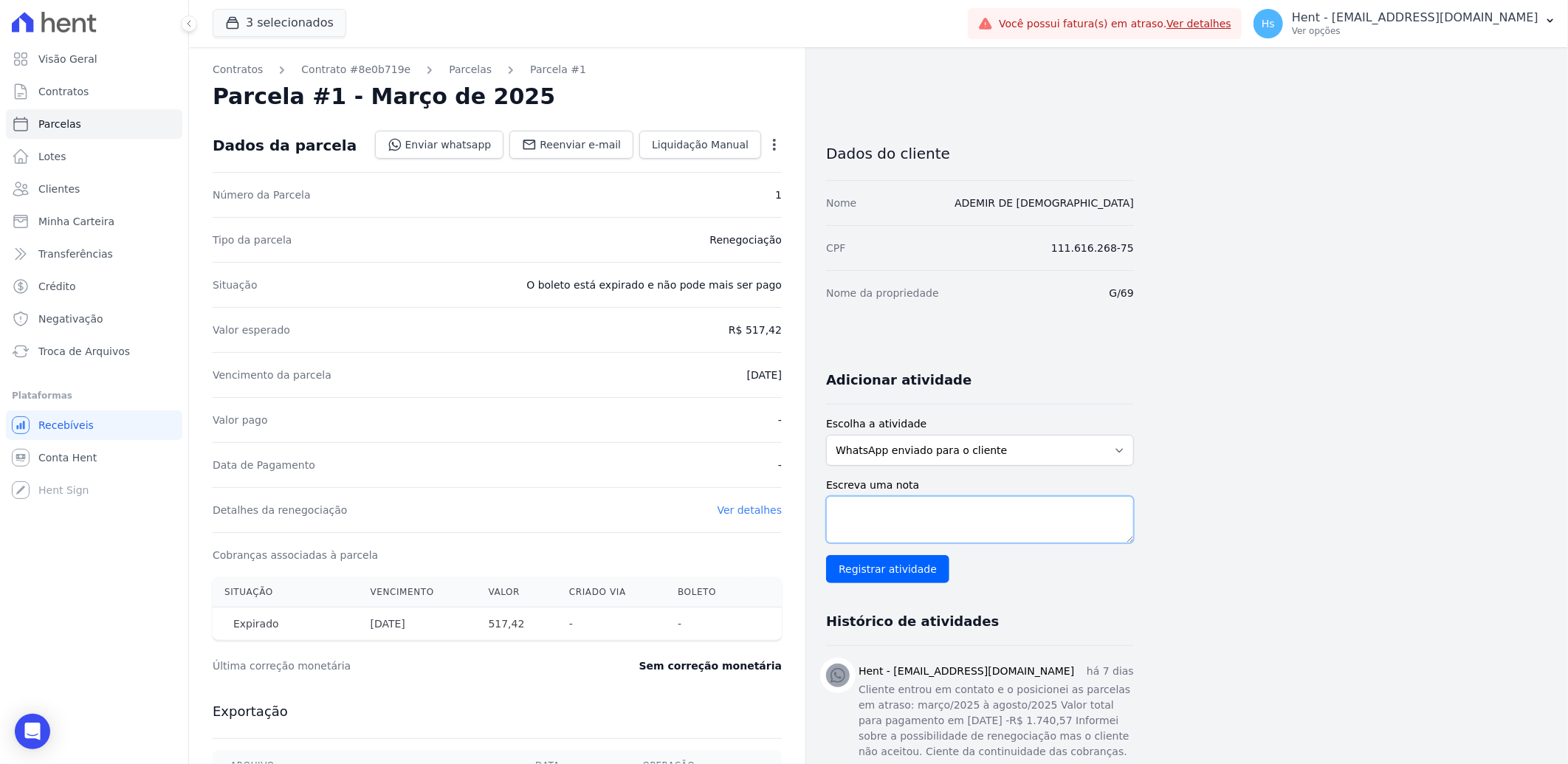
click at [904, 505] on textarea "Escreva uma nota" at bounding box center [980, 519] width 308 height 47
click at [868, 505] on textarea "Escreva uma nota" at bounding box center [980, 519] width 308 height 47
paste textarea "Enviado e-mail e WhatsApp, aguardando interação do cliente."
type textarea "Enviado e-mail e WhatsApp, aguardando interação do cliente."
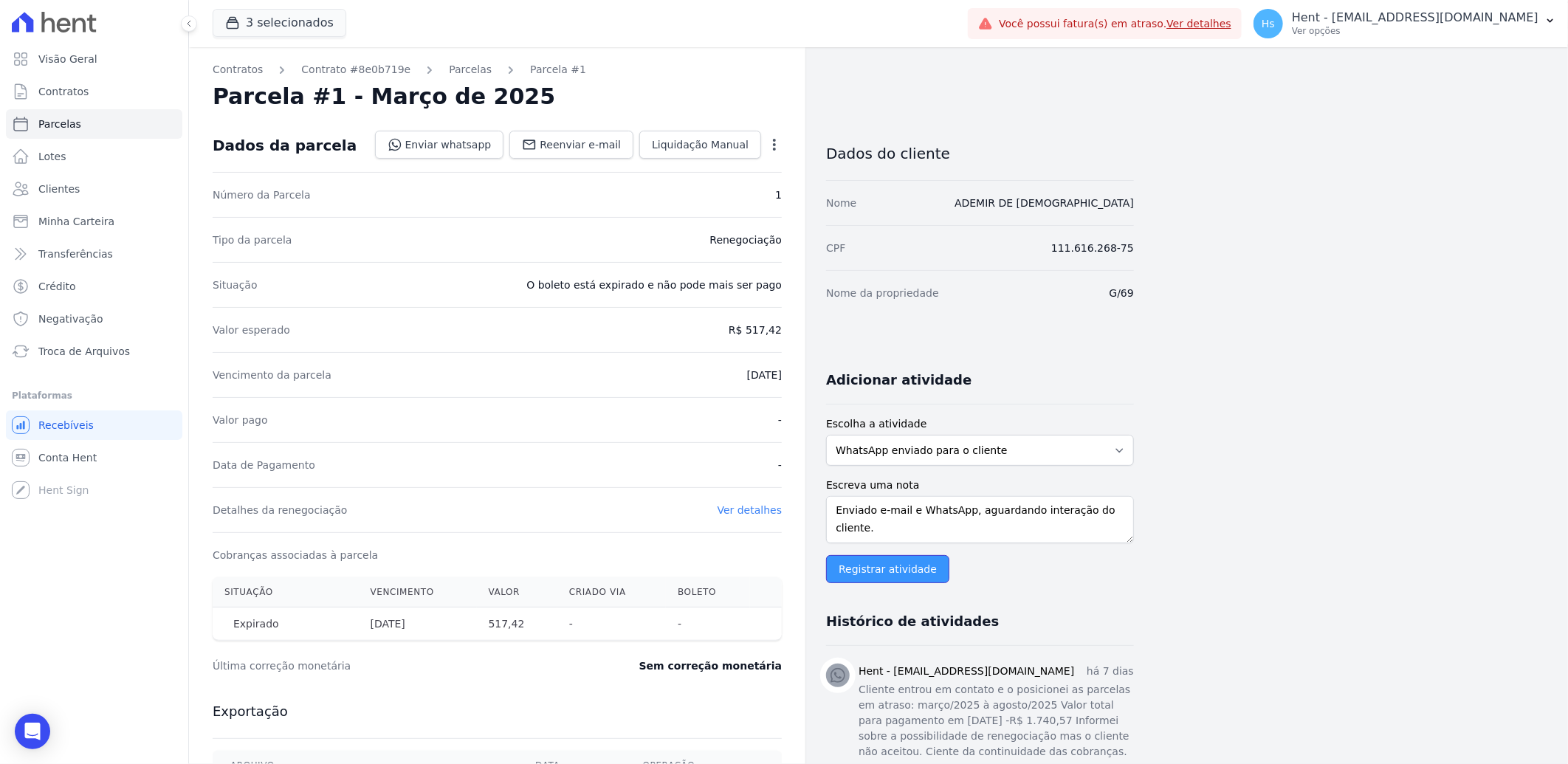
click at [880, 572] on input "Registrar atividade" at bounding box center [888, 569] width 123 height 28
click at [577, 148] on span "Reenviar e-mail" at bounding box center [580, 144] width 82 height 15
click at [932, 512] on textarea "Escreva uma nota" at bounding box center [980, 519] width 308 height 47
paste textarea "Enviado e-mail e WhatsApp, aguardando interação do cliente."
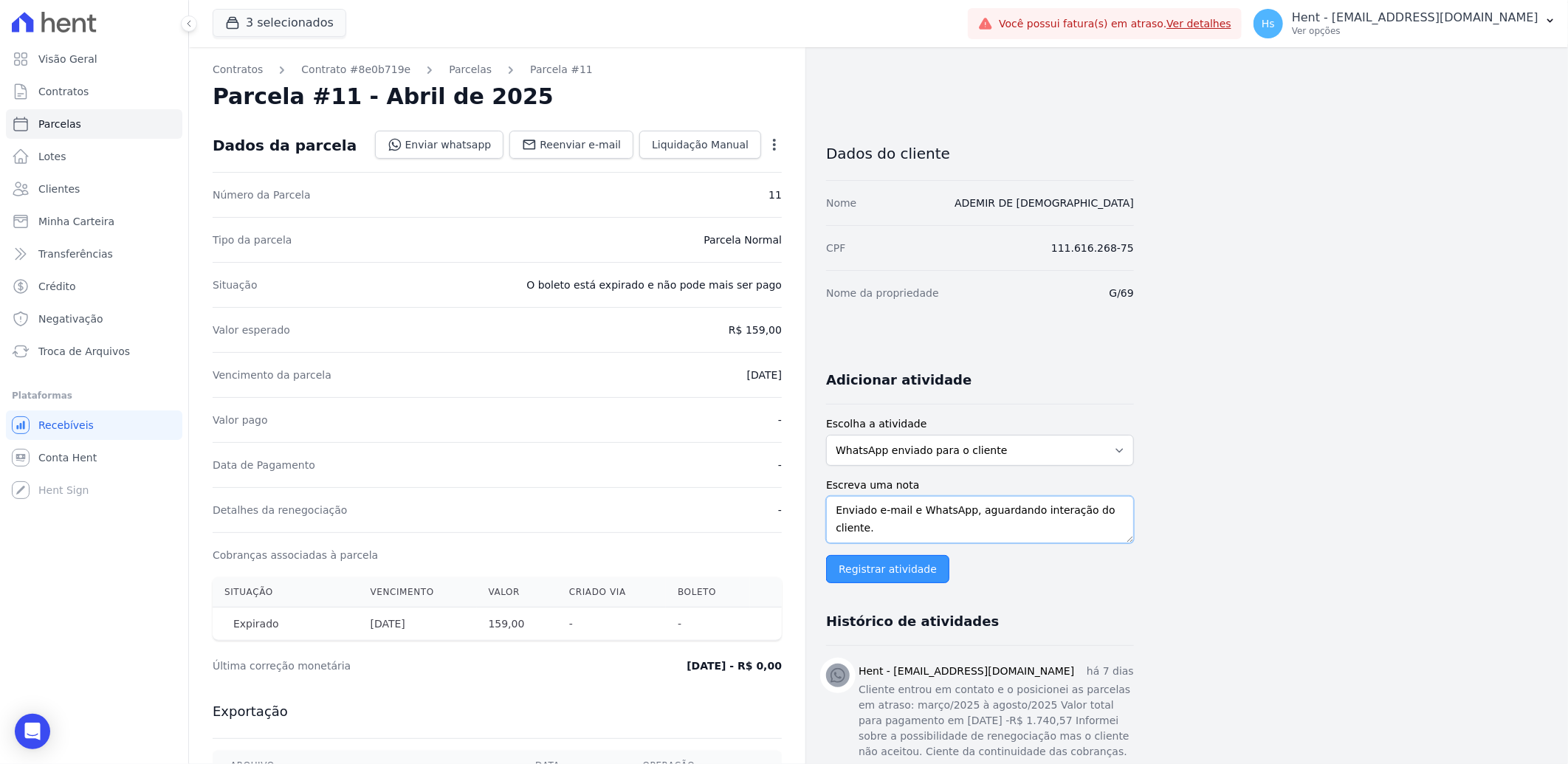
type textarea "Enviado e-mail e WhatsApp, aguardando interação do cliente."
click at [869, 561] on input "Registrar atividade" at bounding box center [888, 569] width 123 height 28
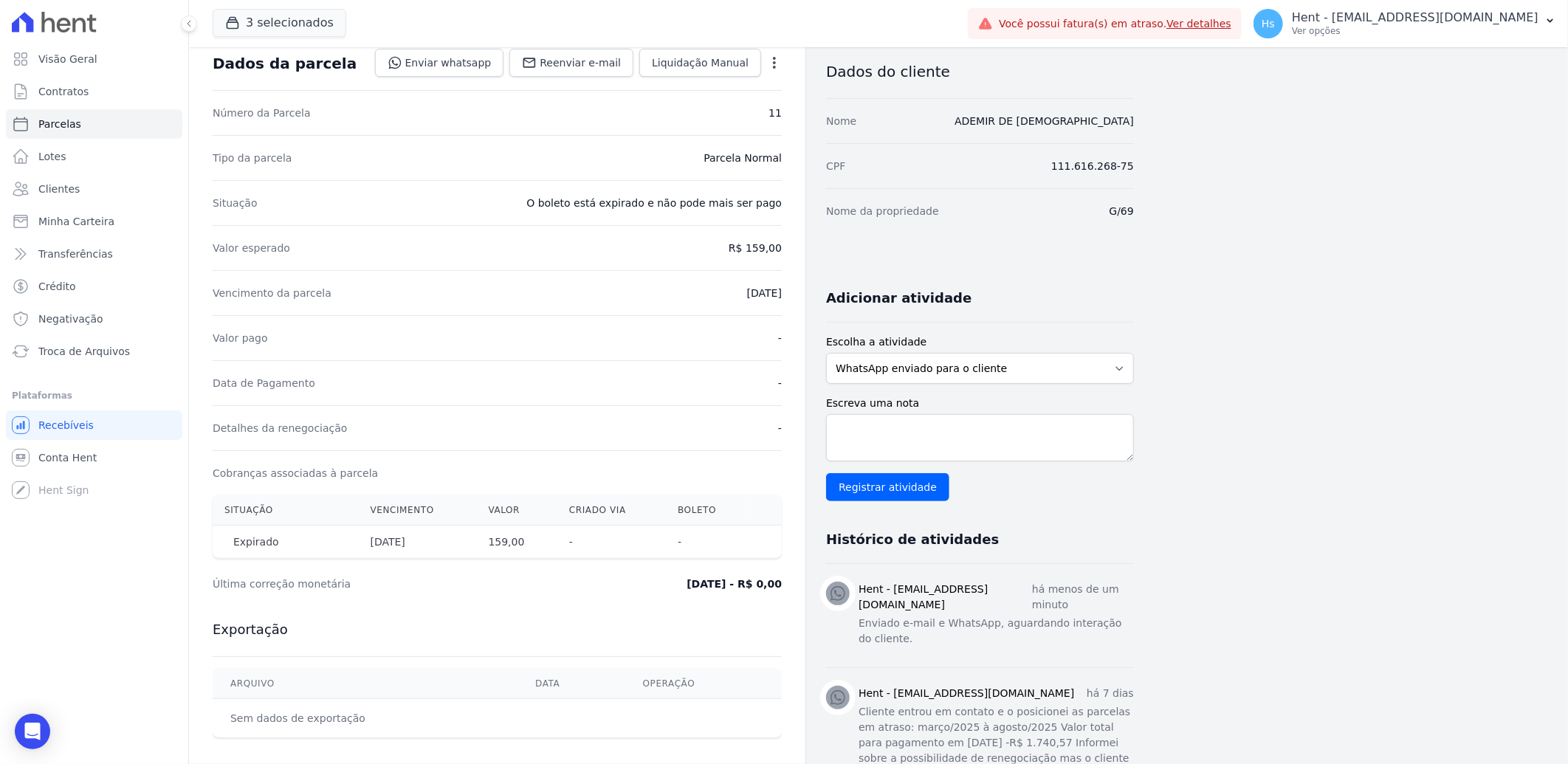
scroll to position [0, 0]
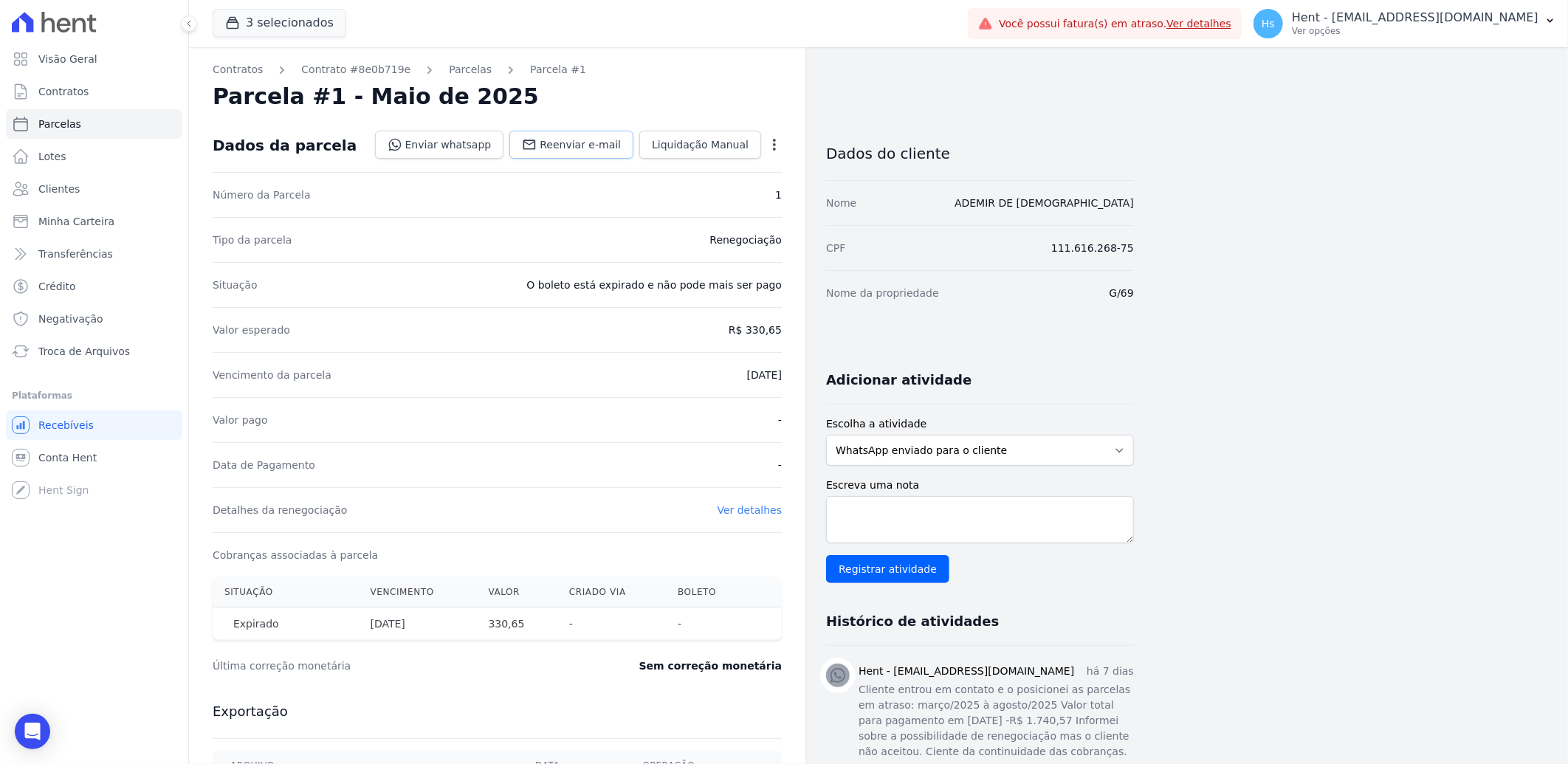
click at [593, 145] on span "Reenviar e-mail" at bounding box center [580, 144] width 82 height 15
click at [578, 141] on span "Reenviar e-mail" at bounding box center [580, 144] width 82 height 15
click at [905, 521] on textarea "Escreva uma nota" at bounding box center [980, 519] width 308 height 47
click at [955, 520] on textarea "Escreva uma nota" at bounding box center [980, 519] width 308 height 47
paste textarea "Enviado e-mail e WhatsApp, aguardando interação do cliente."
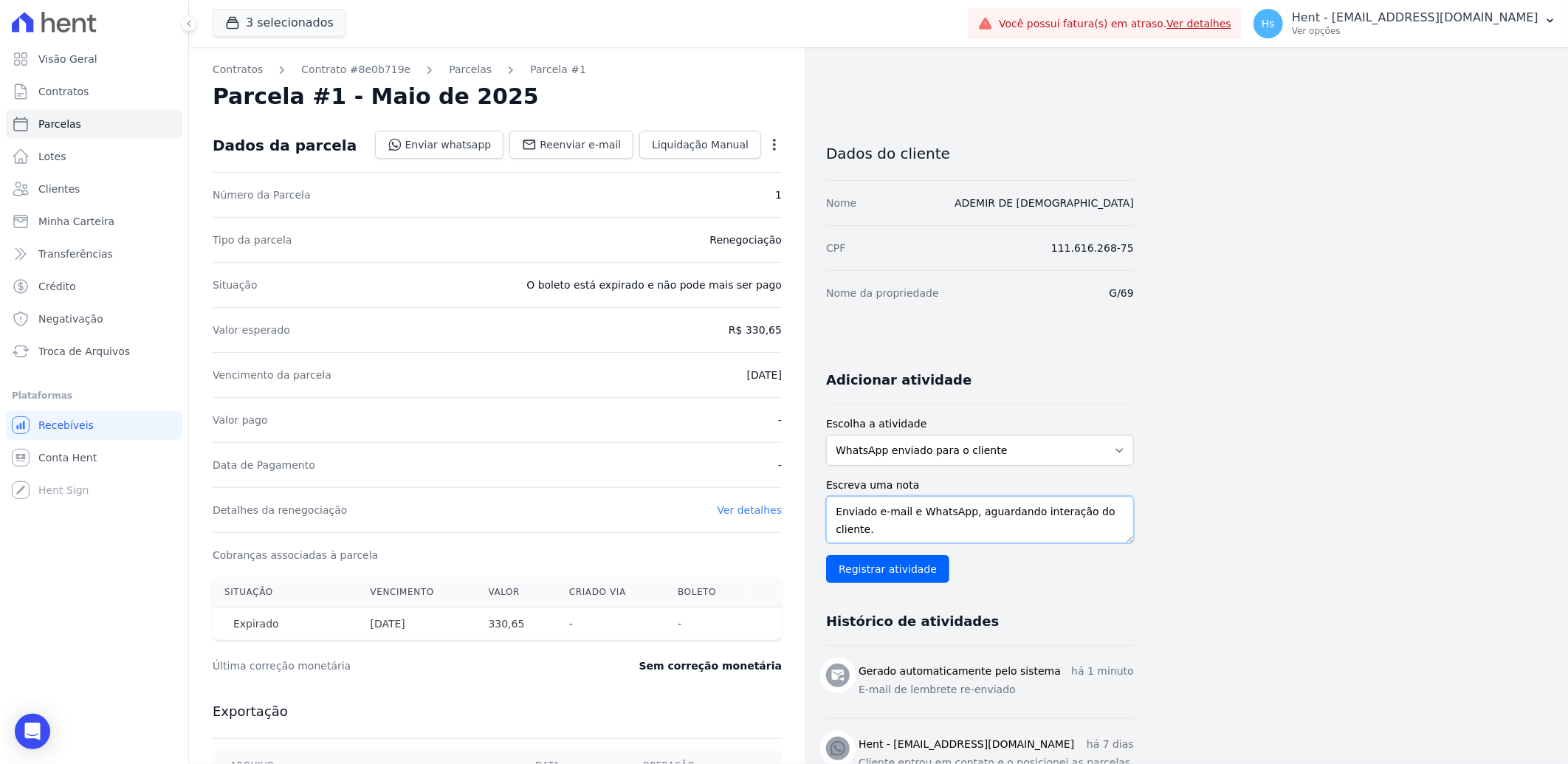
scroll to position [11, 0]
type textarea "Enviado e-mail e WhatsApp, aguardando interação do cliente."
click at [896, 550] on div "Escreva uma nota Enviado e-mail e WhatsApp, aguardando interação do cliente. Re…" at bounding box center [980, 530] width 308 height 105
click at [894, 571] on input "Registrar atividade" at bounding box center [888, 569] width 123 height 28
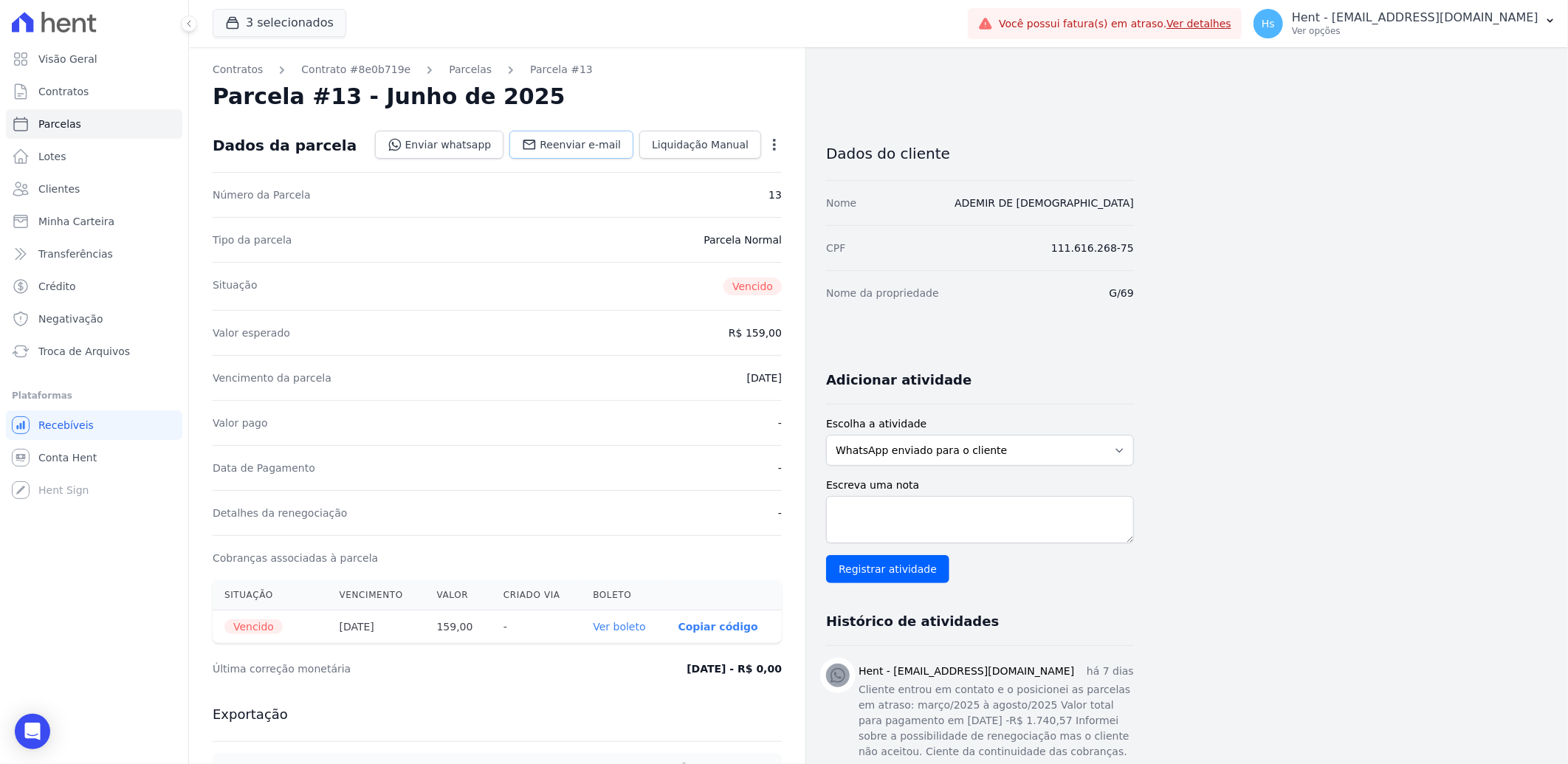
click at [580, 132] on link "Reenviar e-mail" at bounding box center [571, 145] width 124 height 28
click at [904, 525] on textarea "Escreva uma nota" at bounding box center [980, 519] width 308 height 47
paste textarea "Enviado e-mail e WhatsApp, aguardando interação do cliente."
type textarea "Enviado e-mail e WhatsApp, aguardando interação do cliente."
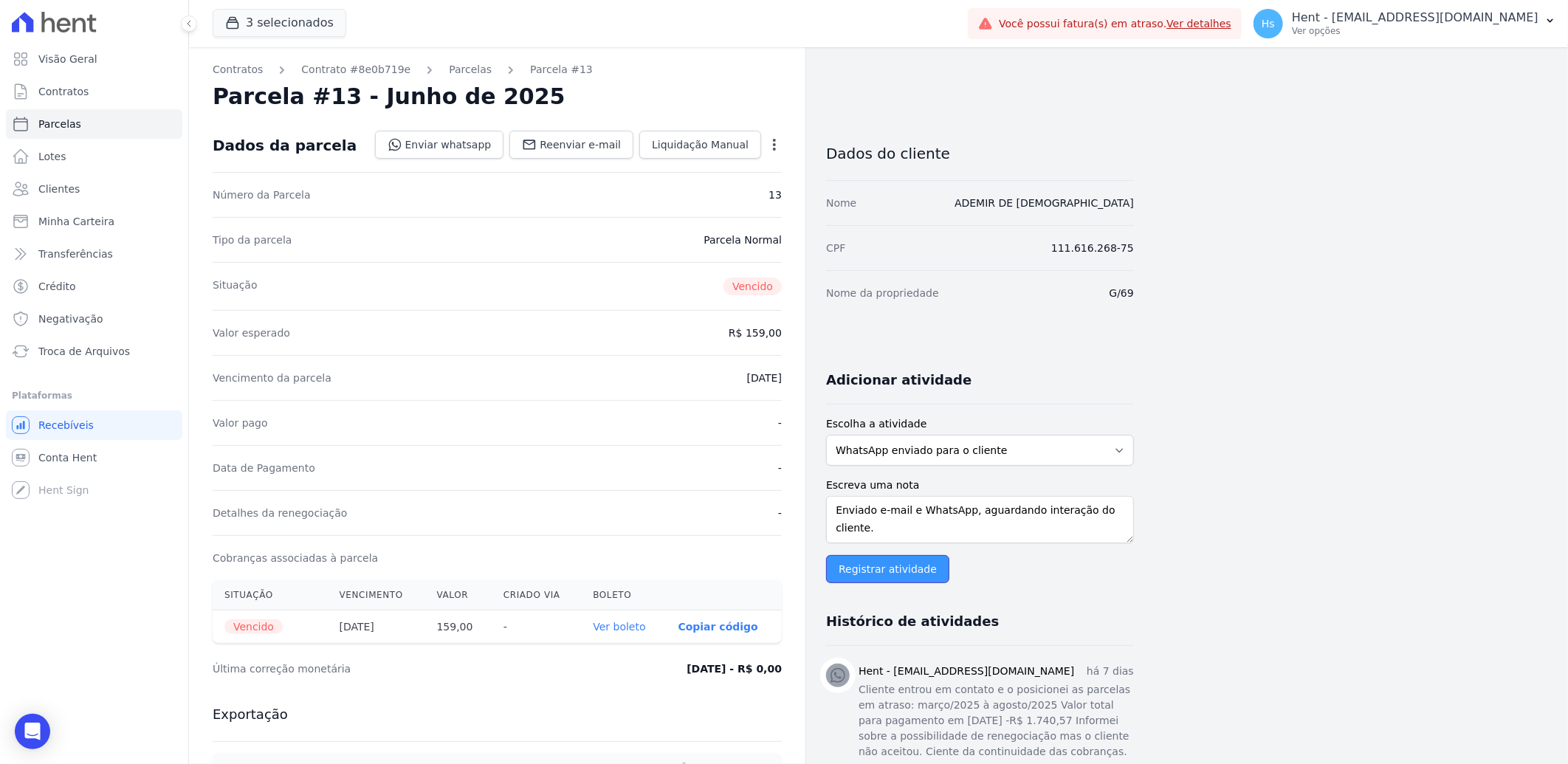
click at [888, 576] on input "Registrar atividade" at bounding box center [888, 569] width 123 height 28
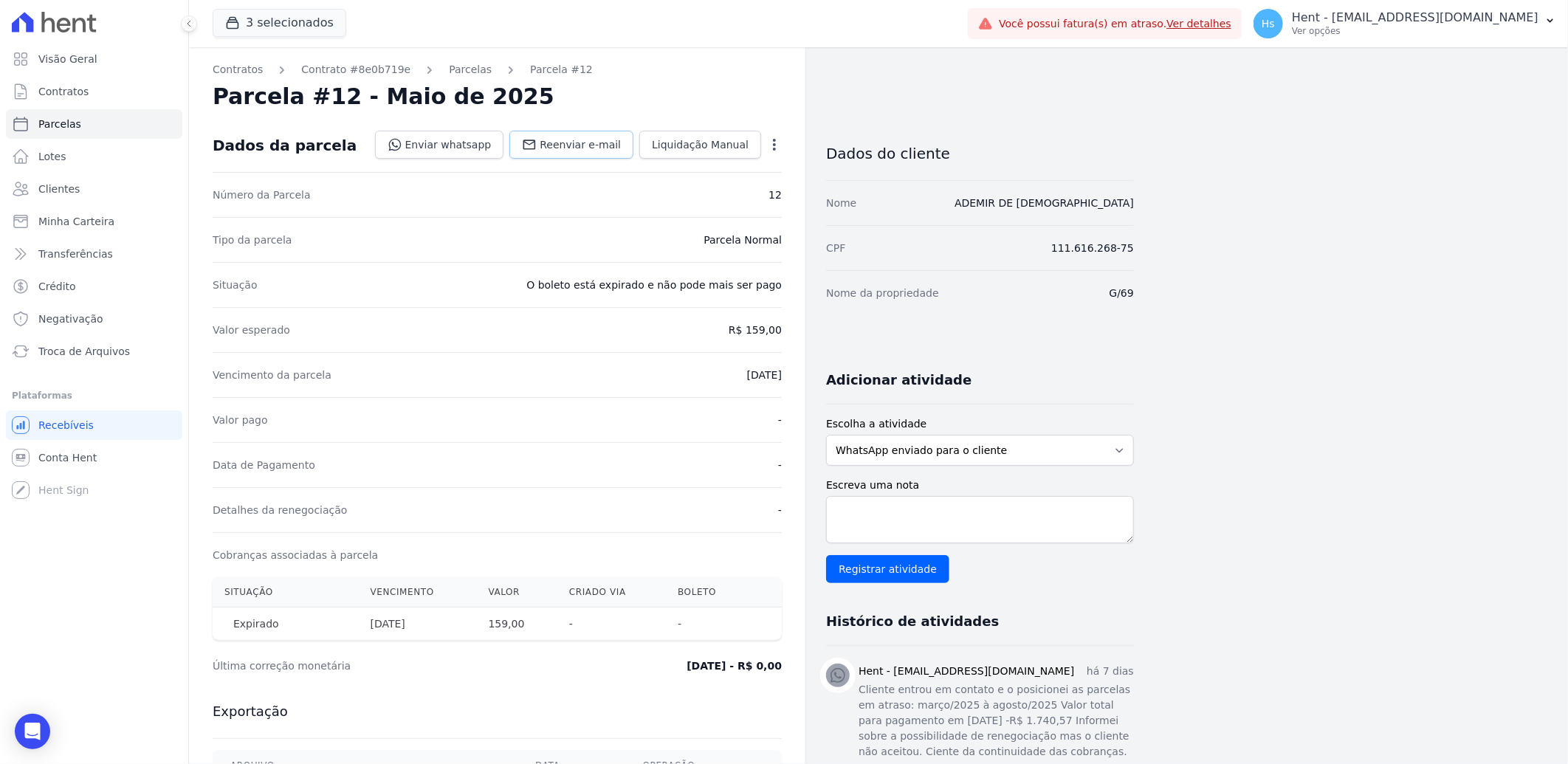
click at [557, 145] on span "Reenviar e-mail" at bounding box center [580, 144] width 82 height 15
paste textarea "Enviado e-mail e WhatsApp, aguardando interação do cliente."
type textarea "Enviado e-mail e WhatsApp, aguardando interação do cliente."
click at [924, 569] on input "Registrar atividade" at bounding box center [888, 569] width 123 height 28
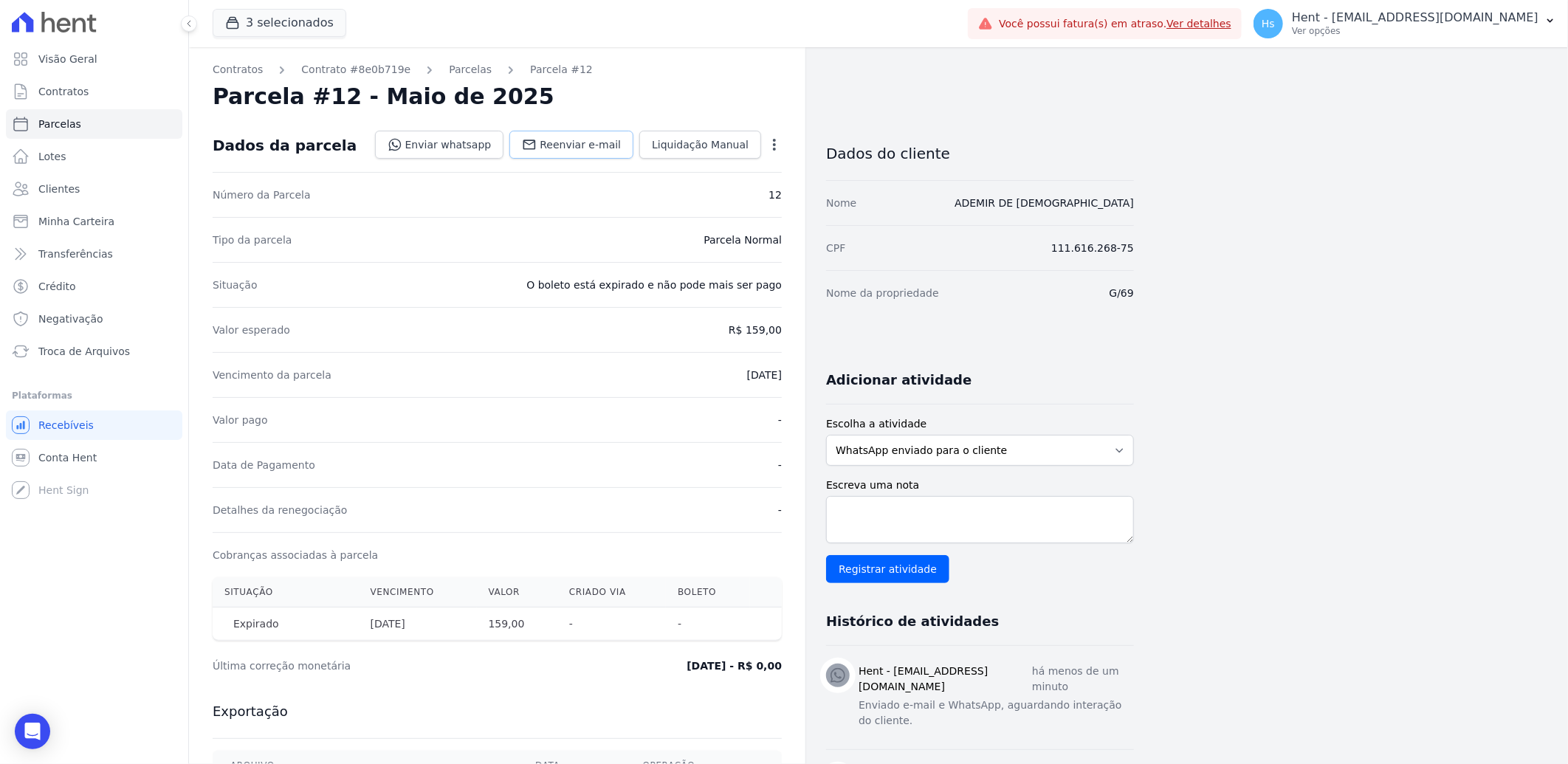
click at [559, 153] on link "Reenviar e-mail" at bounding box center [571, 145] width 124 height 28
